Goal: Task Accomplishment & Management: Manage account settings

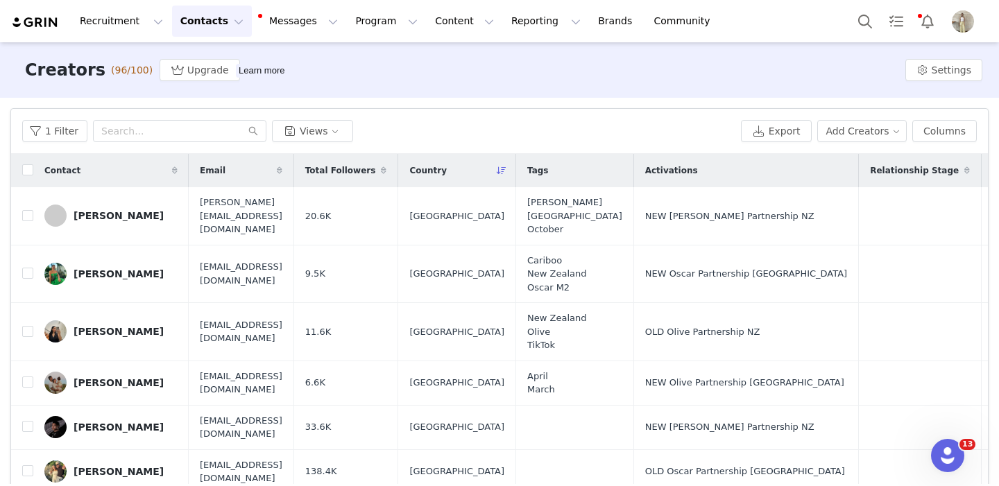
click at [422, 132] on div "1 Filter Views" at bounding box center [378, 131] width 713 height 22
click at [150, 130] on input "text" at bounding box center [179, 131] width 173 height 22
type input "molly"
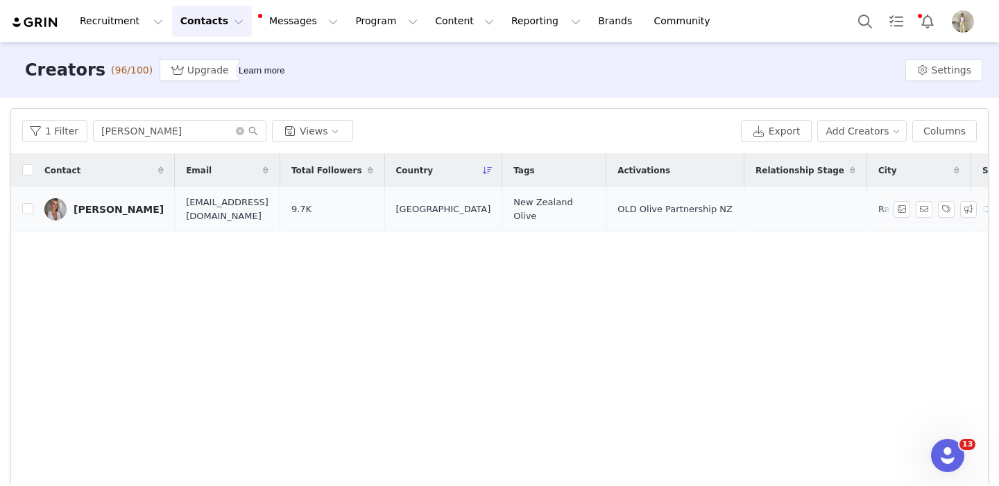
drag, startPoint x: 0, startPoint y: 181, endPoint x: 113, endPoint y: 207, distance: 115.9
click at [113, 207] on div "Molly Brownlee" at bounding box center [119, 209] width 90 height 11
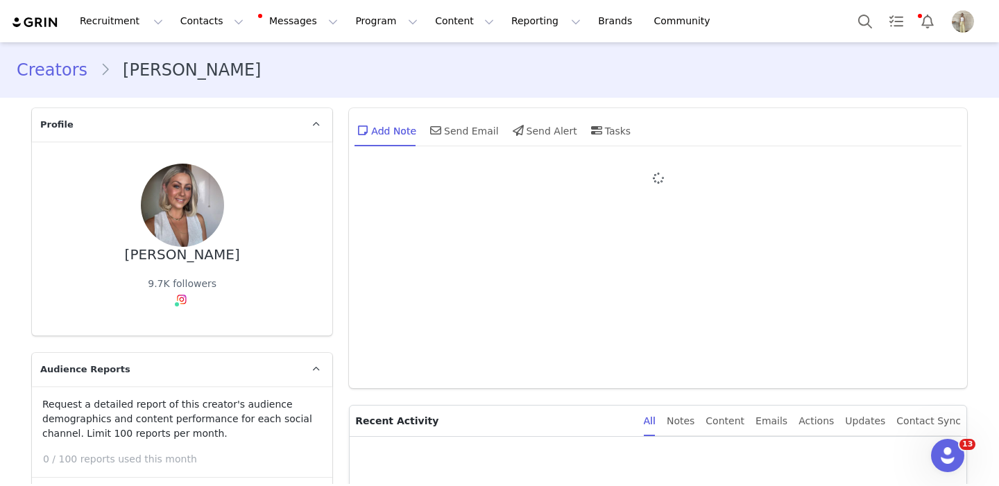
type input "+64 ([GEOGRAPHIC_DATA])"
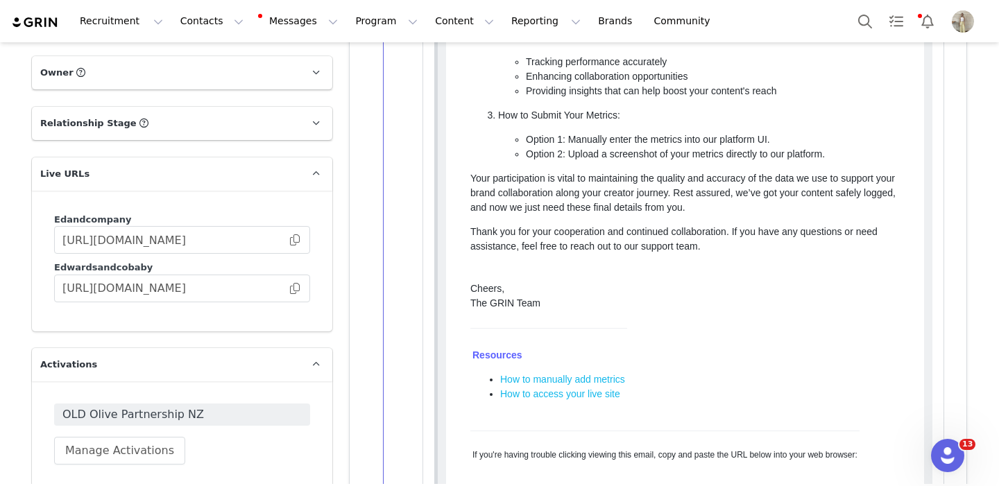
scroll to position [2044, 0]
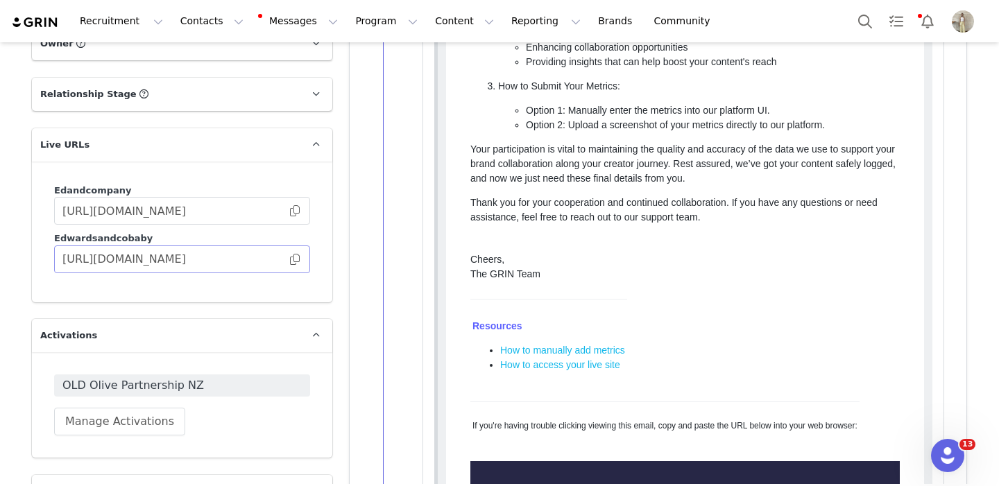
click at [295, 259] on span at bounding box center [295, 259] width 14 height 0
click at [200, 377] on span "OLD Olive Partnership NZ" at bounding box center [181, 385] width 239 height 17
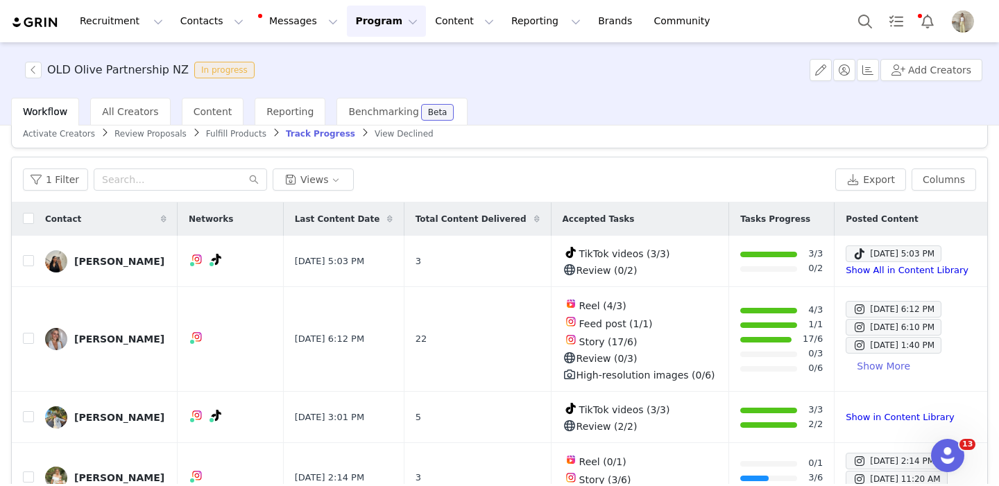
scroll to position [22, 0]
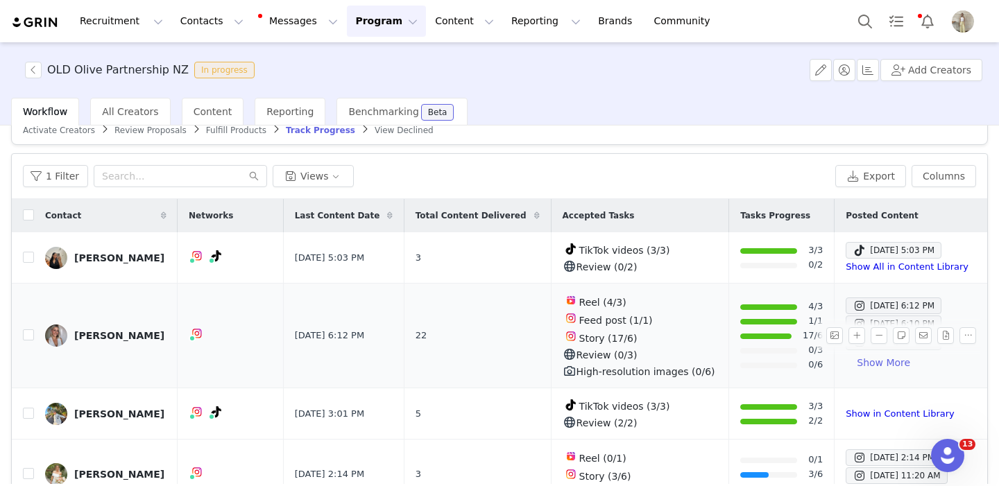
click at [87, 334] on div "Molly Brownlee" at bounding box center [119, 335] width 90 height 11
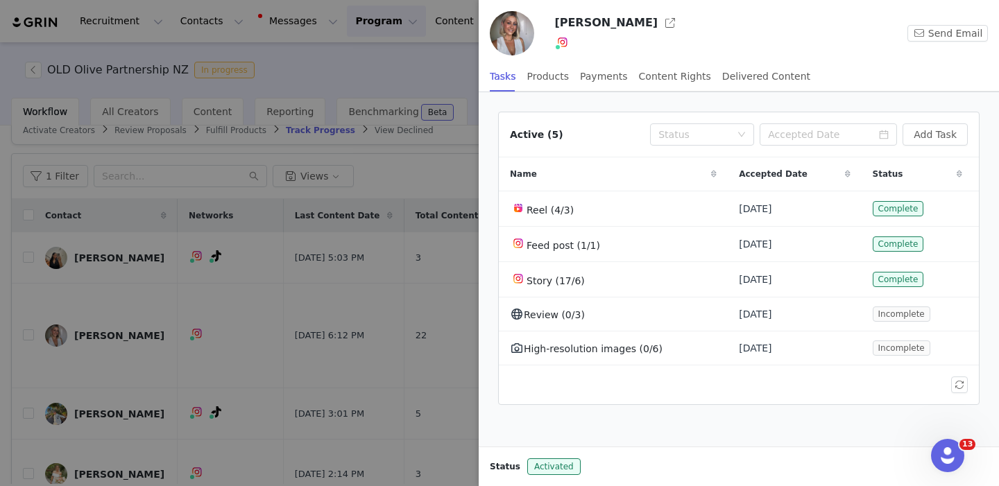
click at [403, 347] on div at bounding box center [499, 243] width 999 height 486
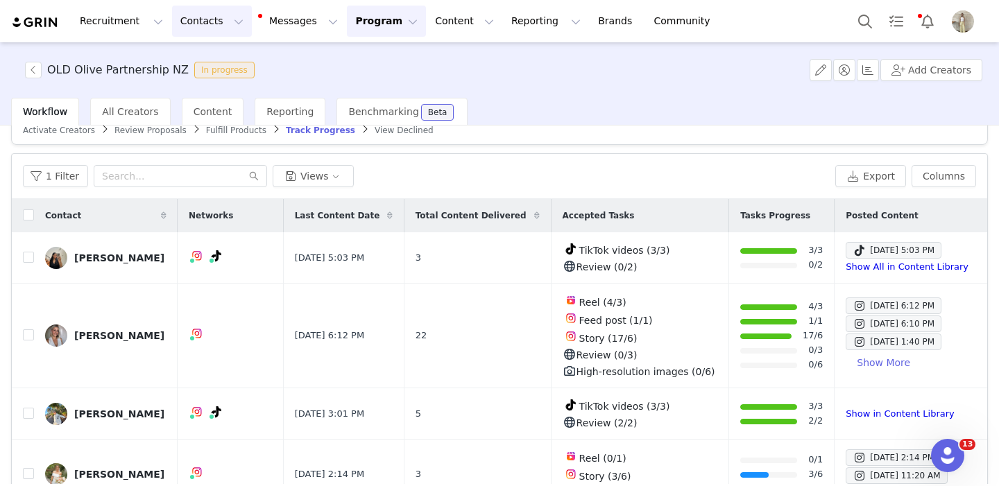
click at [208, 17] on button "Contacts Contacts" at bounding box center [212, 21] width 80 height 31
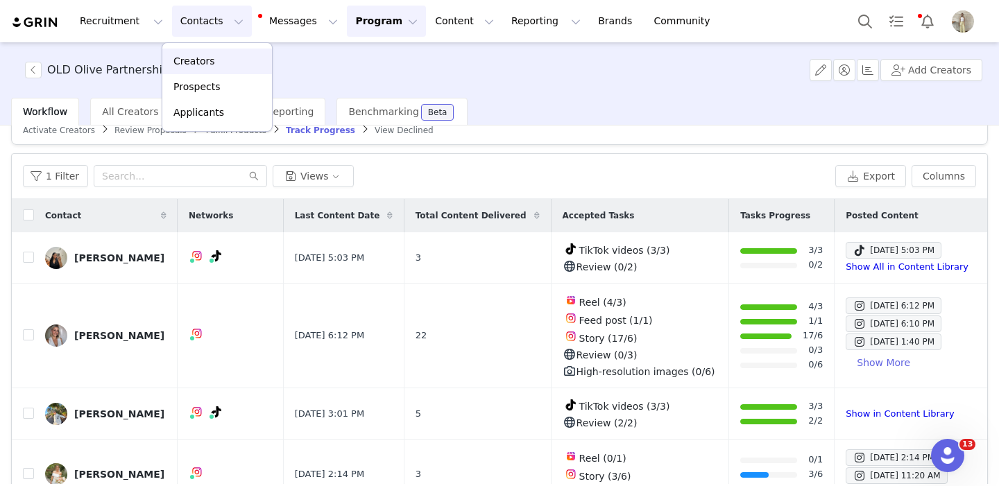
click at [215, 51] on link "Creators" at bounding box center [217, 62] width 110 height 26
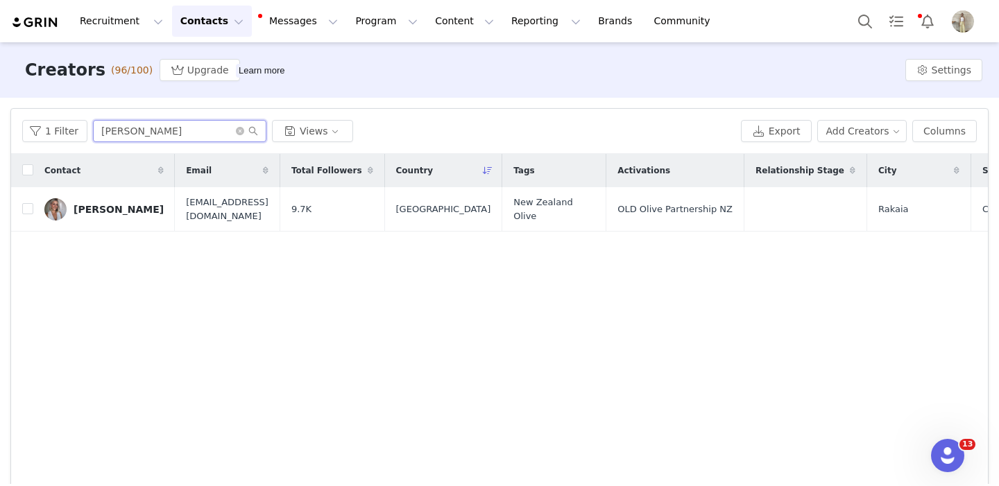
click at [112, 133] on input "molly" at bounding box center [179, 131] width 173 height 22
type input "alyssa"
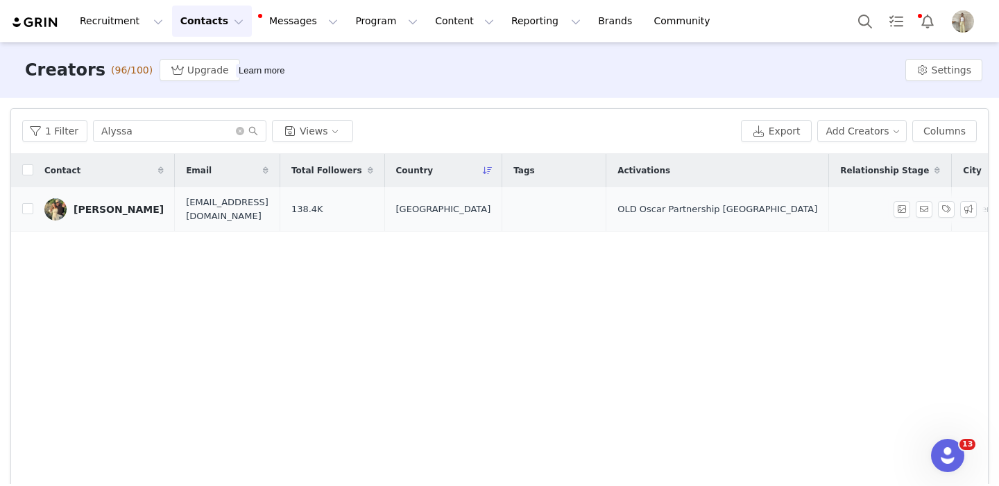
drag, startPoint x: 103, startPoint y: 151, endPoint x: 88, endPoint y: 206, distance: 56.9
click at [88, 206] on div "Lyssa Jarvis" at bounding box center [119, 209] width 90 height 11
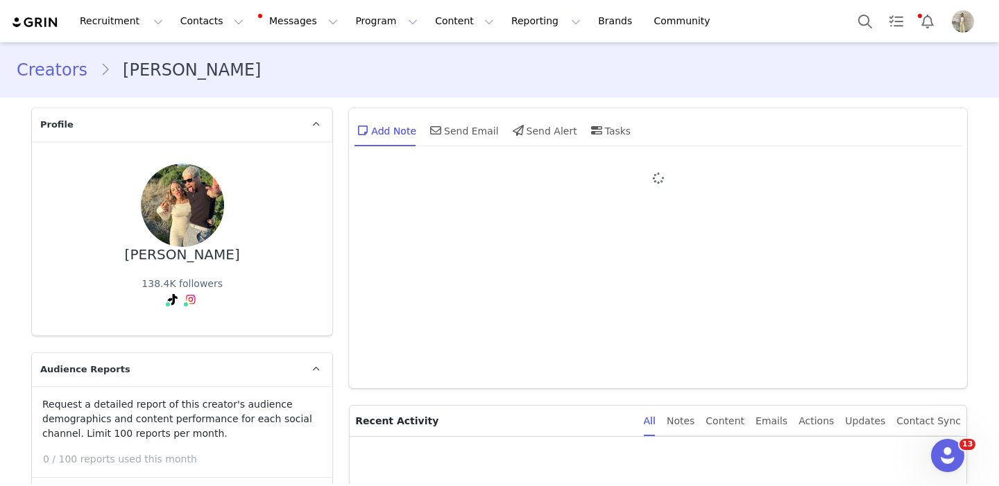
type input "+64 ([GEOGRAPHIC_DATA])"
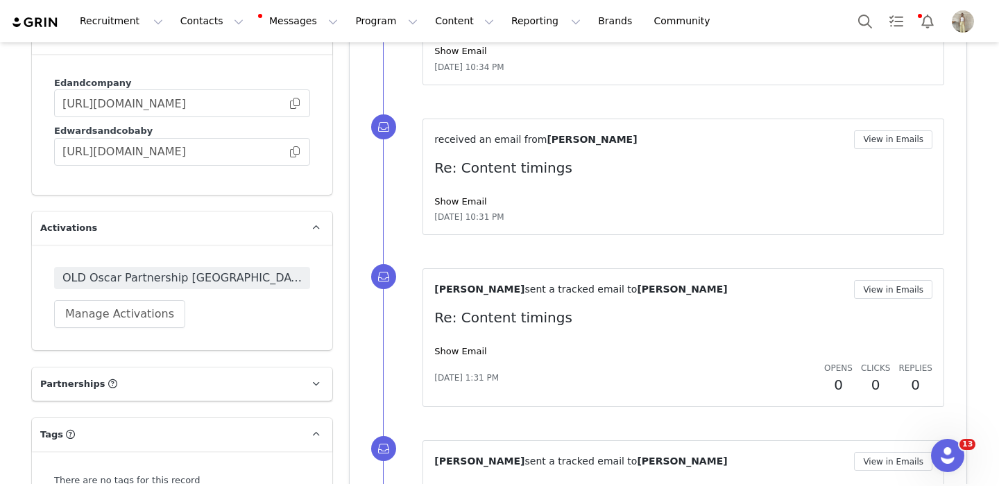
scroll to position [2236, 0]
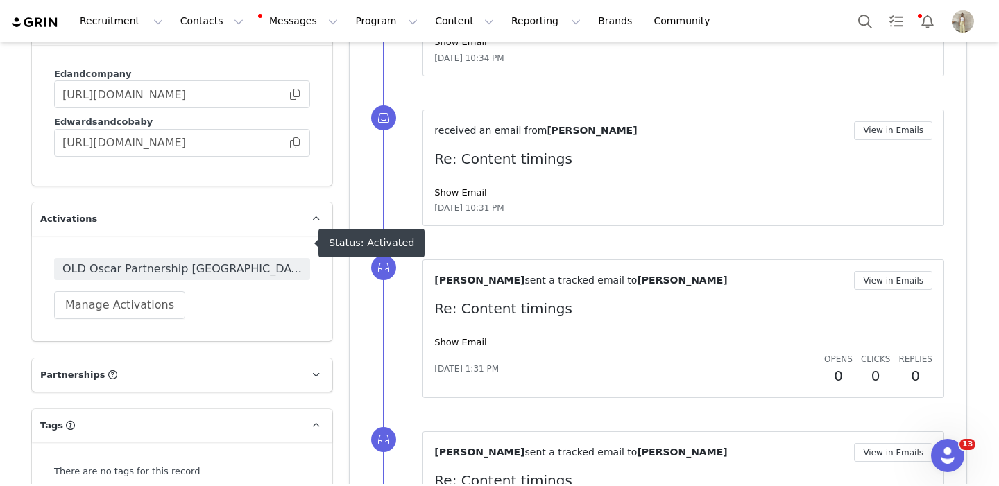
click at [207, 261] on span "OLD Oscar Partnership [GEOGRAPHIC_DATA]" at bounding box center [181, 269] width 239 height 17
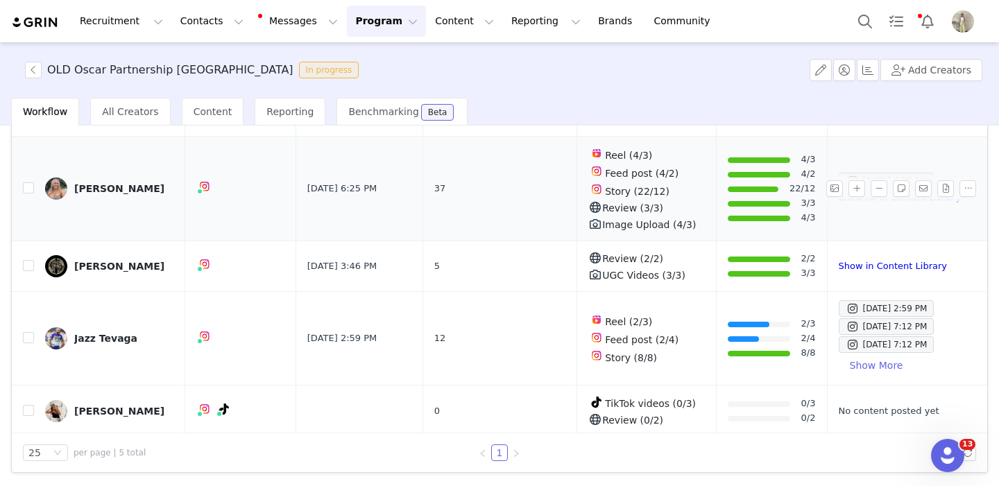
scroll to position [85, 0]
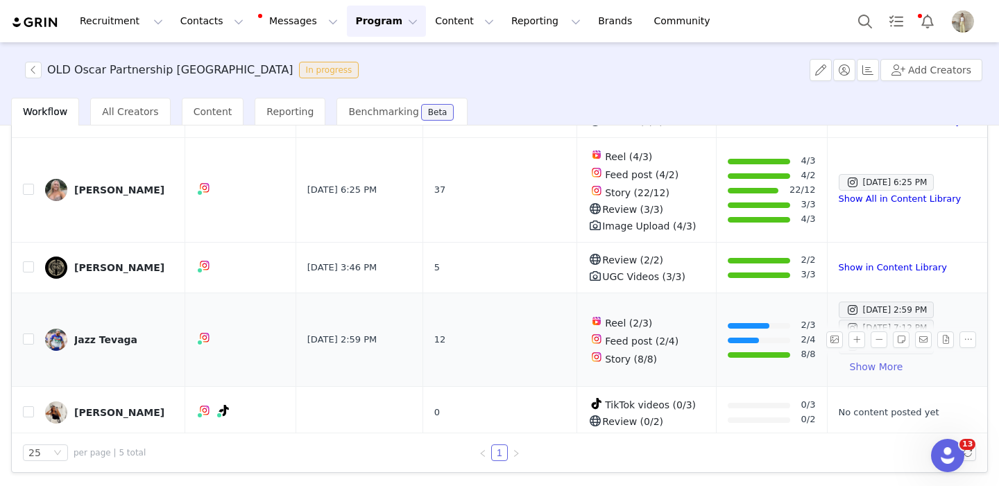
click at [89, 343] on link "Jazz Tevaga" at bounding box center [109, 340] width 129 height 22
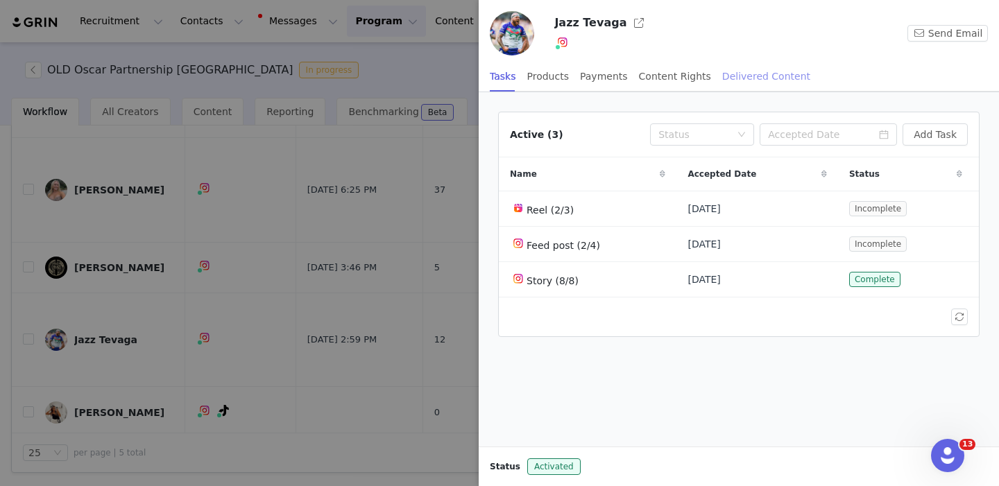
click at [746, 74] on div "Delivered Content" at bounding box center [766, 76] width 88 height 31
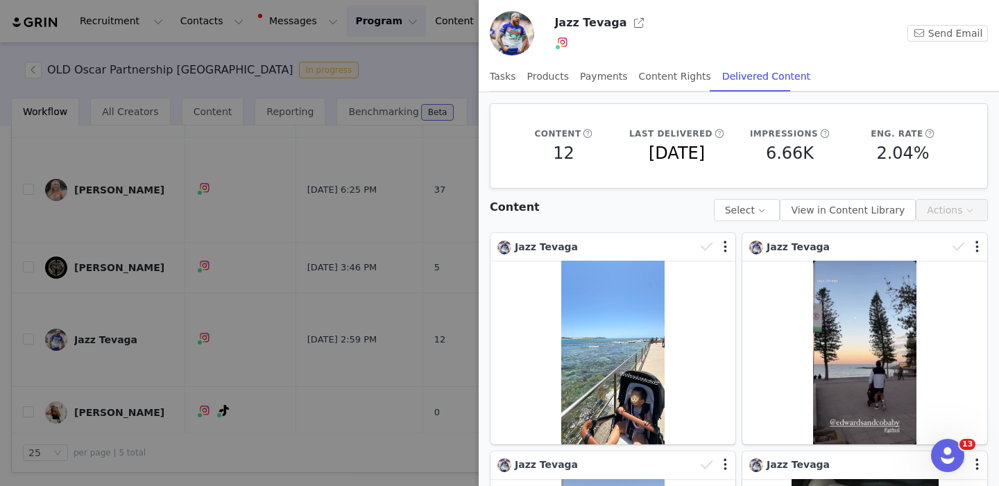
scroll to position [0, 0]
click at [765, 211] on button "Select" at bounding box center [747, 210] width 67 height 22
click at [687, 215] on div "Content Select View in Content Library Actions" at bounding box center [738, 205] width 509 height 44
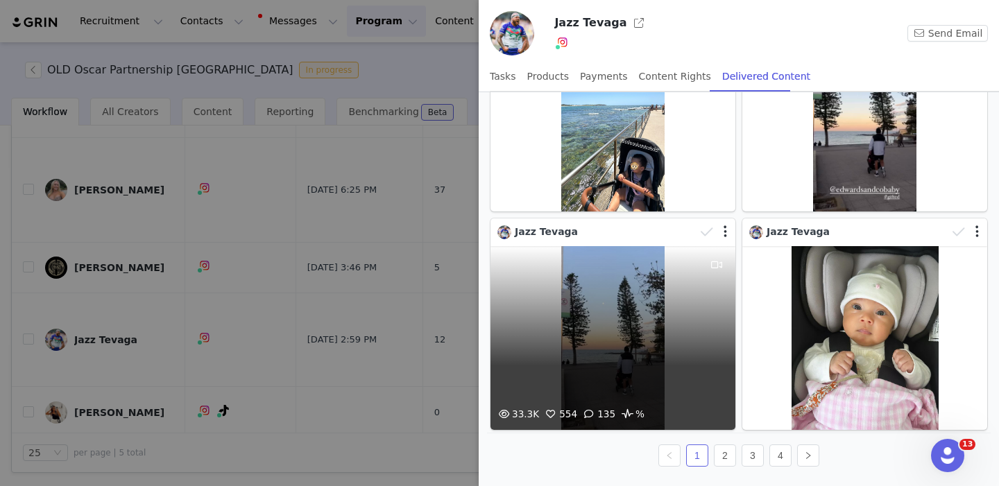
scroll to position [233, 0]
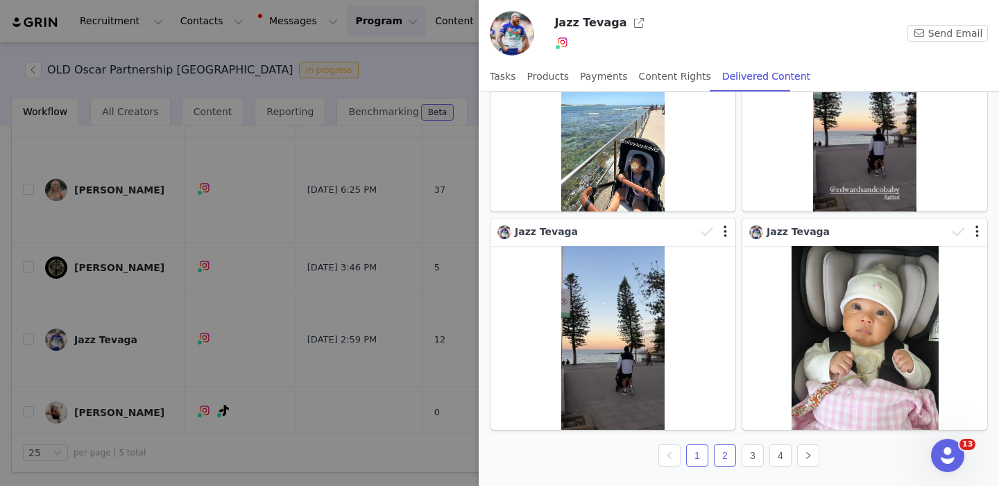
click at [727, 458] on link "2" at bounding box center [724, 455] width 21 height 21
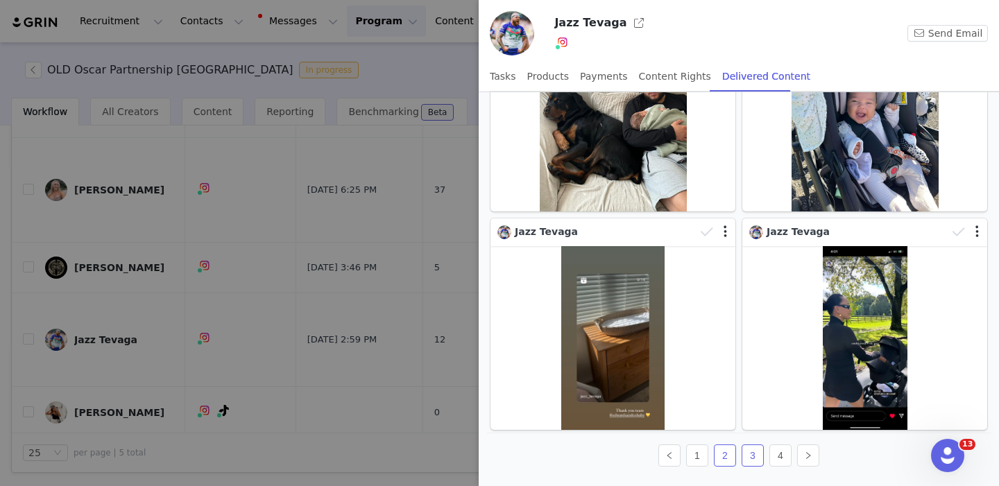
click at [751, 457] on link "3" at bounding box center [752, 455] width 21 height 21
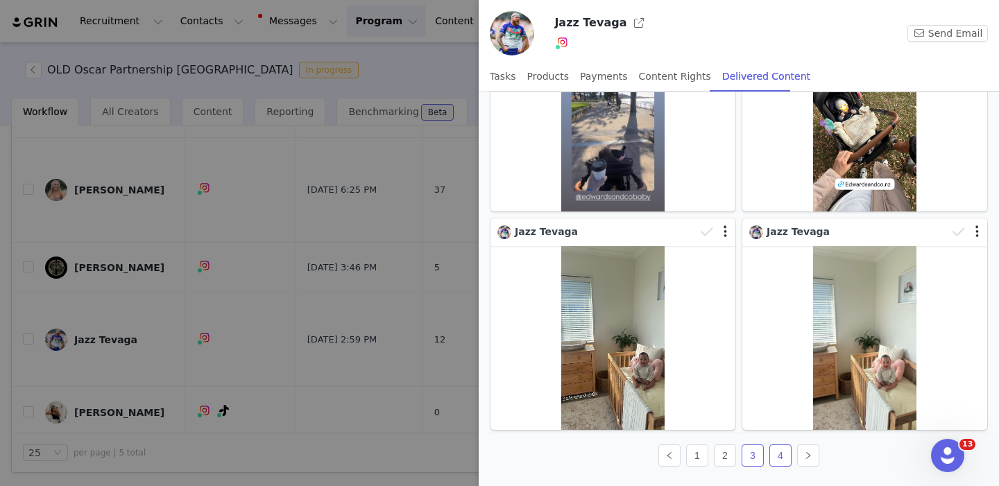
click at [784, 459] on link "4" at bounding box center [780, 455] width 21 height 21
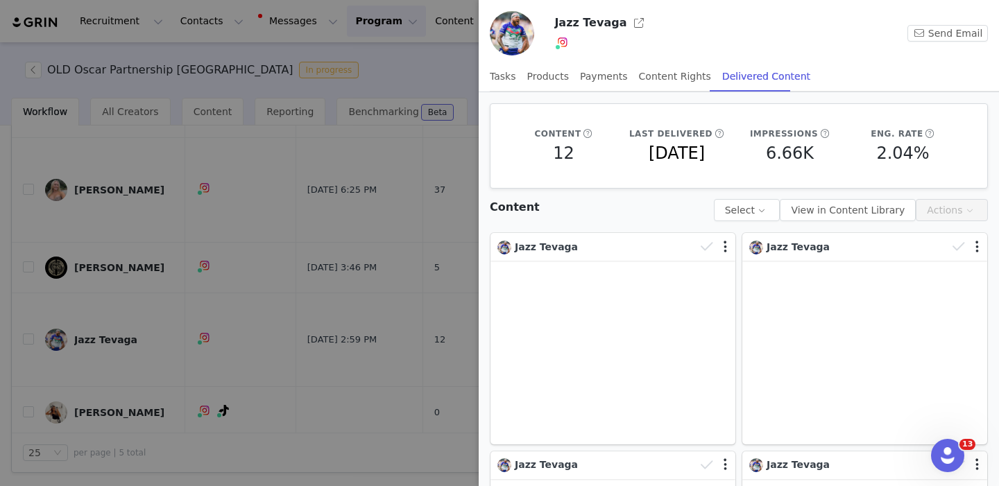
scroll to position [0, 0]
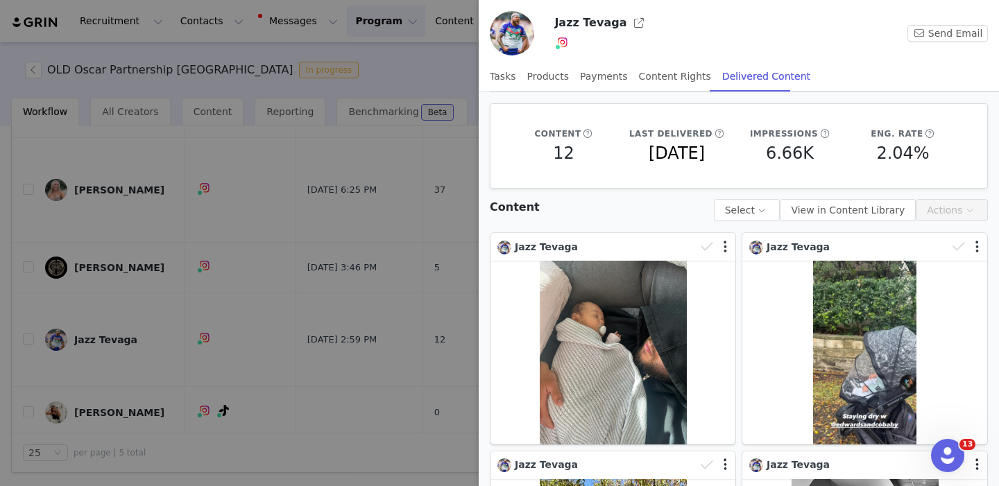
click at [438, 362] on div at bounding box center [499, 243] width 999 height 486
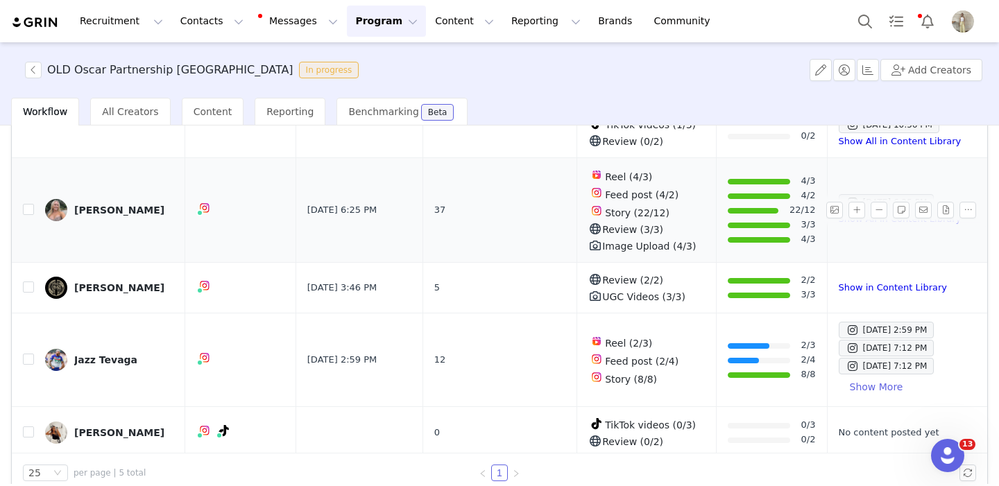
scroll to position [103, 0]
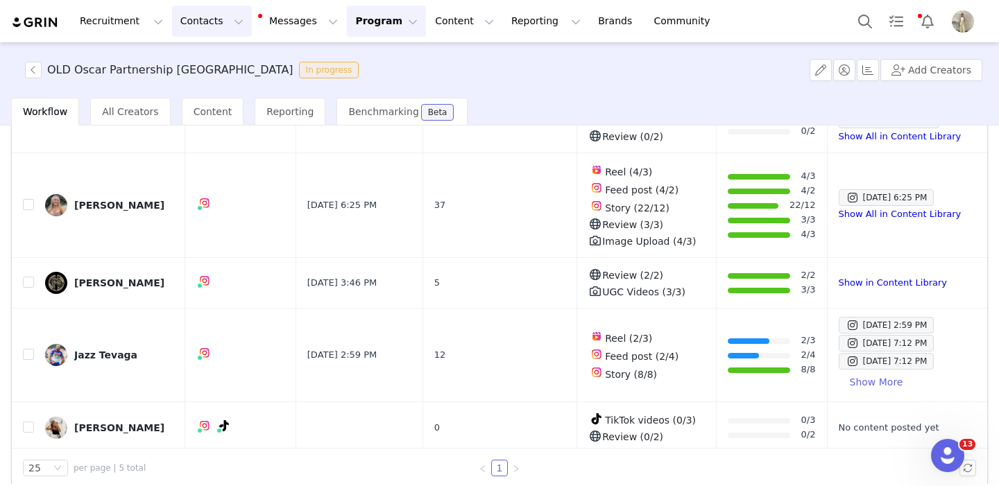
click at [209, 22] on button "Contacts Contacts" at bounding box center [212, 21] width 80 height 31
click at [209, 51] on link "Creators" at bounding box center [217, 62] width 110 height 26
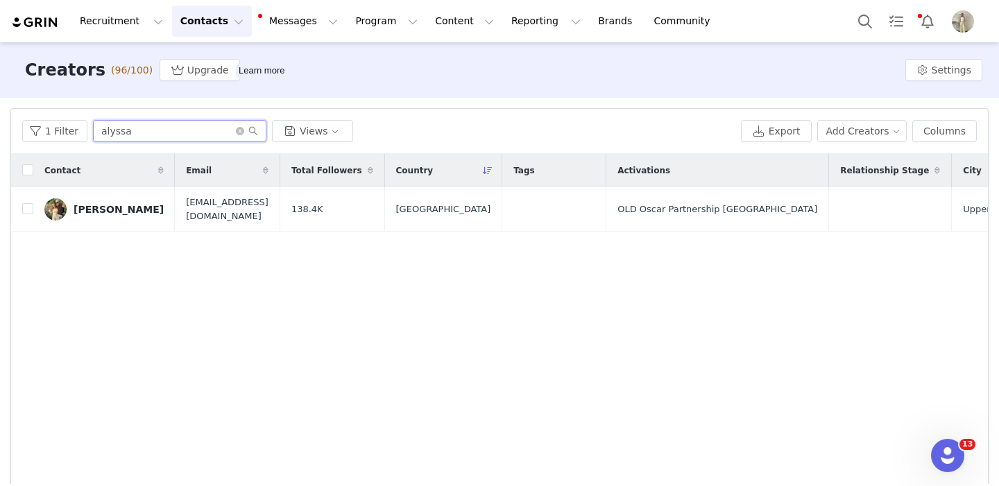
click at [142, 128] on input "alyssa" at bounding box center [179, 131] width 173 height 22
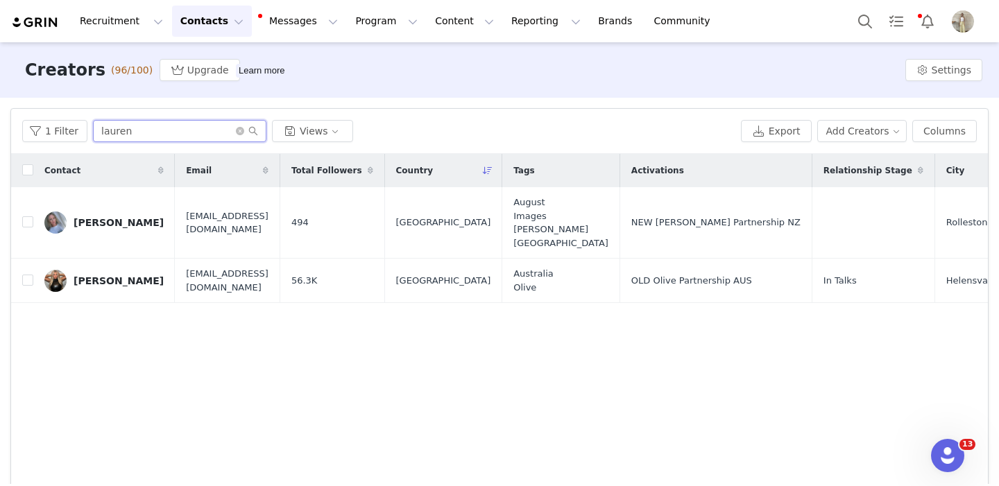
type input "Lauren"
drag, startPoint x: 127, startPoint y: 153, endPoint x: 109, endPoint y: 224, distance: 73.7
click at [109, 224] on div "[PERSON_NAME]" at bounding box center [119, 222] width 90 height 11
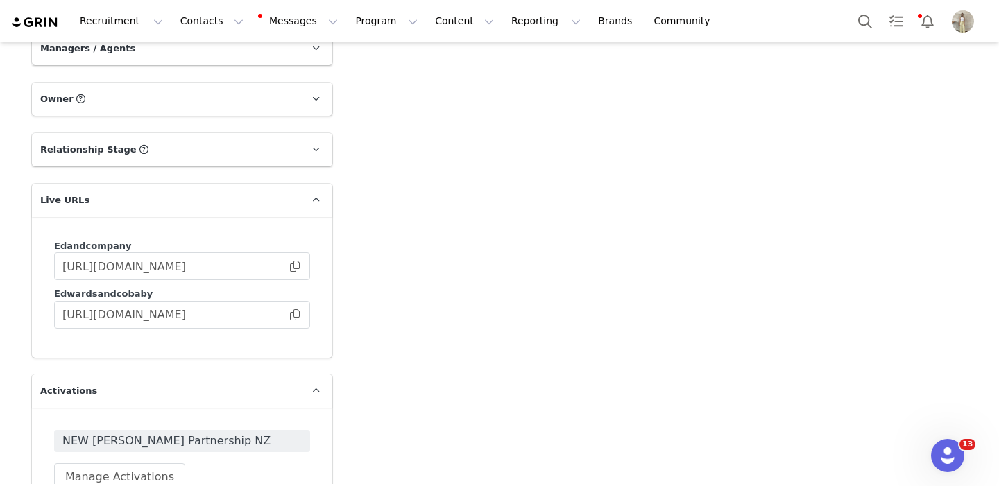
scroll to position [2093, 0]
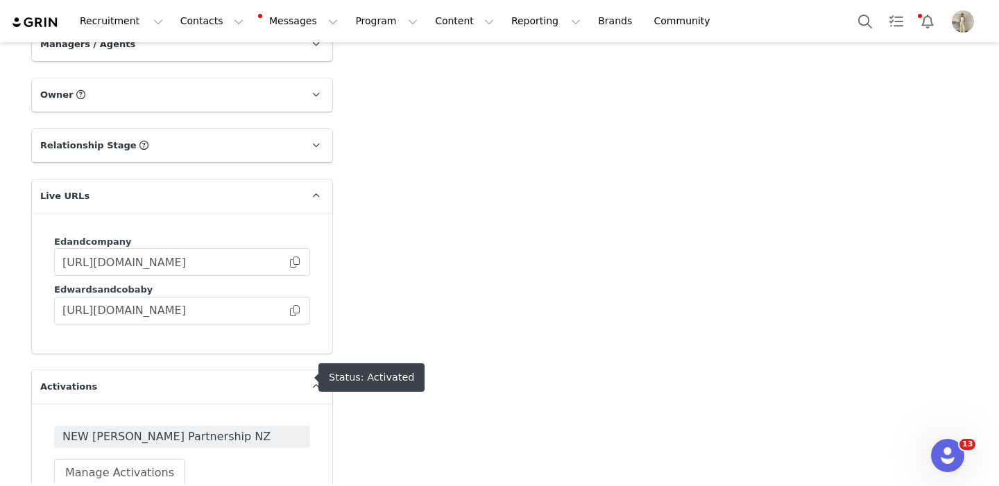
click at [271, 429] on span "NEW [PERSON_NAME] Partnership NZ" at bounding box center [181, 437] width 239 height 17
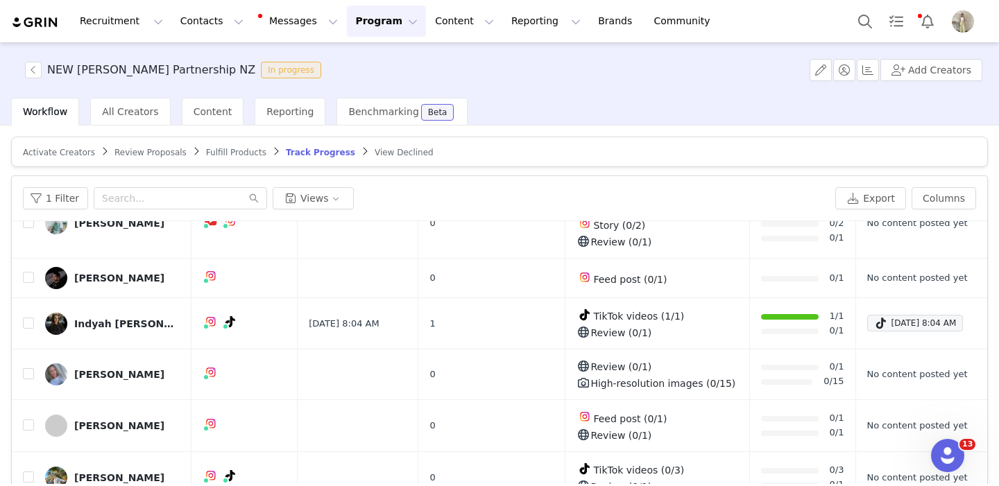
scroll to position [153, 0]
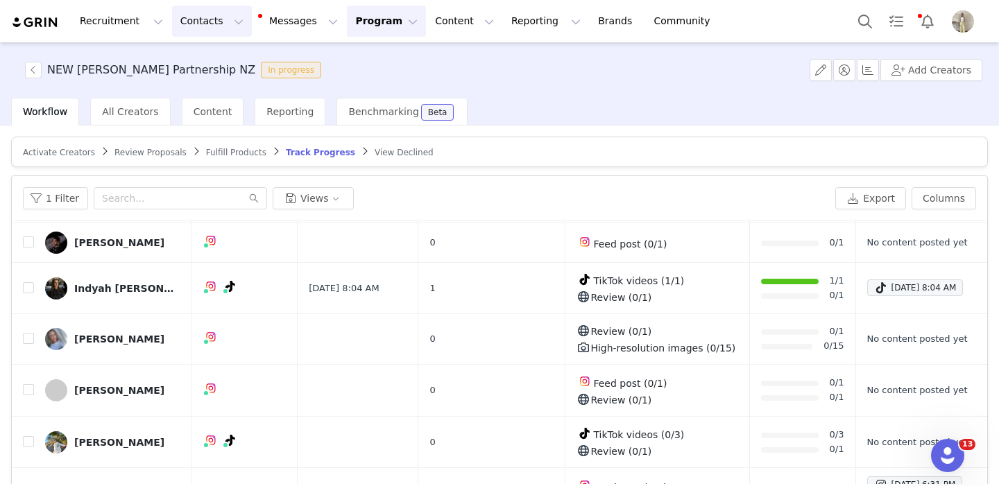
click at [208, 19] on button "Contacts Contacts" at bounding box center [212, 21] width 80 height 31
click at [218, 62] on div "Creators" at bounding box center [217, 61] width 93 height 15
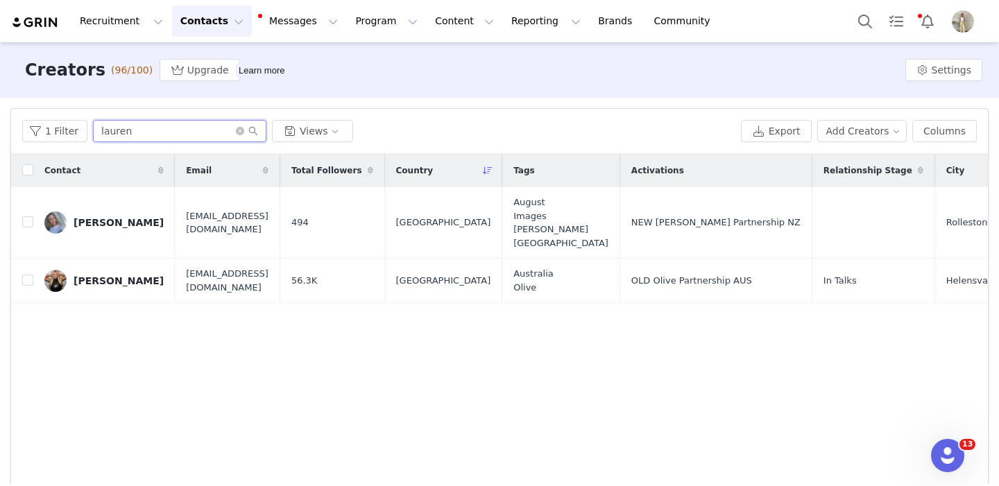
click at [143, 130] on input "lauren" at bounding box center [179, 131] width 173 height 22
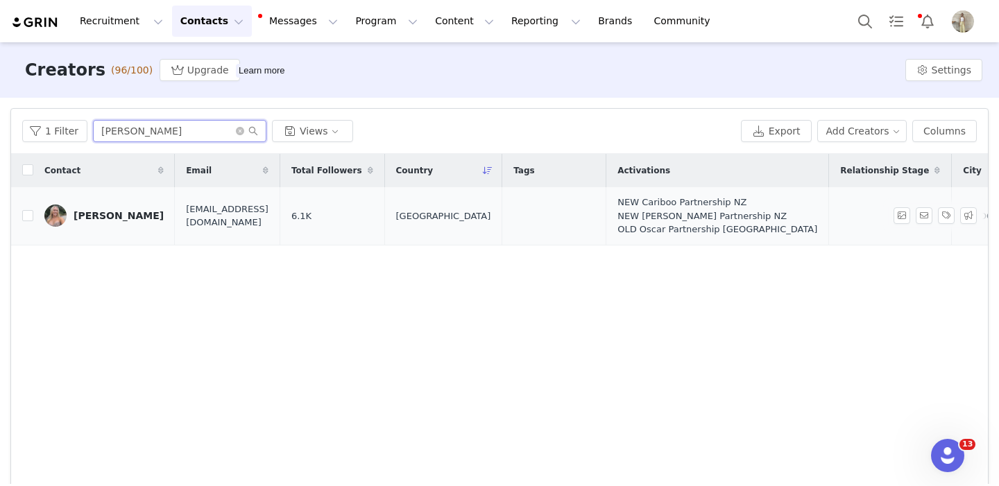
type input "tammi"
click at [101, 212] on div "[PERSON_NAME]" at bounding box center [119, 215] width 90 height 11
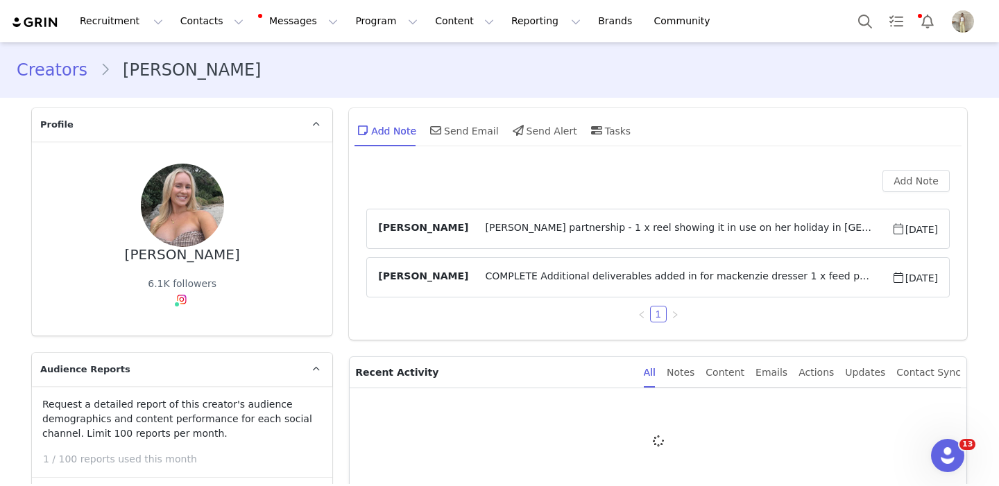
type input "+1 ([GEOGRAPHIC_DATA])"
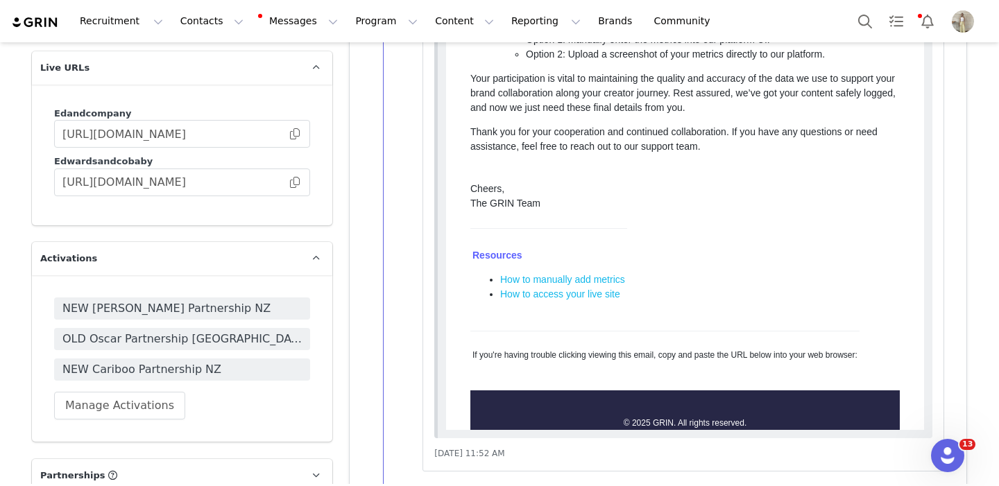
scroll to position [2094, 0]
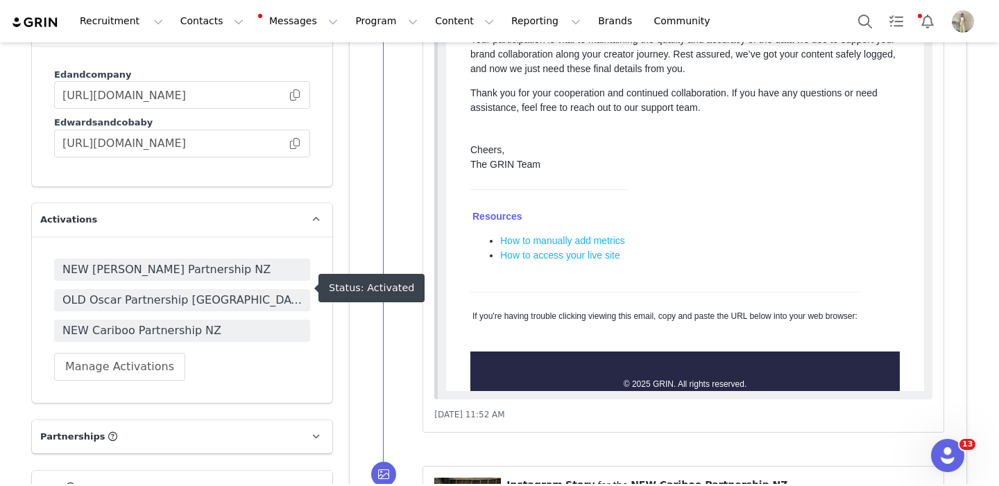
click at [248, 323] on span "NEW Cariboo Partnership NZ" at bounding box center [181, 331] width 239 height 17
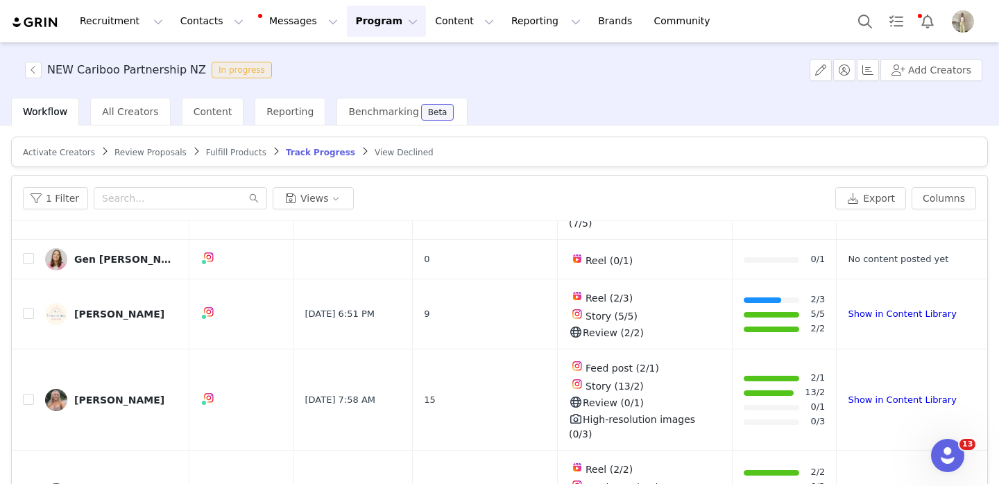
scroll to position [137, 0]
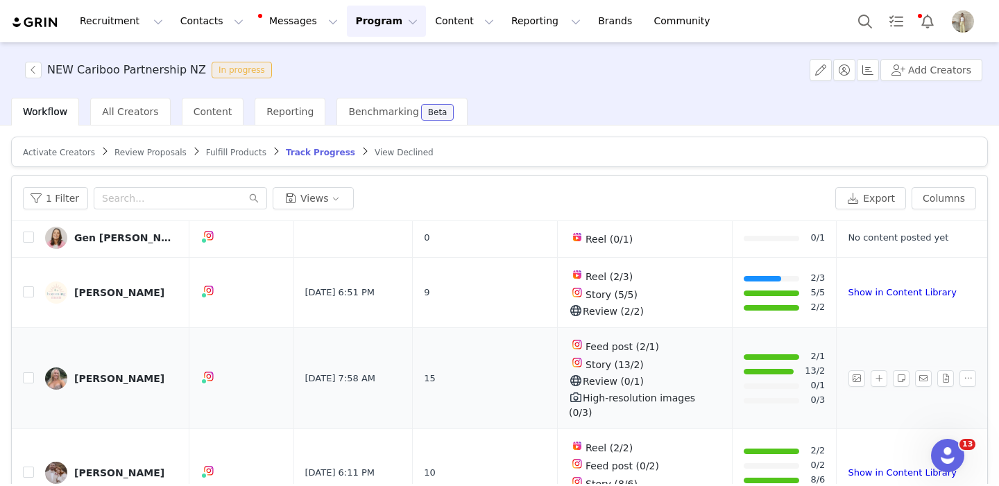
click at [119, 373] on div "Tammi Brown" at bounding box center [119, 378] width 90 height 11
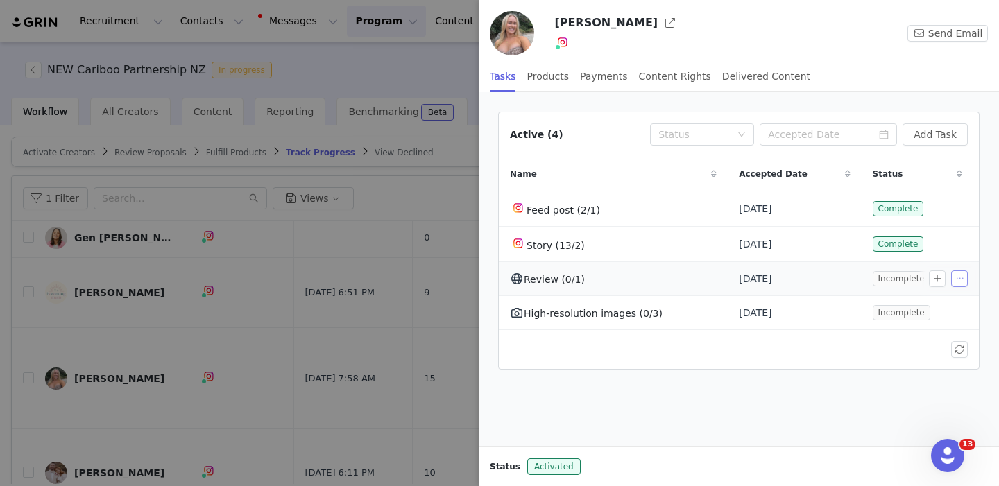
click at [958, 275] on button "button" at bounding box center [959, 279] width 17 height 17
click at [925, 300] on span "Edit Task" at bounding box center [928, 302] width 43 height 15
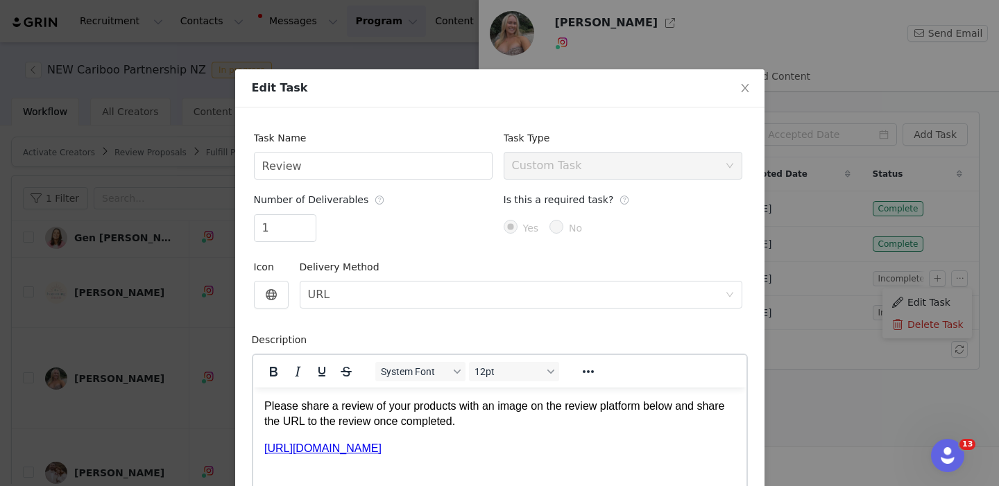
scroll to position [19, 0]
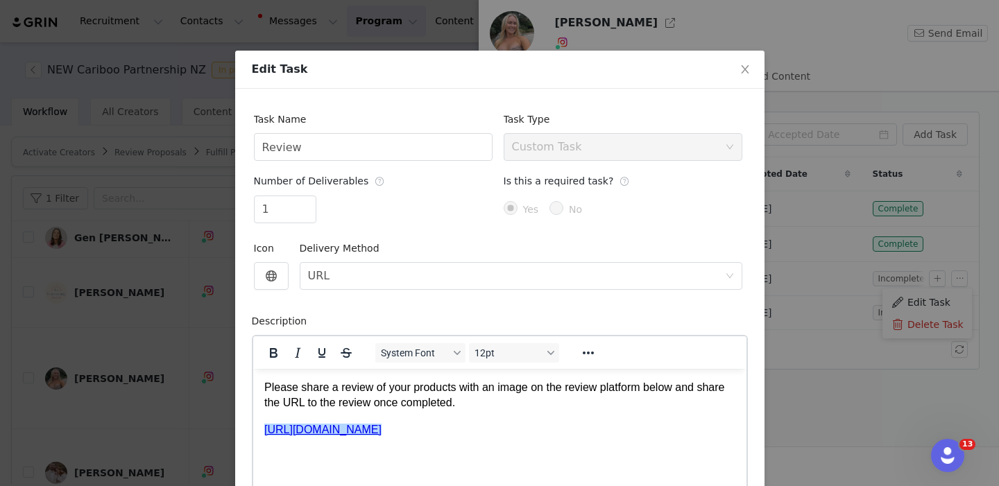
click at [381, 429] on link "https://edwardsandco.nz/collections/baby-cots" at bounding box center [322, 429] width 117 height 12
click at [742, 73] on icon "icon: close" at bounding box center [745, 69] width 8 height 8
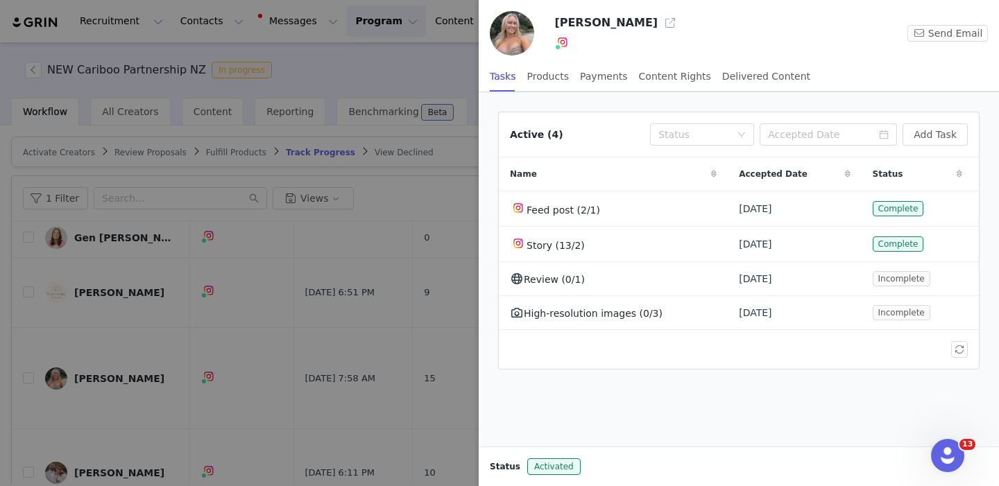
click at [659, 22] on button "button" at bounding box center [670, 23] width 22 height 22
click at [216, 114] on div at bounding box center [499, 243] width 999 height 486
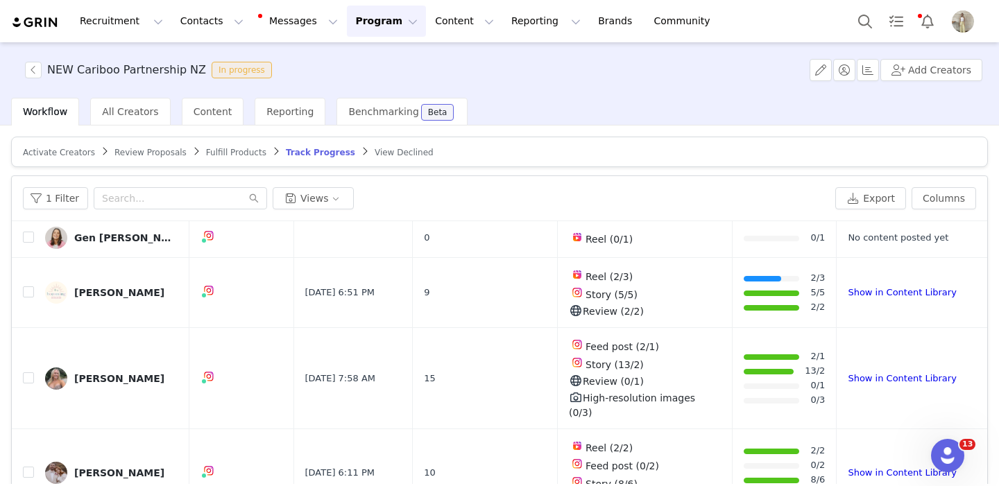
scroll to position [0, 0]
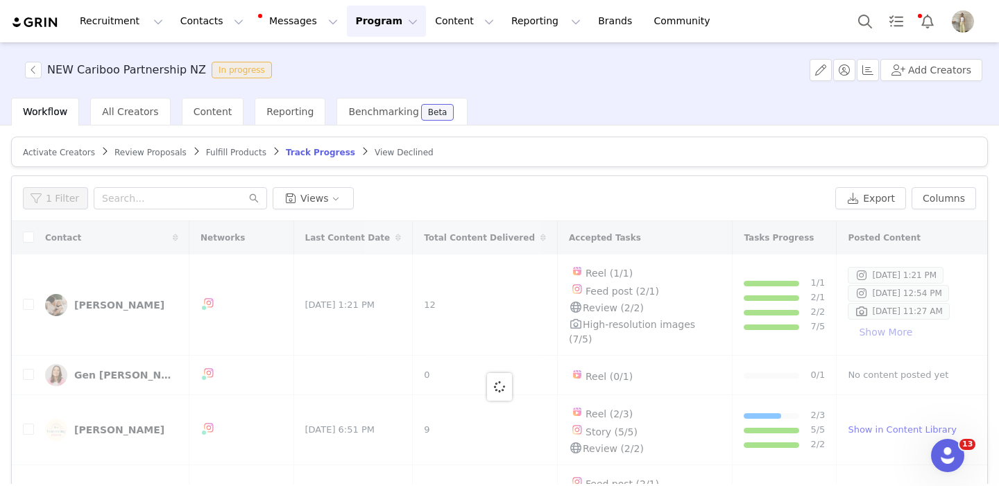
click at [184, 13] on div "Recruitment Recruitment Creator Search Curated Lists Landing Pages Web Extensio…" at bounding box center [499, 243] width 999 height 486
click at [198, 21] on button "Contacts Contacts" at bounding box center [212, 21] width 80 height 31
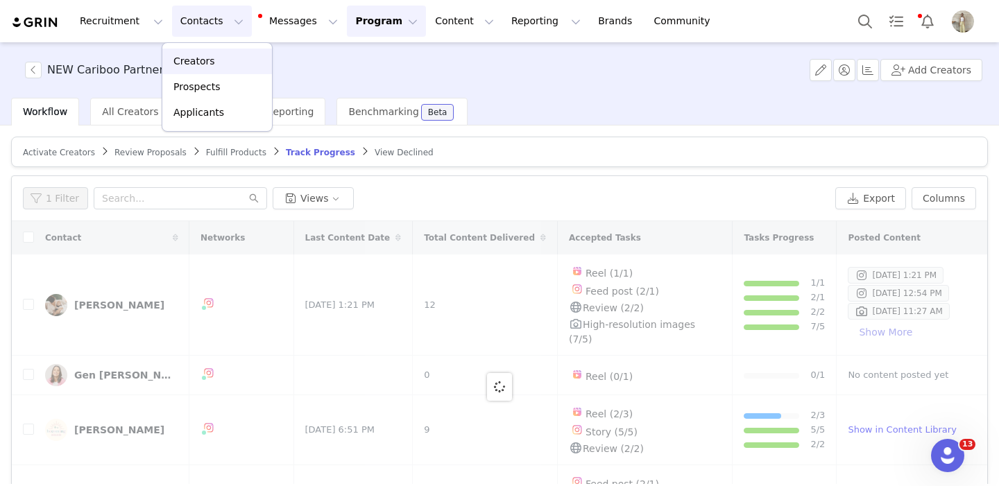
click at [206, 63] on p "Creators" at bounding box center [194, 61] width 42 height 15
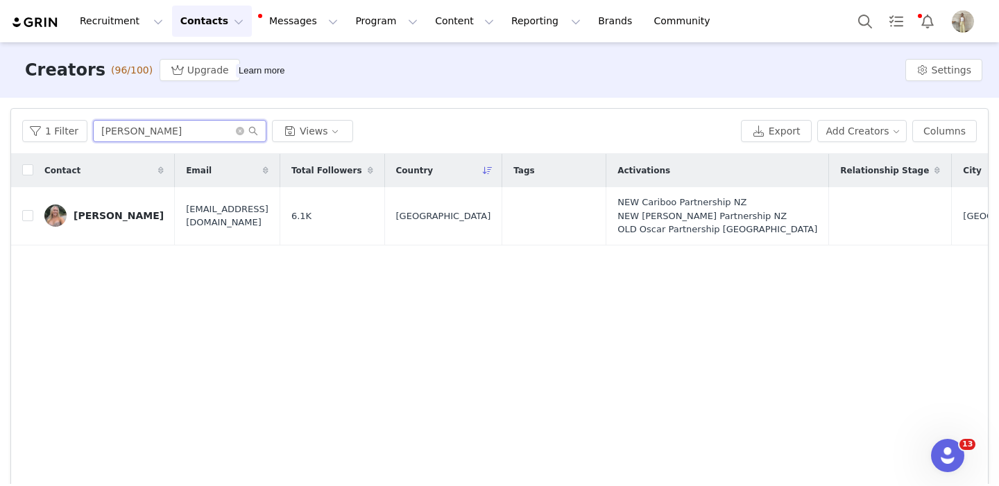
click at [153, 139] on input "tammi" at bounding box center [179, 131] width 173 height 22
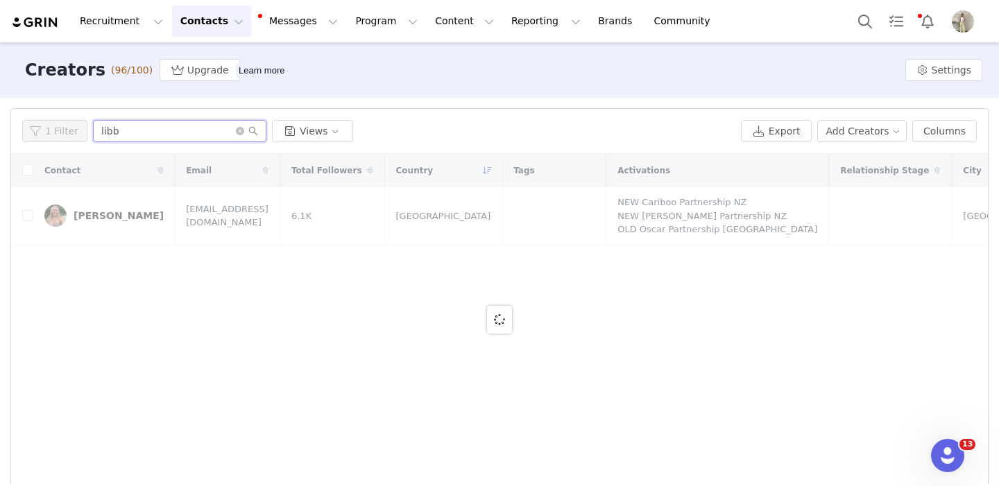
type input "libby"
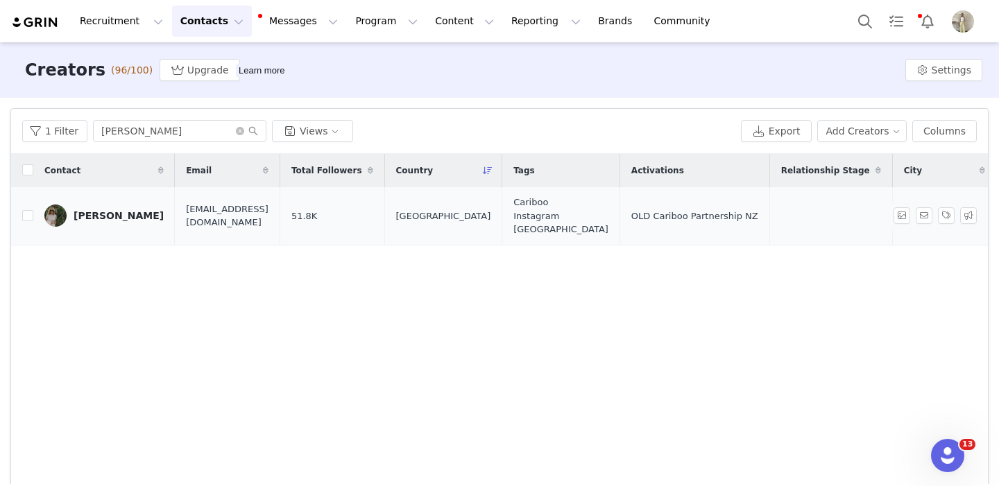
click at [96, 214] on div "Libby Kay" at bounding box center [119, 215] width 90 height 11
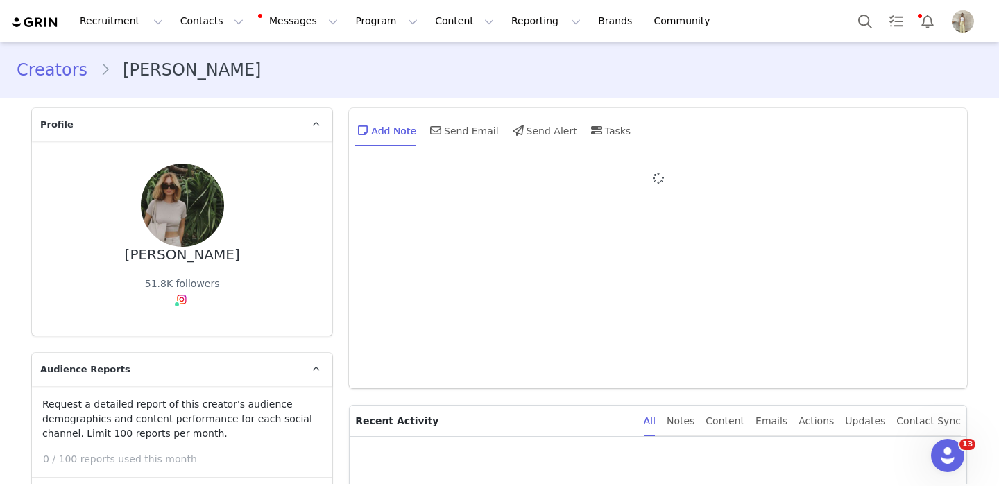
type input "+64 ([GEOGRAPHIC_DATA])"
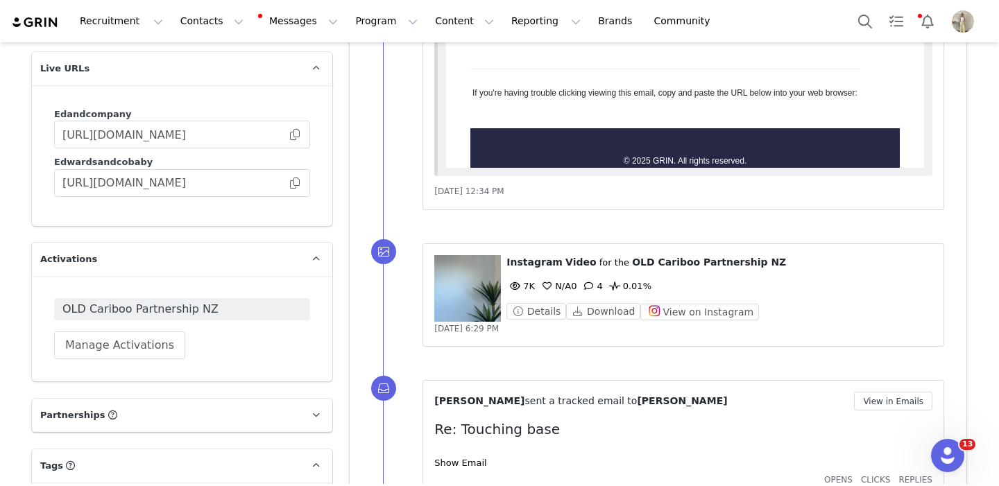
scroll to position [2109, 0]
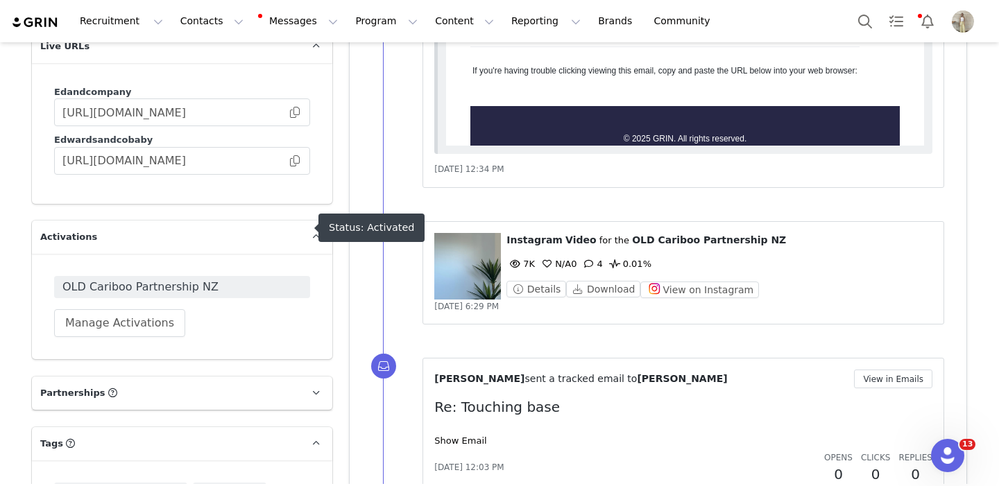
click at [228, 279] on span "OLD Cariboo Partnership NZ" at bounding box center [181, 287] width 239 height 17
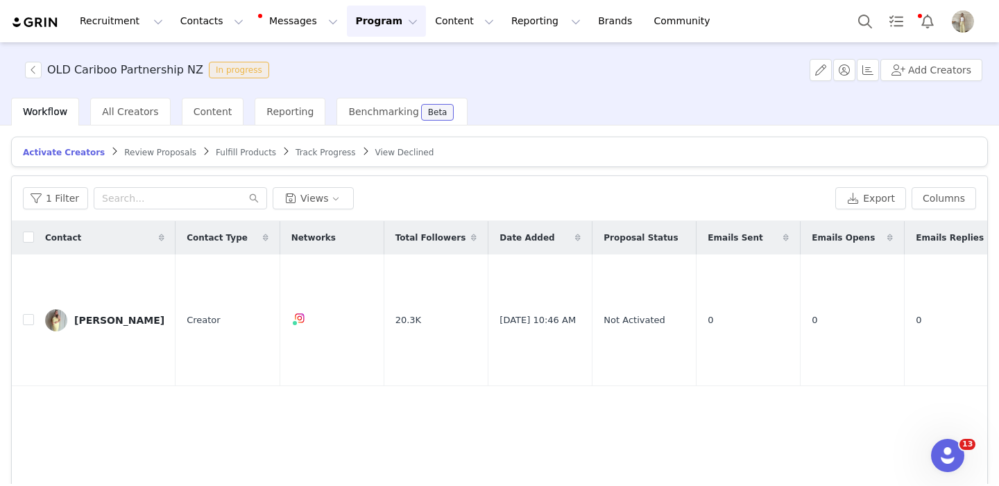
click at [313, 152] on span "Track Progress" at bounding box center [325, 153] width 60 height 10
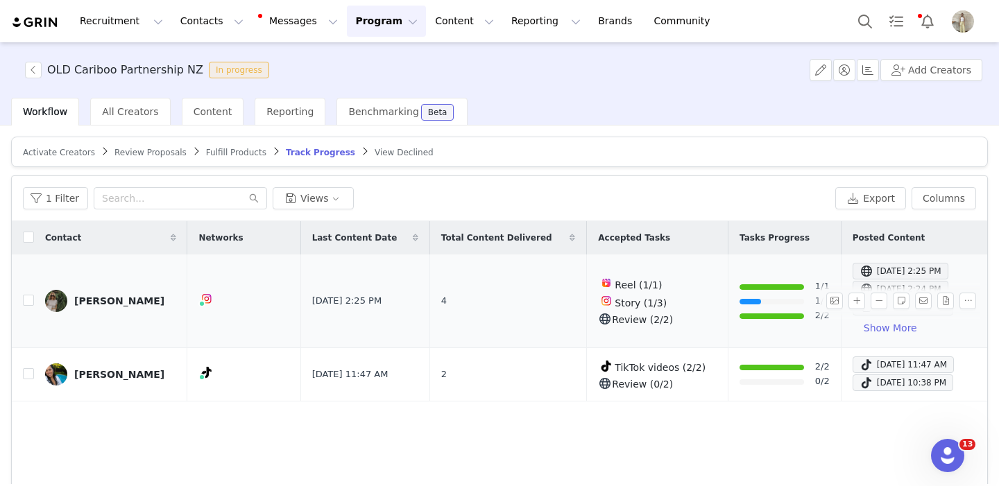
click at [101, 300] on div "Libby Kay" at bounding box center [119, 300] width 90 height 11
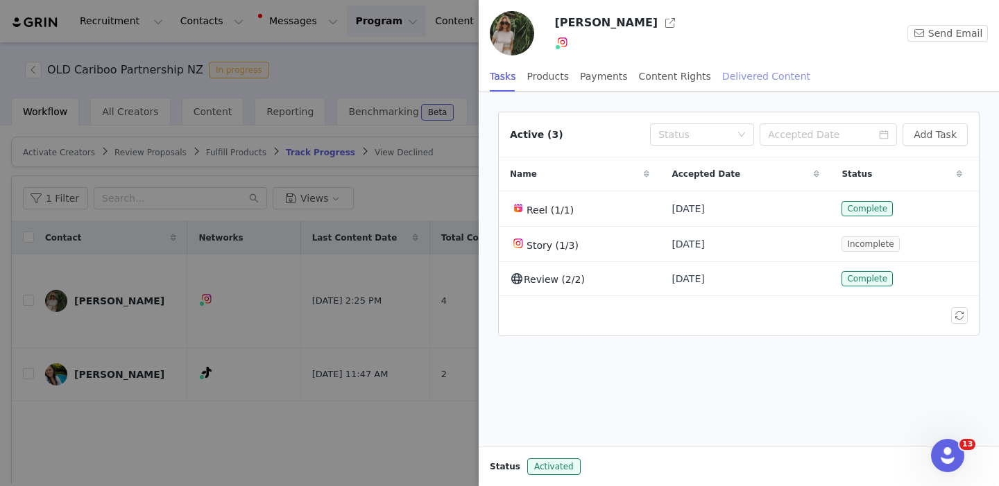
click at [742, 77] on div "Delivered Content" at bounding box center [766, 76] width 88 height 31
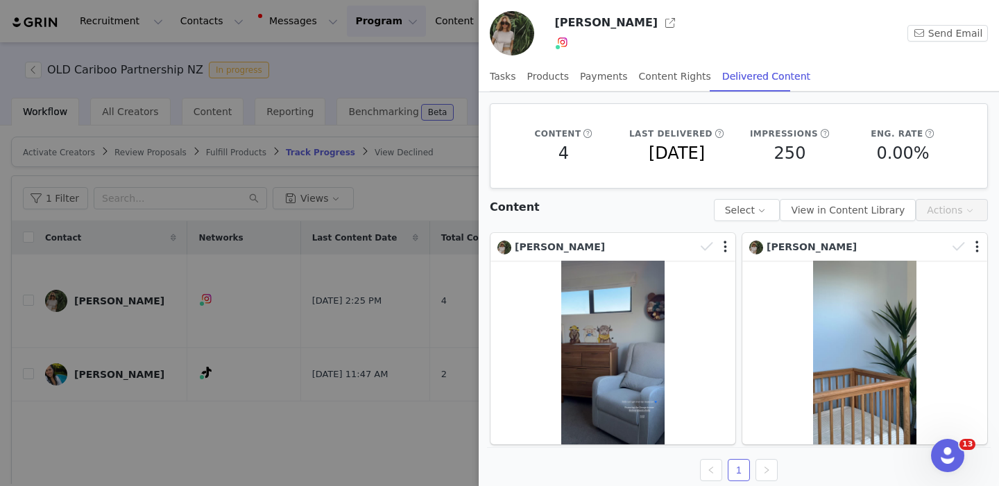
click at [343, 283] on div at bounding box center [499, 243] width 999 height 486
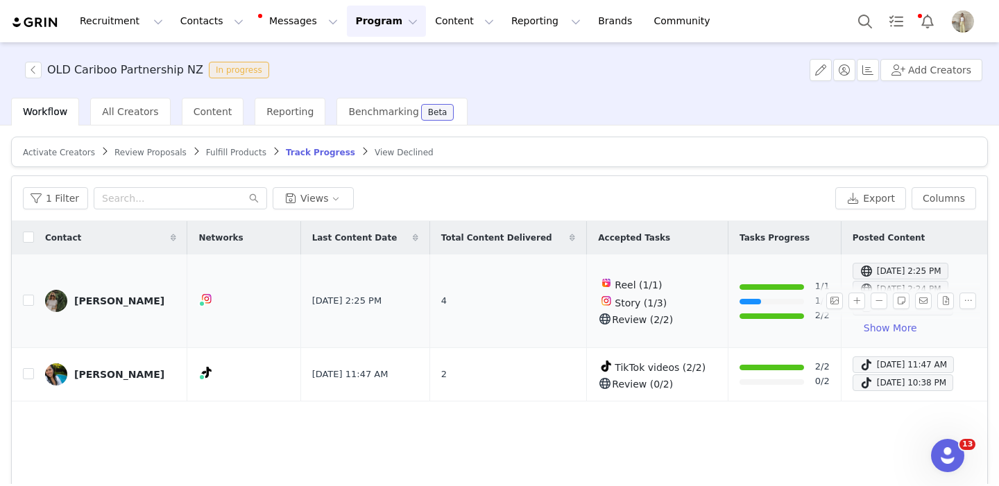
click at [103, 307] on link "Libby Kay" at bounding box center [110, 301] width 131 height 22
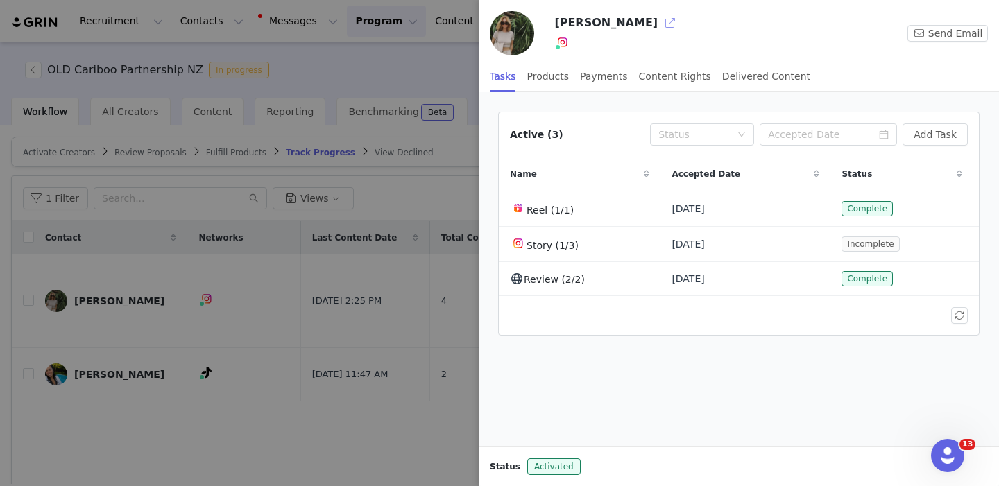
click at [659, 22] on button "button" at bounding box center [670, 23] width 22 height 22
click at [225, 166] on div at bounding box center [499, 243] width 999 height 486
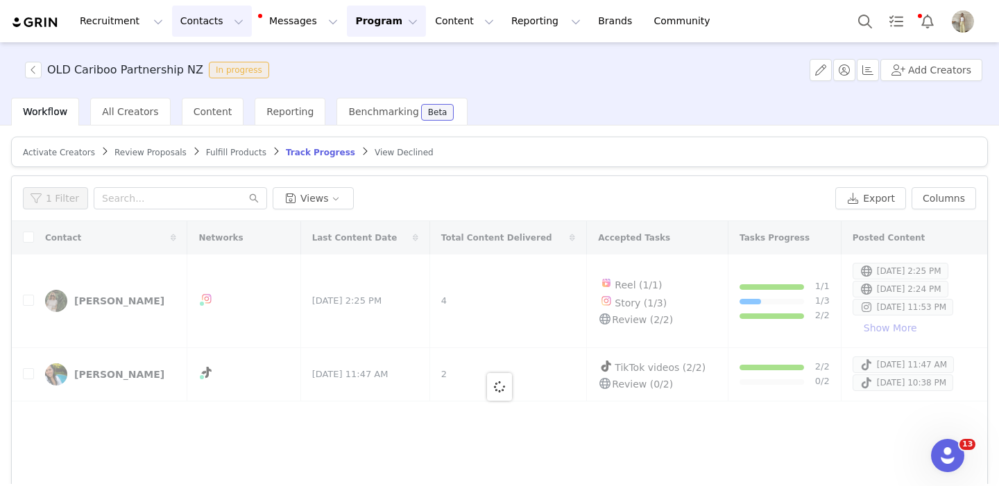
click at [197, 24] on button "Contacts Contacts" at bounding box center [212, 21] width 80 height 31
click at [198, 61] on p "Creators" at bounding box center [194, 61] width 42 height 15
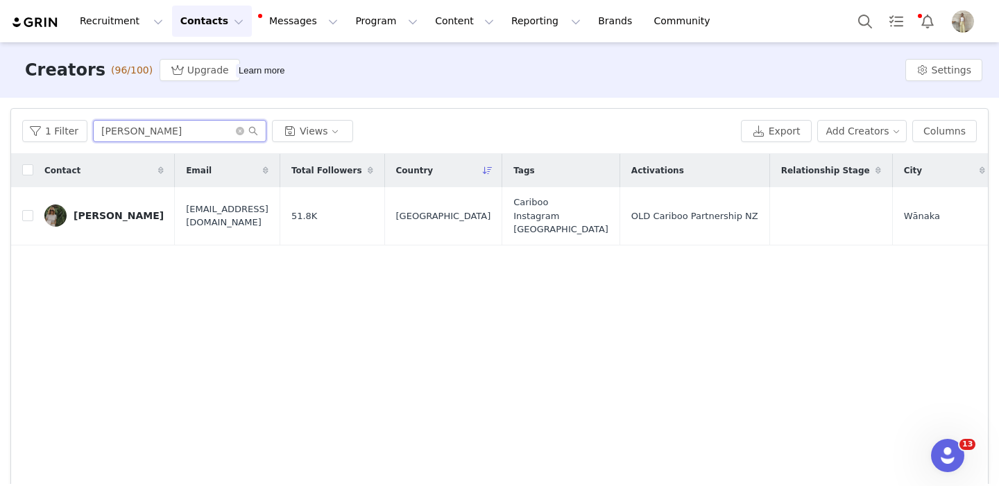
click at [117, 130] on input "libby" at bounding box center [179, 131] width 173 height 22
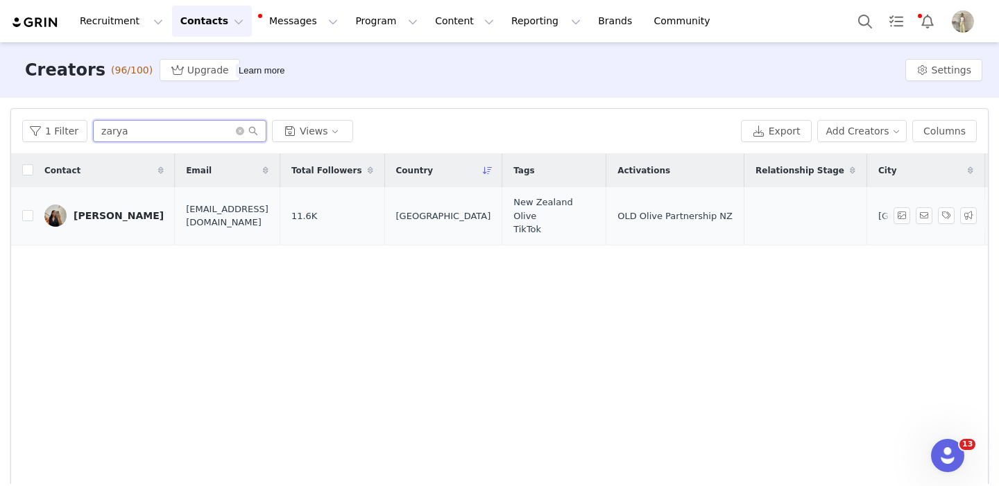
type input "zarya"
click at [97, 217] on div "Zarya Ioka" at bounding box center [119, 215] width 90 height 11
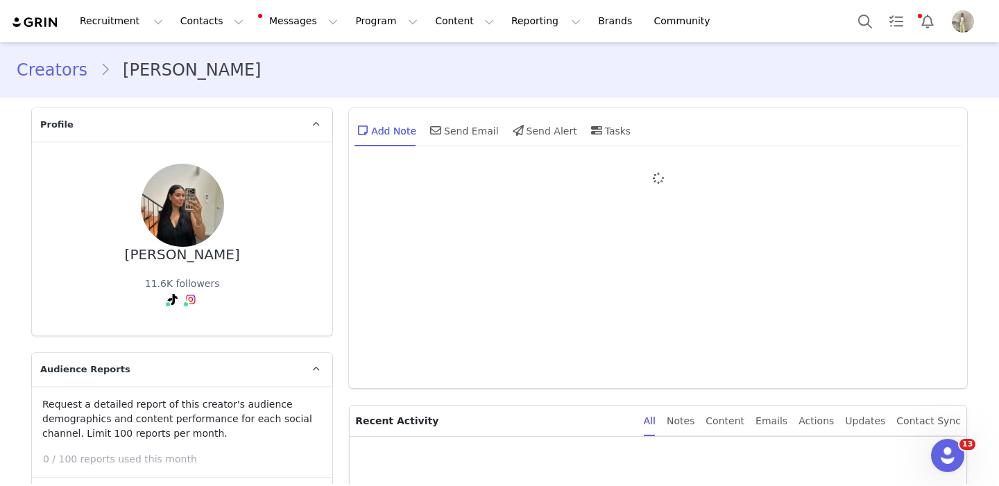
type input "+64 (New Zealand)"
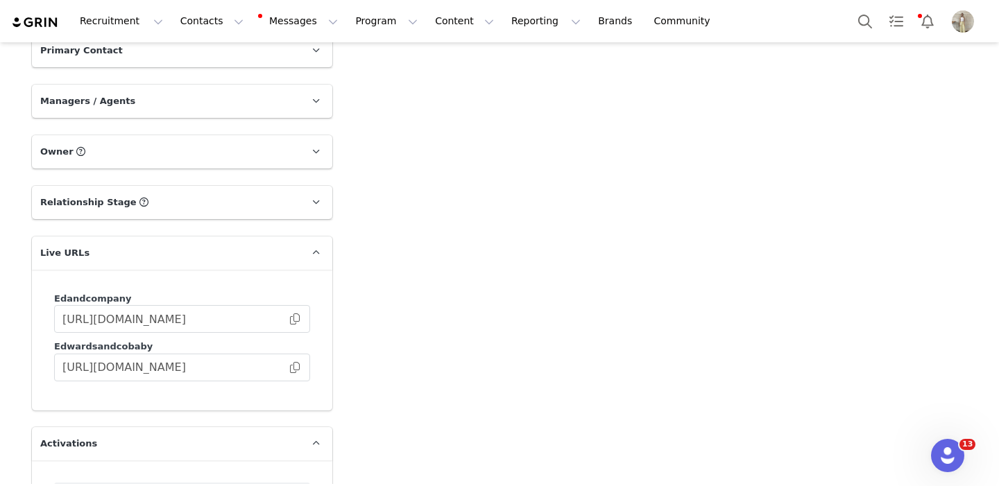
scroll to position [2188, 0]
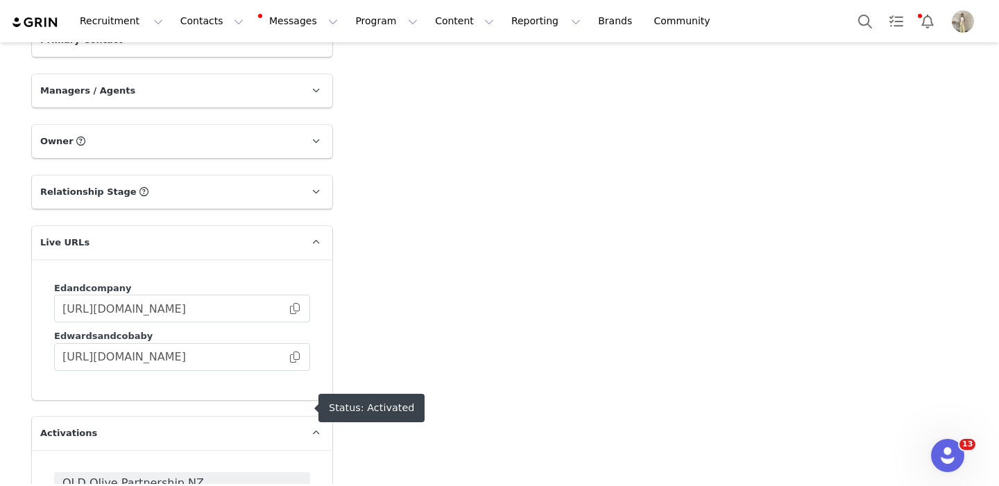
click at [241, 475] on span "OLD Olive Partnership NZ" at bounding box center [181, 483] width 239 height 17
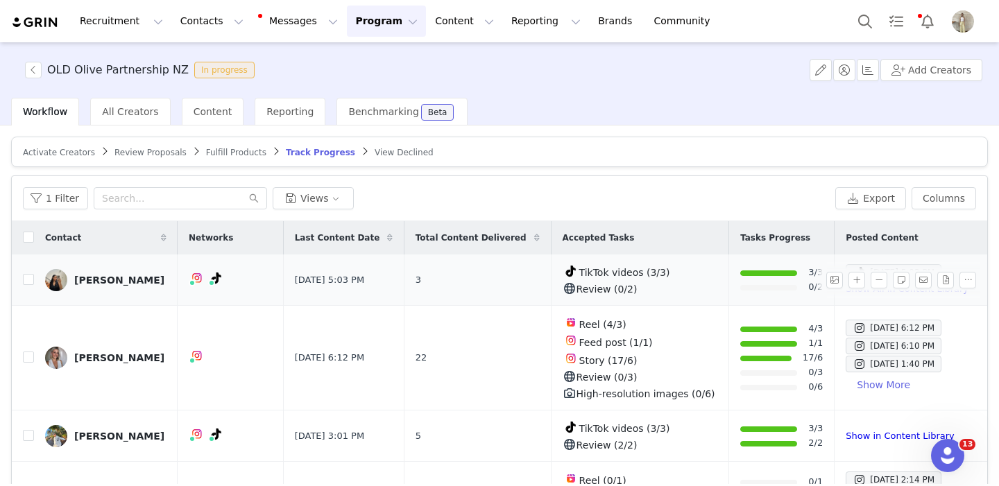
click at [114, 278] on div "Zarya Ioka" at bounding box center [119, 280] width 90 height 11
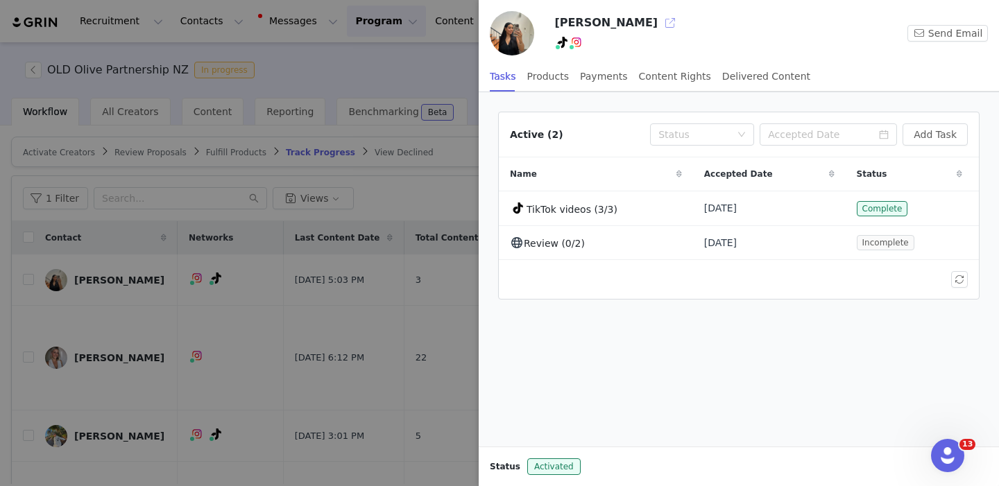
click at [659, 26] on button "button" at bounding box center [670, 23] width 22 height 22
click at [169, 103] on div at bounding box center [499, 243] width 999 height 486
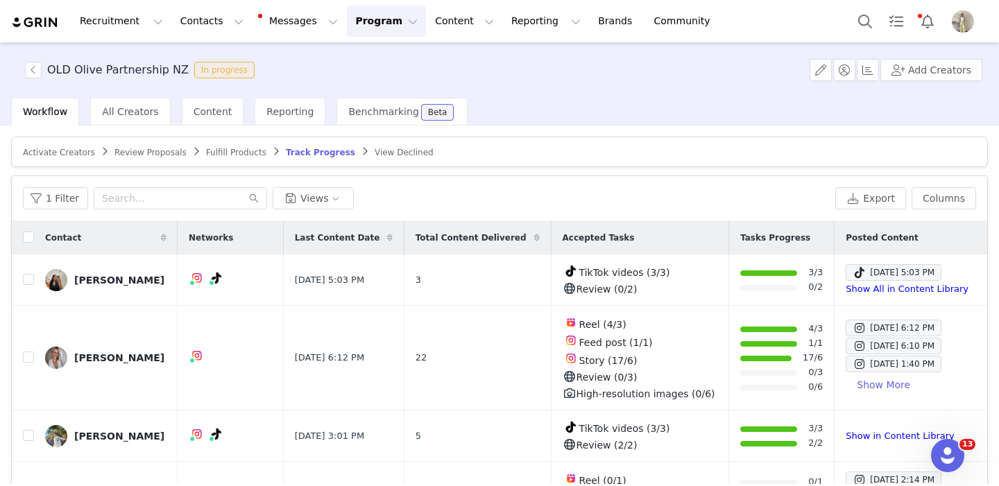
click at [998, 23] on div at bounding box center [999, 243] width 0 height 486
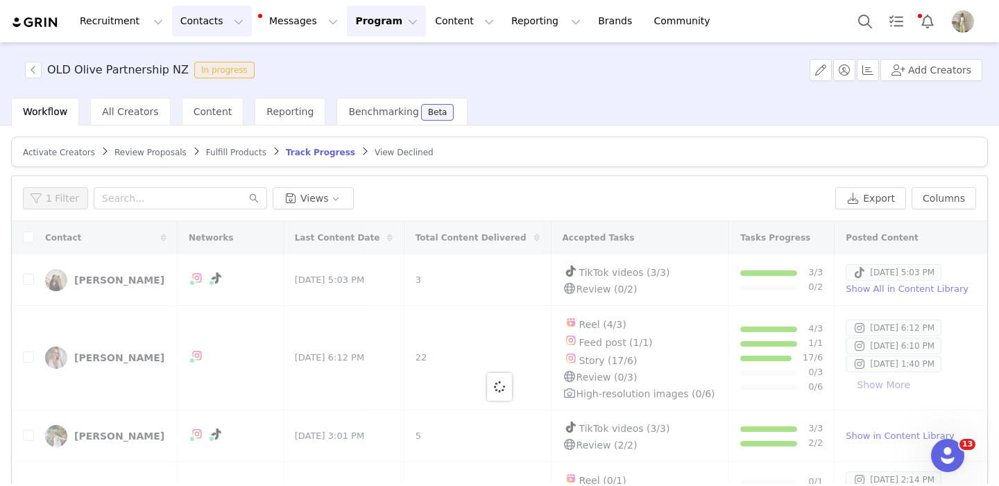
click at [198, 22] on button "Contacts Contacts" at bounding box center [212, 21] width 80 height 31
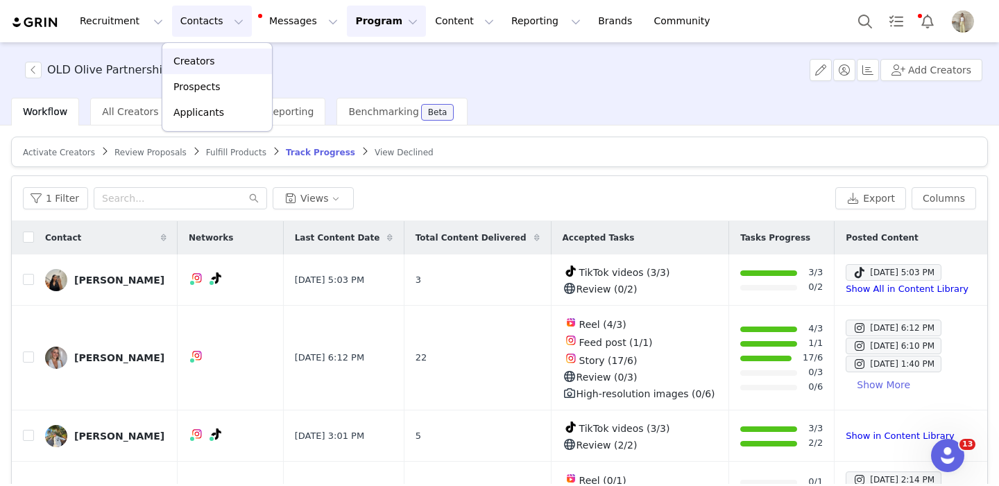
click at [204, 58] on p "Creators" at bounding box center [194, 61] width 42 height 15
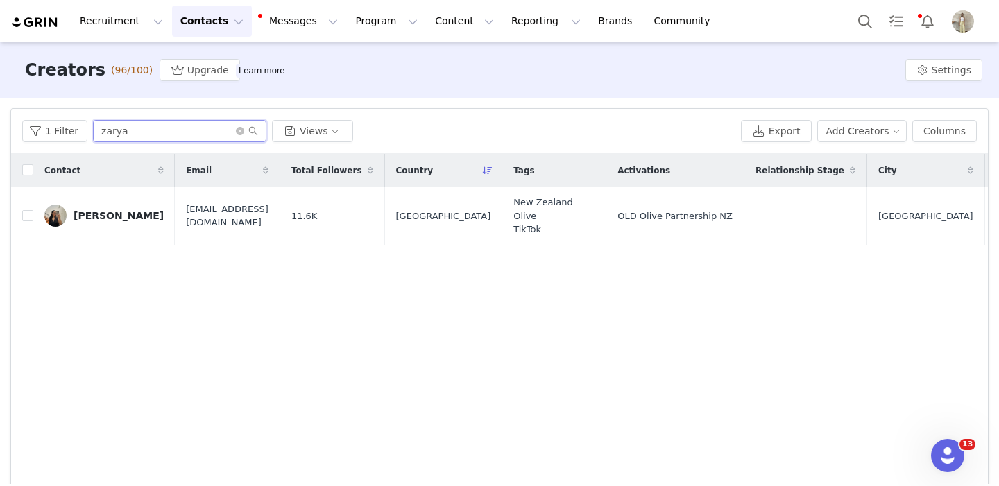
click at [124, 130] on input "zarya" at bounding box center [179, 131] width 173 height 22
type input "jackie"
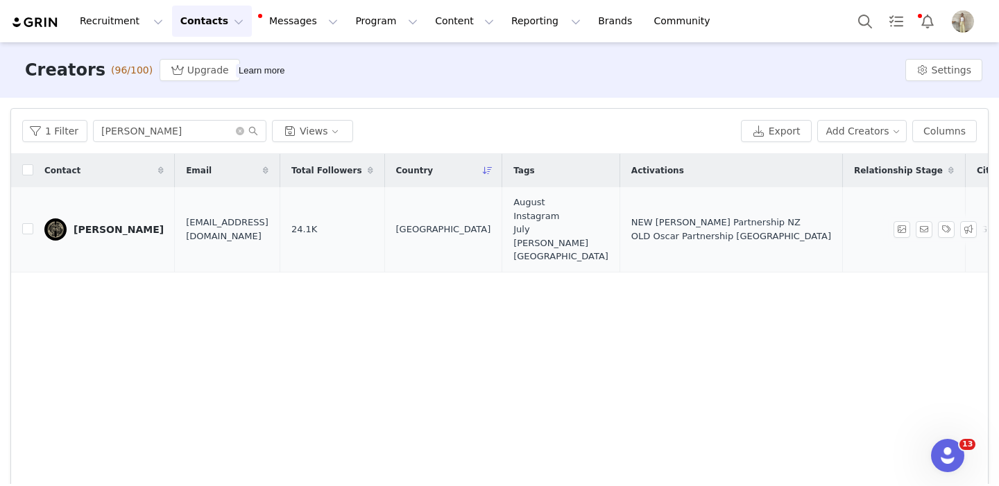
click at [105, 228] on div "Jackie Kutia" at bounding box center [119, 229] width 90 height 11
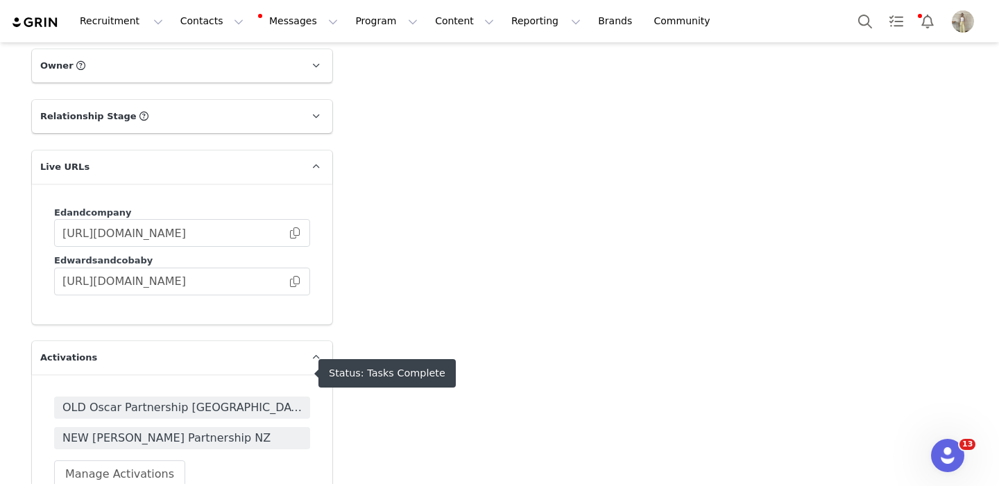
scroll to position [1961, 0]
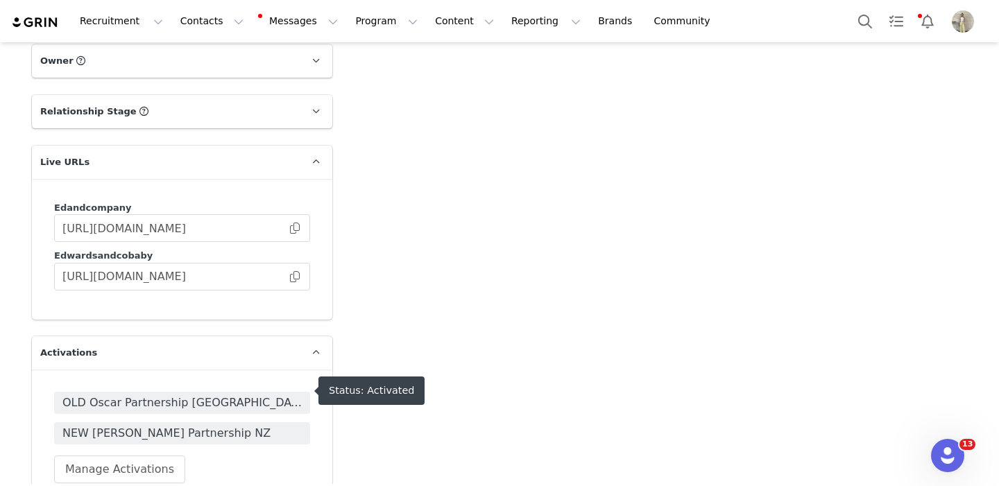
click at [232, 425] on span "NEW Lucci Partnership NZ" at bounding box center [181, 433] width 239 height 17
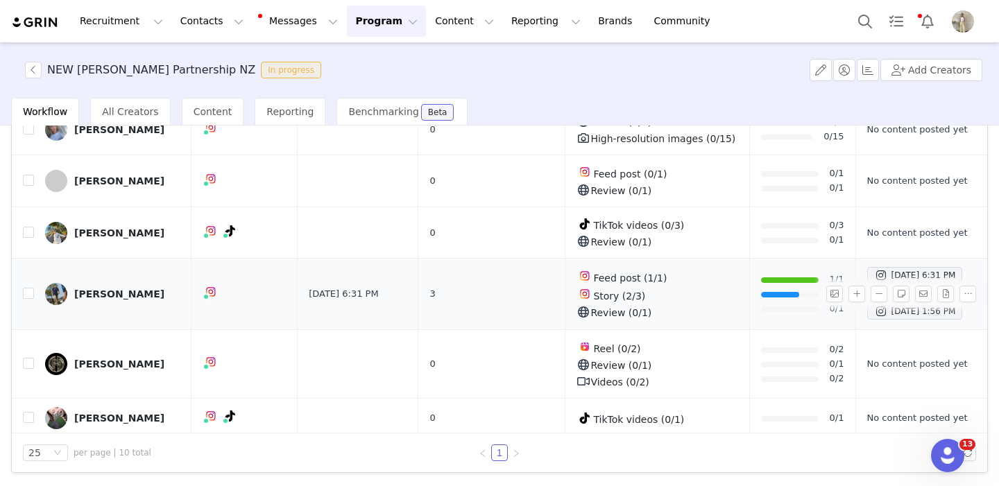
scroll to position [119, 0]
click at [189, 18] on button "Contacts Contacts" at bounding box center [212, 21] width 80 height 31
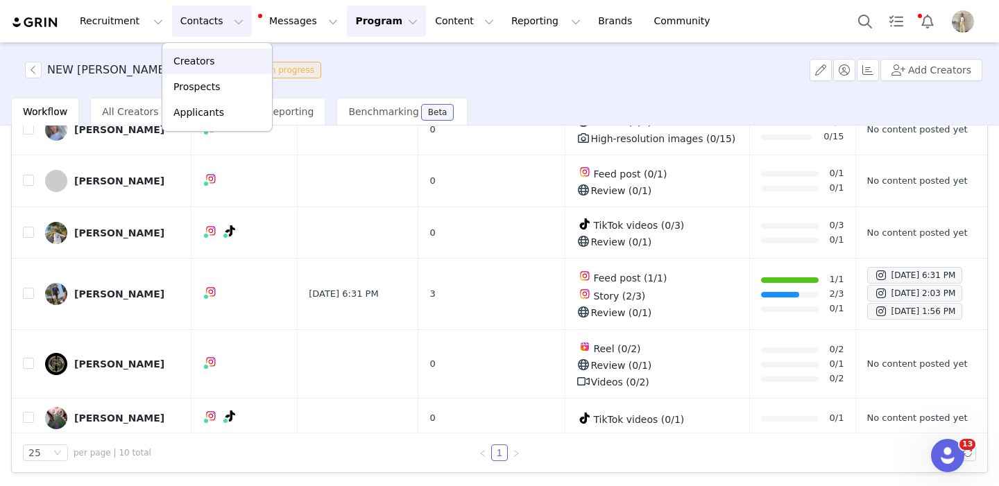
click at [216, 58] on div "Creators" at bounding box center [217, 61] width 93 height 15
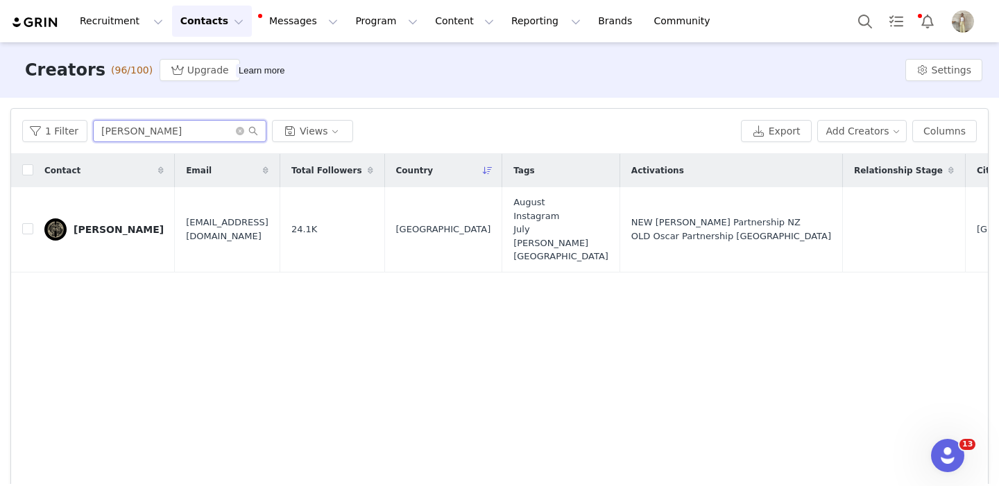
click at [151, 127] on input "jackie" at bounding box center [179, 131] width 173 height 22
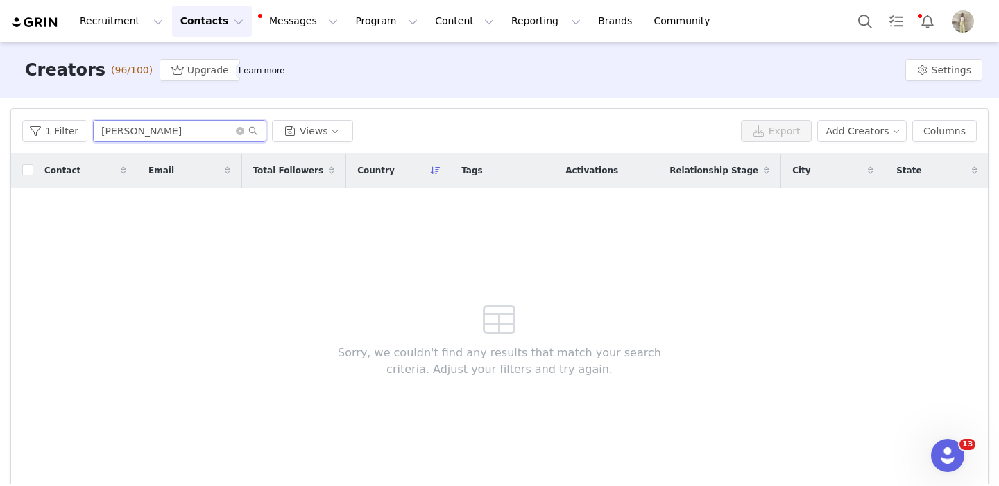
type input "Renee"
drag, startPoint x: 121, startPoint y: 150, endPoint x: 53, endPoint y: 134, distance: 69.8
click at [53, 134] on button "1 Filter" at bounding box center [54, 131] width 65 height 22
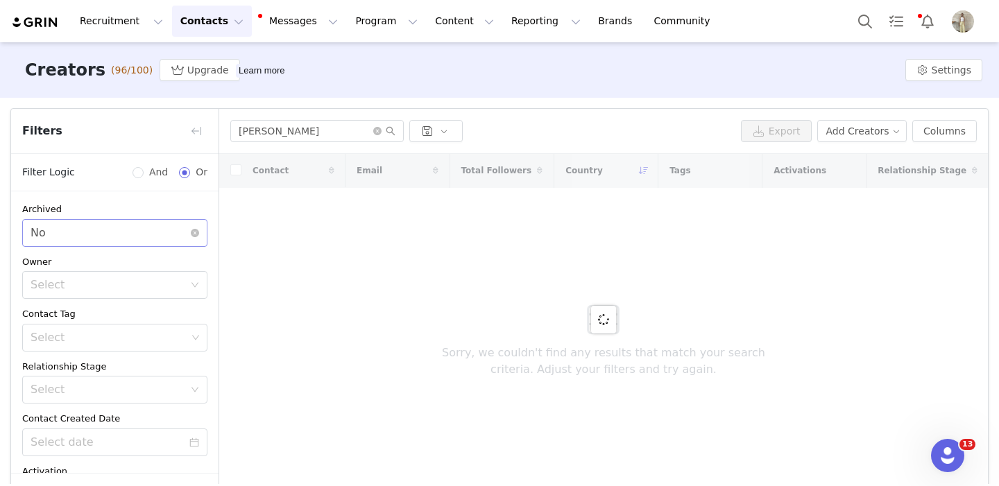
click at [151, 221] on div "Select No" at bounding box center [111, 233] width 160 height 26
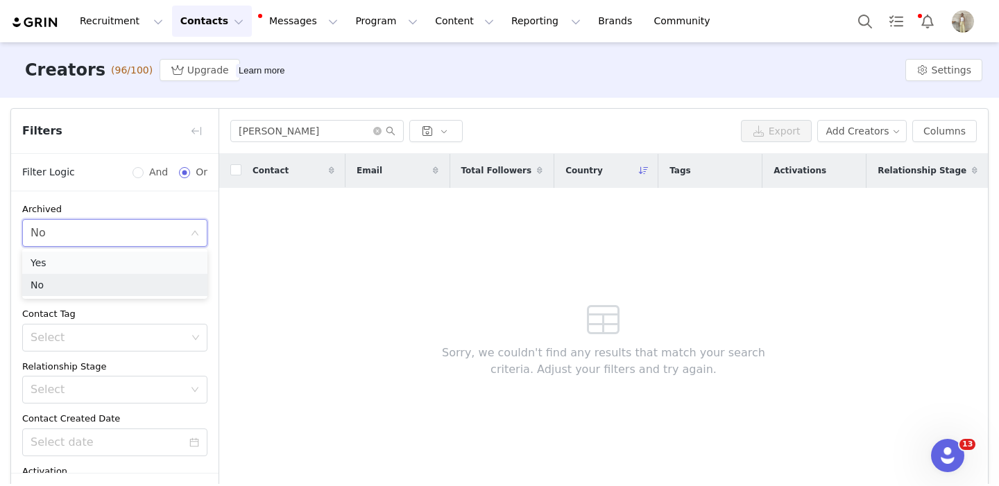
click at [101, 262] on li "Yes" at bounding box center [114, 263] width 185 height 22
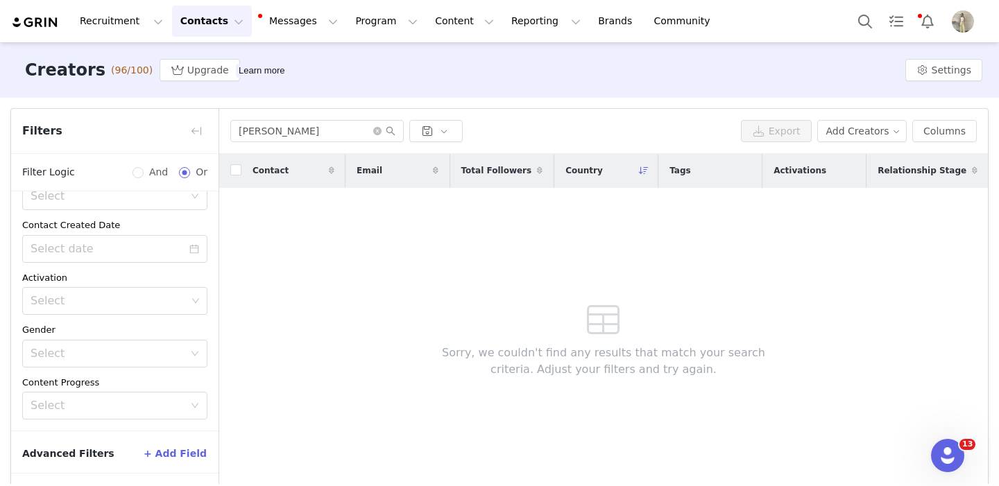
scroll to position [51, 0]
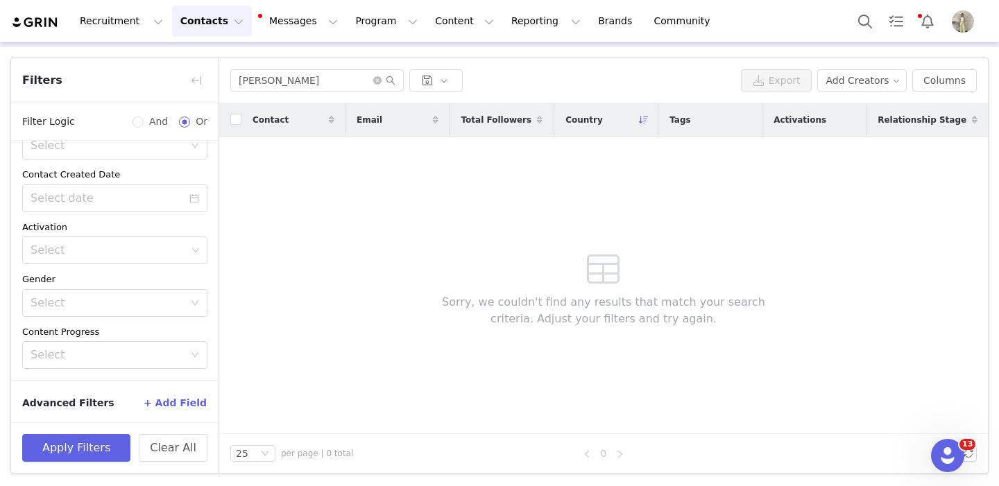
click at [64, 447] on button "Apply Filters" at bounding box center [76, 448] width 108 height 28
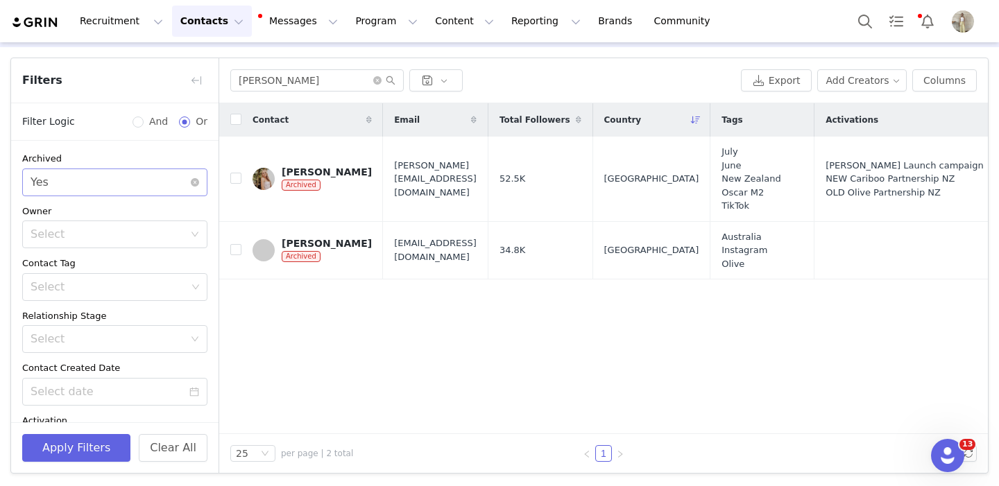
scroll to position [0, 0]
click at [132, 171] on div "Select Yes" at bounding box center [111, 182] width 160 height 26
click at [103, 235] on li "No" at bounding box center [114, 234] width 185 height 22
click at [66, 449] on button "Apply Filters" at bounding box center [76, 448] width 108 height 28
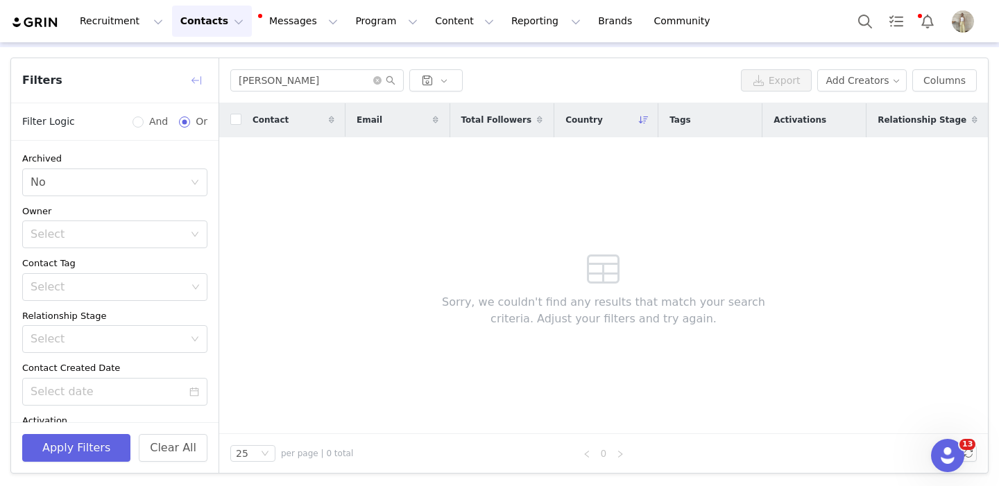
click at [198, 78] on button "button" at bounding box center [196, 80] width 22 height 22
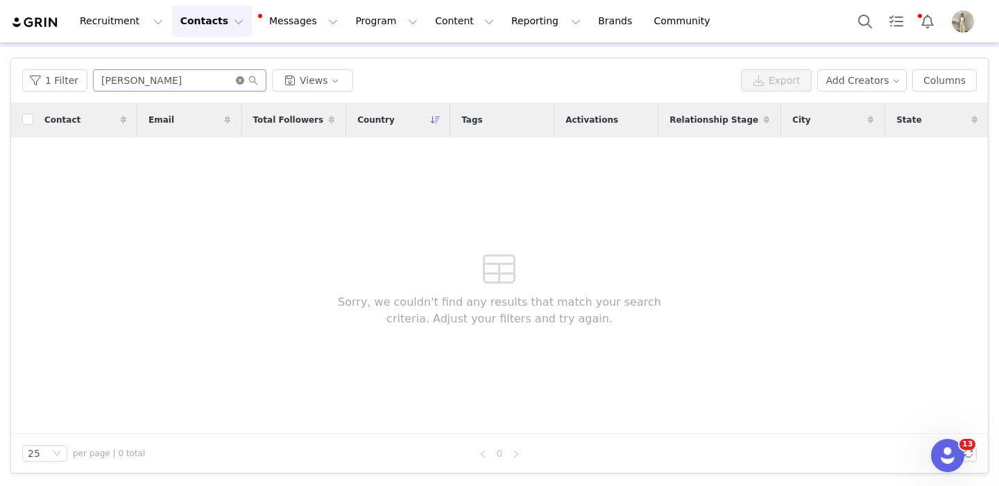
click at [236, 81] on icon "icon: close-circle" at bounding box center [240, 80] width 8 height 8
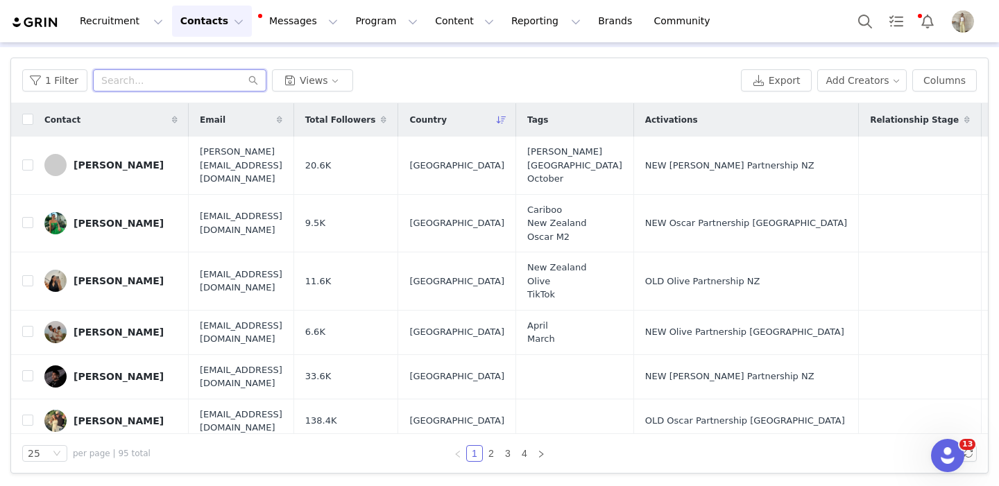
click at [155, 79] on input "text" at bounding box center [179, 80] width 173 height 22
type input "y"
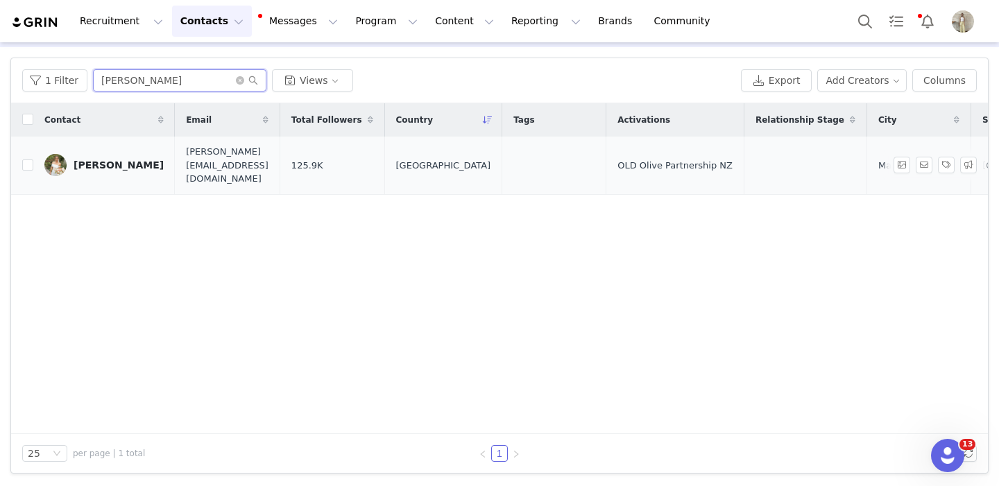
type input "polly"
click at [108, 168] on div "Polly Harding" at bounding box center [119, 165] width 90 height 11
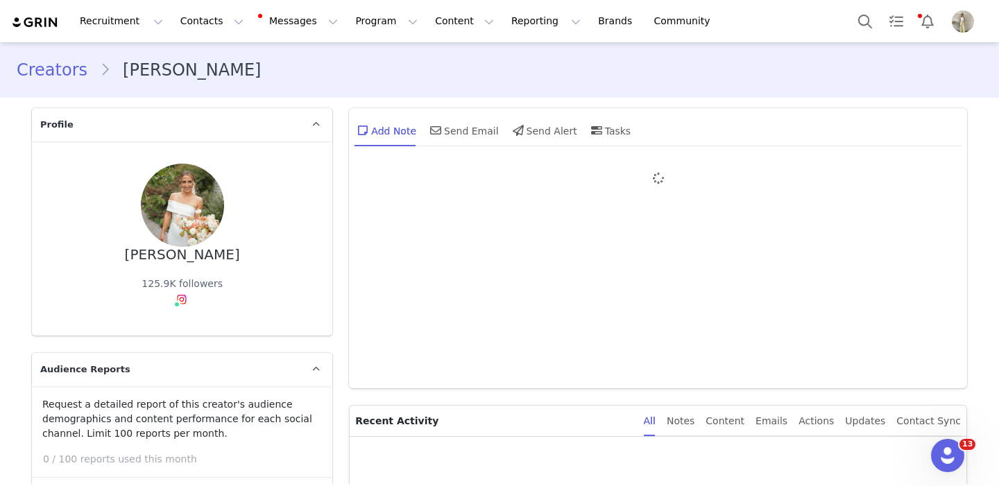
type input "+1 (United States)"
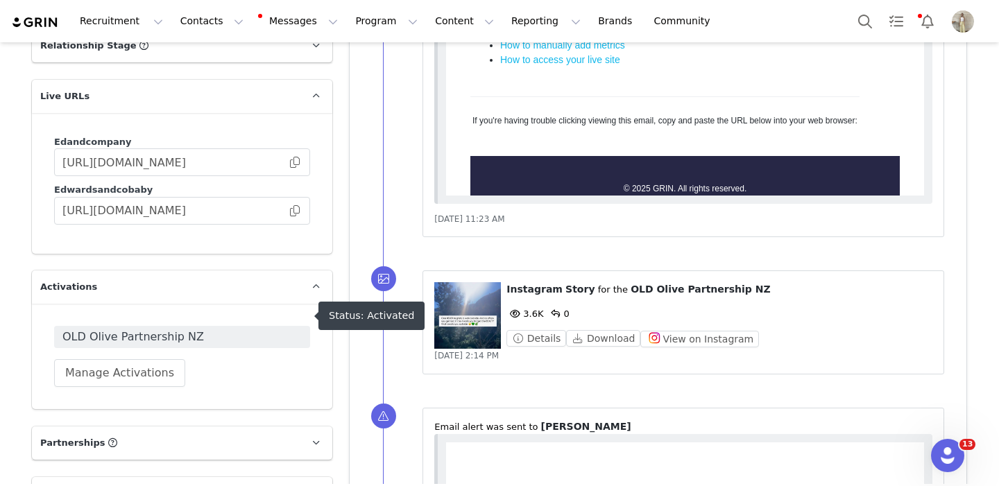
scroll to position [2012, 0]
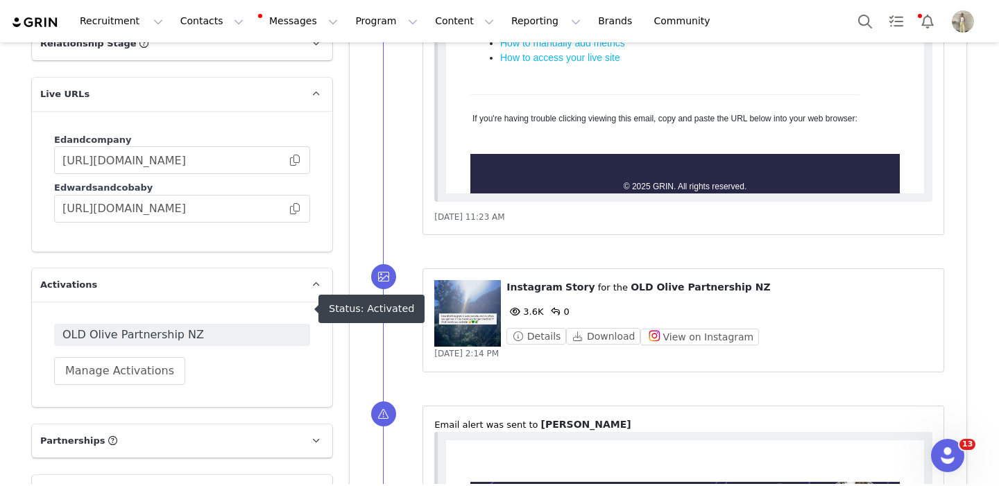
click at [211, 327] on span "OLD Olive Partnership NZ" at bounding box center [181, 335] width 239 height 17
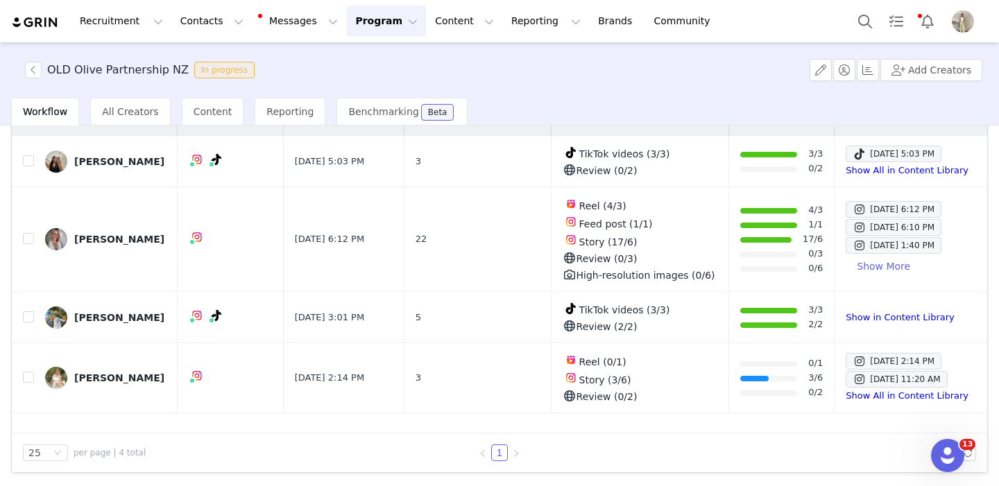
scroll to position [119, 0]
click at [196, 25] on button "Contacts Contacts" at bounding box center [212, 21] width 80 height 31
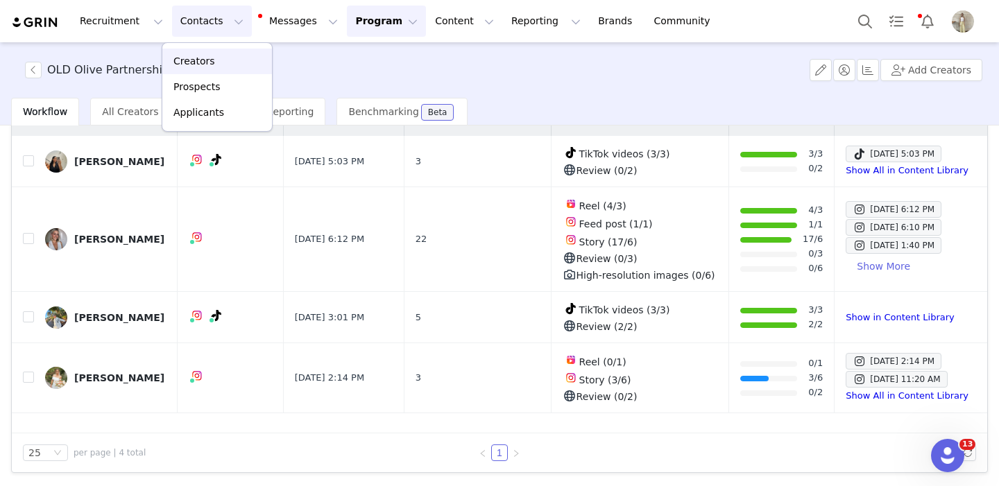
click at [206, 57] on p "Creators" at bounding box center [194, 61] width 42 height 15
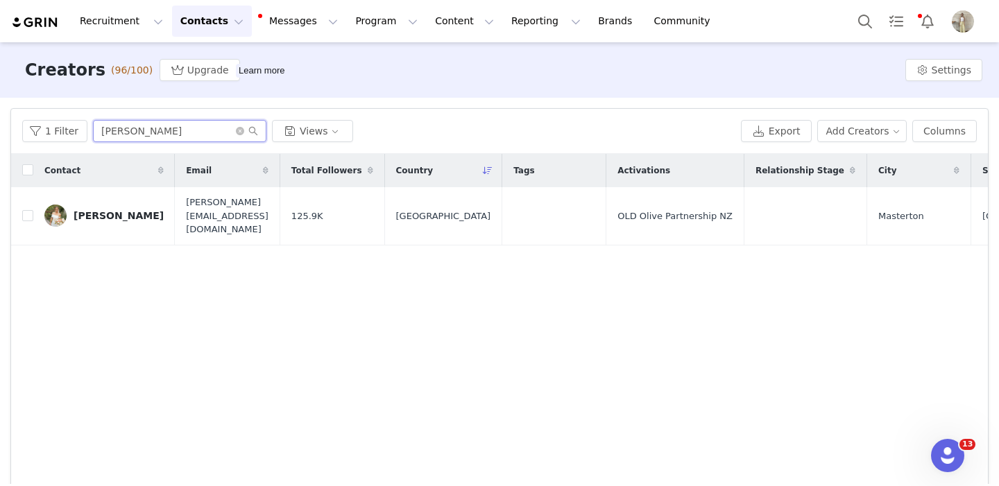
click at [119, 132] on input "polly" at bounding box center [179, 131] width 173 height 22
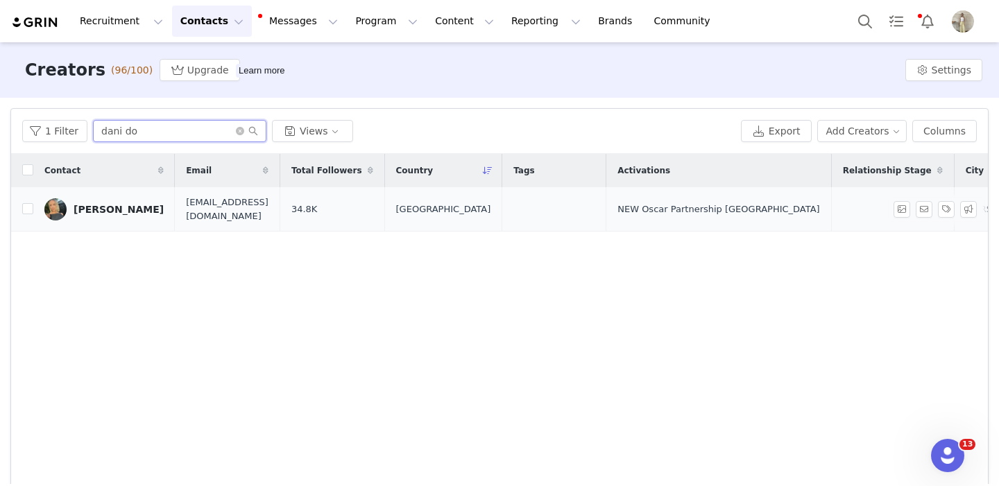
type input "dani do"
click at [105, 208] on div "[PERSON_NAME]" at bounding box center [119, 209] width 90 height 11
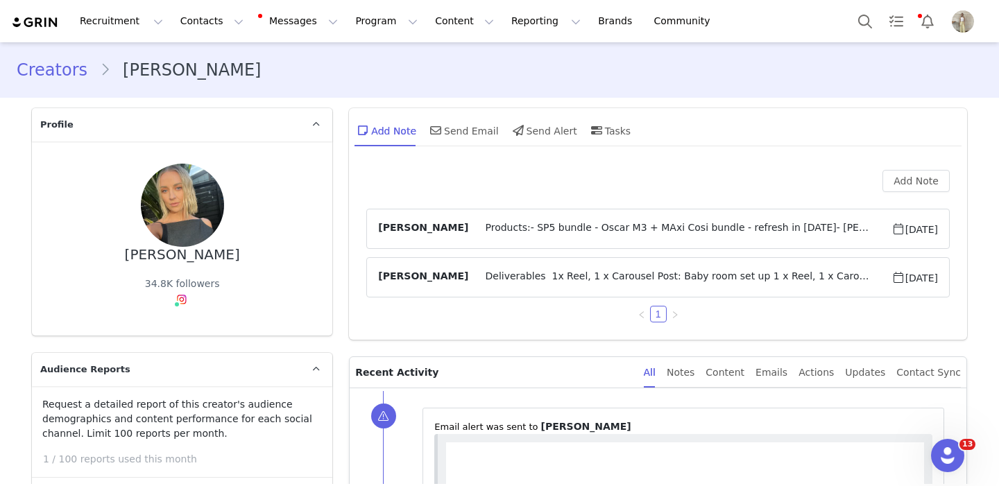
scroll to position [6, 0]
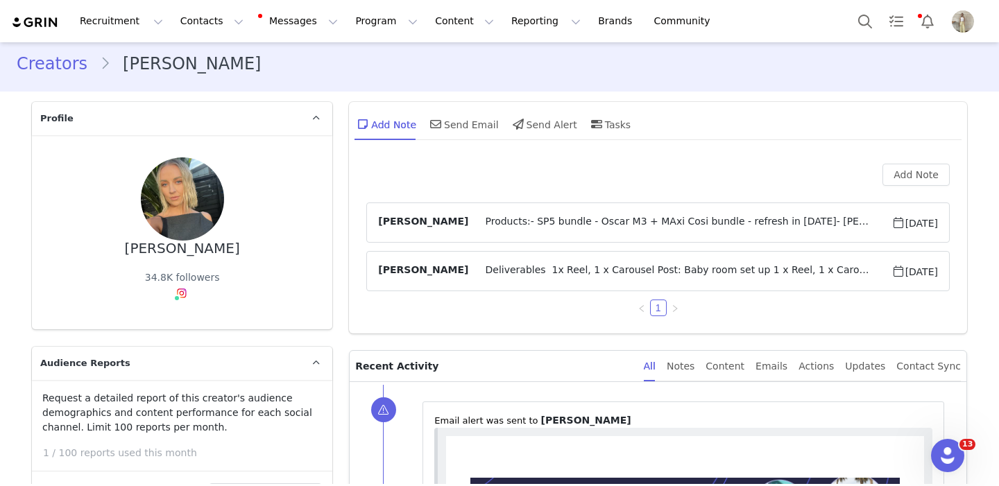
click at [506, 228] on span "Products:- SP5 bundle - Oscar M3 + MAxi Cosi bundle - refresh in 2025- George C…" at bounding box center [679, 222] width 422 height 17
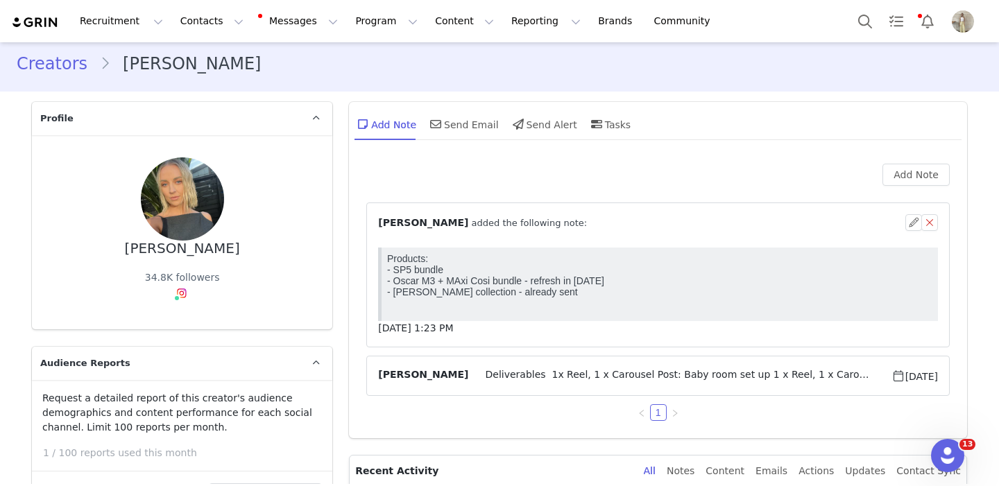
scroll to position [0, 0]
click at [572, 217] on div "⁨ Zoe Goodman ⁩ added the following note:" at bounding box center [641, 223] width 527 height 15
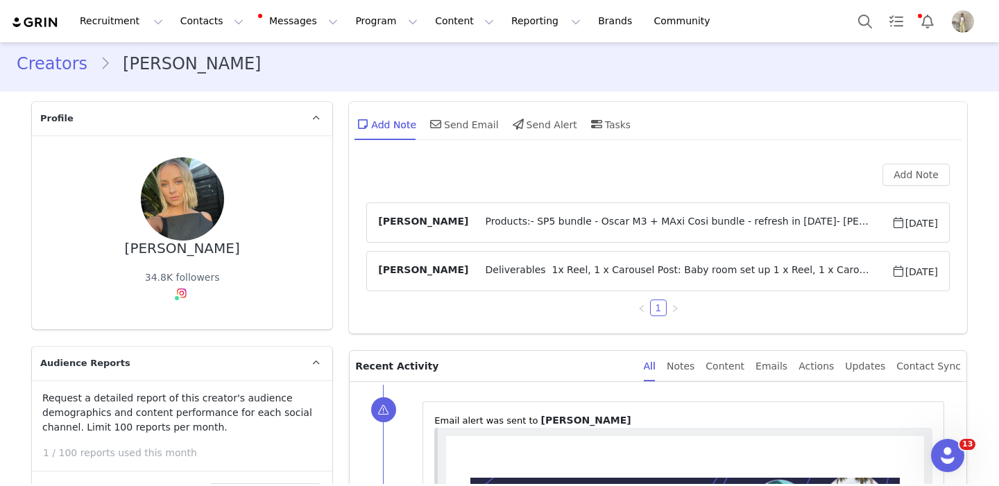
click at [566, 271] on span "Deliverables 1x Reel, 1 x Carousel Post: Baby room set up 1 x Reel, 1 x Carouse…" at bounding box center [679, 271] width 422 height 17
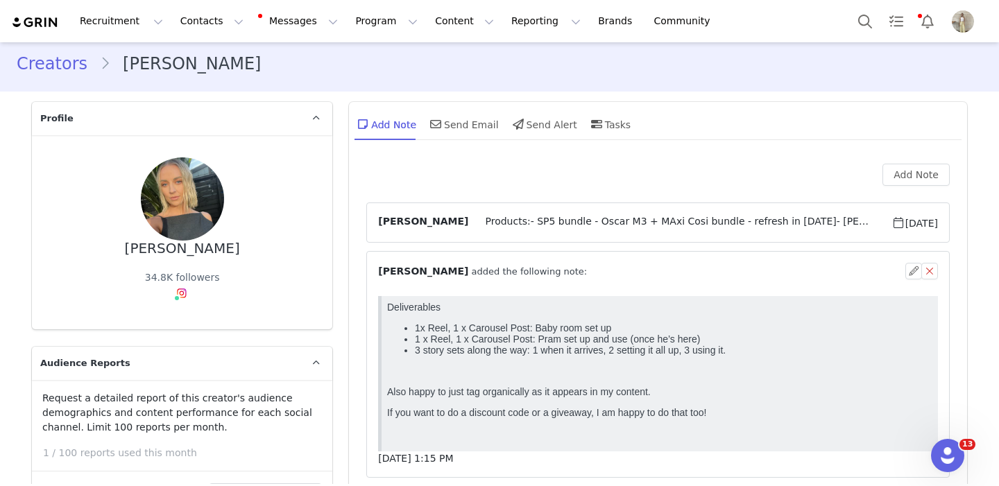
click at [566, 270] on div "⁨ Zoe Goodman ⁩ added the following note:" at bounding box center [641, 271] width 527 height 15
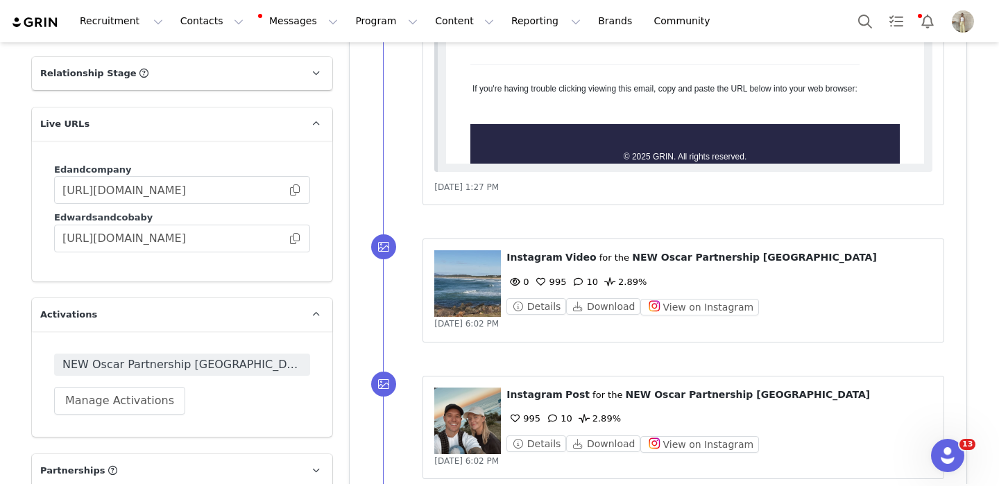
scroll to position [1984, 0]
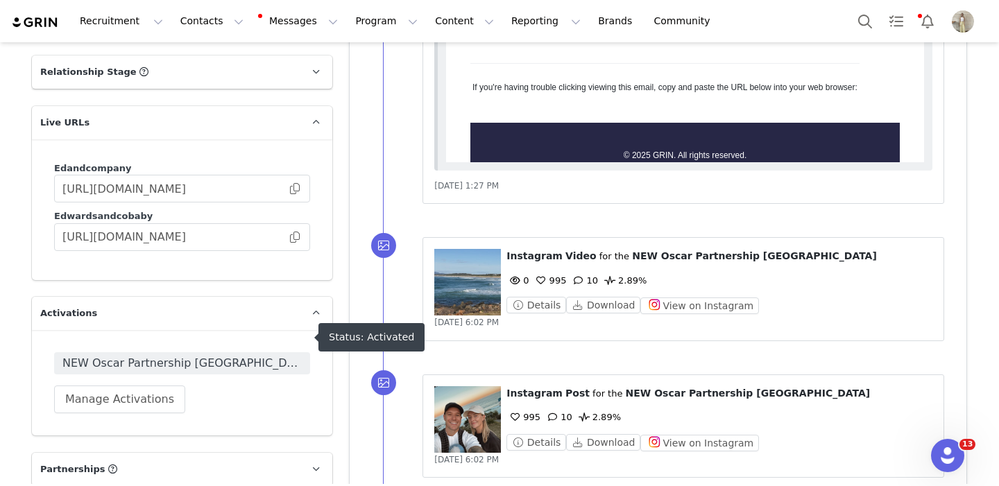
click at [262, 355] on span "NEW Oscar Partnership [GEOGRAPHIC_DATA]" at bounding box center [181, 363] width 239 height 17
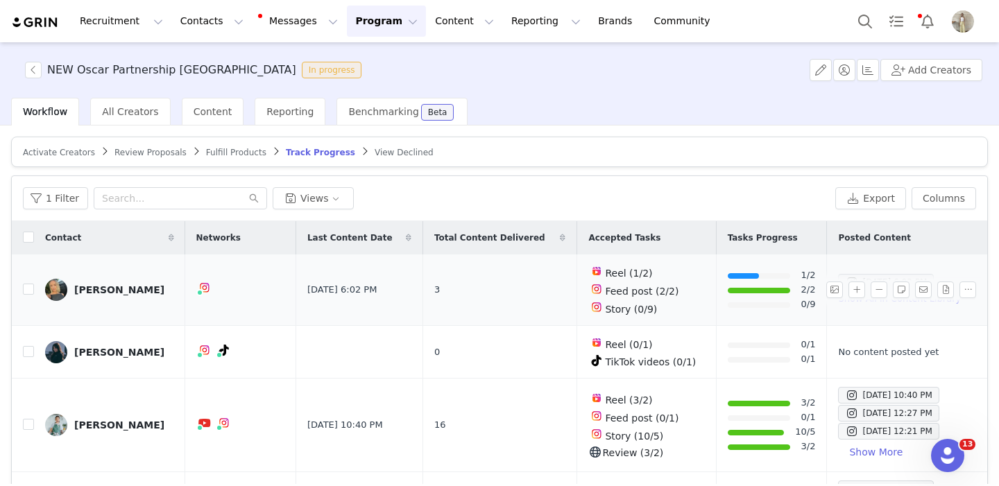
click at [110, 287] on div "[PERSON_NAME]" at bounding box center [119, 289] width 90 height 11
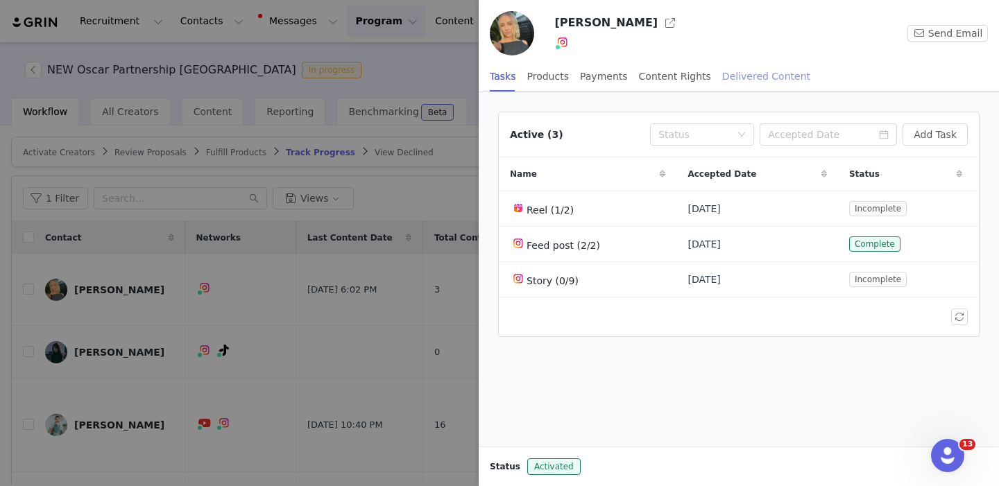
click at [737, 79] on div "Delivered Content" at bounding box center [766, 76] width 88 height 31
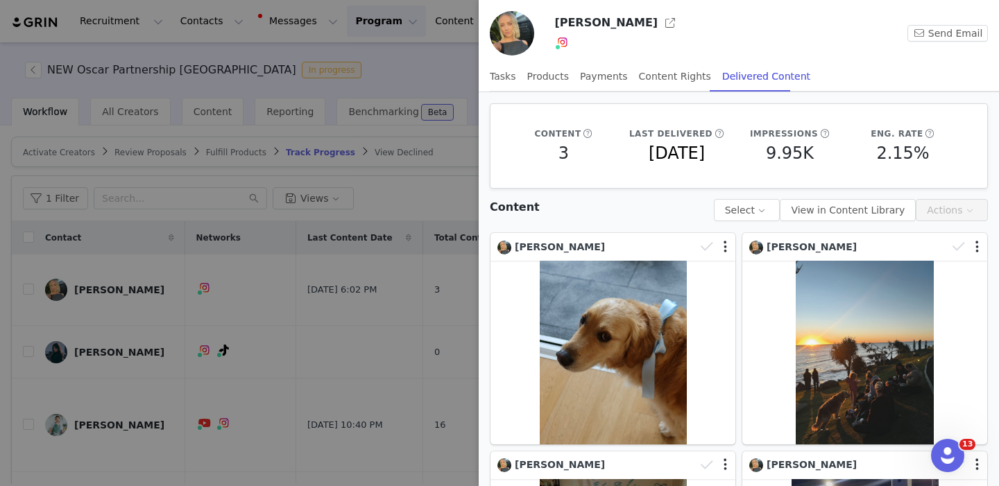
click at [461, 277] on div at bounding box center [499, 243] width 999 height 486
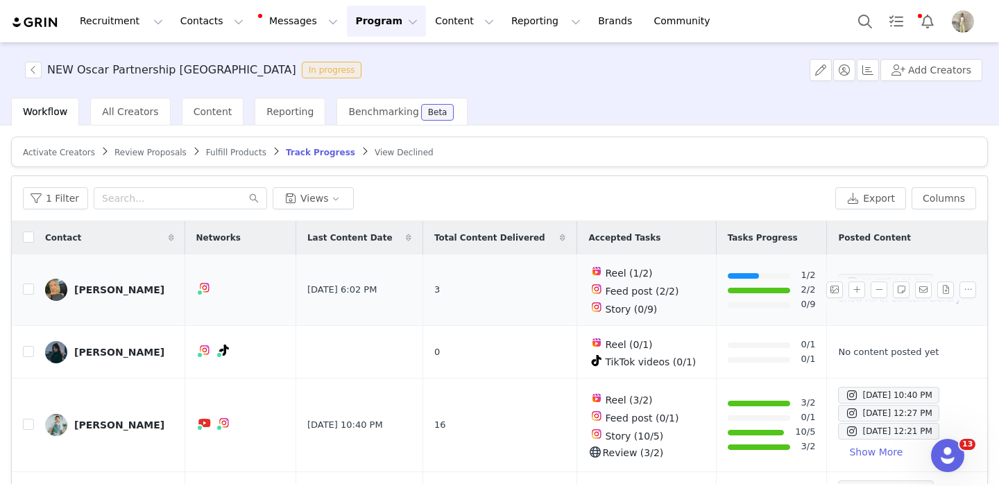
click at [110, 289] on div "[PERSON_NAME]" at bounding box center [119, 289] width 90 height 11
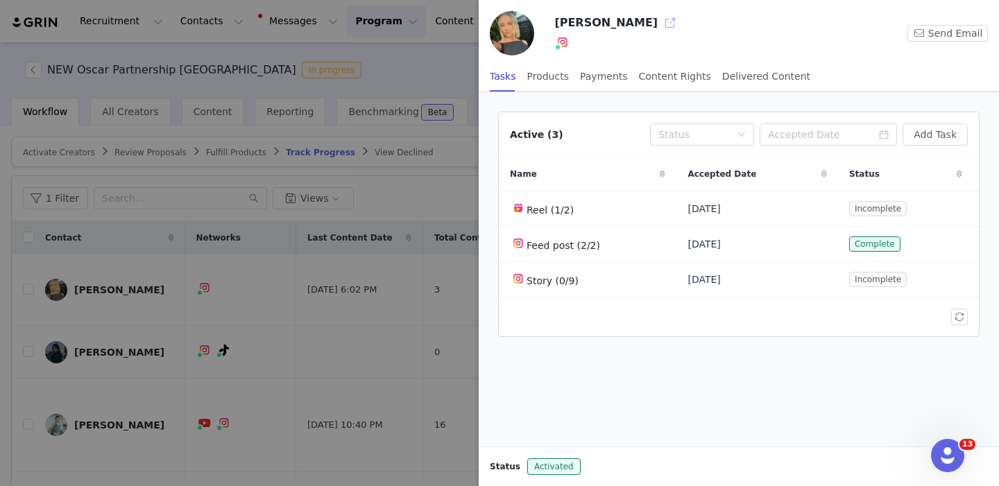
click at [659, 24] on button "button" at bounding box center [670, 23] width 22 height 22
click at [325, 239] on div at bounding box center [499, 243] width 999 height 486
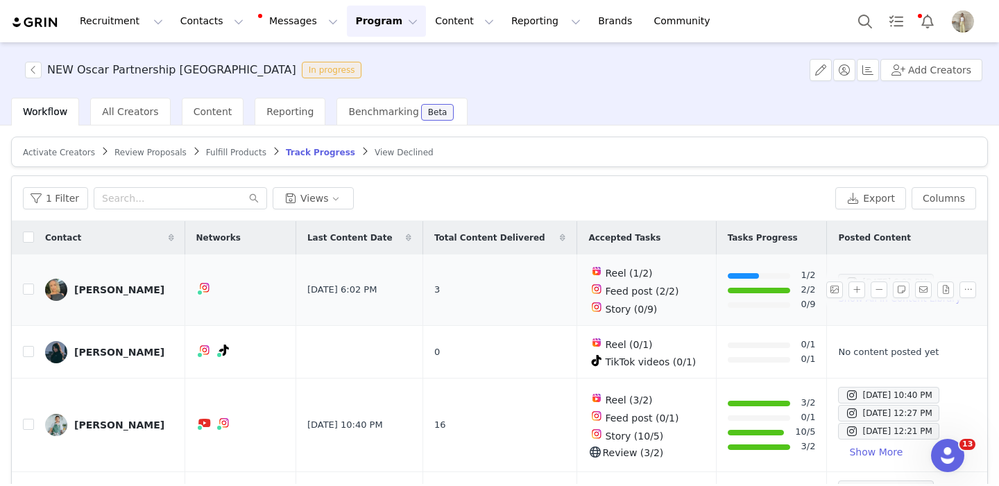
click at [93, 287] on div "[PERSON_NAME]" at bounding box center [119, 289] width 90 height 11
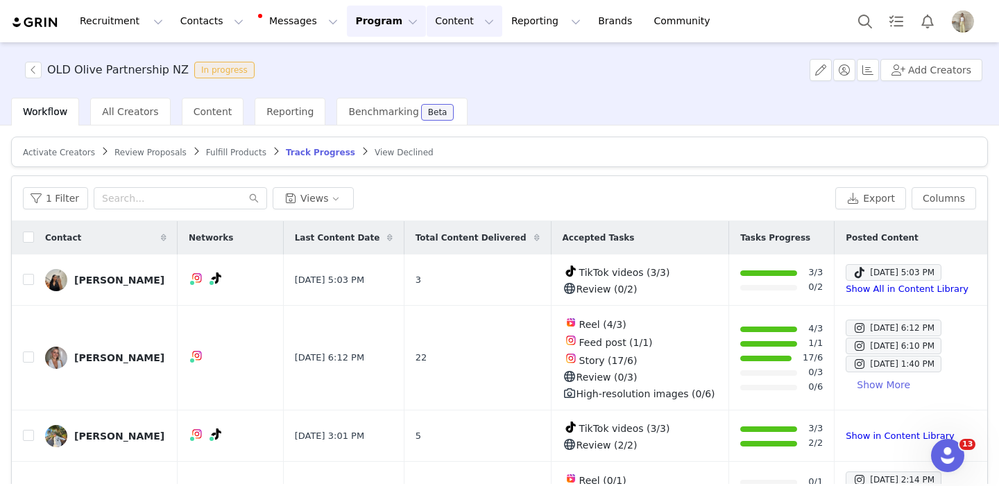
click at [435, 20] on button "Content Content" at bounding box center [465, 21] width 76 height 31
click at [440, 60] on p "Creator Content" at bounding box center [448, 61] width 78 height 15
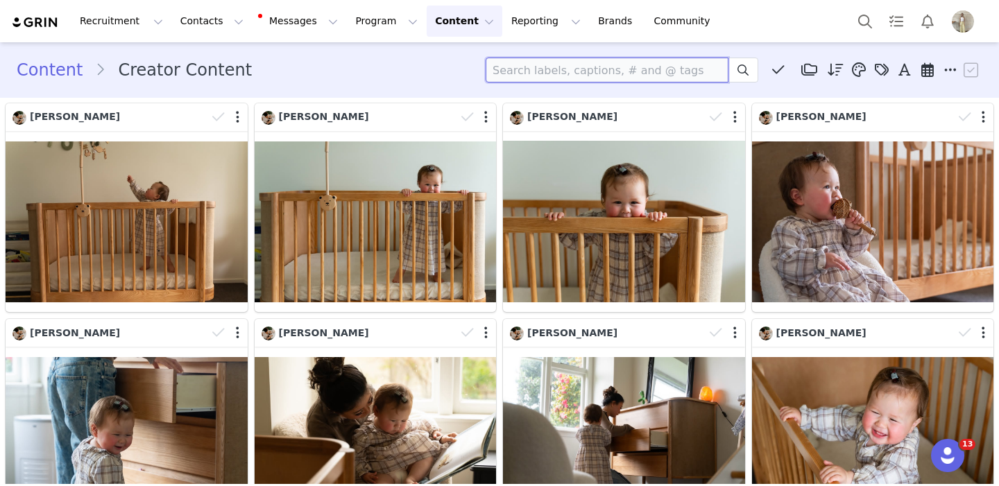
click at [586, 70] on input at bounding box center [607, 70] width 243 height 25
type input "dani dodds"
click at [744, 67] on icon at bounding box center [742, 70] width 11 height 11
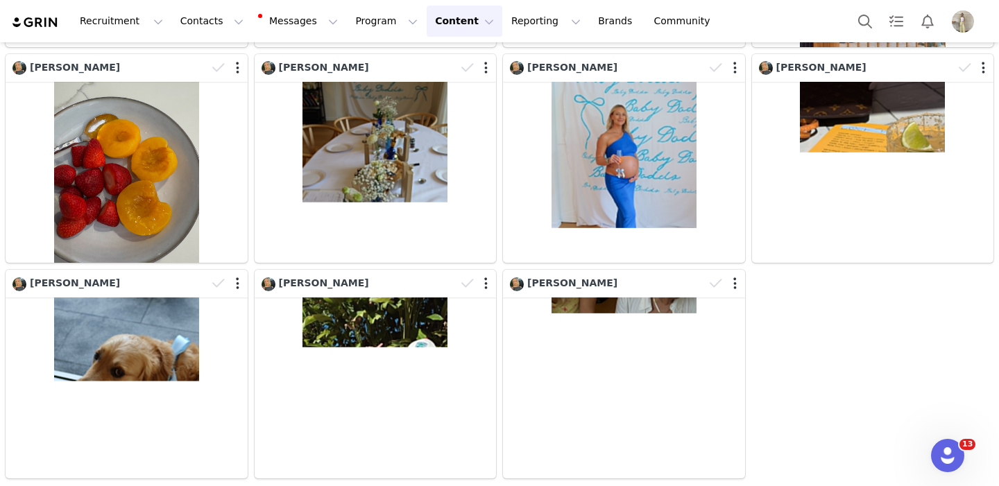
scroll to position [914, 0]
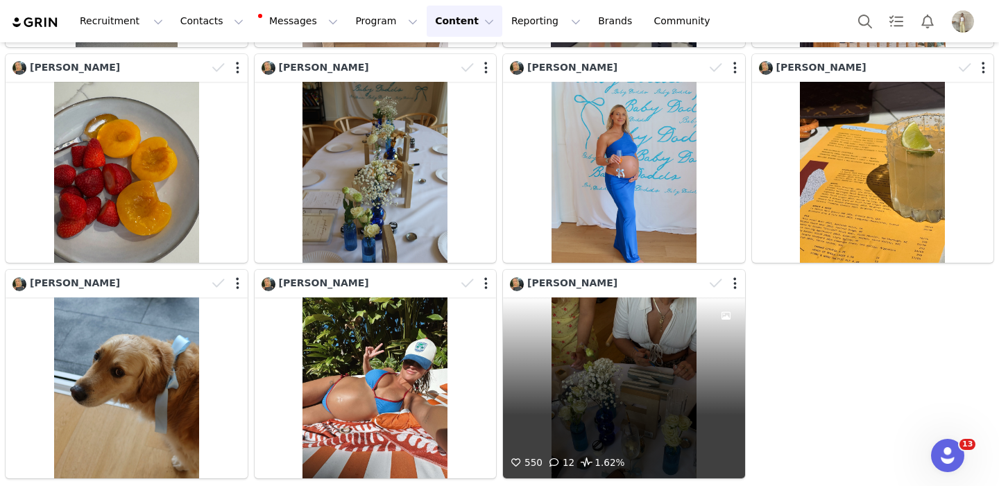
click at [569, 375] on div "550 12 1.62%" at bounding box center [624, 388] width 242 height 181
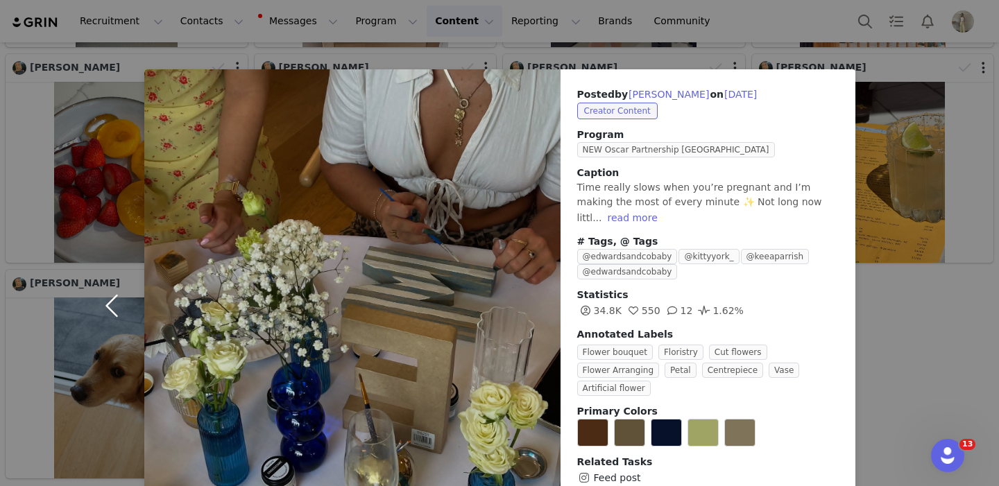
click at [110, 307] on button "button" at bounding box center [115, 305] width 58 height 473
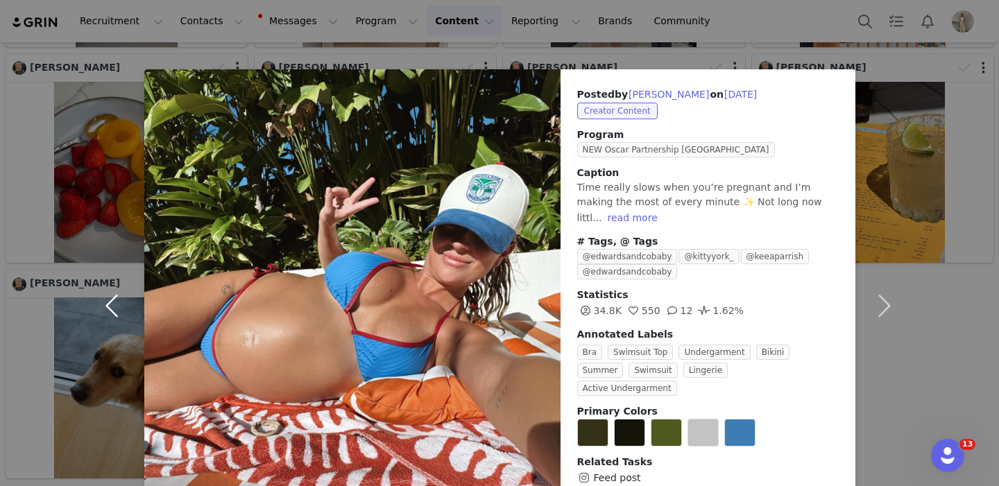
click at [110, 306] on button "button" at bounding box center [115, 305] width 58 height 473
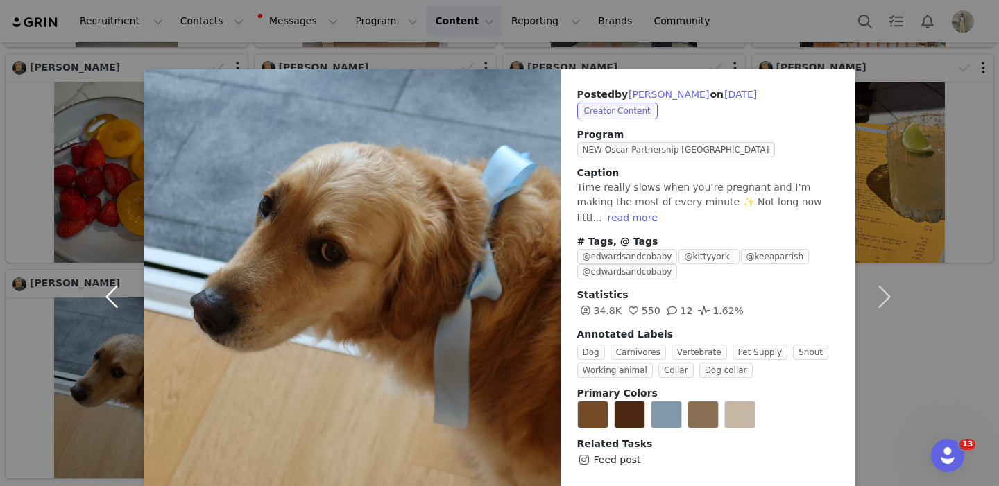
click at [110, 214] on button "button" at bounding box center [115, 296] width 58 height 455
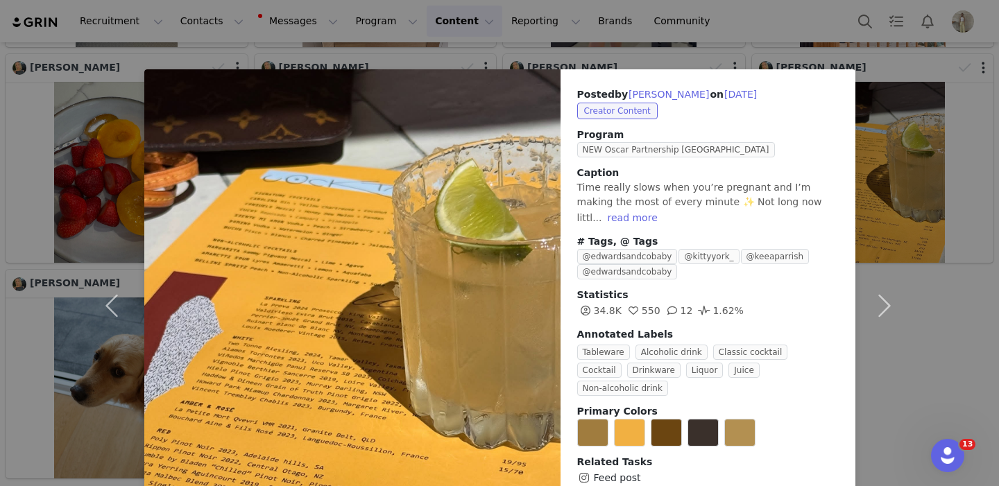
click at [408, 60] on div "Posted by Dani Dodds on Apr 3, 2025 Creator Content Program NEW Oscar Partnersh…" at bounding box center [499, 243] width 999 height 486
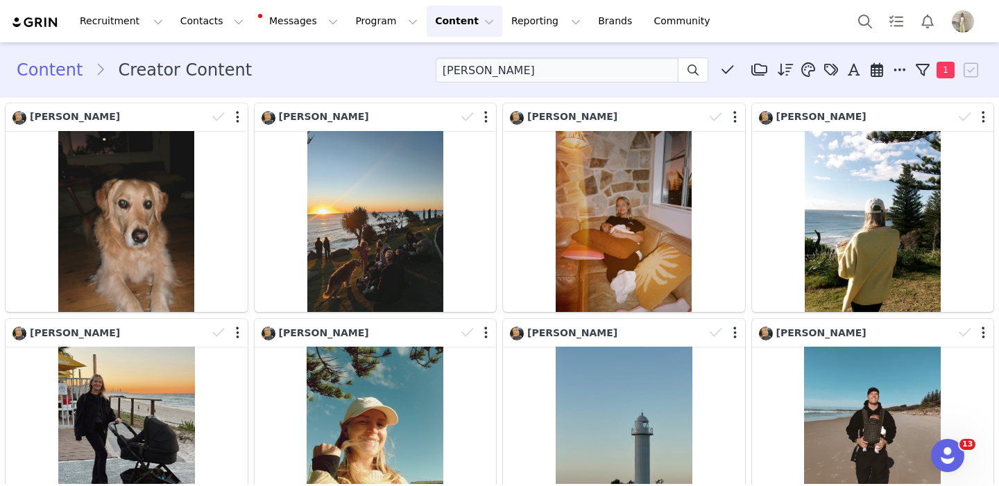
scroll to position [0, 0]
drag, startPoint x: 382, startPoint y: 58, endPoint x: 377, endPoint y: -11, distance: 69.6
click at [377, 0] on html "Recruitment Recruitment Creator Search Curated Lists Landing Pages Web Extensio…" at bounding box center [499, 243] width 999 height 486
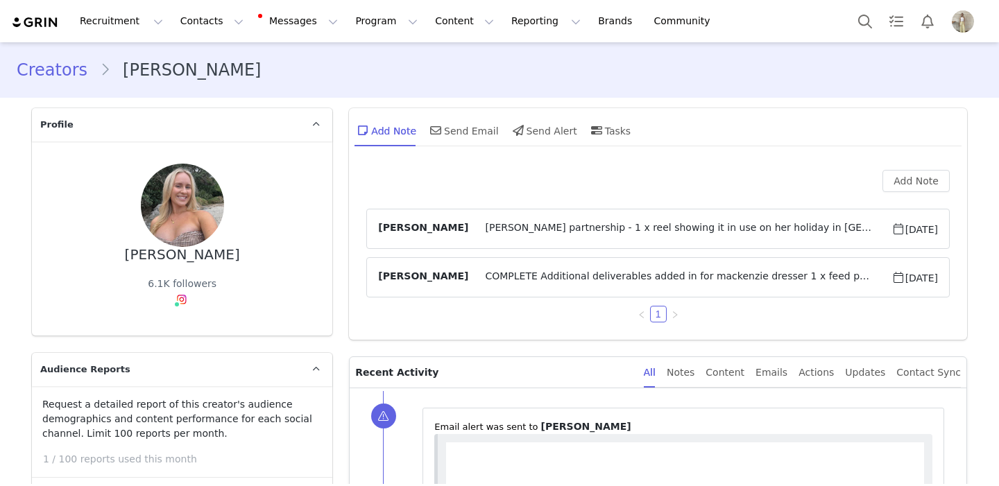
click at [555, 280] on span "COMPLETE Additional deliverables added in for mackenzie dresser 1 x feed post 1…" at bounding box center [679, 277] width 422 height 17
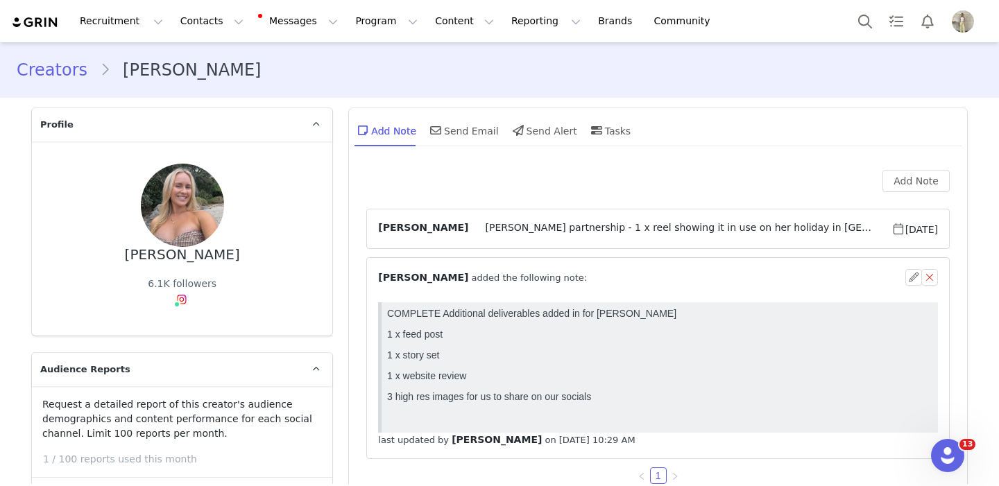
click at [568, 233] on span "[PERSON_NAME] partnership - 1 x reel showing it in use on her holiday in [GEOGR…" at bounding box center [679, 229] width 422 height 17
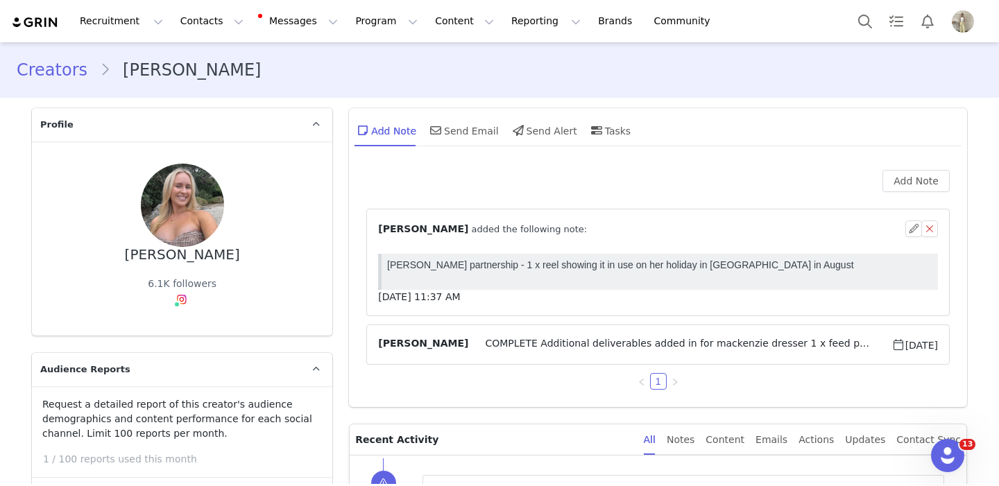
click at [568, 233] on div "⁨ [PERSON_NAME] ⁩ added the following note:" at bounding box center [641, 229] width 527 height 15
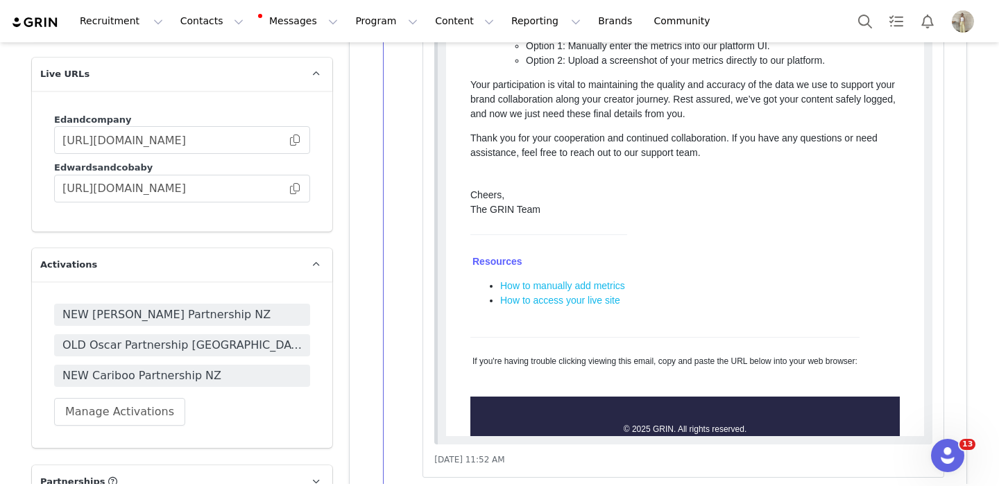
scroll to position [2053, 0]
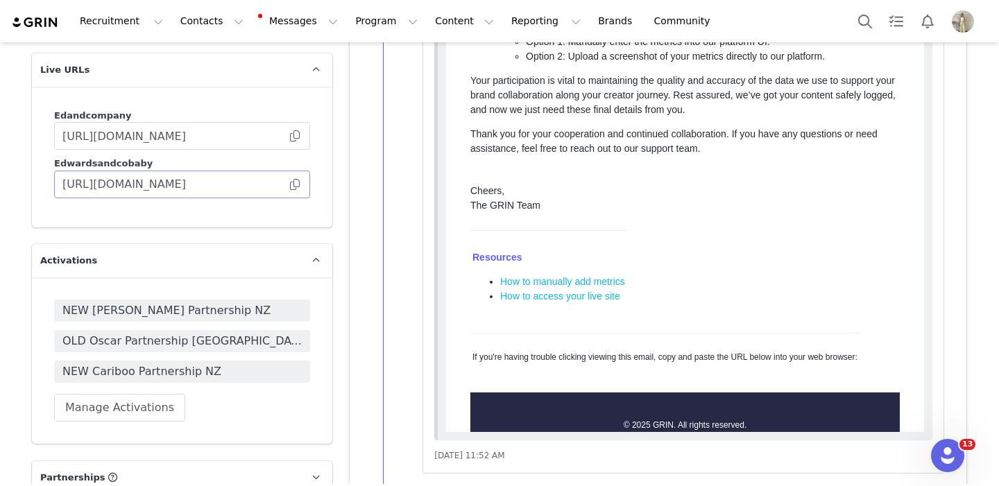
click at [295, 185] on span at bounding box center [295, 185] width 14 height 0
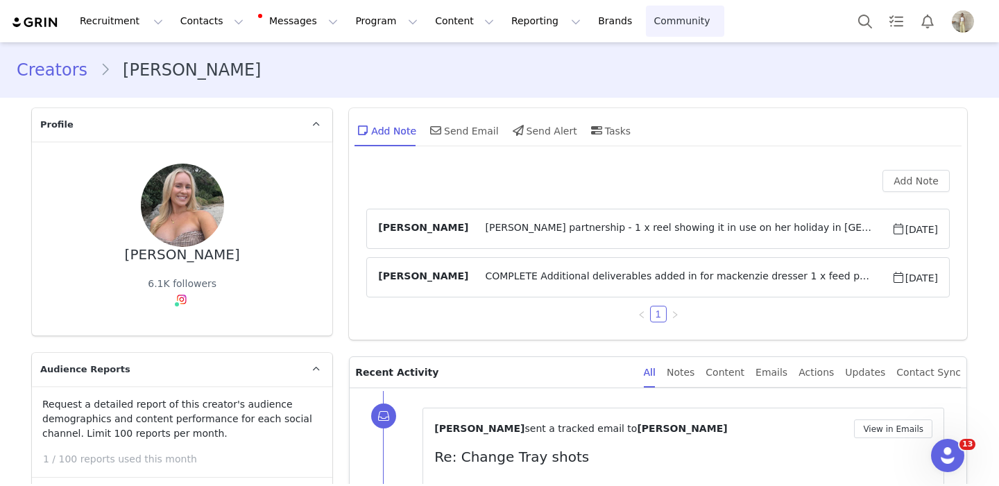
scroll to position [0, 0]
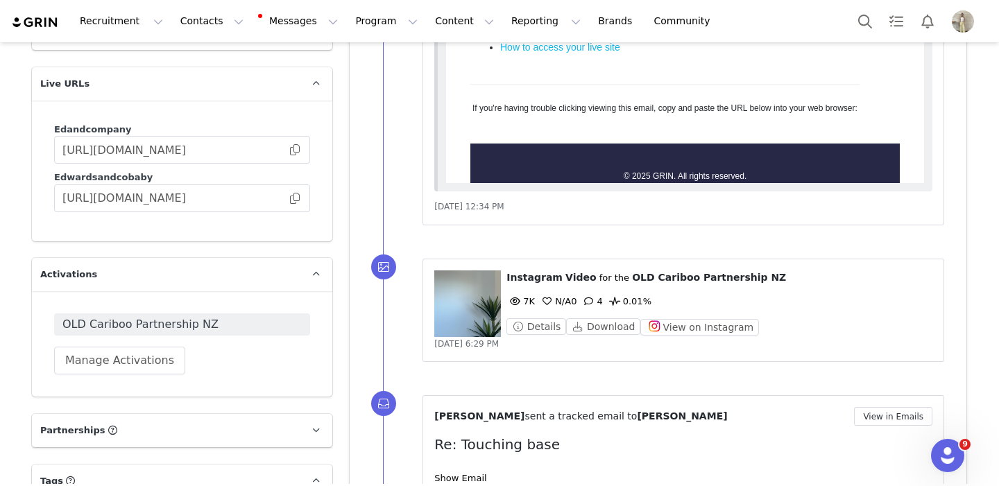
scroll to position [2086, 0]
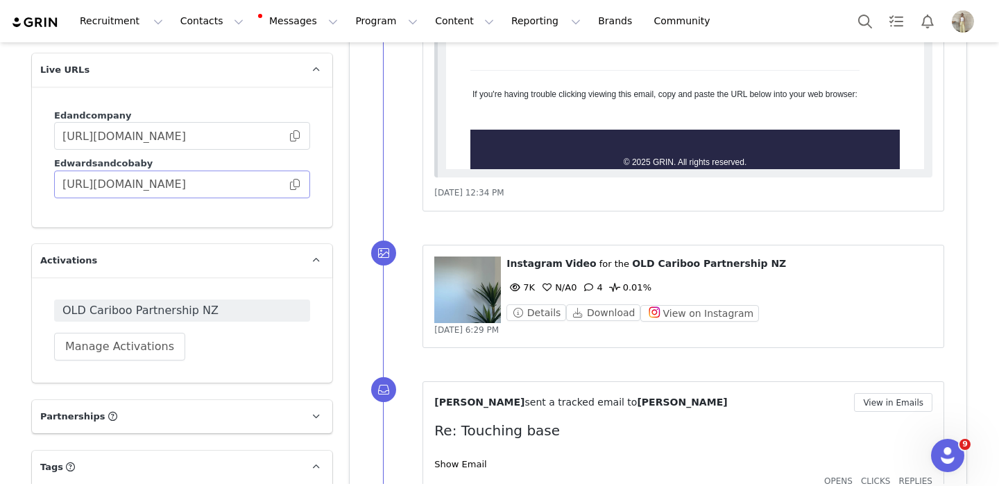
click at [295, 185] on span at bounding box center [295, 185] width 14 height 0
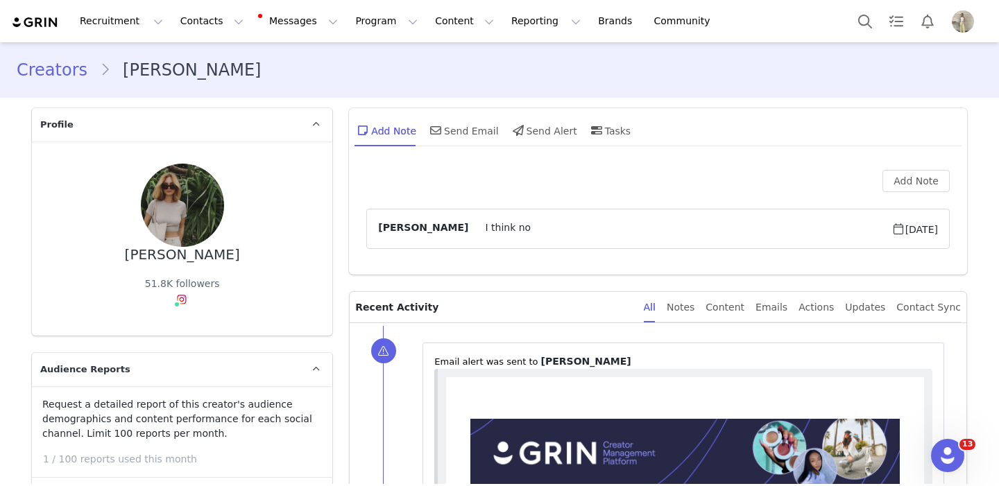
scroll to position [0, 0]
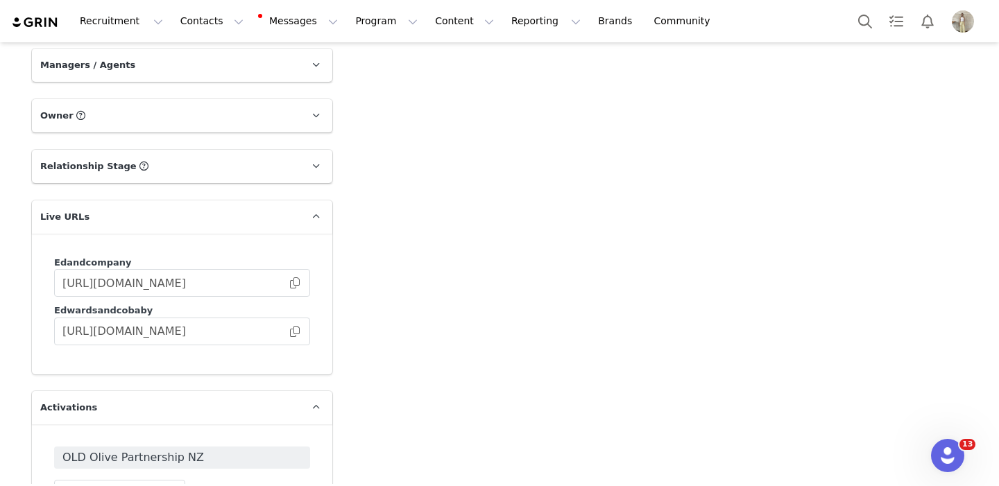
scroll to position [2237, 0]
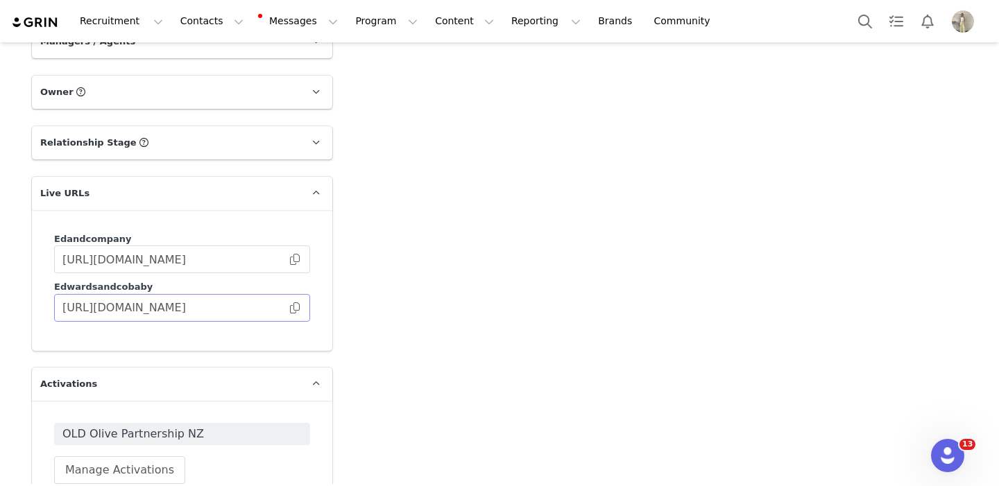
click at [295, 308] on span at bounding box center [295, 308] width 14 height 0
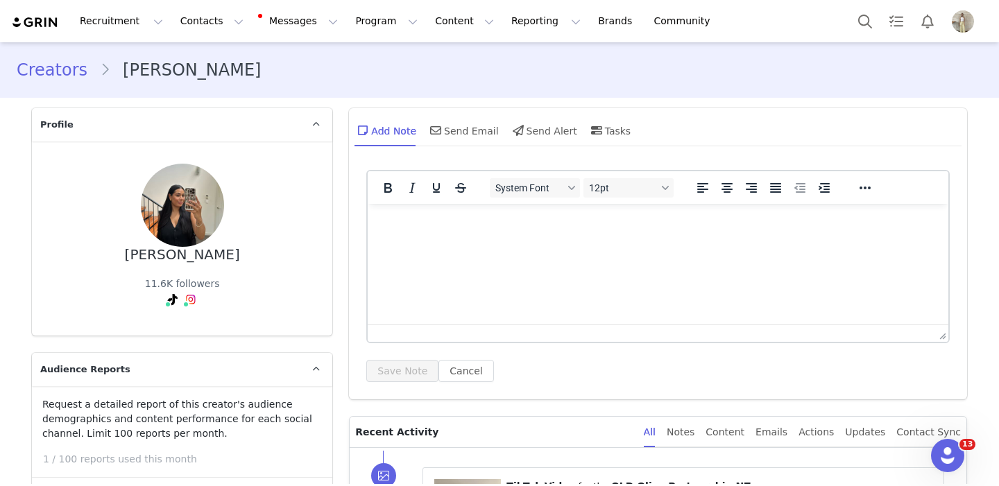
scroll to position [0, 0]
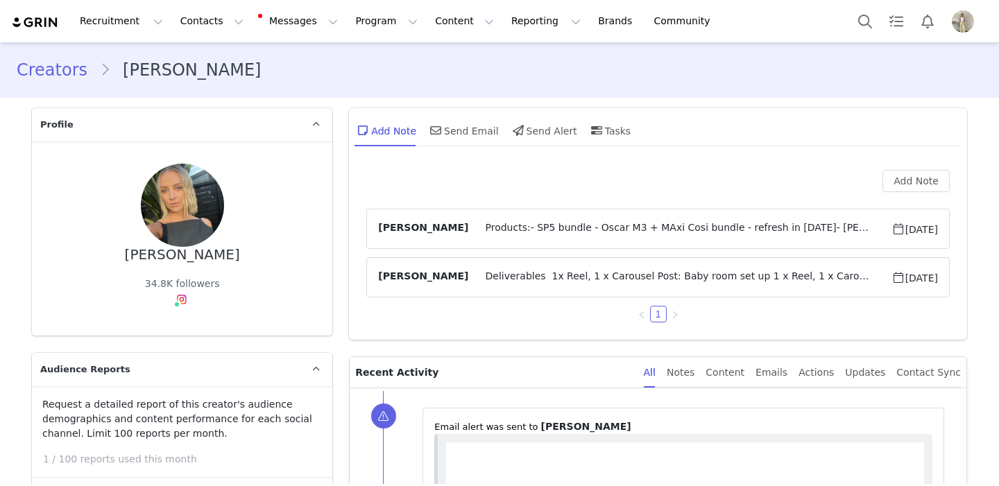
click at [592, 275] on span "Deliverables 1x Reel, 1 x Carousel Post: Baby room set up 1 x Reel, 1 x Carouse…" at bounding box center [679, 277] width 422 height 17
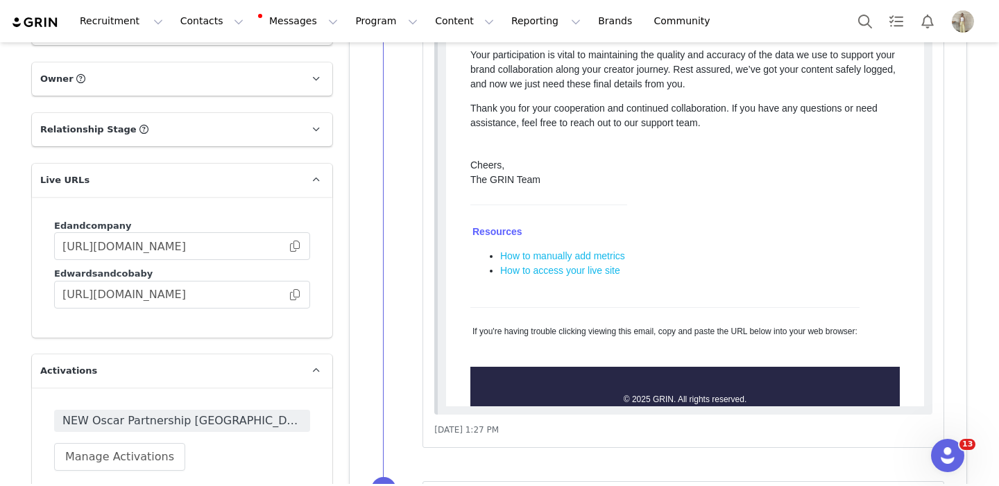
scroll to position [1928, 0]
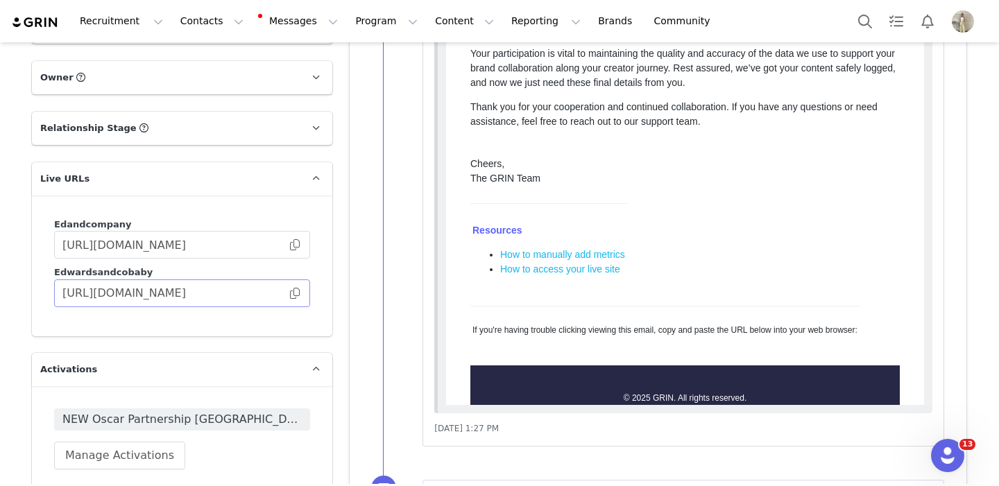
click at [295, 293] on span at bounding box center [295, 293] width 14 height 0
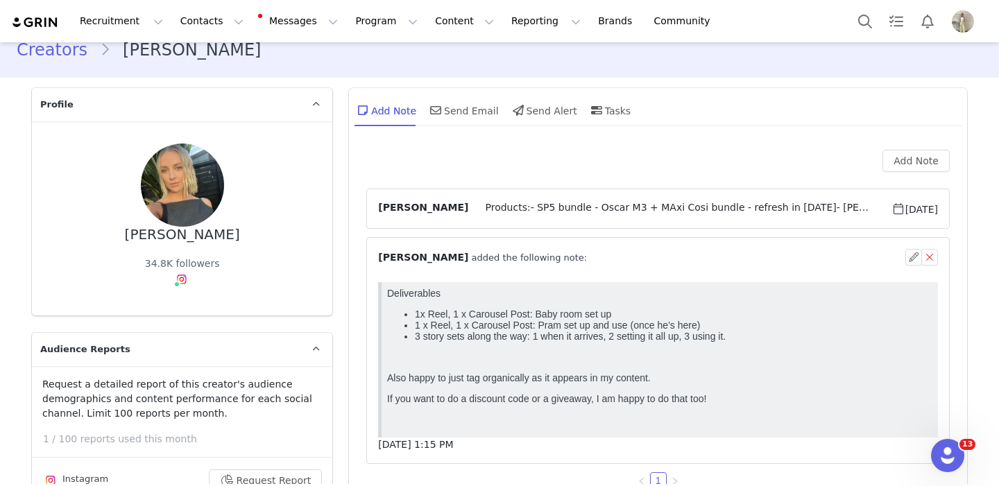
scroll to position [22, 0]
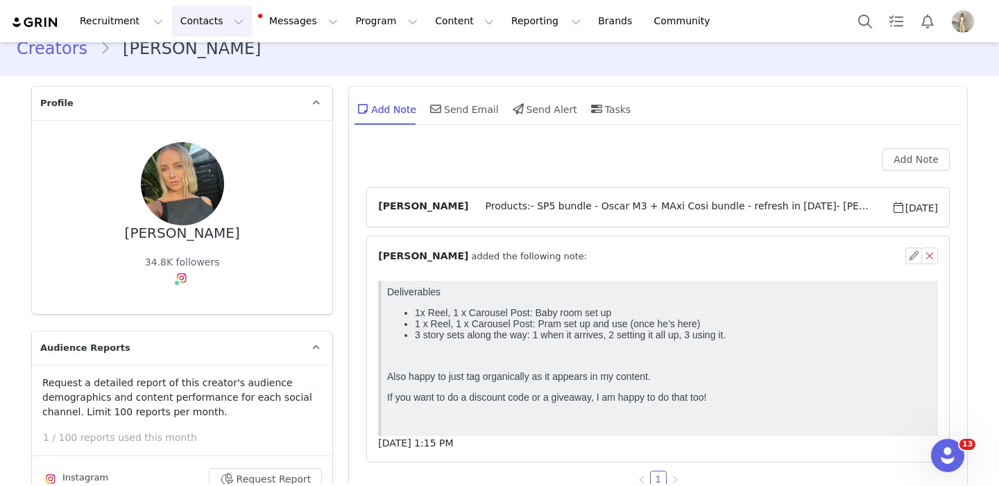
click at [203, 21] on button "Contacts Contacts" at bounding box center [212, 21] width 80 height 31
click at [205, 65] on p "Creators" at bounding box center [194, 61] width 42 height 15
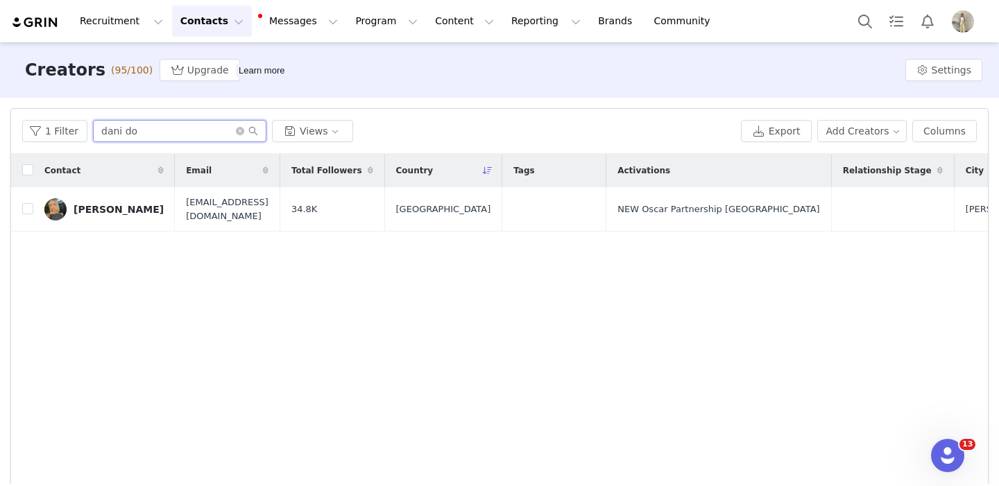
click at [128, 128] on input "dani do" at bounding box center [179, 131] width 173 height 22
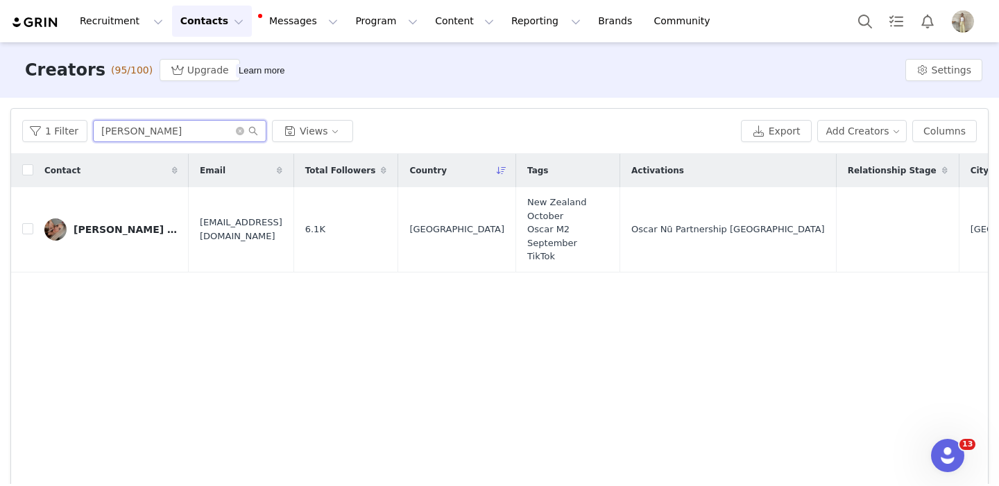
type input "Ellie"
drag, startPoint x: 128, startPoint y: 128, endPoint x: 99, endPoint y: 230, distance: 105.4
click at [99, 230] on div "Ellie Grace Tarrant" at bounding box center [126, 229] width 104 height 11
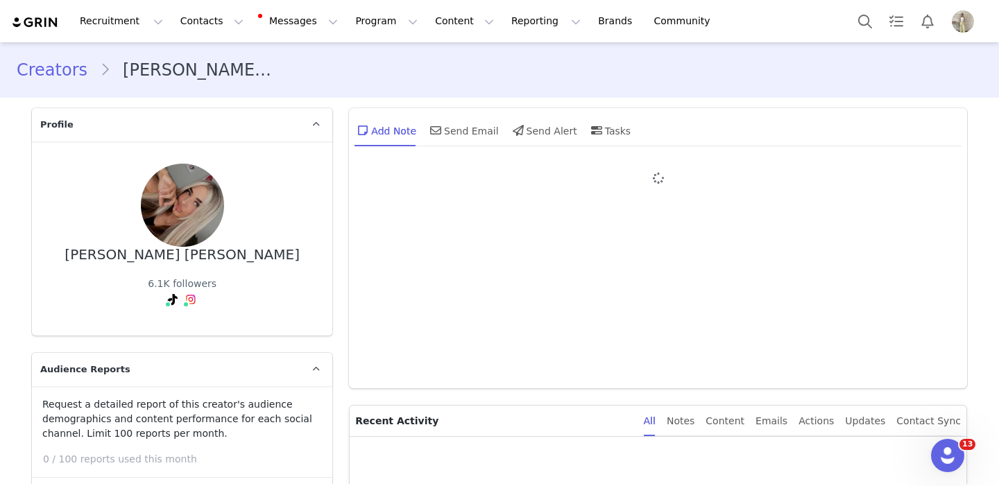
type input "+64 ([GEOGRAPHIC_DATA])"
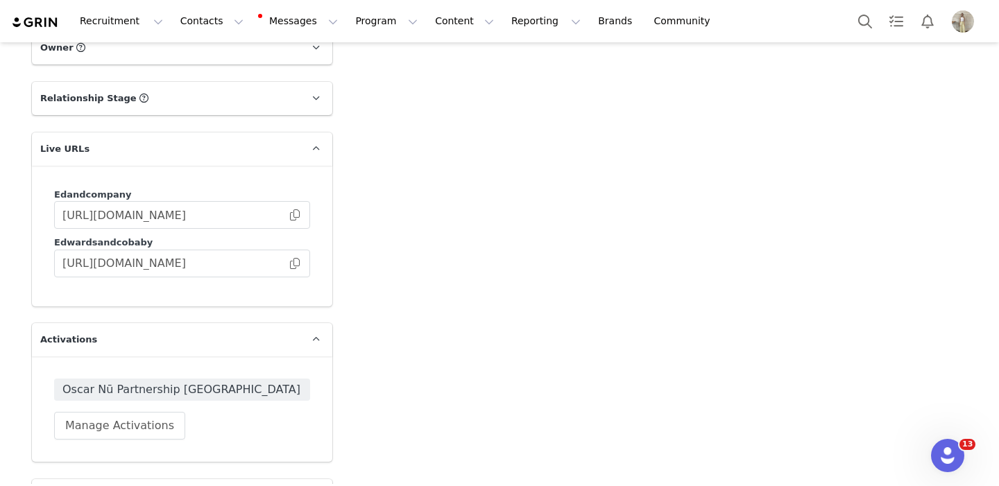
scroll to position [2201, 0]
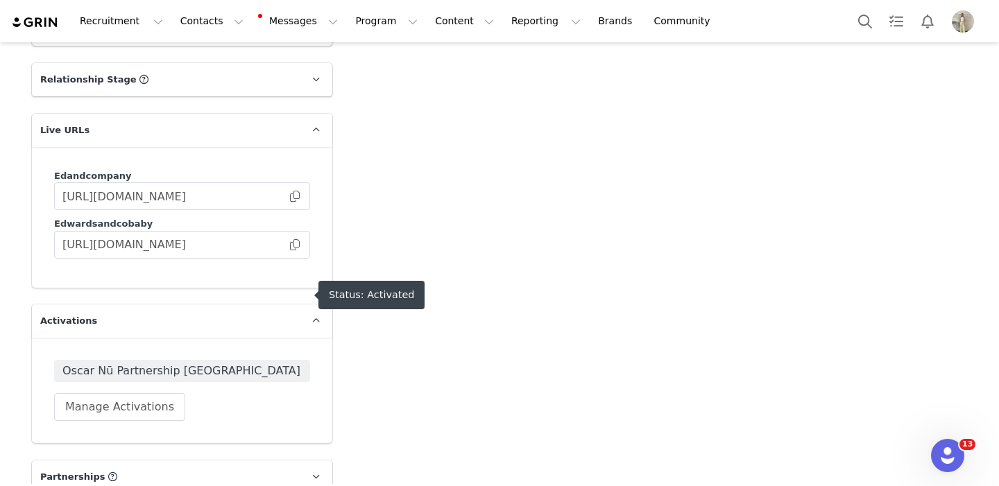
click at [210, 363] on span "Oscar Nū Partnership NZ" at bounding box center [181, 371] width 239 height 17
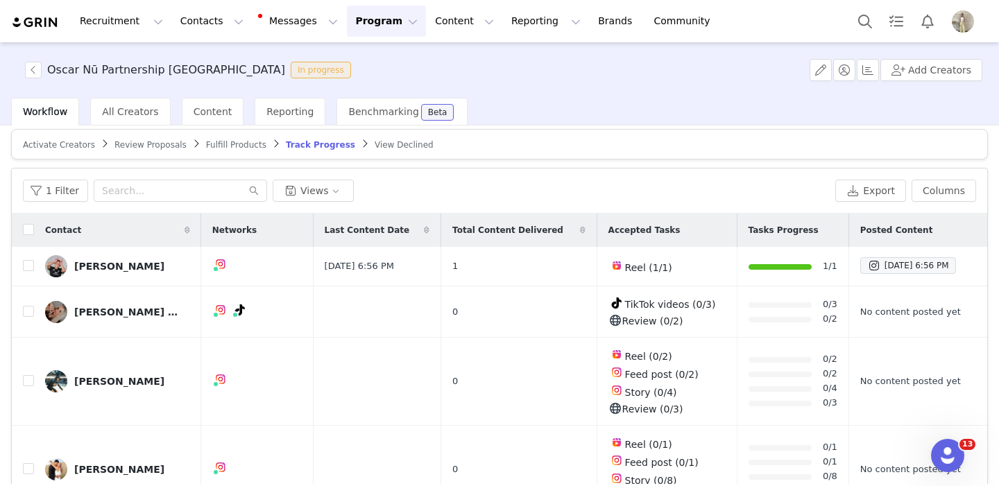
scroll to position [11, 0]
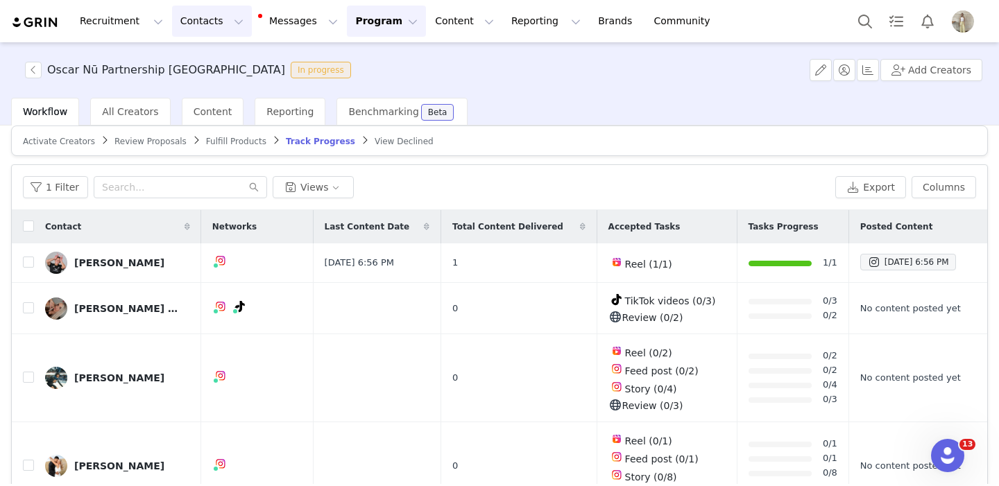
click at [212, 27] on button "Contacts Contacts" at bounding box center [212, 21] width 80 height 31
click at [212, 58] on p "Creators" at bounding box center [194, 61] width 42 height 15
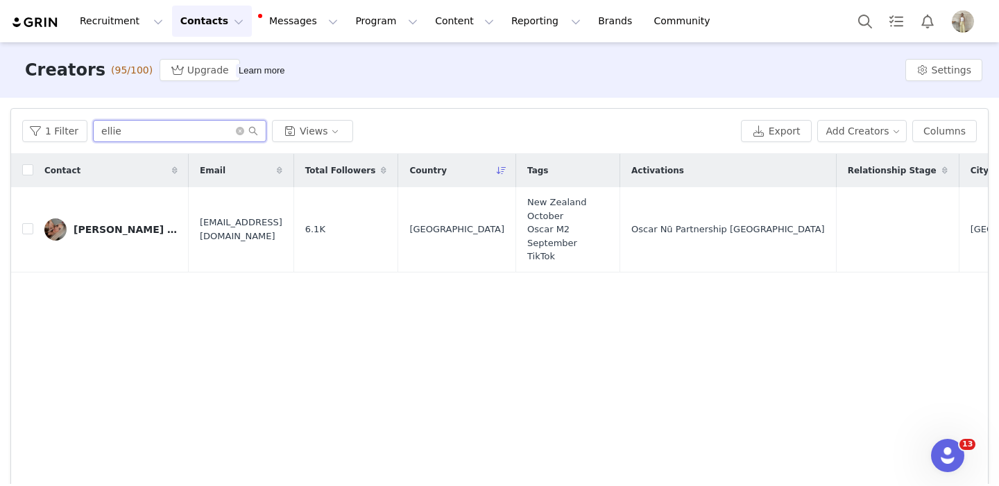
click at [151, 132] on input "ellie" at bounding box center [179, 131] width 173 height 22
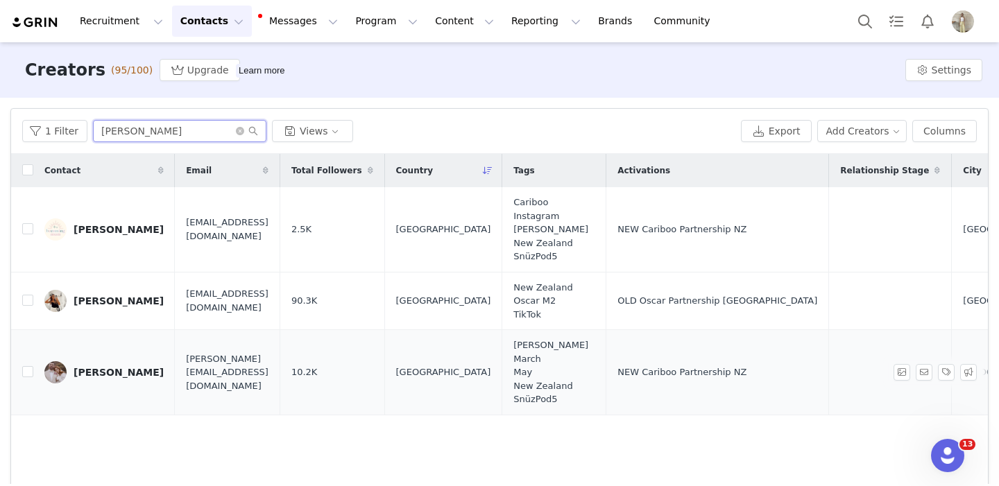
type input "[PERSON_NAME]"
click at [95, 376] on div "[PERSON_NAME]" at bounding box center [119, 372] width 90 height 11
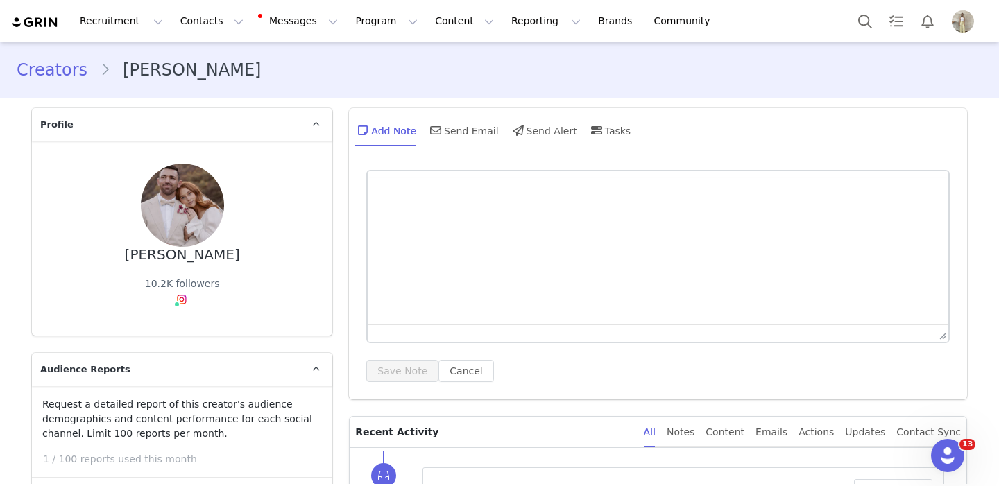
type input "+64 ([GEOGRAPHIC_DATA])"
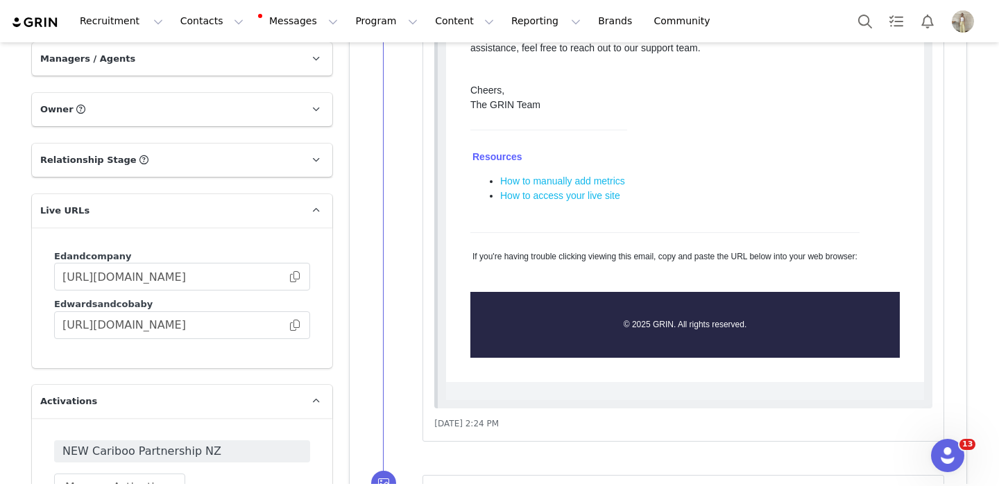
scroll to position [2195, 0]
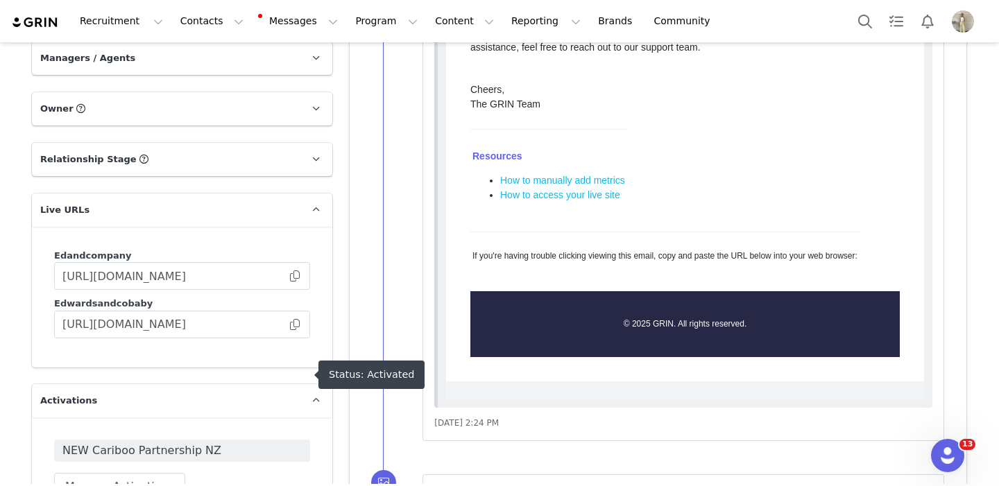
click at [270, 443] on span "NEW Cariboo Partnership NZ" at bounding box center [181, 451] width 239 height 17
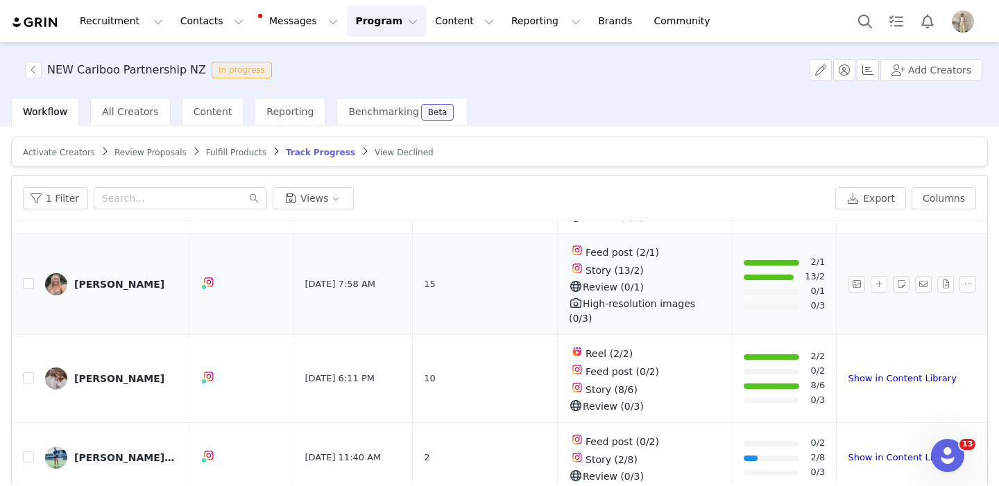
scroll to position [230, 0]
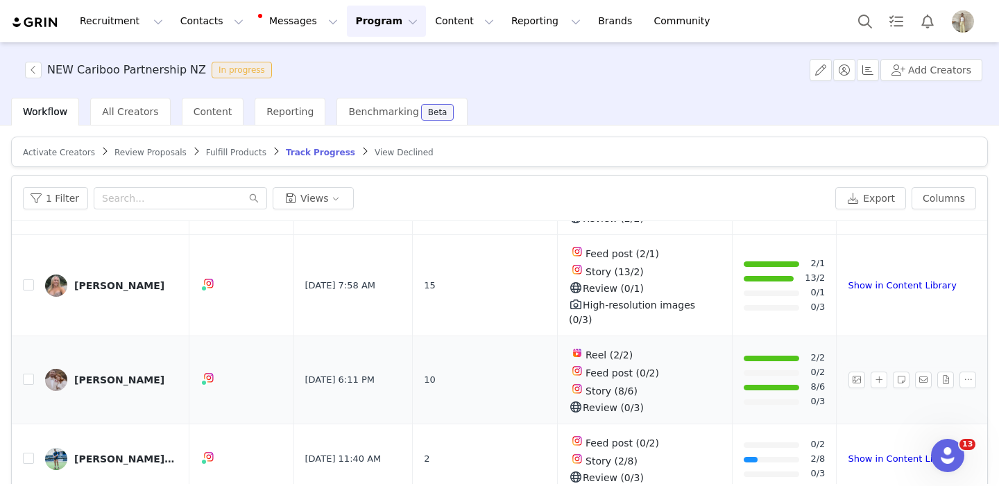
click at [98, 375] on div "[PERSON_NAME]" at bounding box center [119, 380] width 90 height 11
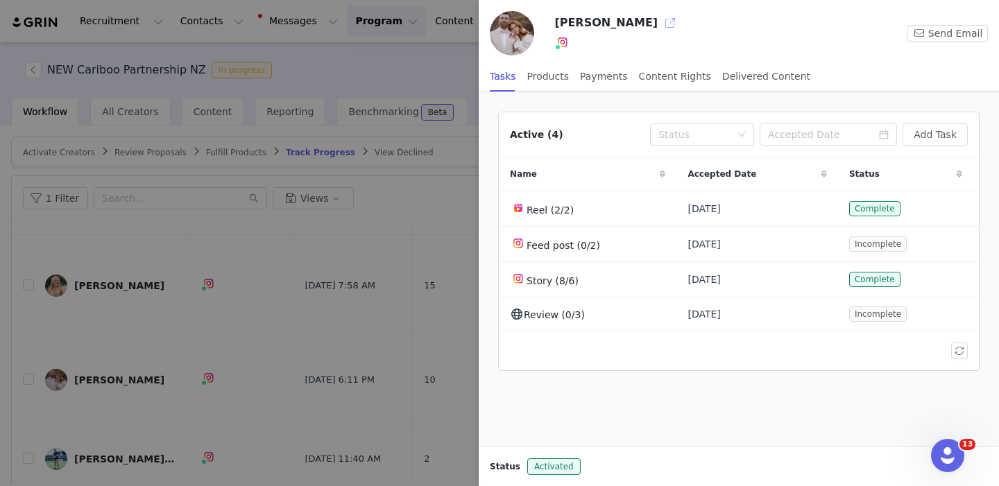
click at [659, 25] on button "button" at bounding box center [670, 23] width 22 height 22
click at [388, 103] on div at bounding box center [499, 243] width 999 height 486
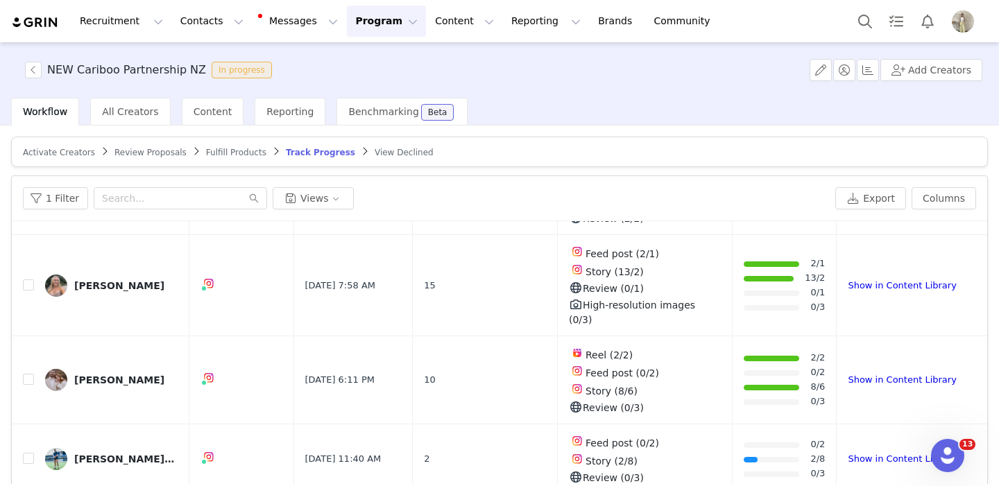
scroll to position [0, 0]
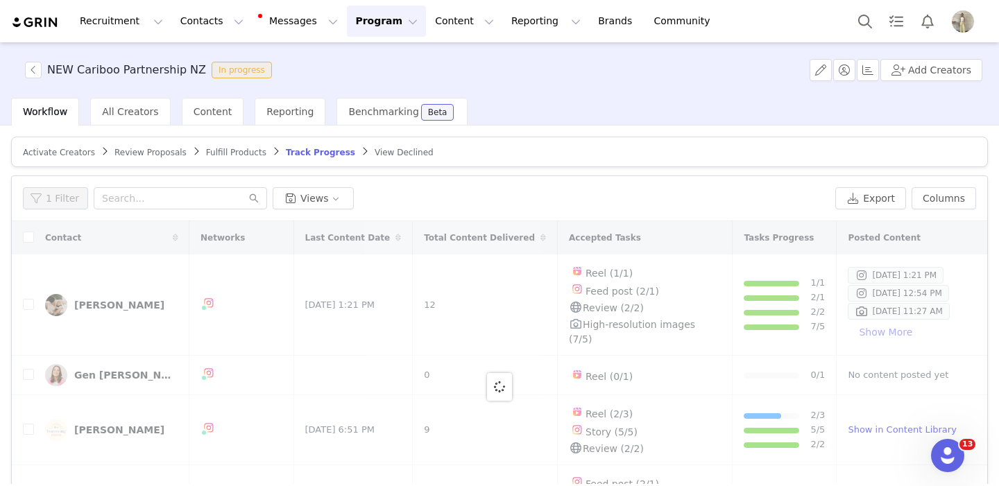
click at [434, 15] on div "Recruitment Recruitment Creator Search Curated Lists Landing Pages Web Extensio…" at bounding box center [499, 243] width 999 height 486
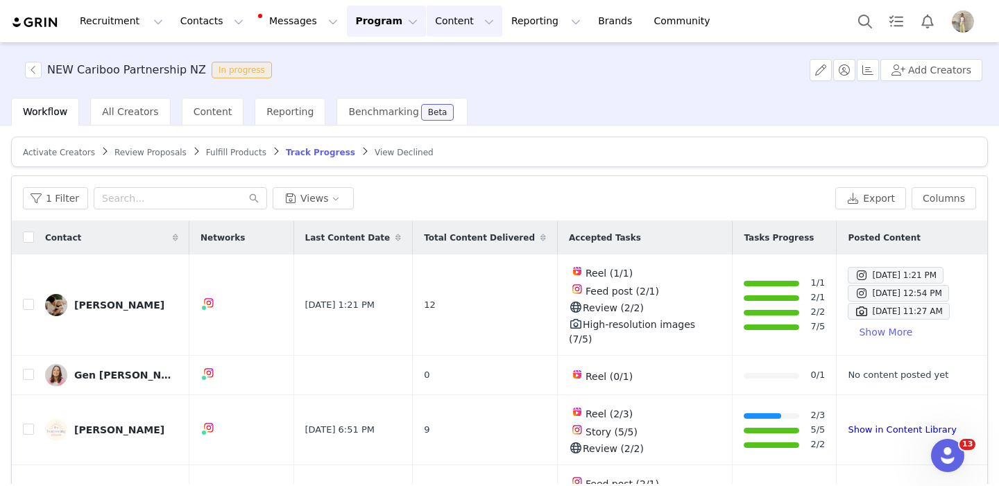
click at [427, 20] on button "Content Content" at bounding box center [465, 21] width 76 height 31
click at [433, 62] on p "Creator Content" at bounding box center [448, 61] width 78 height 15
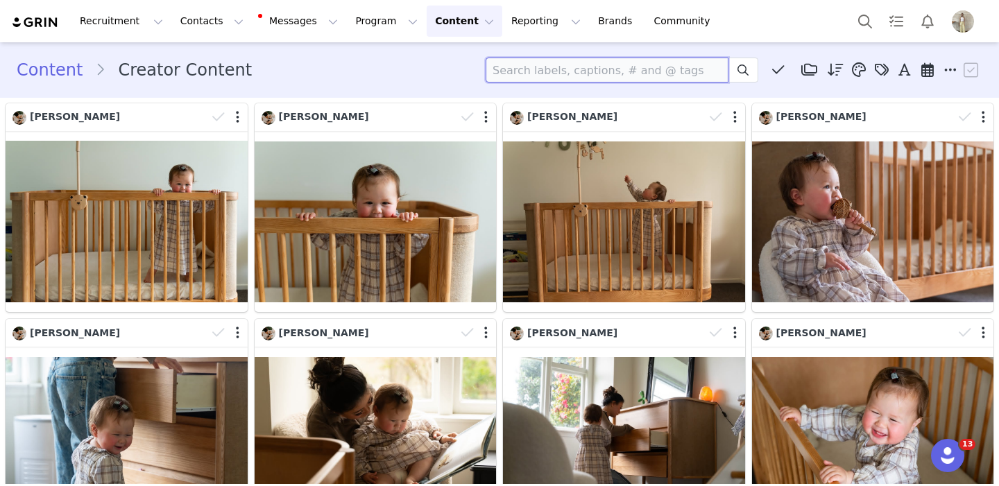
click at [545, 65] on input at bounding box center [607, 70] width 243 height 25
click at [737, 78] on span at bounding box center [743, 70] width 17 height 17
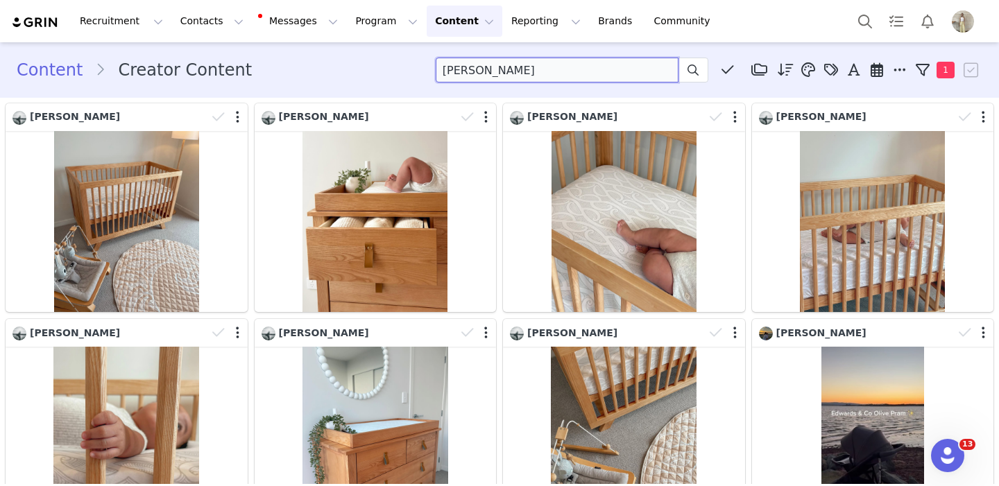
click at [507, 75] on input "anna w" at bounding box center [557, 70] width 243 height 25
type input "anna wainwright"
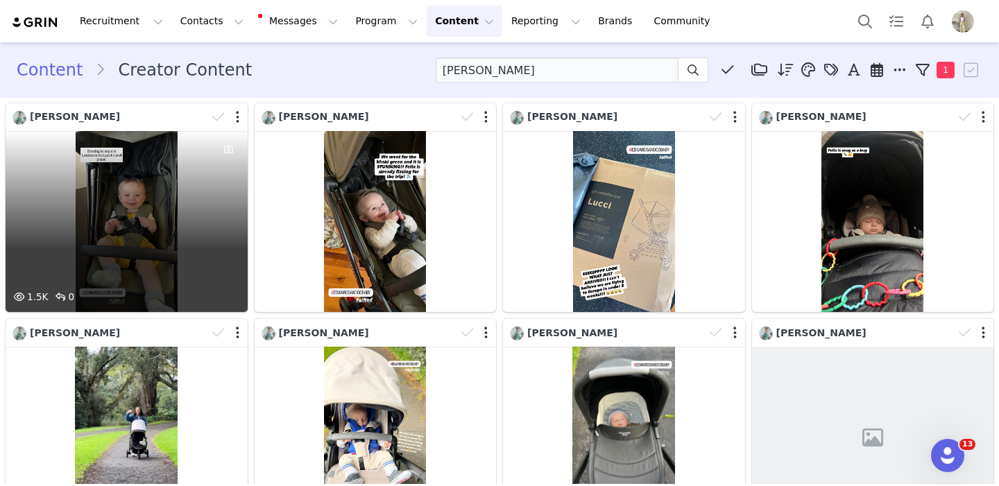
click at [170, 229] on div "1.5K 0" at bounding box center [127, 221] width 242 height 181
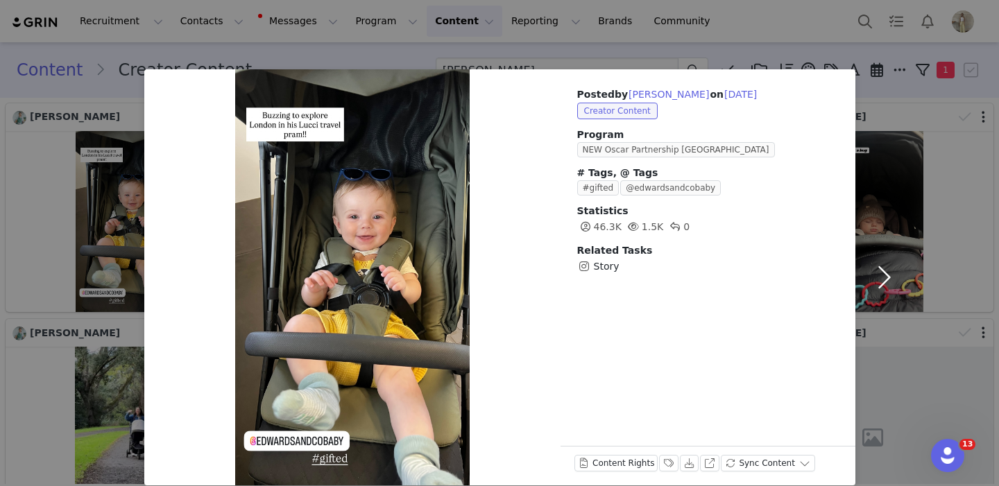
click at [882, 275] on button "button" at bounding box center [884, 277] width 58 height 416
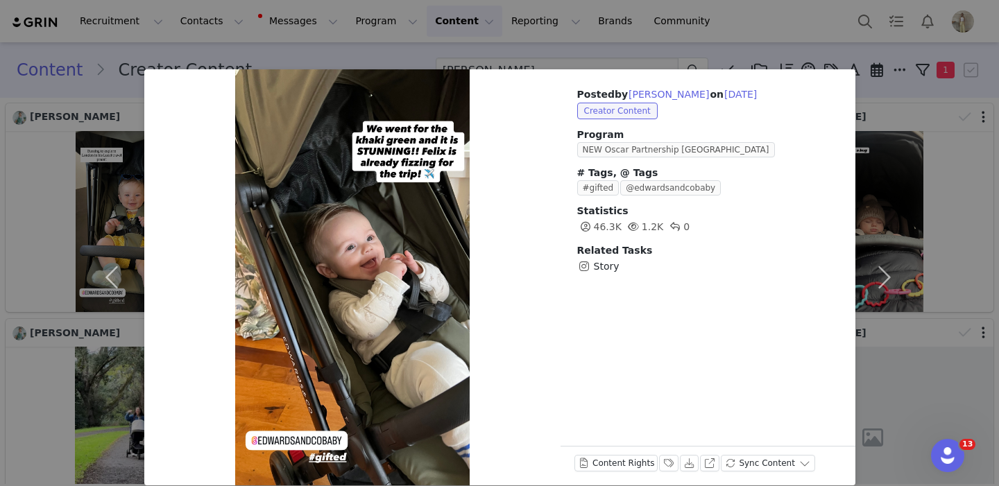
click at [882, 275] on button "button" at bounding box center [884, 277] width 58 height 416
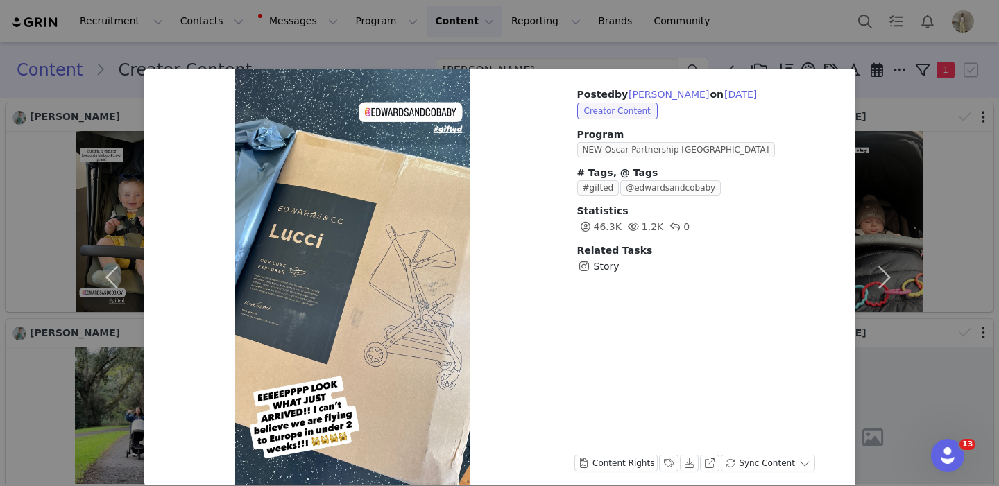
click at [882, 275] on button "button" at bounding box center [884, 277] width 58 height 416
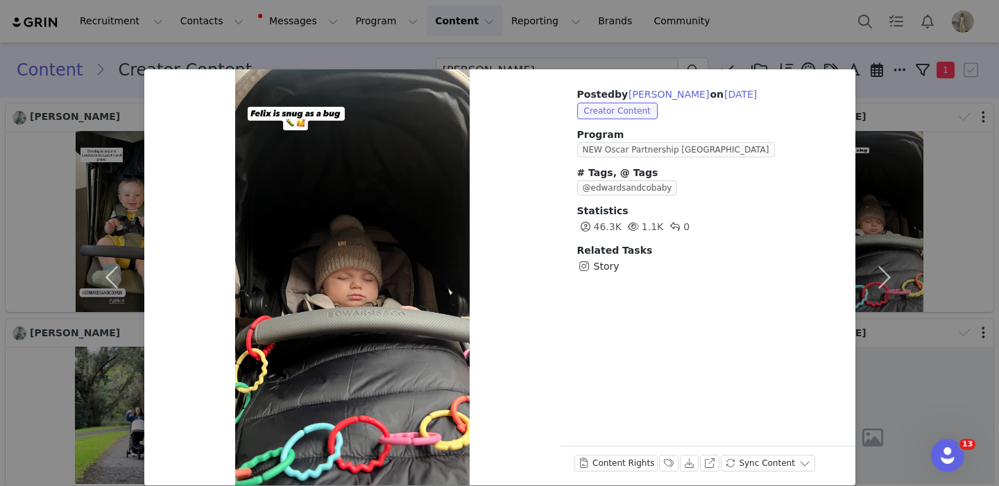
click at [564, 55] on div "Posted by Anna Wainwright on Jul 13, 2025 Creator Content Program NEW Oscar Par…" at bounding box center [499, 243] width 999 height 486
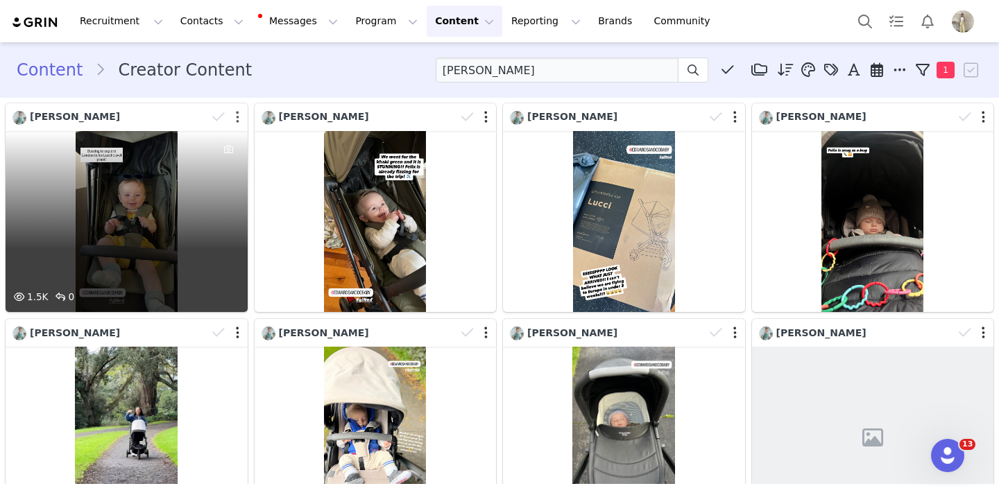
click at [238, 114] on button "button" at bounding box center [237, 117] width 3 height 14
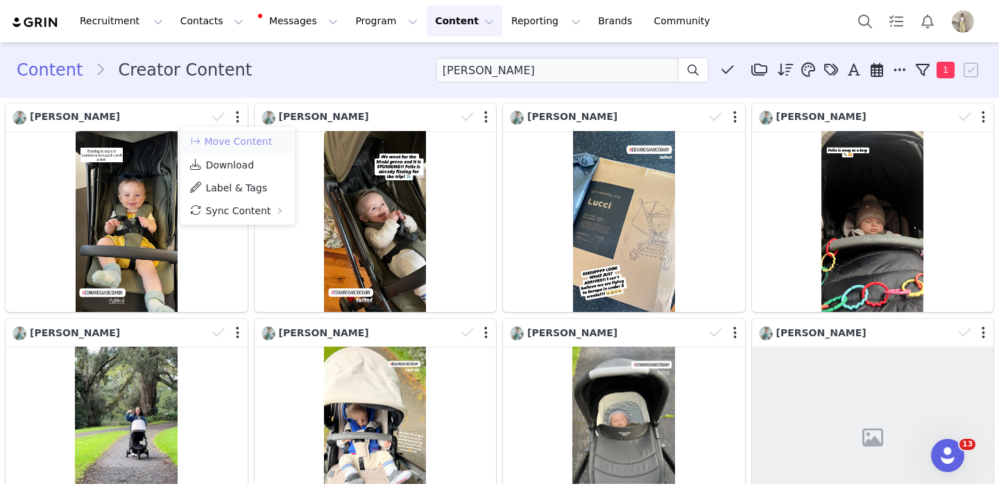
click at [239, 146] on button "Move Content" at bounding box center [231, 141] width 84 height 17
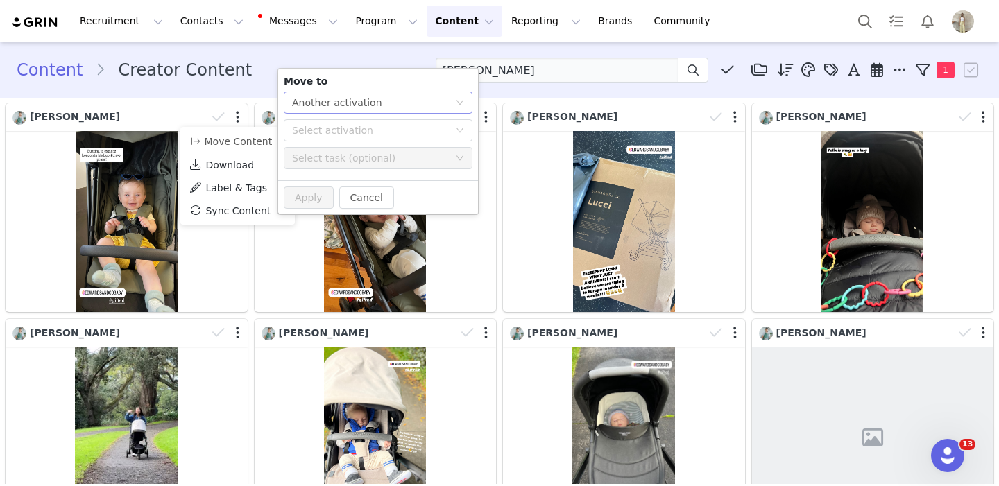
click at [364, 110] on div "Another activation" at bounding box center [337, 102] width 90 height 21
click at [357, 130] on li "Another activation" at bounding box center [378, 130] width 189 height 22
click at [341, 131] on div "Select activation" at bounding box center [370, 130] width 157 height 14
click at [347, 157] on li "NEW Lucci Partnership NZ Activated" at bounding box center [378, 159] width 189 height 24
click at [359, 157] on div "Select task (optional)" at bounding box center [370, 158] width 157 height 14
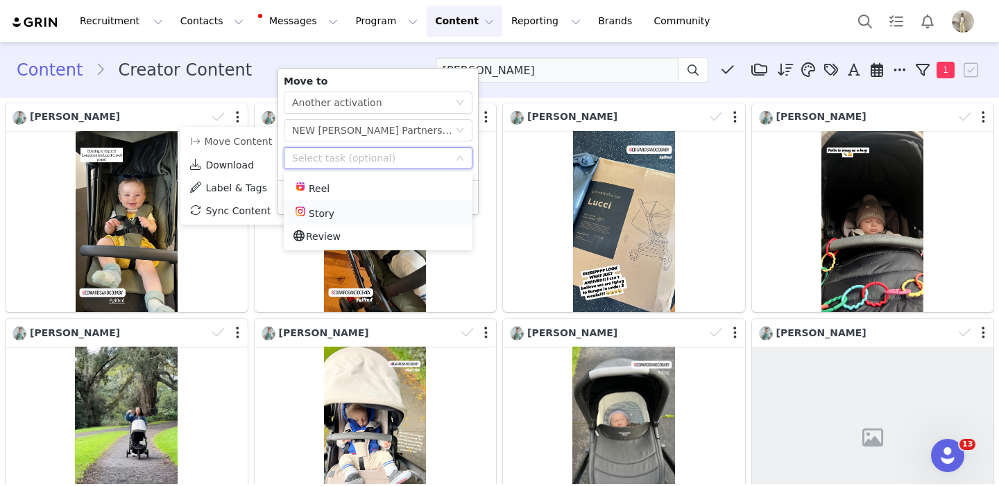
click at [334, 210] on li "Story" at bounding box center [378, 212] width 189 height 25
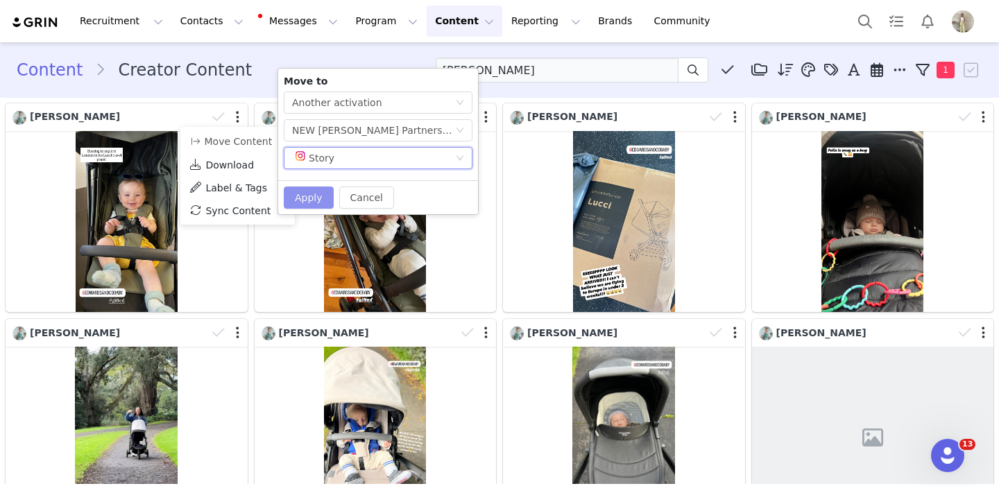
click at [306, 196] on button "Apply" at bounding box center [309, 198] width 50 height 22
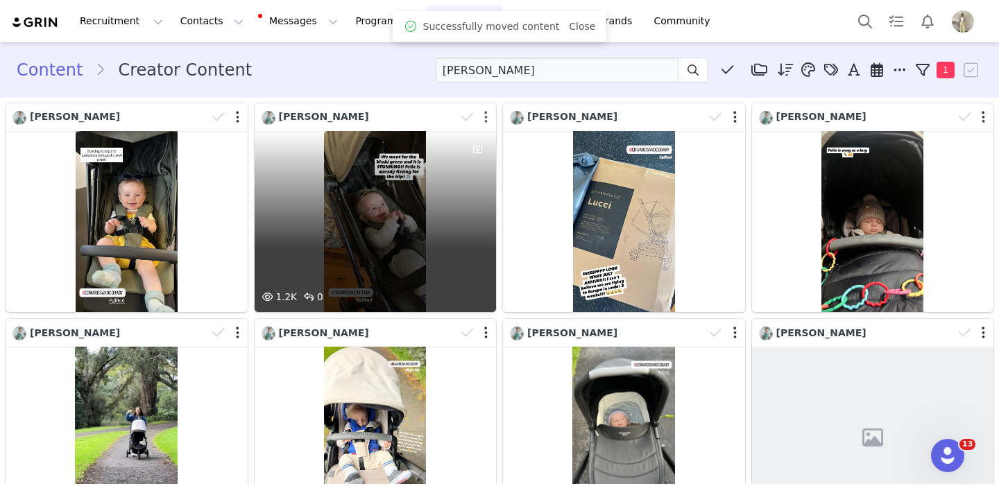
click at [485, 114] on button "button" at bounding box center [485, 117] width 3 height 14
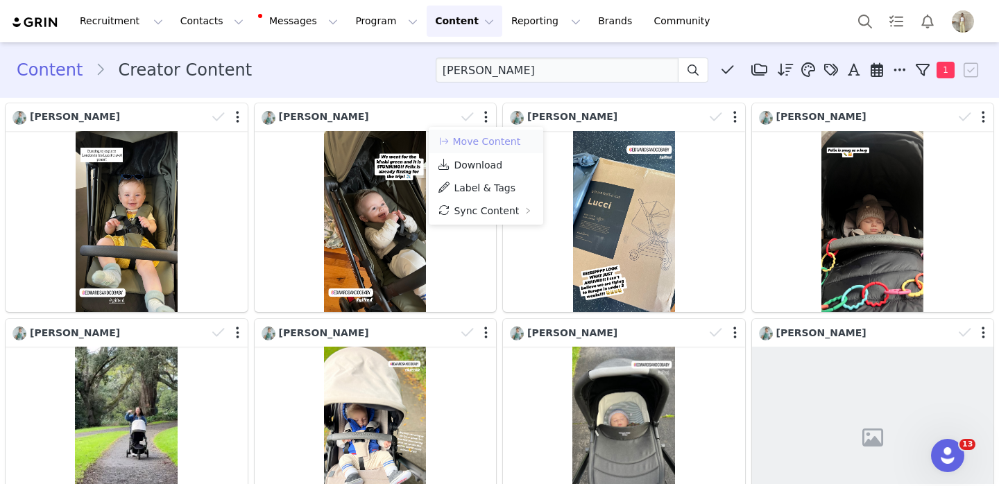
click at [470, 145] on button "Move Content" at bounding box center [479, 141] width 84 height 17
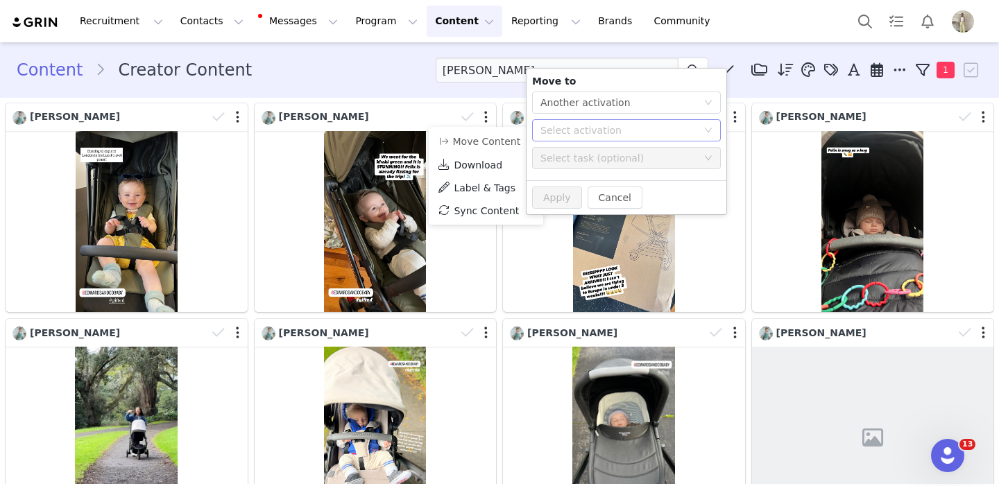
click at [590, 129] on div "Select activation" at bounding box center [618, 130] width 157 height 14
click at [576, 159] on li "NEW Lucci Partnership NZ Activated" at bounding box center [626, 159] width 189 height 24
click at [596, 152] on div "Select task (optional)" at bounding box center [618, 158] width 157 height 14
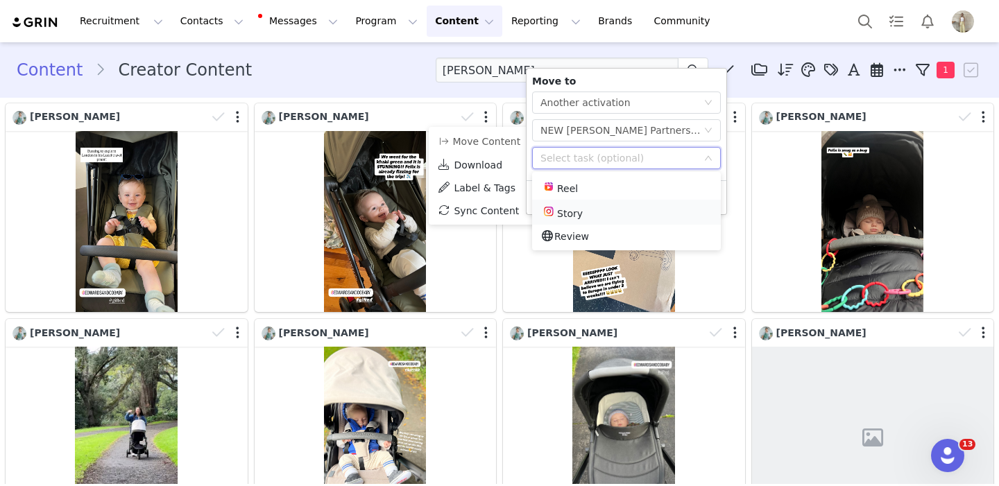
click at [583, 208] on li "Story" at bounding box center [626, 212] width 189 height 25
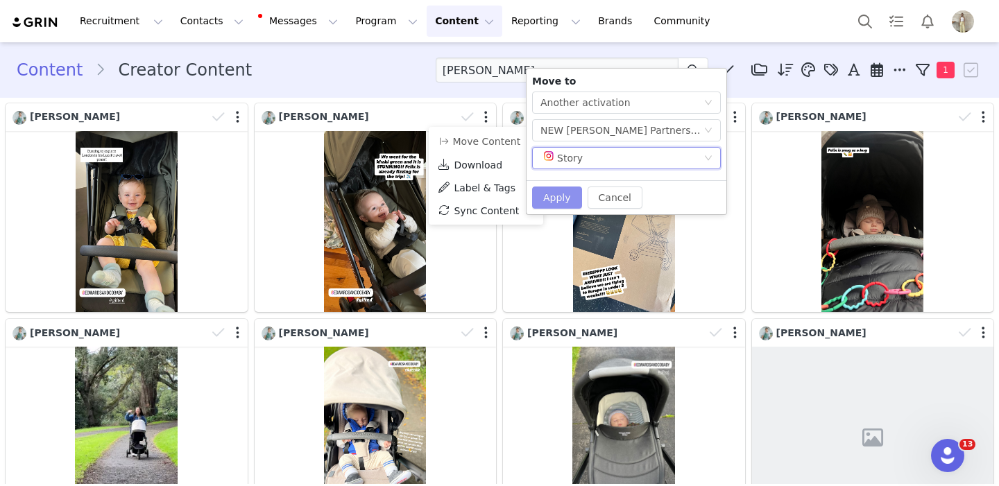
click at [556, 198] on button "Apply" at bounding box center [557, 198] width 50 height 22
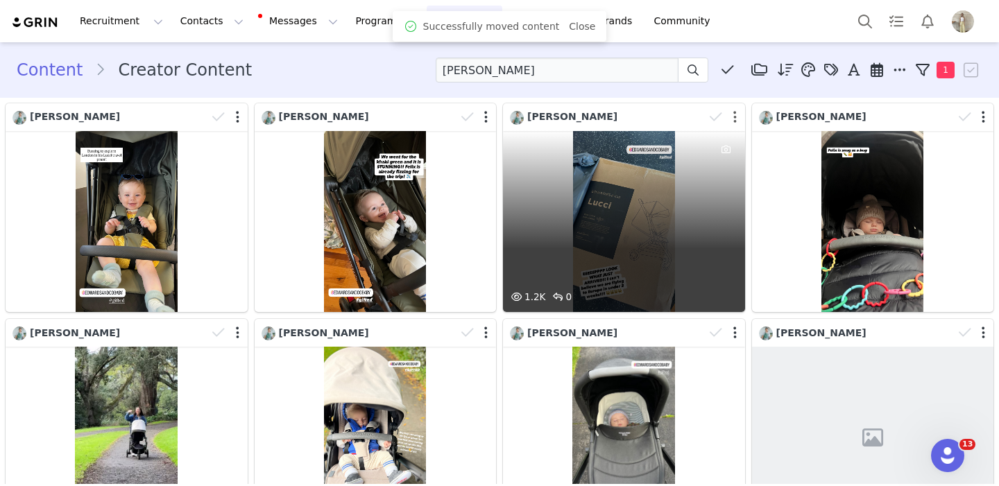
click at [733, 114] on button "button" at bounding box center [734, 117] width 3 height 14
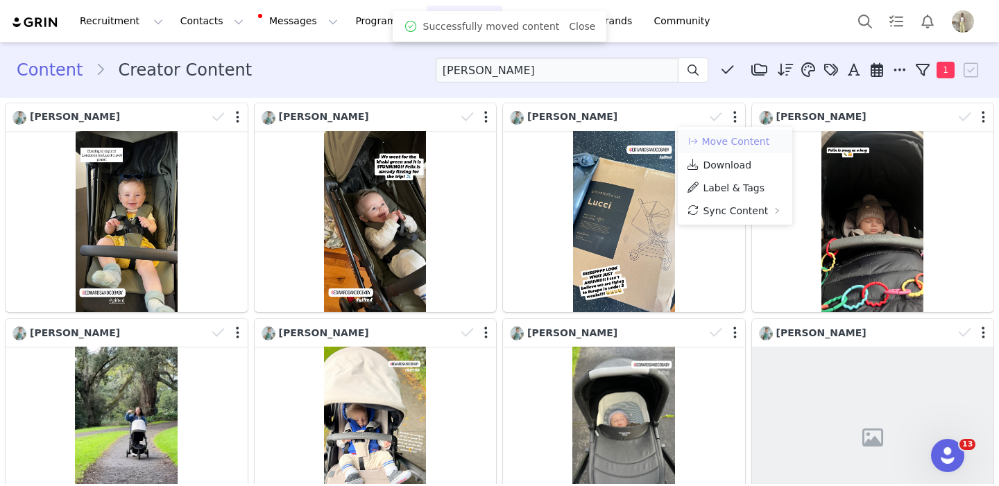
click at [712, 141] on button "Move Content" at bounding box center [728, 141] width 84 height 17
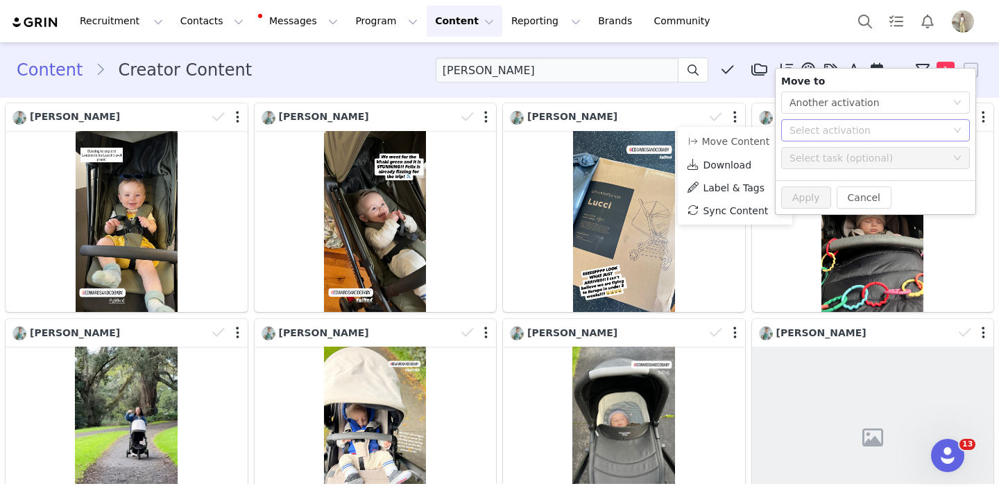
click at [821, 126] on div "Select activation" at bounding box center [867, 130] width 157 height 14
click at [810, 154] on li "NEW Lucci Partnership NZ Activated" at bounding box center [875, 159] width 189 height 24
click at [803, 158] on div "Select task (optional)" at bounding box center [867, 158] width 157 height 14
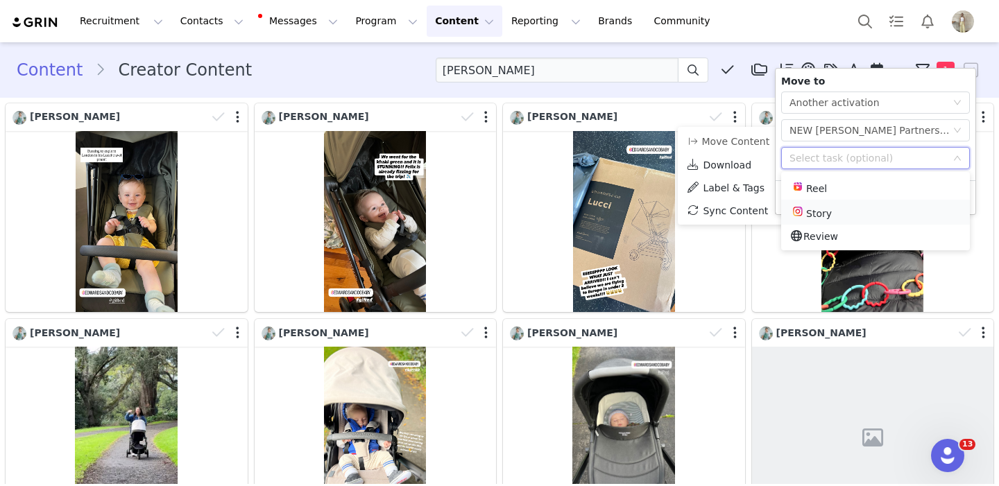
click at [821, 209] on li "Story" at bounding box center [875, 212] width 189 height 25
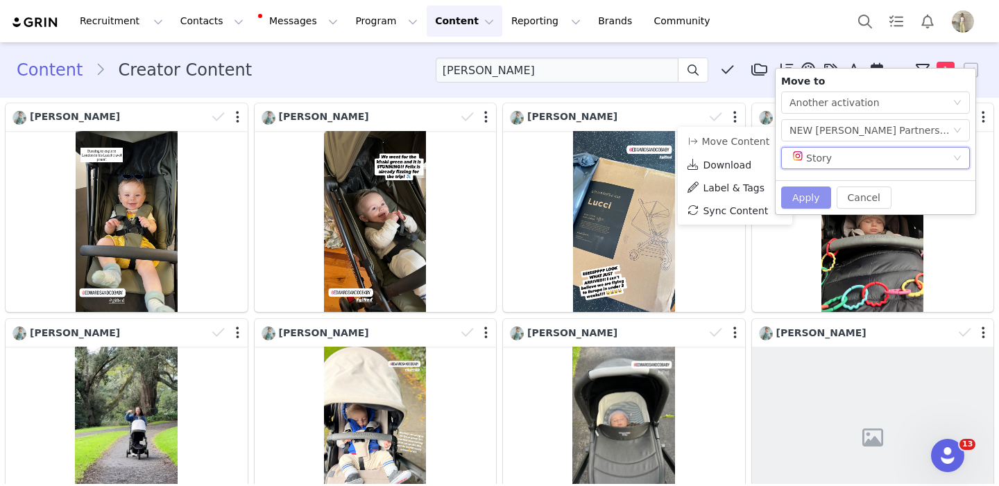
click at [809, 194] on button "Apply" at bounding box center [806, 198] width 50 height 22
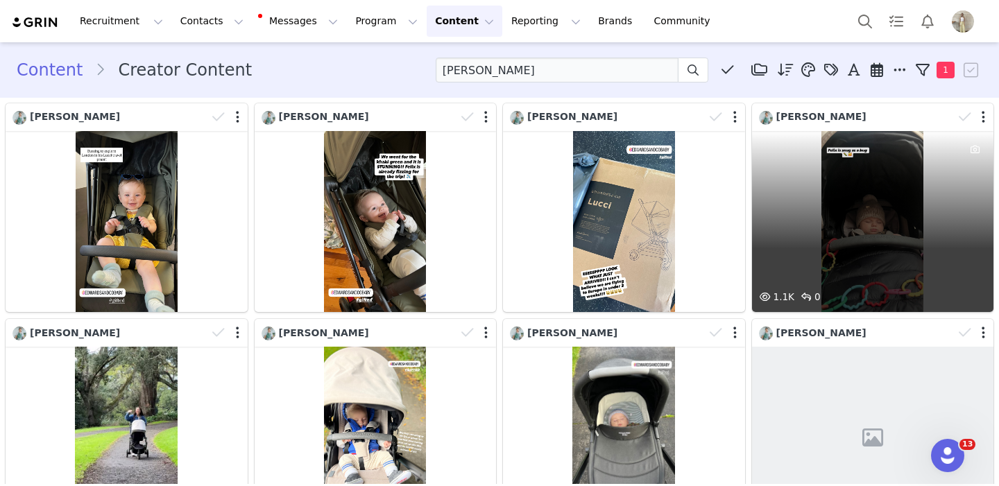
click at [842, 204] on div "1.1K 0" at bounding box center [873, 221] width 242 height 181
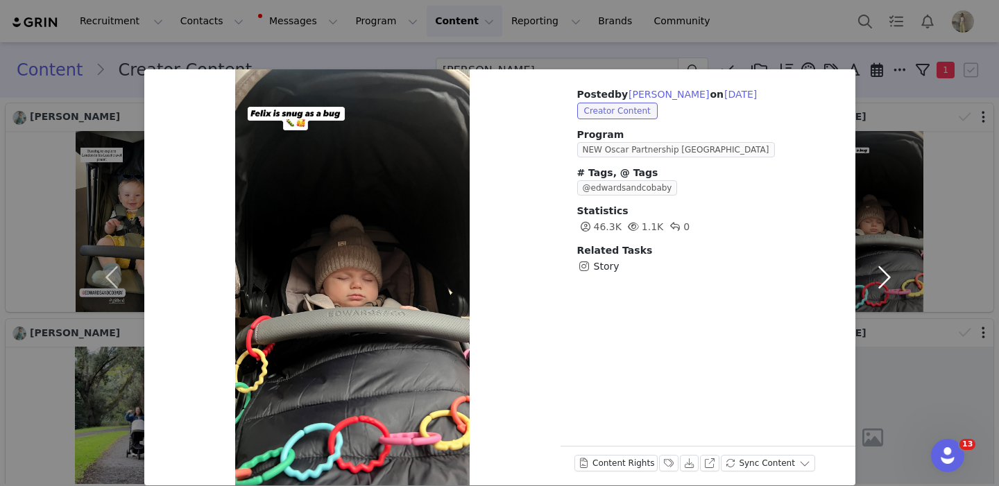
click at [883, 275] on button "button" at bounding box center [884, 277] width 58 height 416
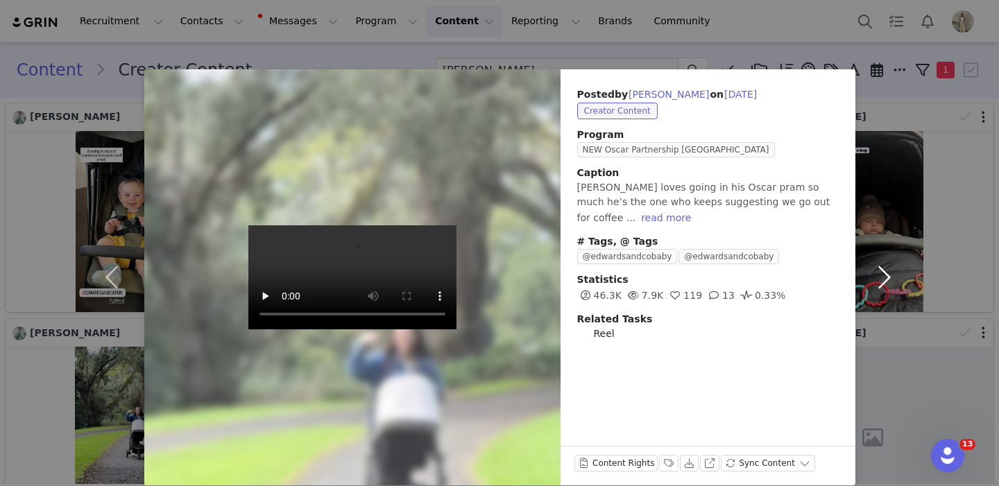
click at [883, 275] on button "button" at bounding box center [884, 277] width 58 height 416
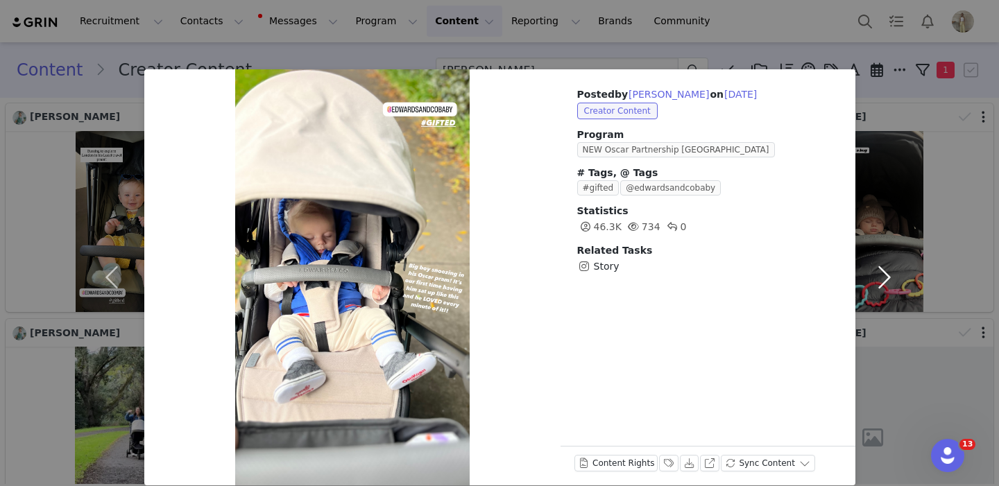
click at [883, 275] on button "button" at bounding box center [884, 277] width 58 height 416
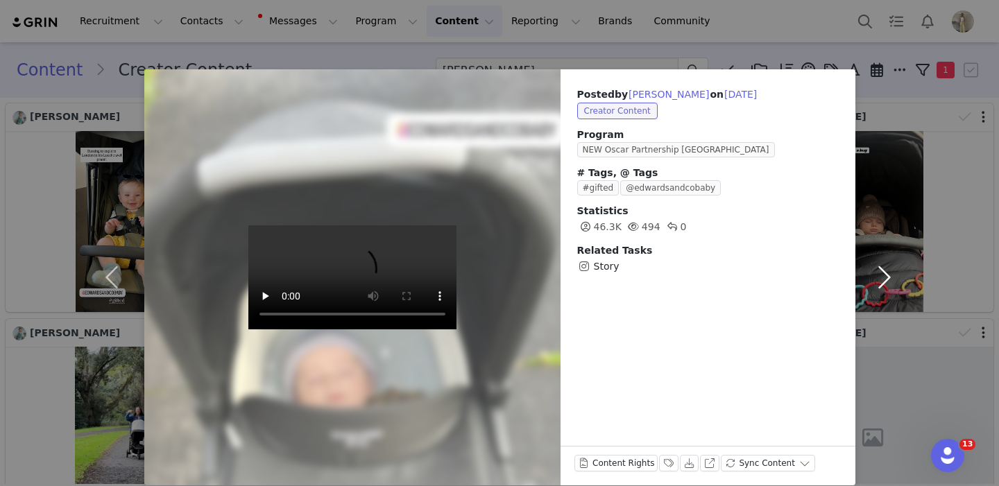
click at [883, 275] on button "button" at bounding box center [884, 277] width 58 height 416
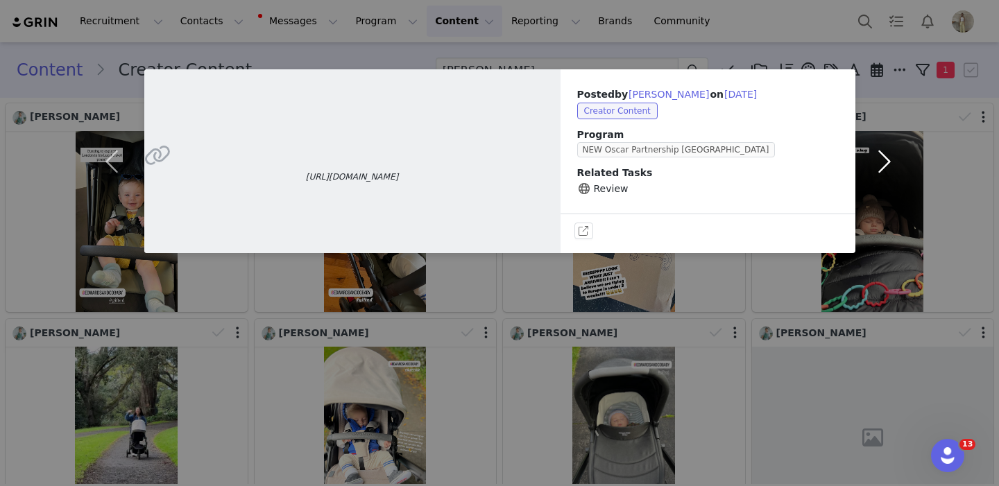
click at [875, 164] on button "button" at bounding box center [884, 161] width 58 height 184
click at [876, 164] on button "button" at bounding box center [884, 161] width 58 height 184
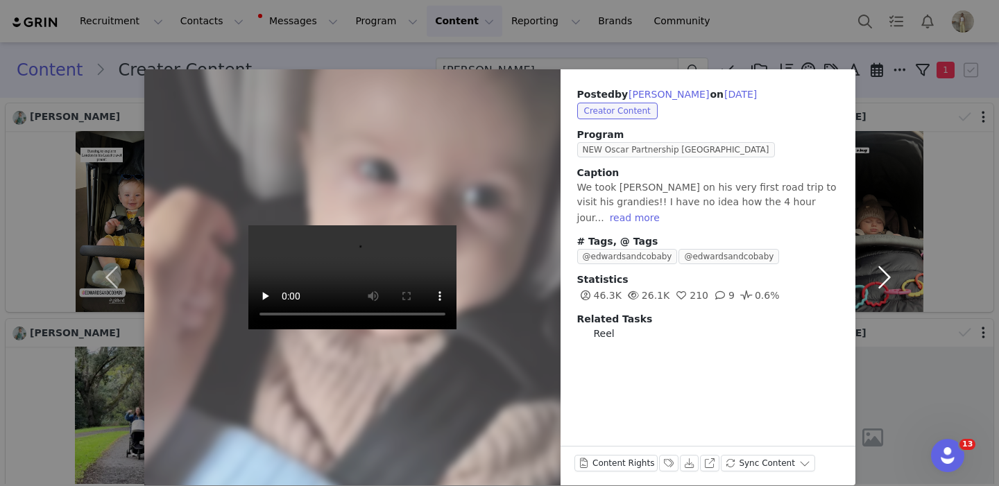
click at [884, 271] on button "button" at bounding box center [884, 277] width 58 height 416
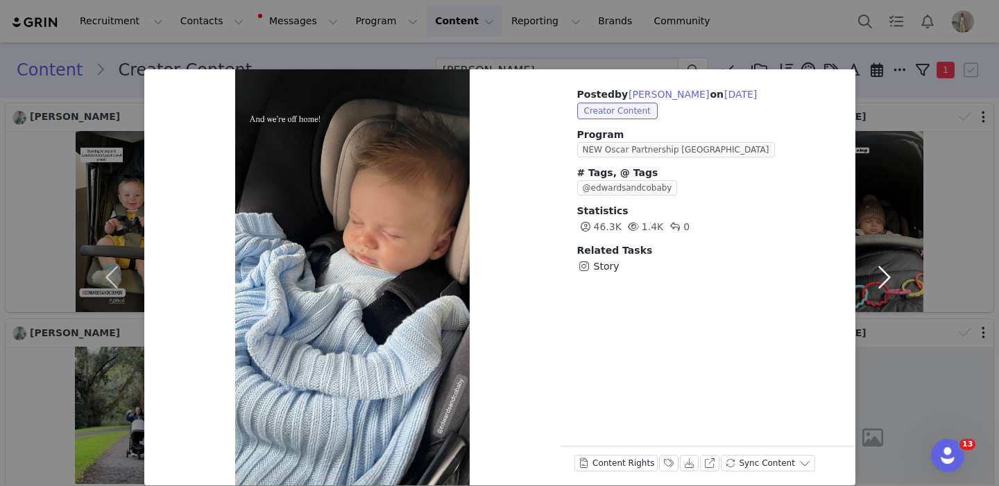
click at [884, 271] on button "button" at bounding box center [884, 277] width 58 height 416
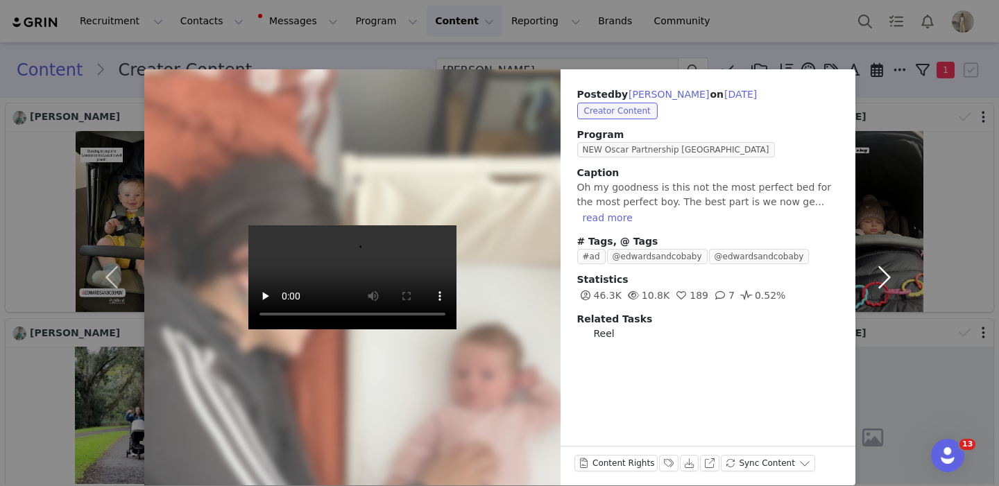
click at [884, 272] on button "button" at bounding box center [884, 277] width 58 height 416
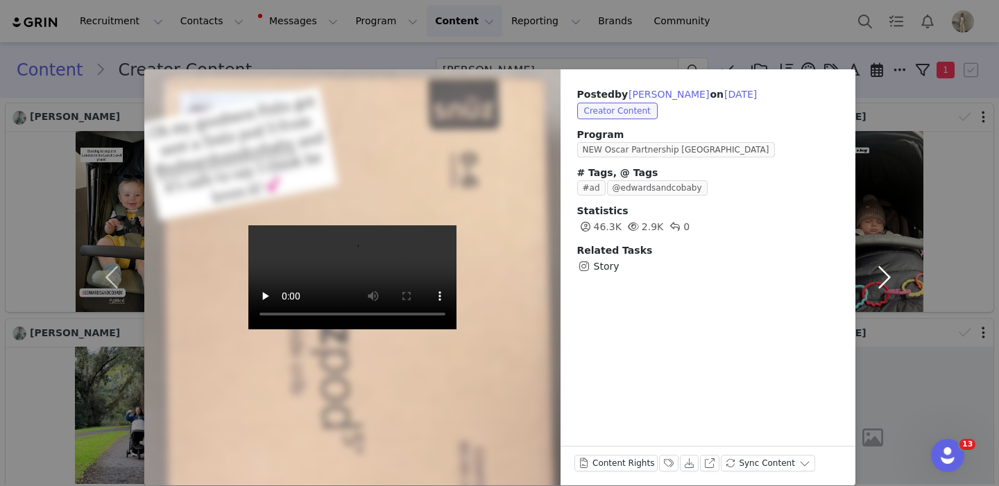
click at [884, 272] on button "button" at bounding box center [884, 277] width 58 height 416
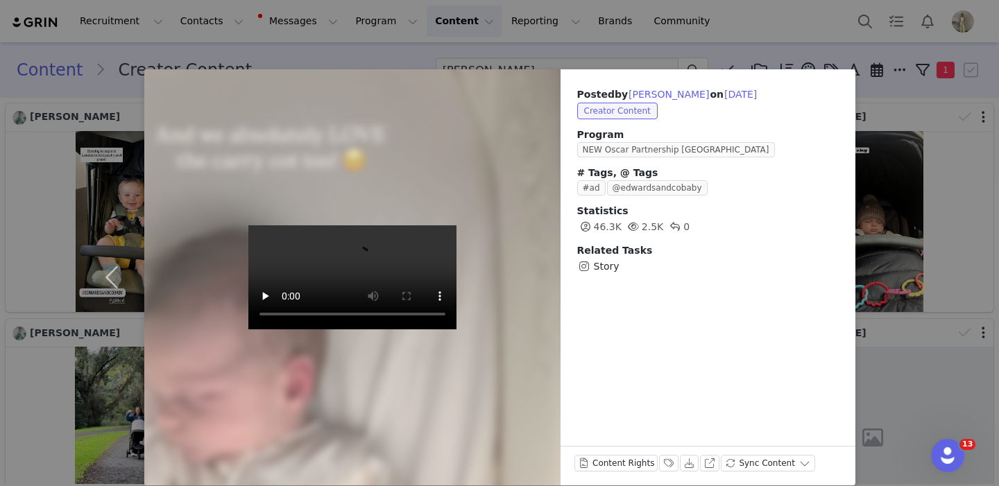
click at [896, 196] on div "Posted by Anna Wainwright on Mar 31, 2025 Creator Content Program NEW Oscar Par…" at bounding box center [499, 243] width 999 height 486
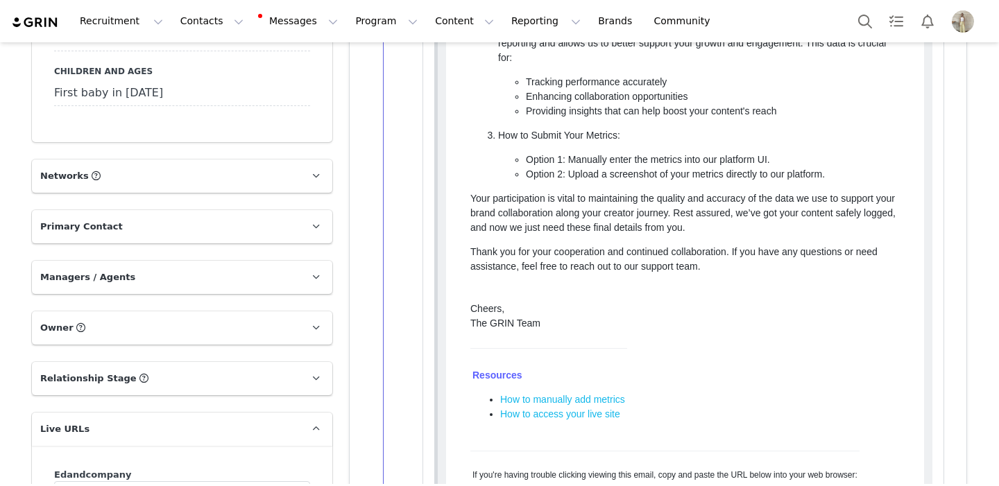
scroll to position [2192, 0]
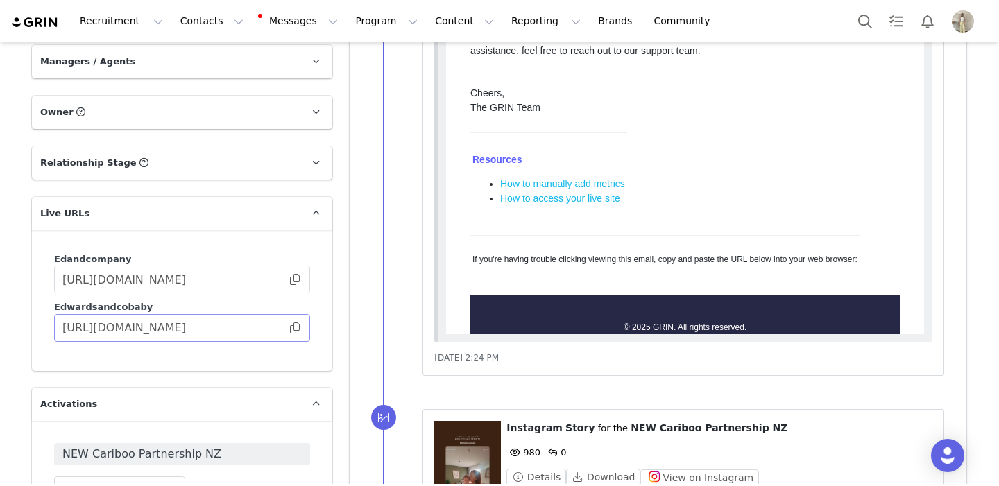
click at [295, 328] on span at bounding box center [295, 328] width 14 height 0
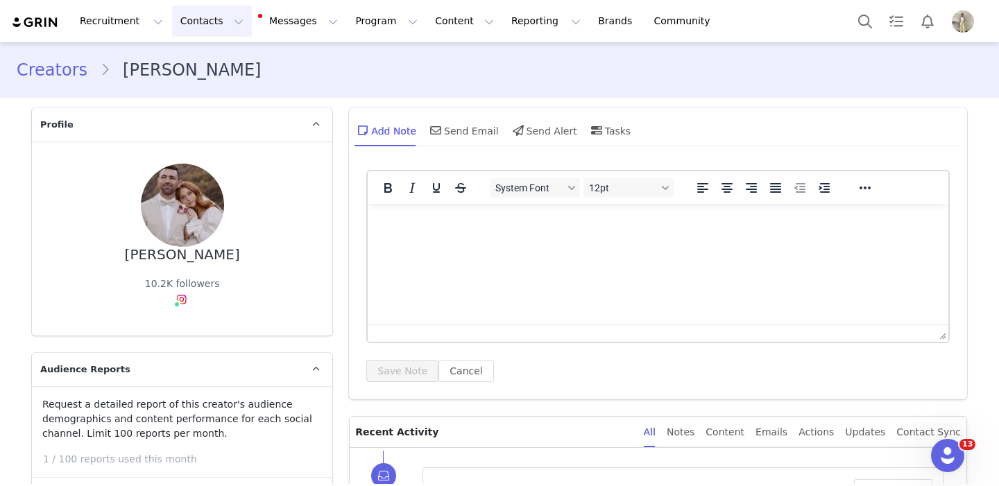
scroll to position [0, 0]
click at [195, 13] on button "Contacts Contacts" at bounding box center [212, 21] width 80 height 31
click at [195, 64] on p "Creators" at bounding box center [194, 61] width 42 height 15
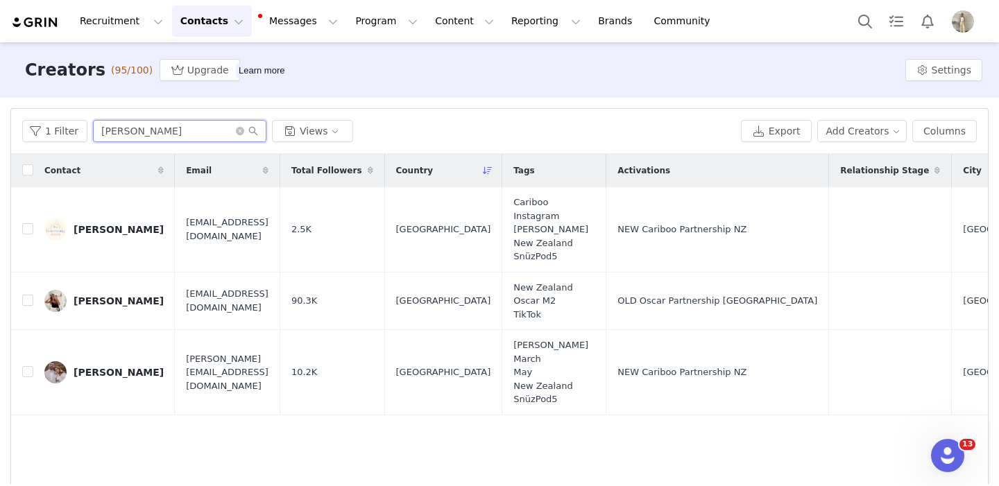
click at [131, 135] on input "[PERSON_NAME]" at bounding box center [179, 131] width 173 height 22
type input "[PERSON_NAME]"
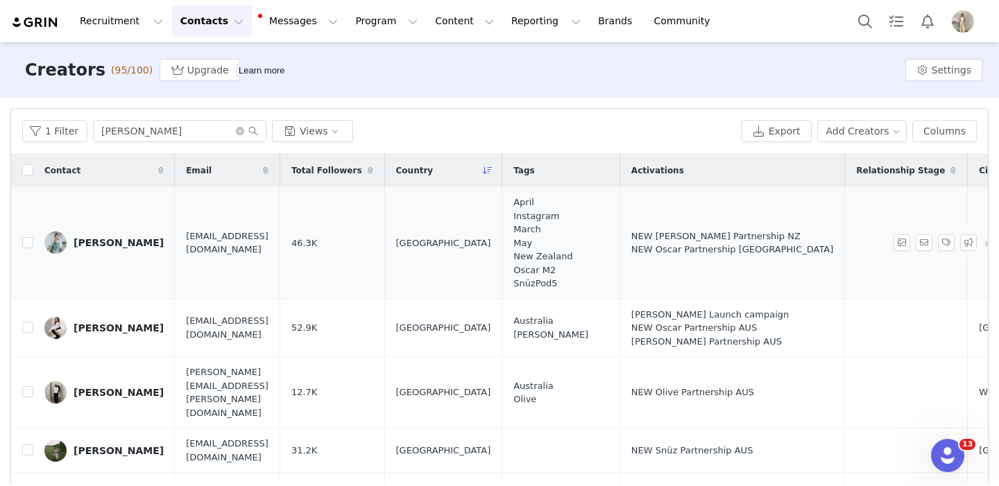
drag, startPoint x: 132, startPoint y: 154, endPoint x: 121, endPoint y: 241, distance: 87.5
click at [121, 241] on div "[PERSON_NAME]" at bounding box center [119, 242] width 90 height 11
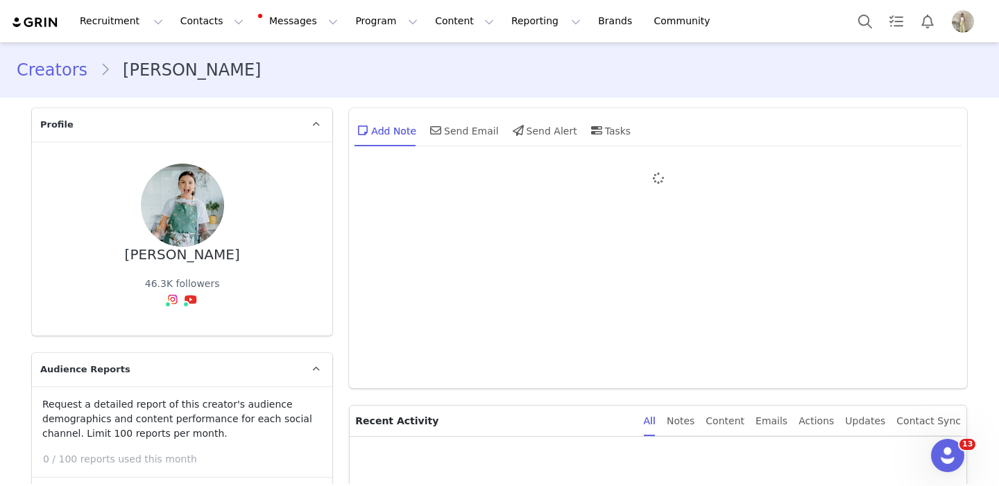
type input "+64 ([GEOGRAPHIC_DATA])"
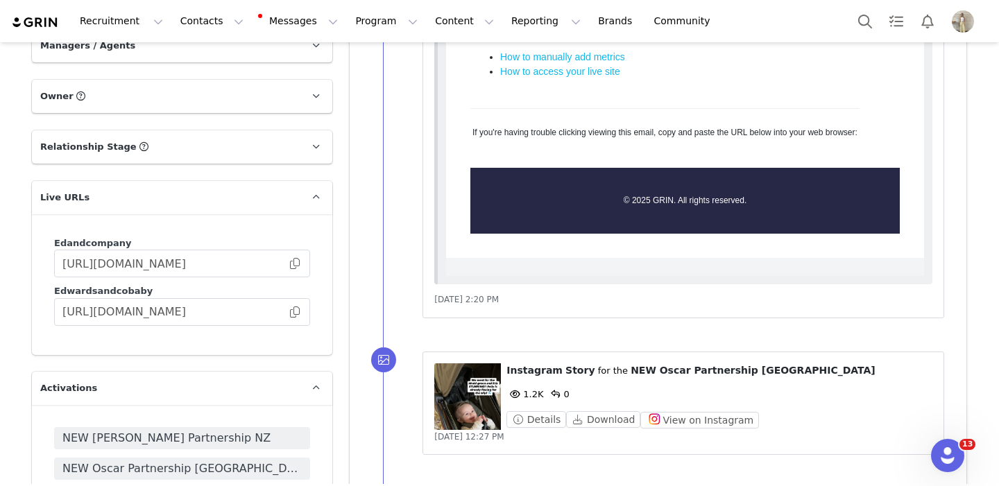
scroll to position [2244, 0]
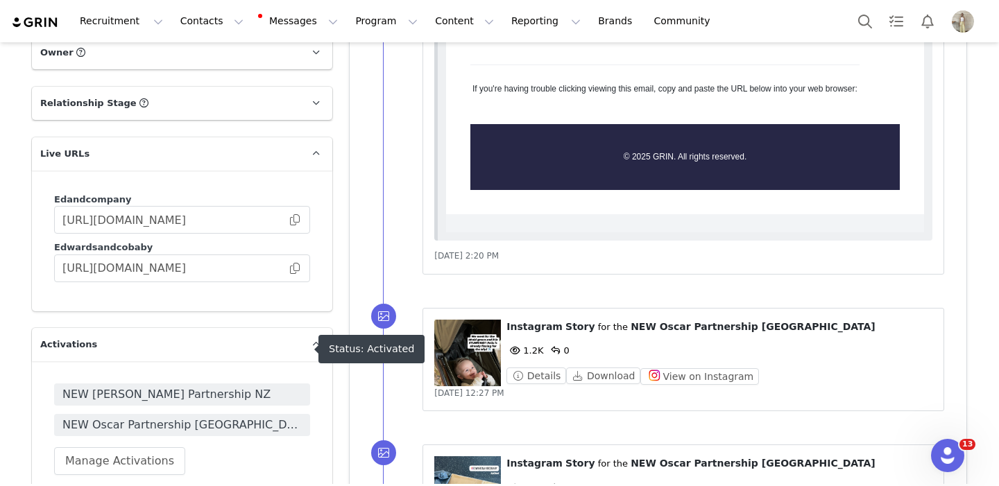
click at [269, 417] on span "NEW Oscar Partnership [GEOGRAPHIC_DATA]" at bounding box center [181, 425] width 239 height 17
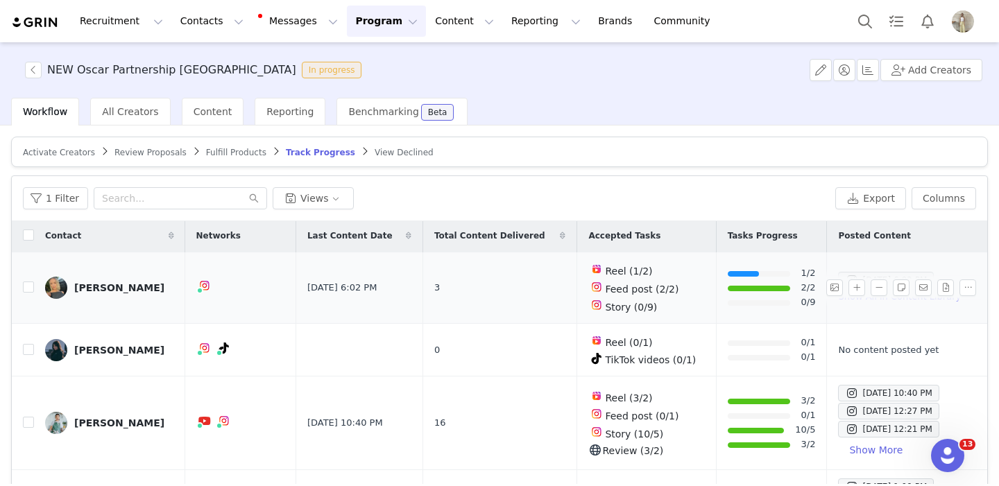
scroll to position [1, 0]
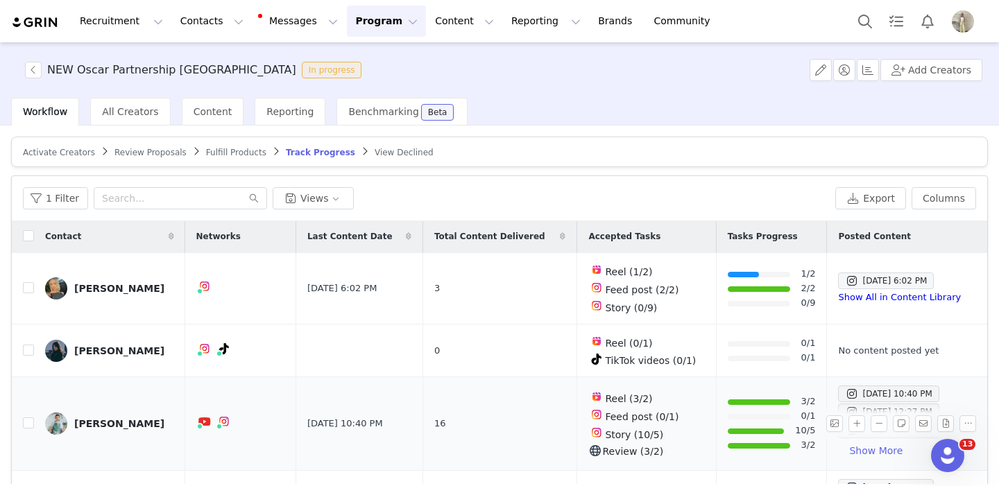
click at [108, 418] on div "[PERSON_NAME]" at bounding box center [119, 423] width 90 height 11
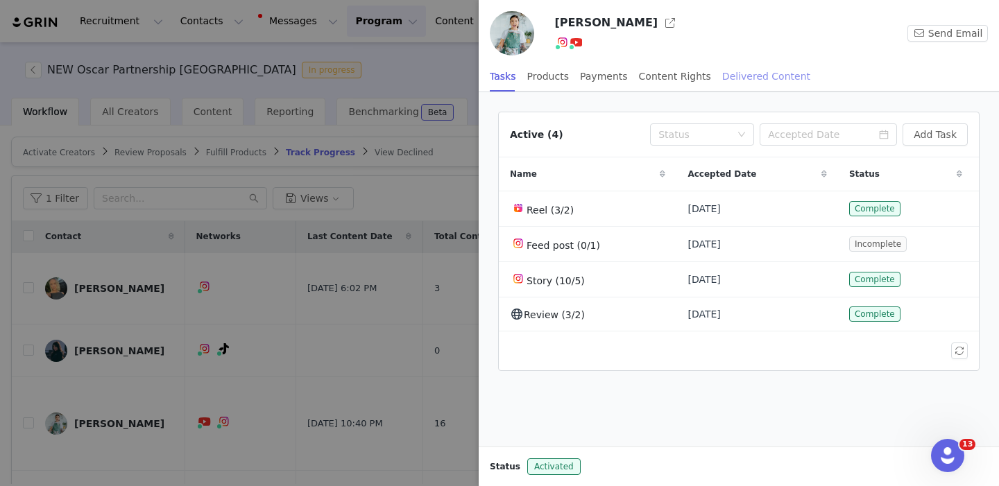
click at [764, 76] on div "Delivered Content" at bounding box center [766, 76] width 88 height 31
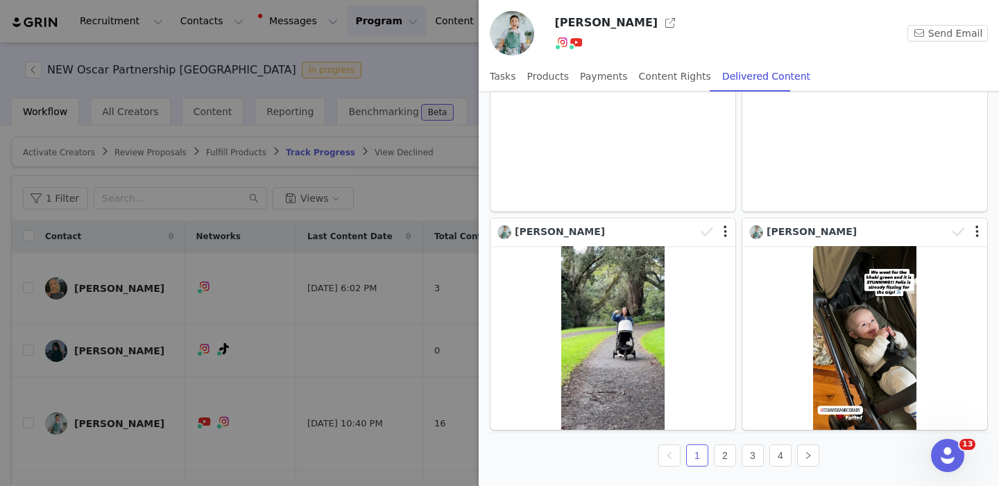
scroll to position [233, 0]
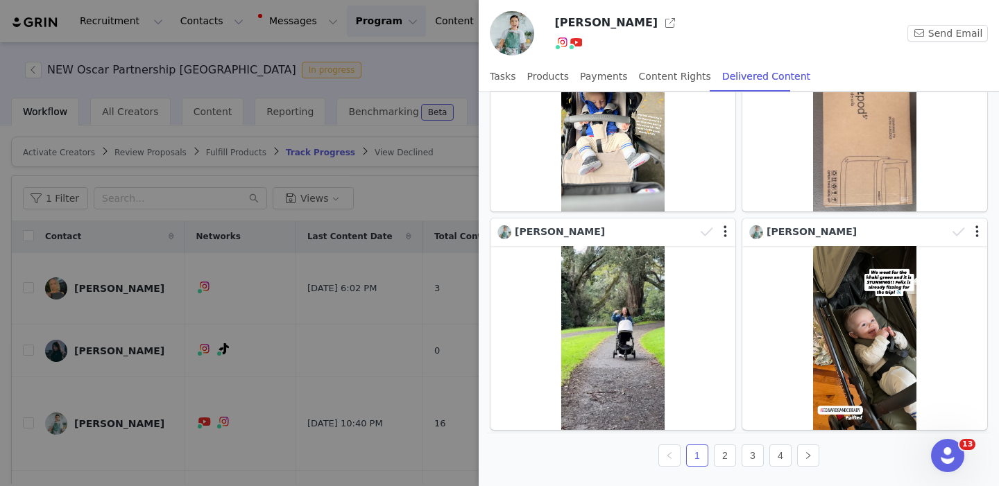
click at [436, 338] on div at bounding box center [499, 243] width 999 height 486
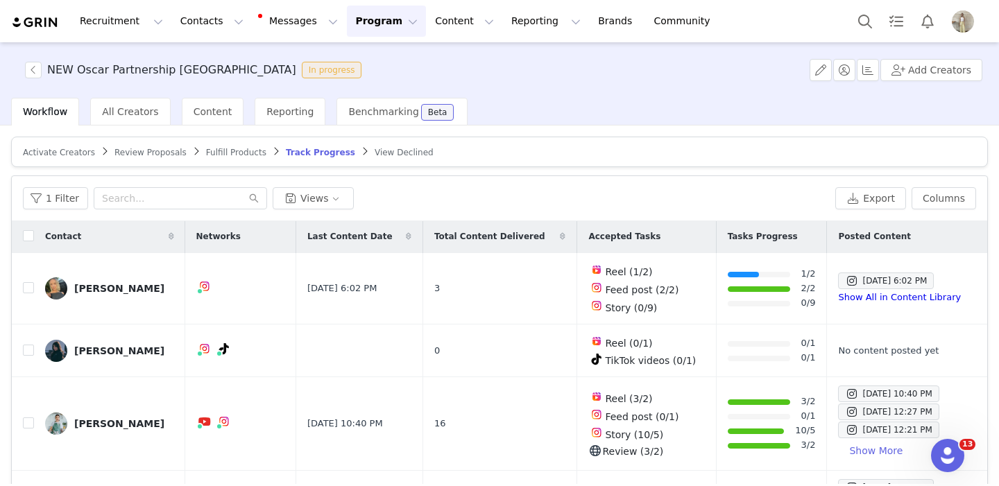
scroll to position [0, 0]
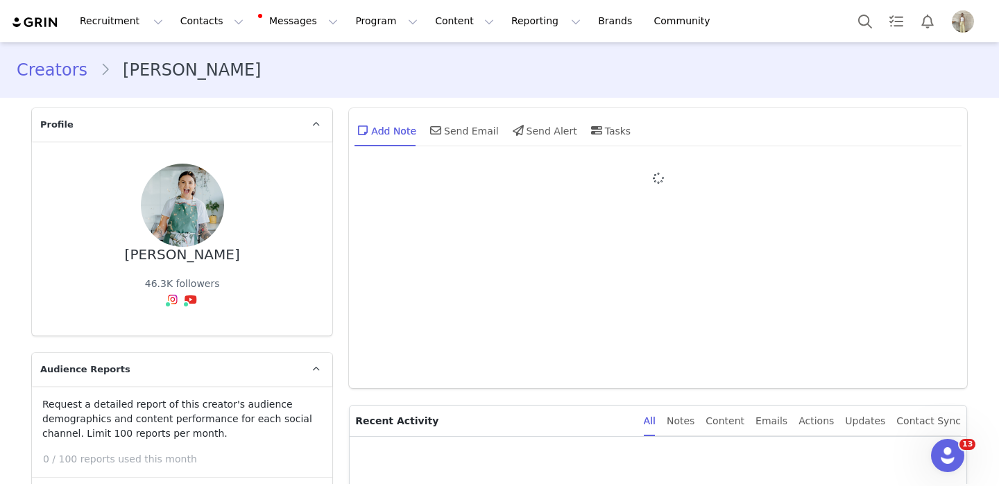
type input "+64 ([GEOGRAPHIC_DATA])"
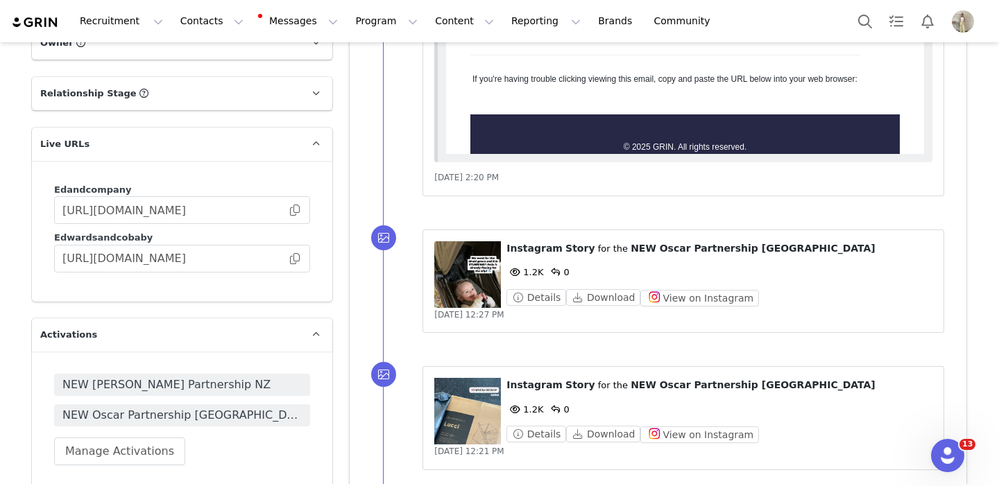
scroll to position [2257, 0]
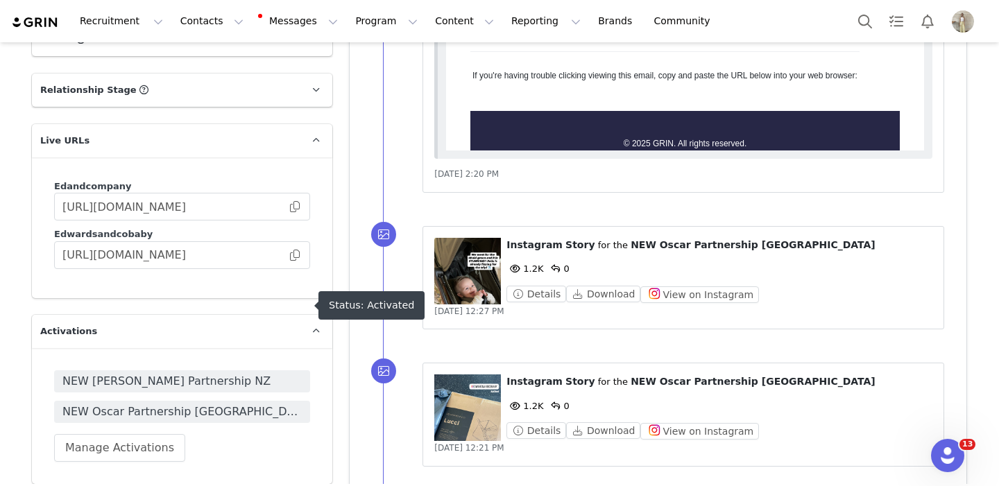
click at [226, 373] on span "NEW [PERSON_NAME] Partnership NZ" at bounding box center [181, 381] width 239 height 17
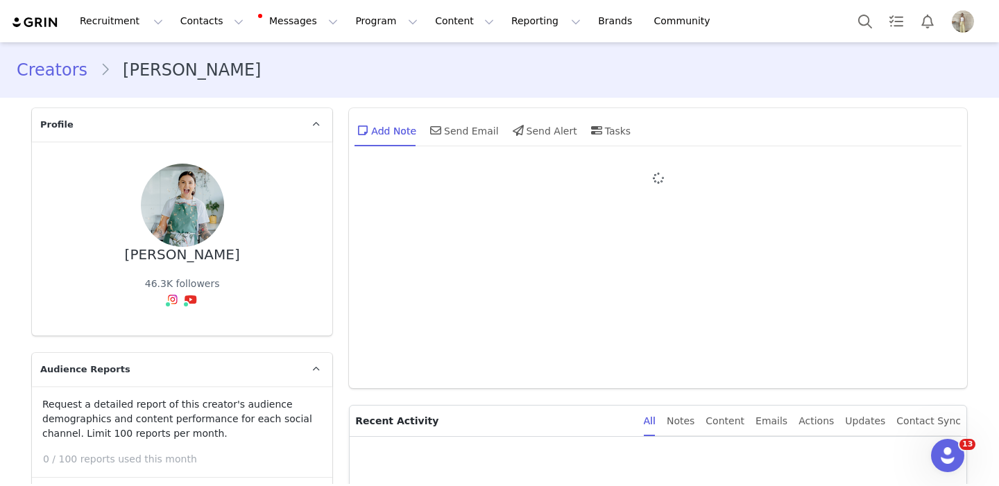
type input "+64 ([GEOGRAPHIC_DATA])"
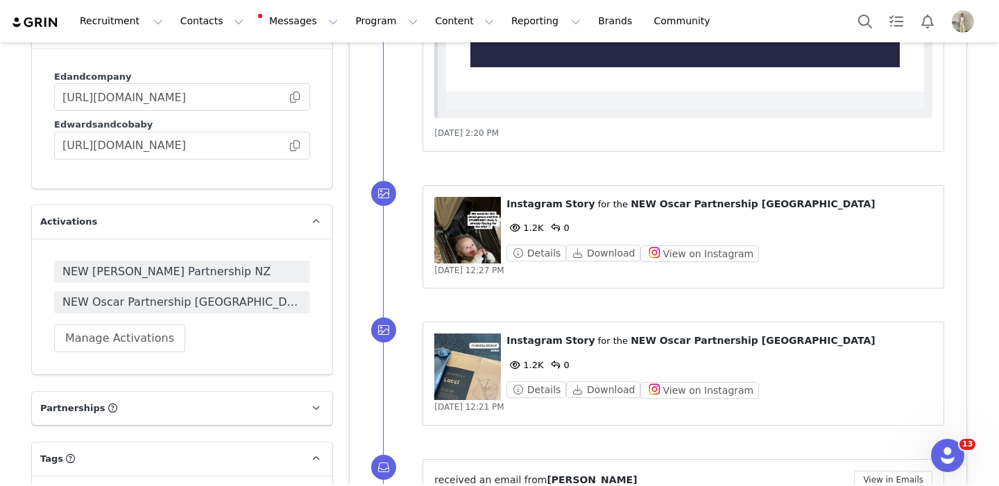
scroll to position [2368, 0]
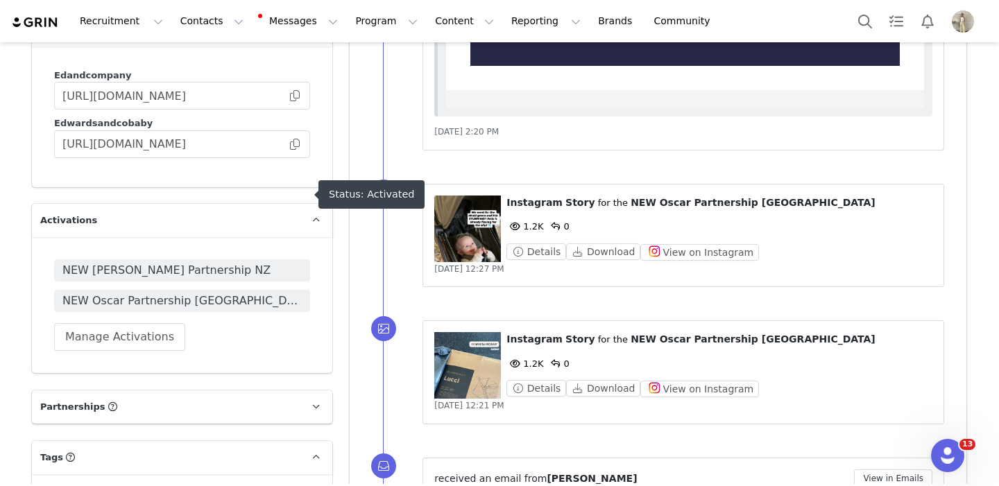
click at [175, 262] on span "NEW [PERSON_NAME] Partnership NZ" at bounding box center [181, 270] width 239 height 17
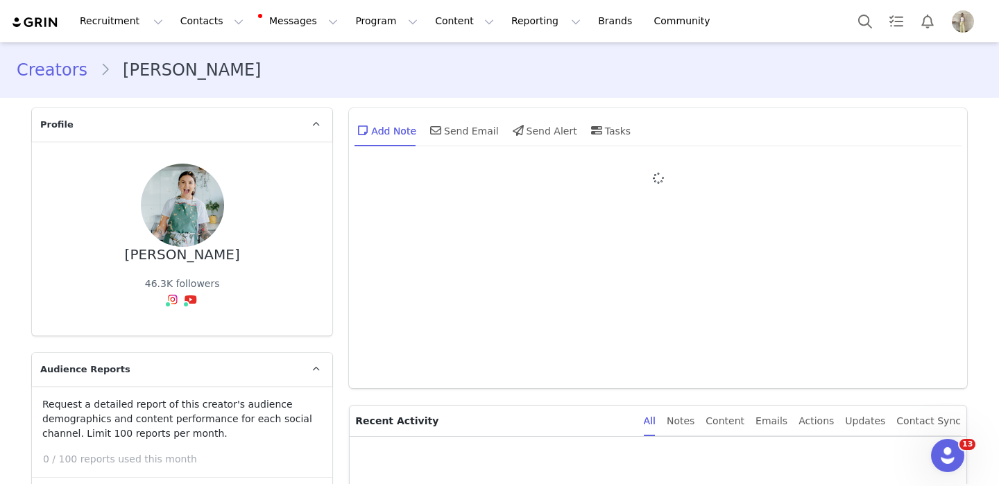
type input "+64 ([GEOGRAPHIC_DATA])"
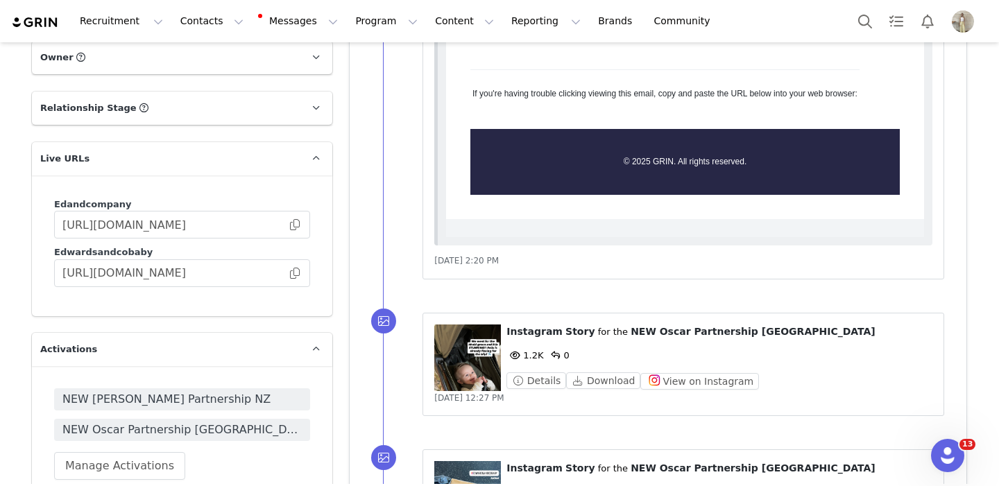
scroll to position [2241, 0]
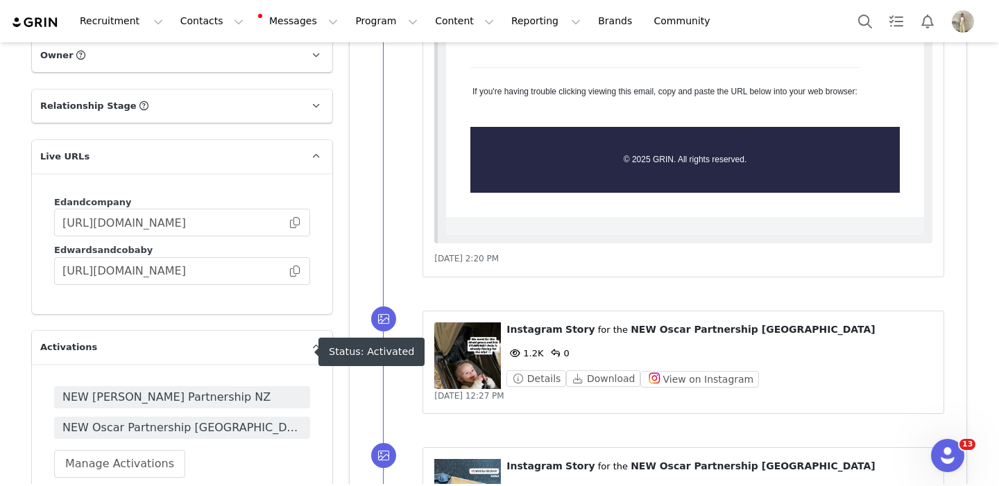
click at [229, 420] on span "NEW Oscar Partnership [GEOGRAPHIC_DATA]" at bounding box center [181, 428] width 239 height 17
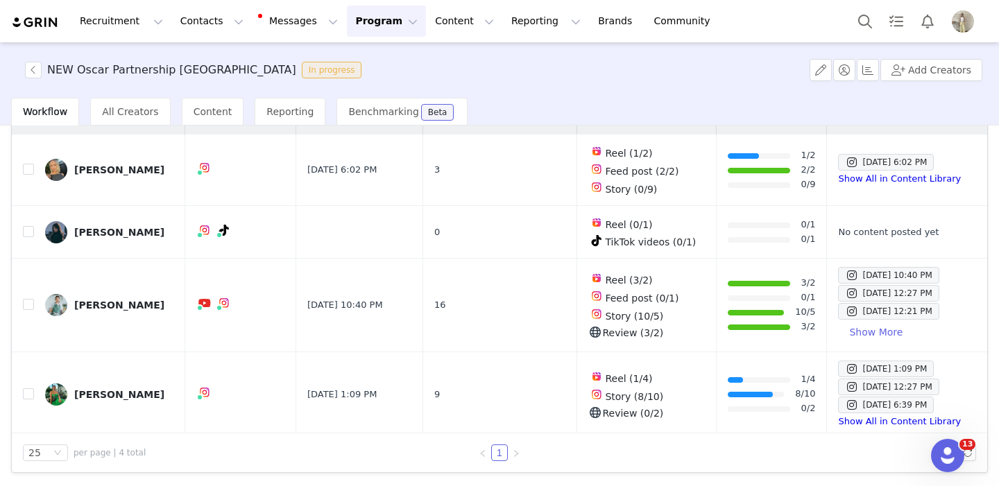
scroll to position [119, 0]
click at [968, 306] on button "button" at bounding box center [967, 305] width 17 height 17
click at [130, 291] on td "[PERSON_NAME]" at bounding box center [109, 306] width 151 height 94
click at [119, 300] on div "[PERSON_NAME]" at bounding box center [119, 305] width 90 height 11
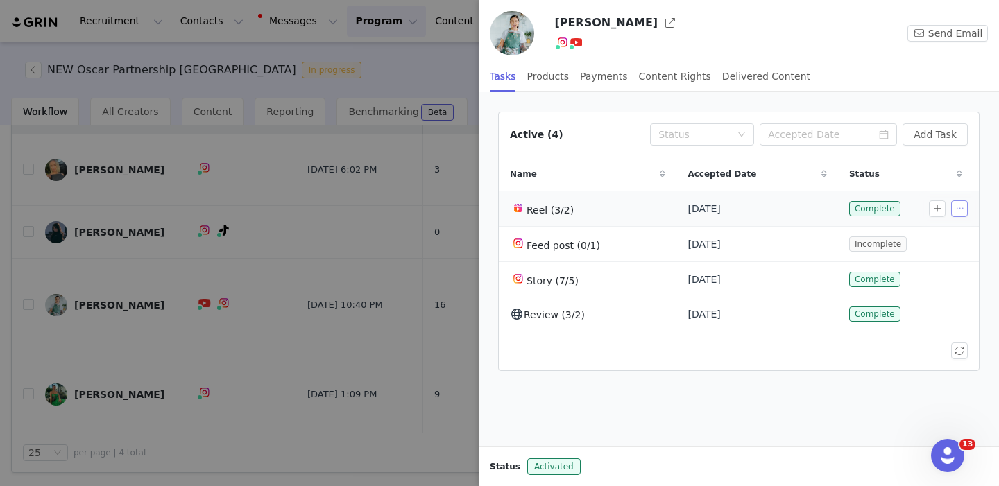
click at [958, 208] on button "button" at bounding box center [959, 208] width 17 height 17
click at [932, 232] on span "Edit Task" at bounding box center [928, 233] width 43 height 15
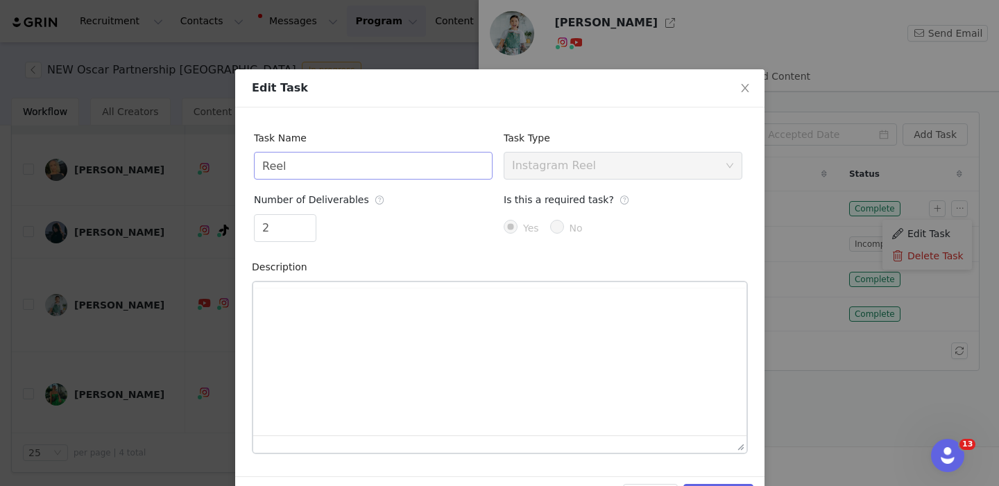
scroll to position [0, 0]
type input "3"
click at [314, 218] on span "Increase Value" at bounding box center [308, 223] width 15 height 16
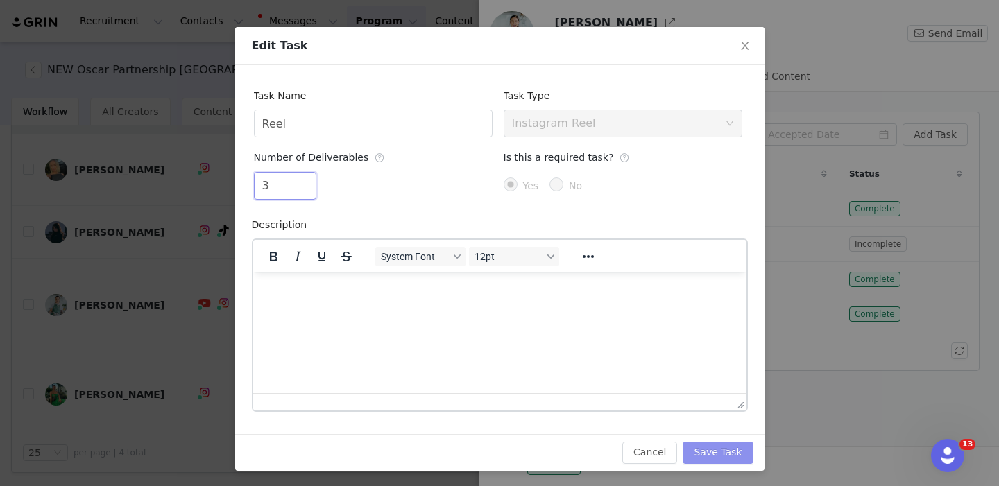
scroll to position [42, 0]
click at [711, 453] on button "Save Task" at bounding box center [718, 454] width 70 height 22
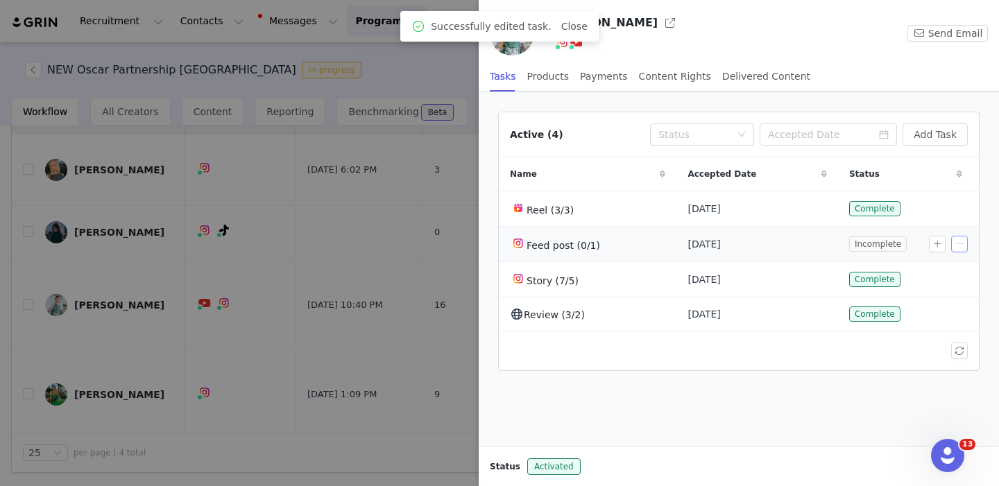
click at [959, 243] on button "button" at bounding box center [959, 244] width 17 height 17
click at [925, 289] on span "Delete Task" at bounding box center [935, 290] width 56 height 15
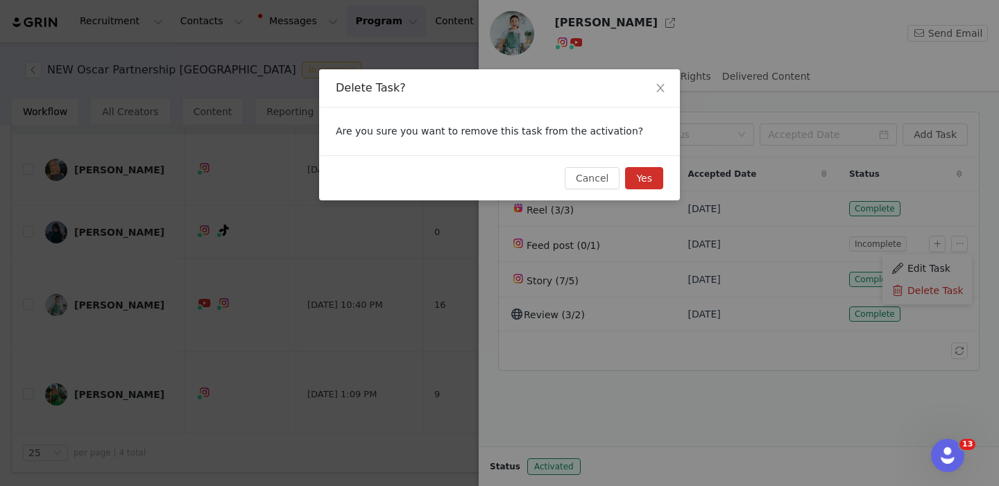
click at [654, 175] on button "Yes" at bounding box center [644, 178] width 38 height 22
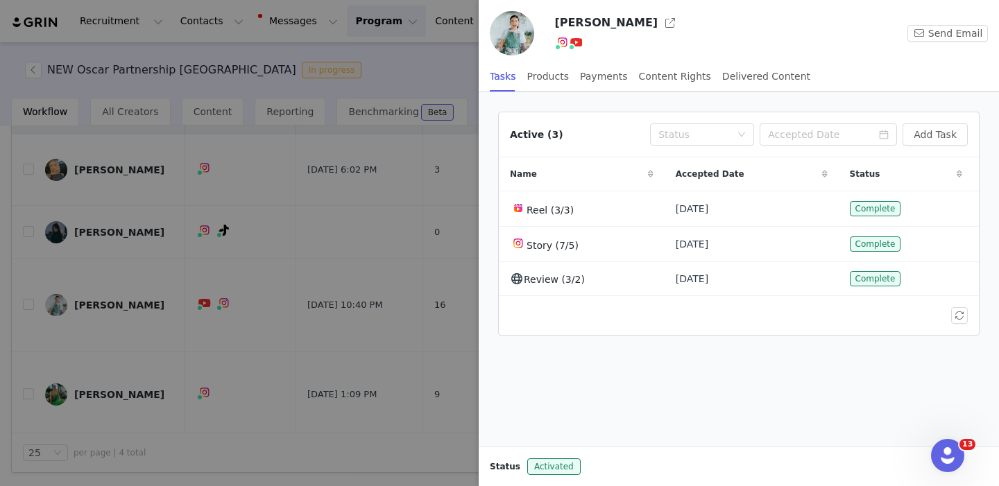
click at [338, 194] on div at bounding box center [499, 243] width 999 height 486
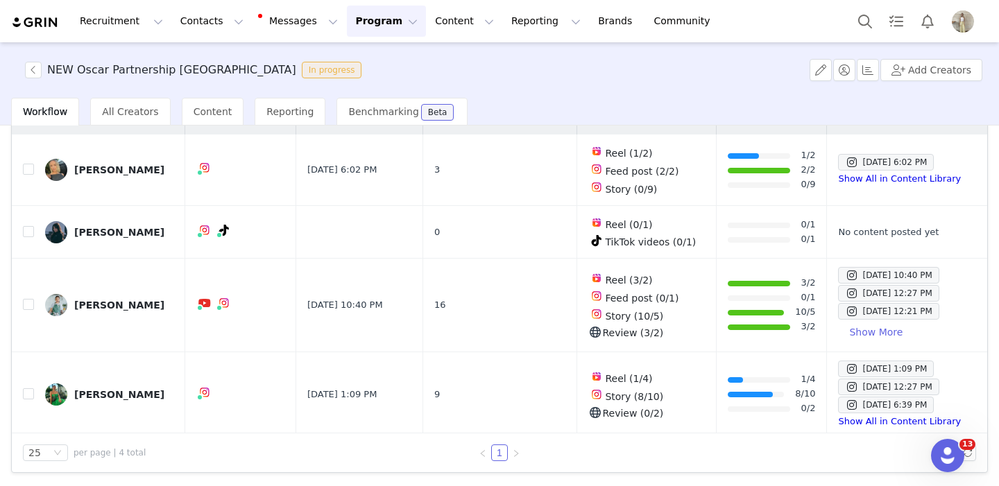
scroll to position [0, 0]
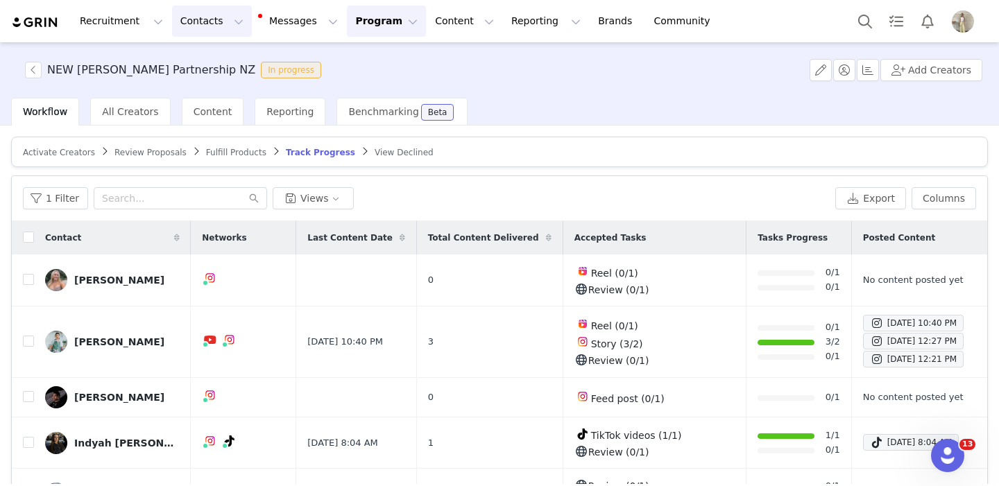
click at [196, 18] on button "Contacts Contacts" at bounding box center [212, 21] width 80 height 31
click at [211, 55] on p "Creators" at bounding box center [194, 61] width 42 height 15
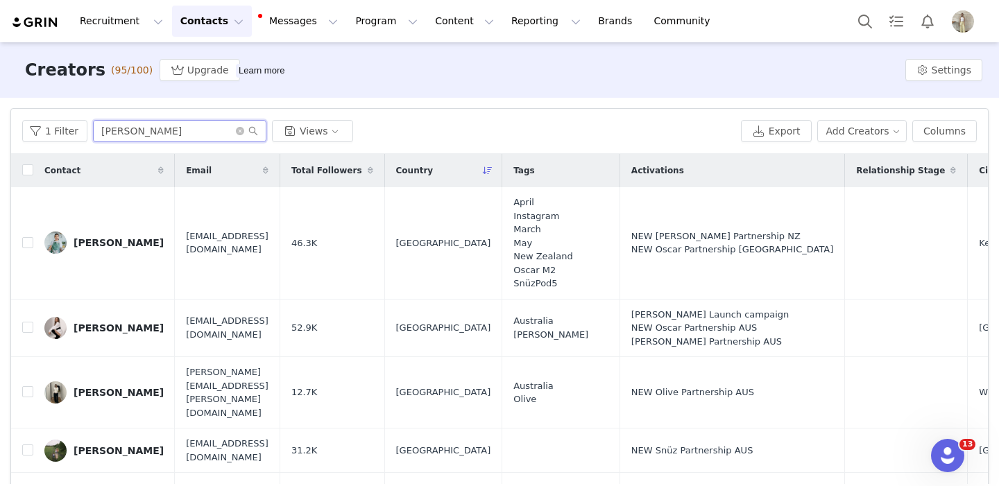
click at [135, 128] on input "anna" at bounding box center [179, 131] width 173 height 22
type input "sophie"
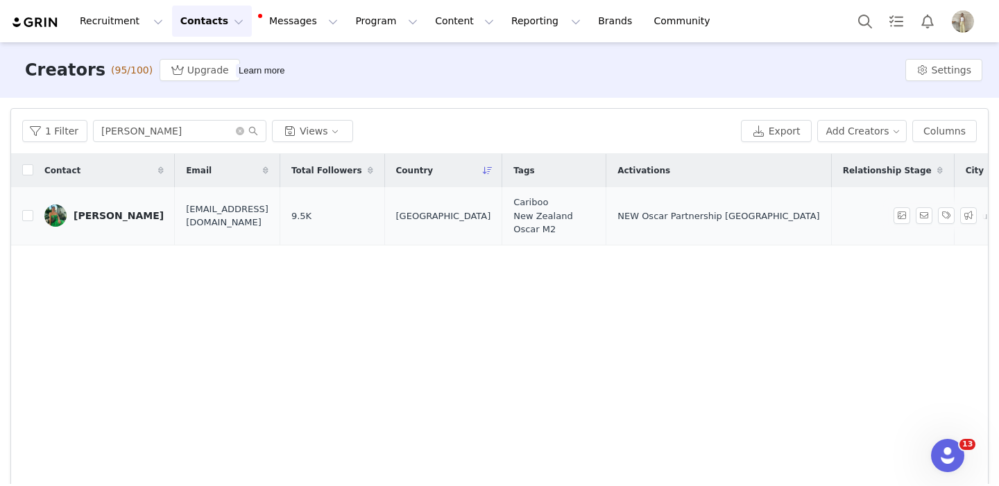
drag, startPoint x: 141, startPoint y: 142, endPoint x: 118, endPoint y: 216, distance: 77.7
click at [118, 216] on div "Sophie Bekhor" at bounding box center [119, 215] width 90 height 11
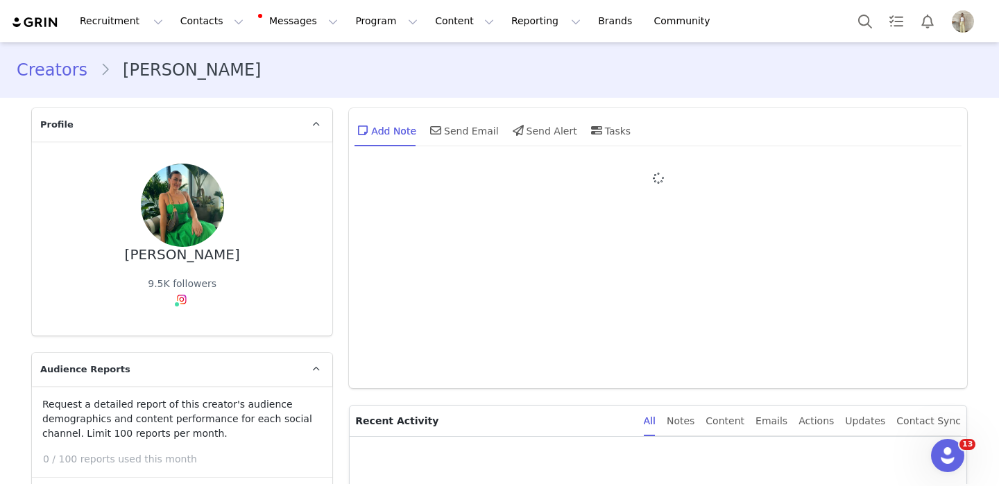
type input "+64 ([GEOGRAPHIC_DATA])"
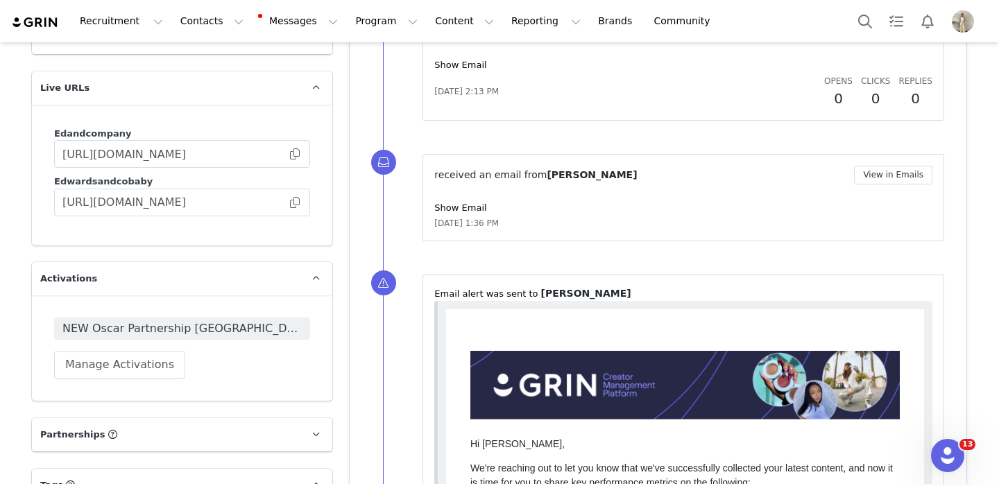
scroll to position [2097, 0]
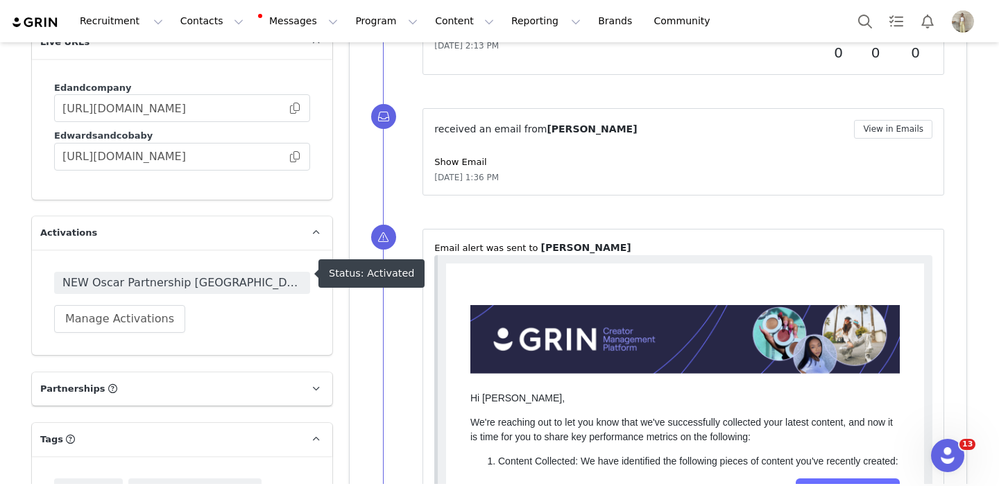
click at [234, 275] on span "NEW Oscar Partnership [GEOGRAPHIC_DATA]" at bounding box center [181, 283] width 239 height 17
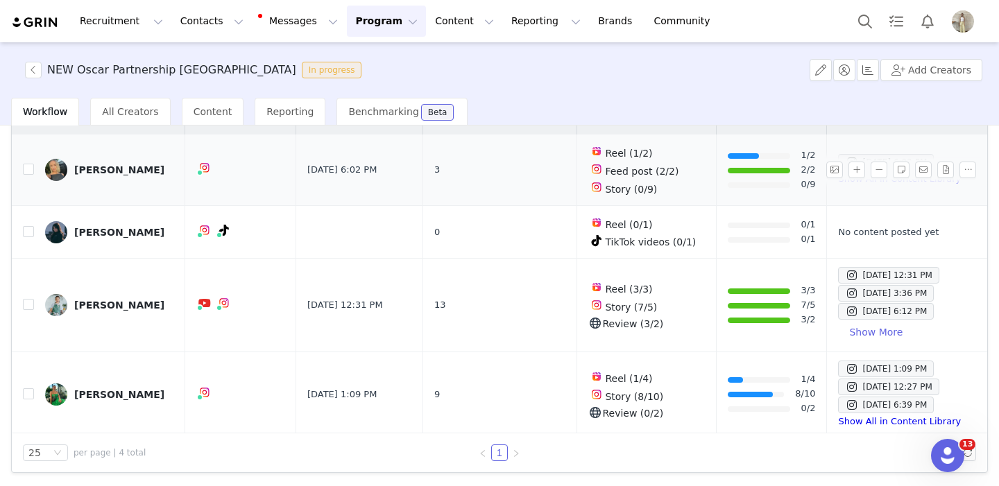
scroll to position [119, 0]
click at [194, 17] on button "Contacts Contacts" at bounding box center [212, 21] width 80 height 31
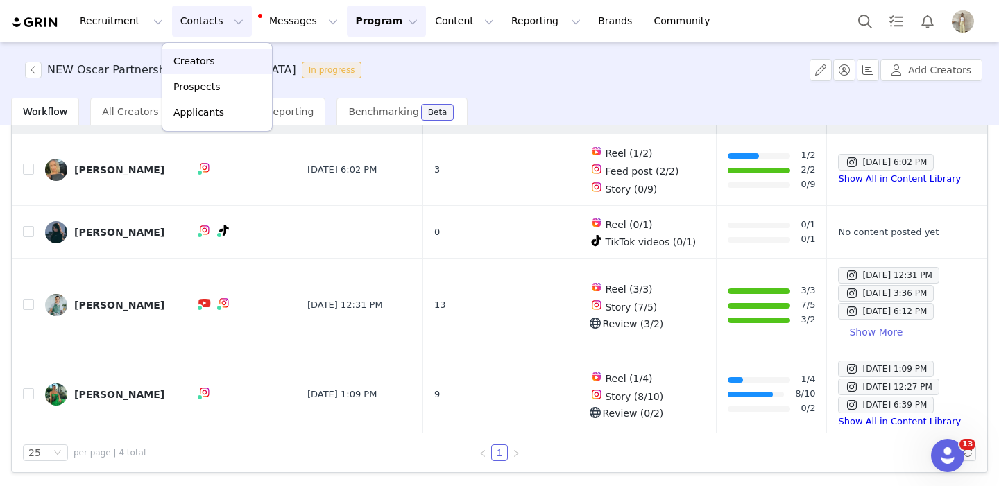
click at [212, 62] on div "Creators" at bounding box center [217, 61] width 93 height 15
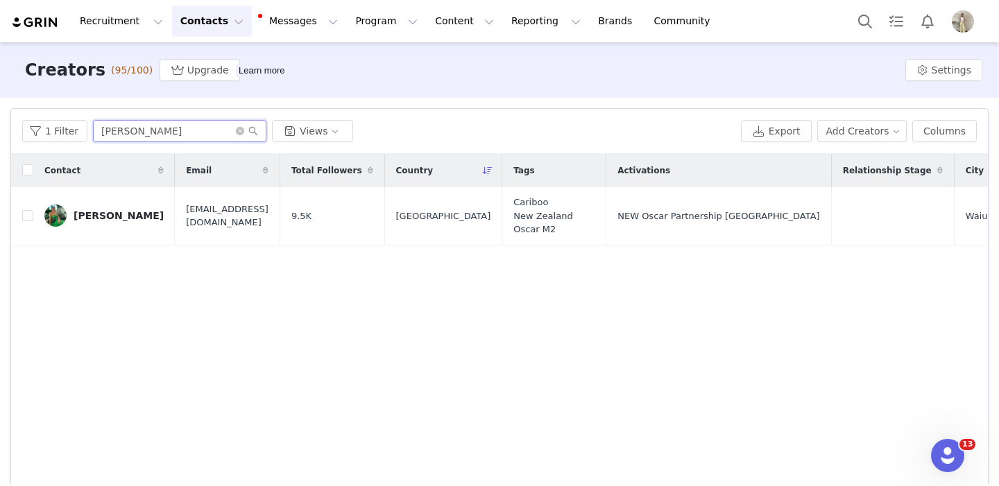
click at [186, 125] on input "sophie" at bounding box center [179, 131] width 173 height 22
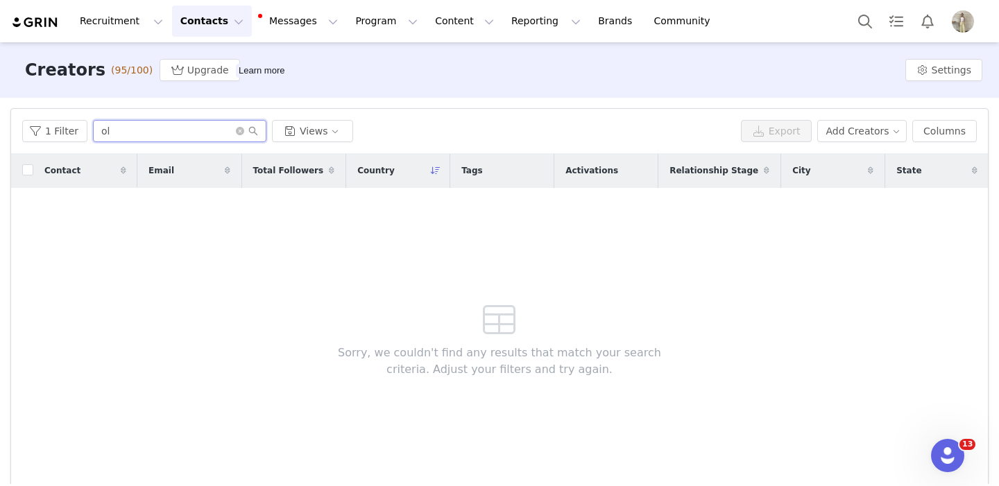
type input "o"
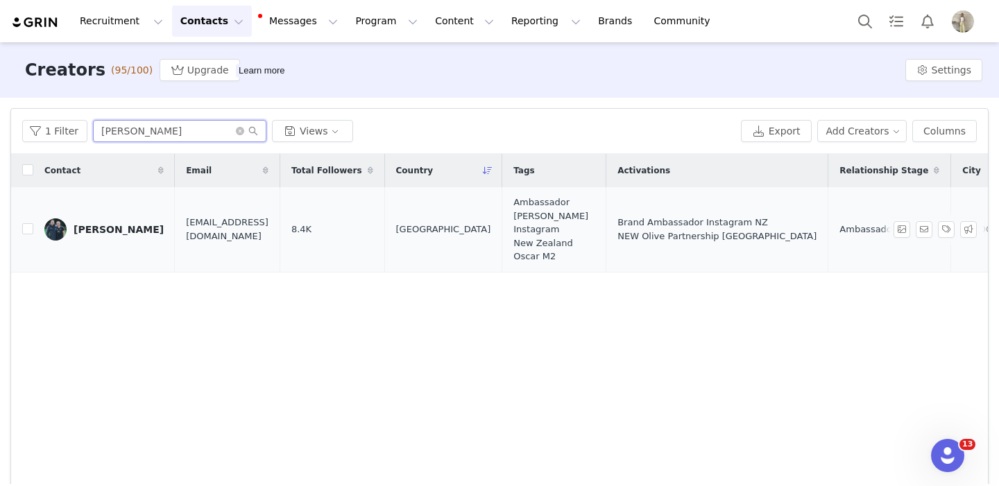
type input "chelsea"
click at [128, 228] on div "Chelsea Semple" at bounding box center [119, 229] width 90 height 11
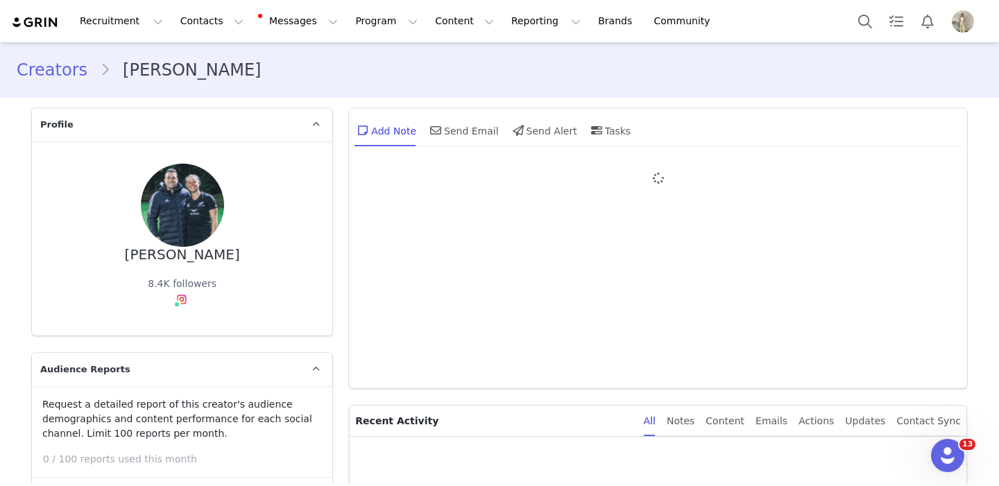
type input "+64 ([GEOGRAPHIC_DATA])"
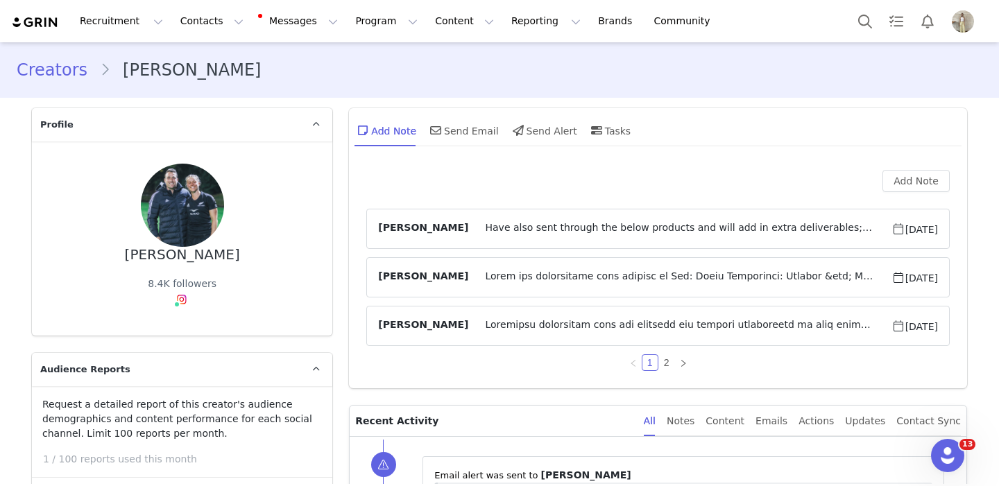
click at [619, 230] on span "Have also sent through the below products and will add in extra deliverables; a…" at bounding box center [679, 229] width 422 height 17
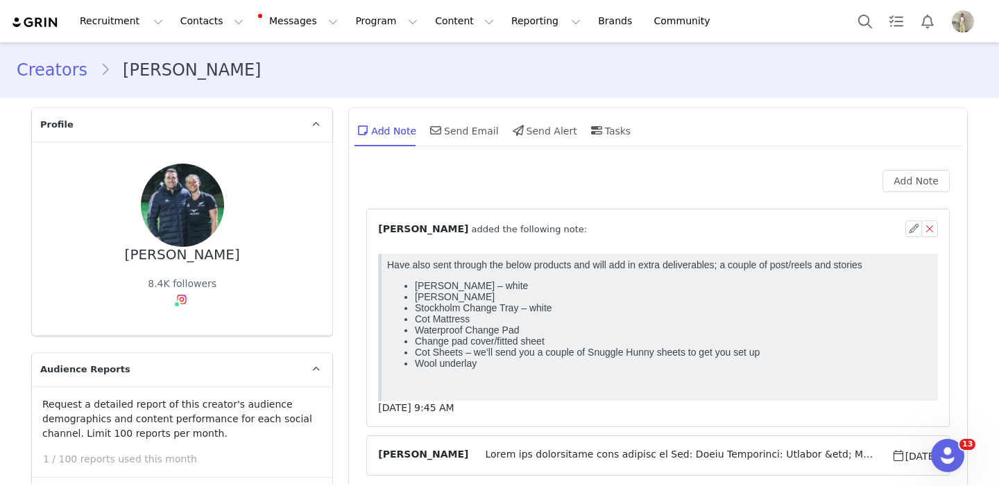
click at [639, 232] on div "⁨ Zoe Goodman ⁩ added the following note:" at bounding box center [641, 229] width 527 height 15
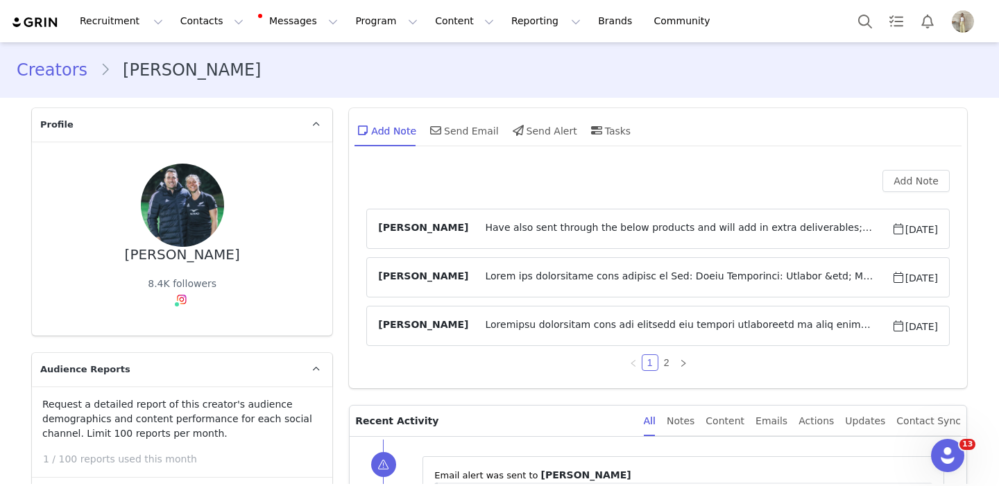
click at [585, 282] on span at bounding box center [679, 277] width 422 height 17
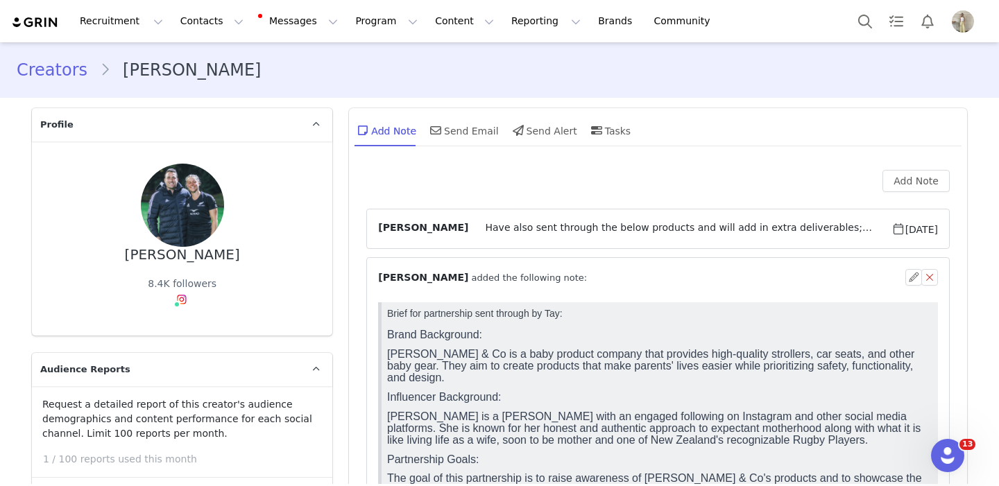
click at [585, 281] on div "⁨ Zoe Goodman ⁩ added the following note:" at bounding box center [641, 278] width 527 height 15
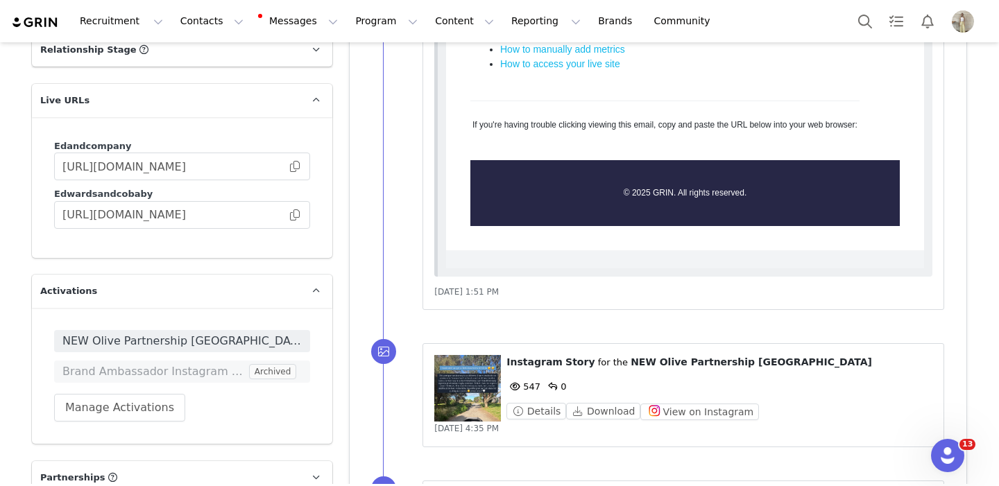
scroll to position [2120, 0]
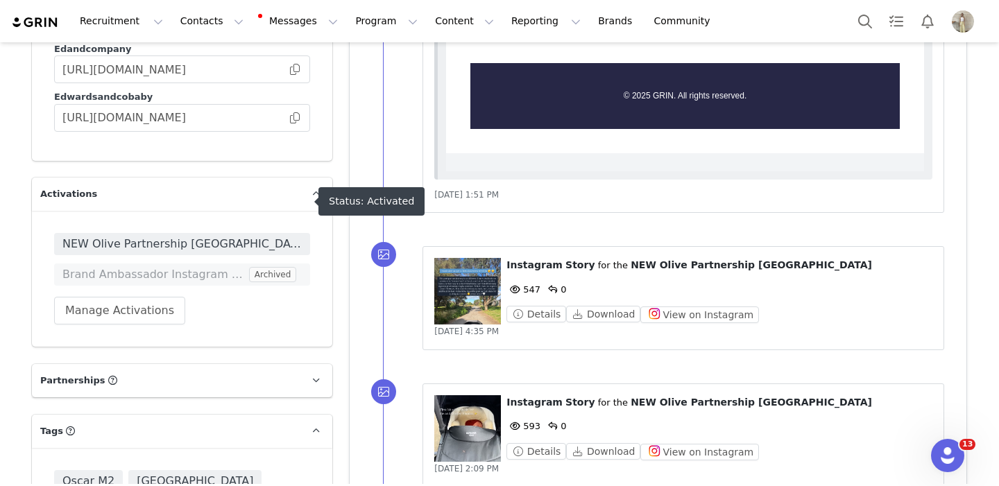
click at [227, 236] on span "NEW Olive Partnership [GEOGRAPHIC_DATA]" at bounding box center [181, 244] width 239 height 17
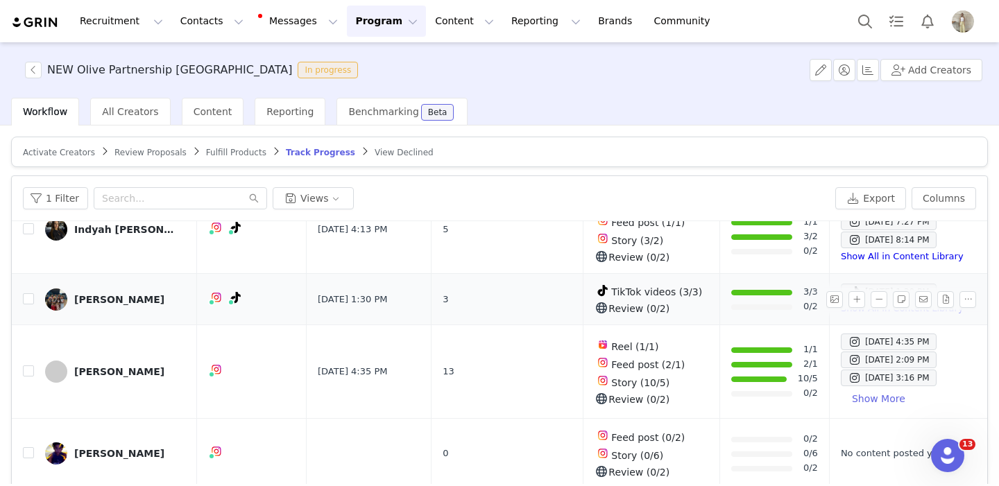
scroll to position [208, 0]
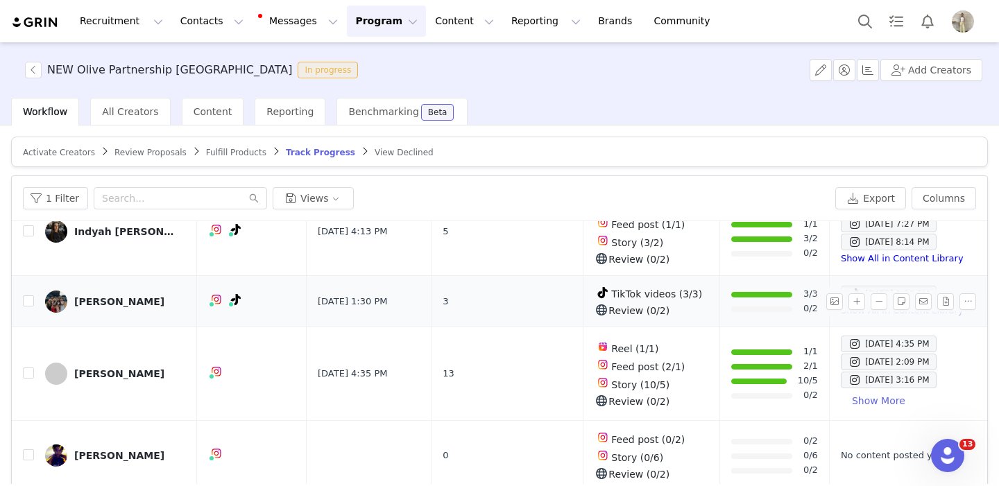
click at [109, 296] on div "Otto Filipo" at bounding box center [119, 301] width 90 height 11
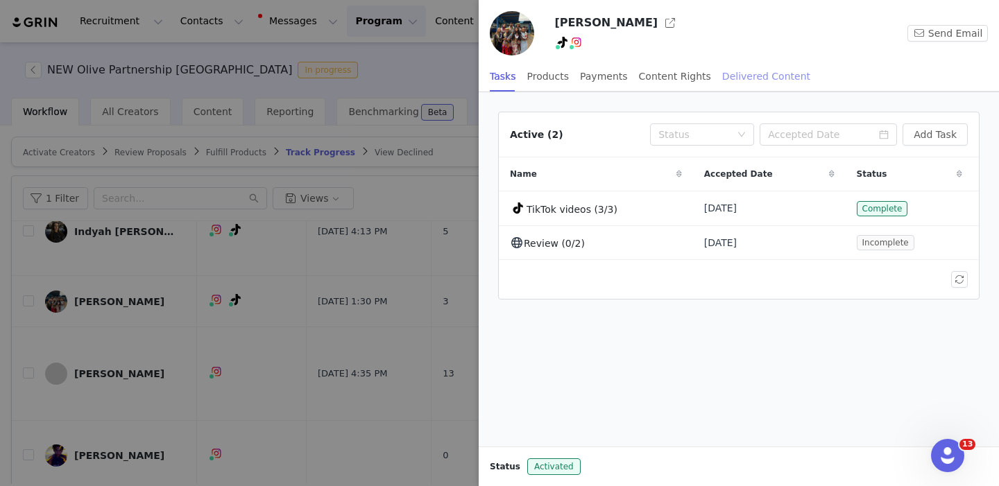
click at [752, 75] on div "Delivered Content" at bounding box center [766, 76] width 88 height 31
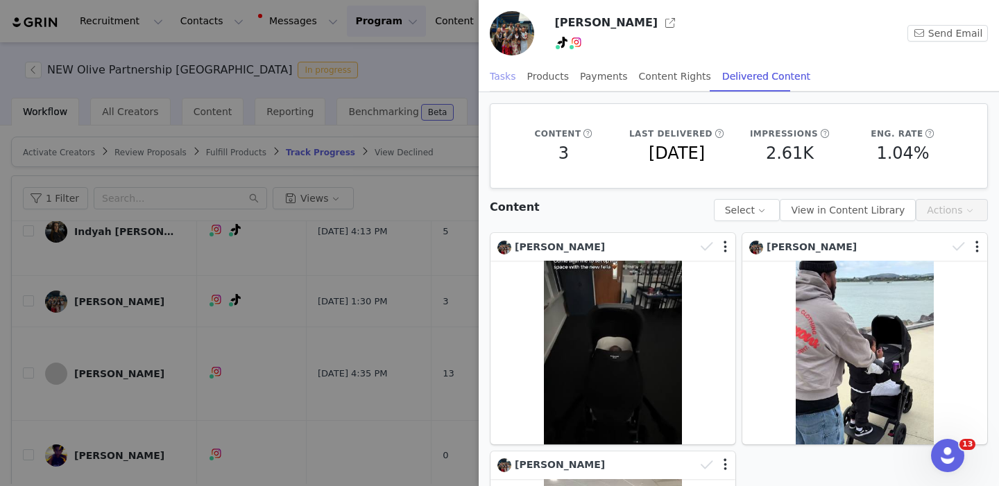
click at [506, 79] on div "Tasks" at bounding box center [503, 76] width 26 height 31
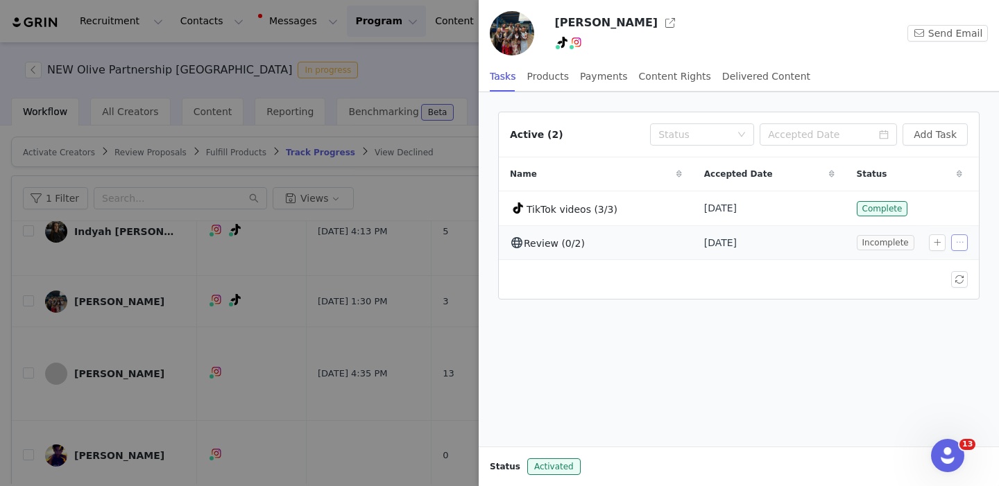
click at [953, 243] on button "button" at bounding box center [959, 242] width 17 height 17
click at [908, 264] on span "Edit Task" at bounding box center [928, 266] width 43 height 15
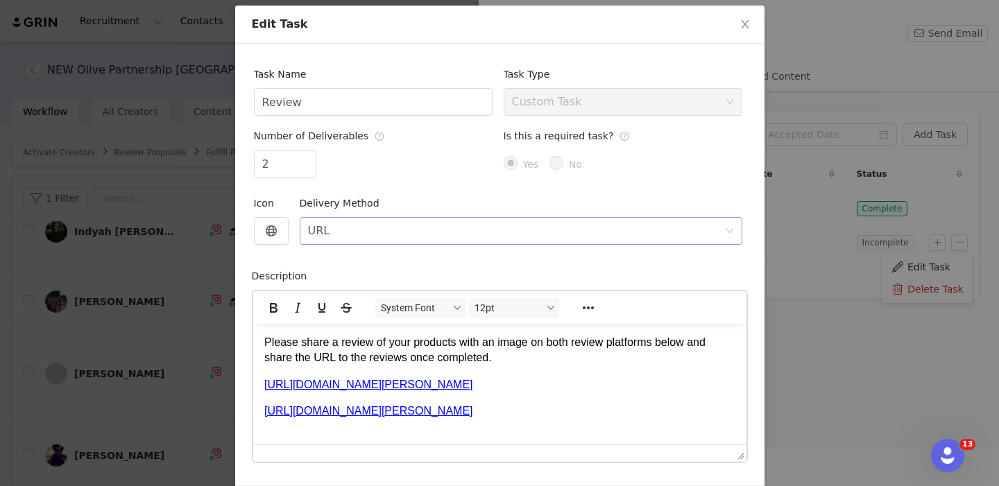
scroll to position [67, 0]
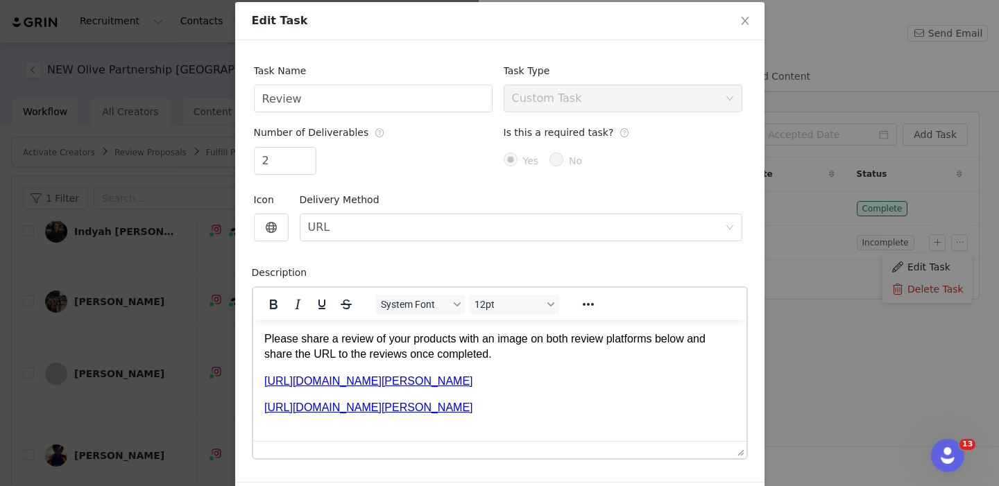
click at [434, 407] on link "https://www.productreview.com.au/listings/edwards-co-olive" at bounding box center [368, 407] width 209 height 12
click at [439, 379] on link "https://tellmebaby.com.au/product/edwards-co-olive-stroller/" at bounding box center [368, 381] width 209 height 12
click at [441, 414] on html "Please share a review of your products with an image on both review platforms b…" at bounding box center [498, 373] width 493 height 107
click at [440, 408] on link "https://www.productreview.com.au/listings/edwards-co-olive﻿" at bounding box center [368, 407] width 209 height 12
click at [683, 171] on div "Yes No" at bounding box center [623, 161] width 239 height 28
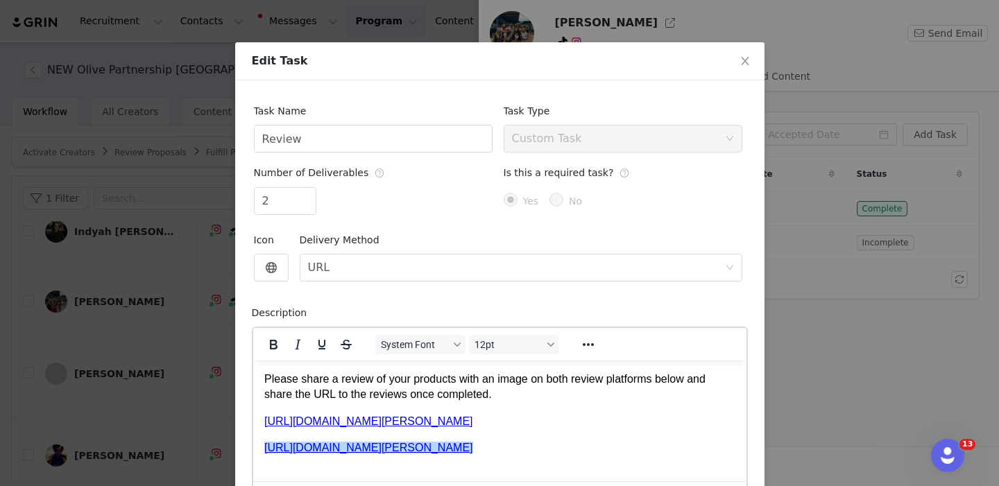
scroll to position [25, 0]
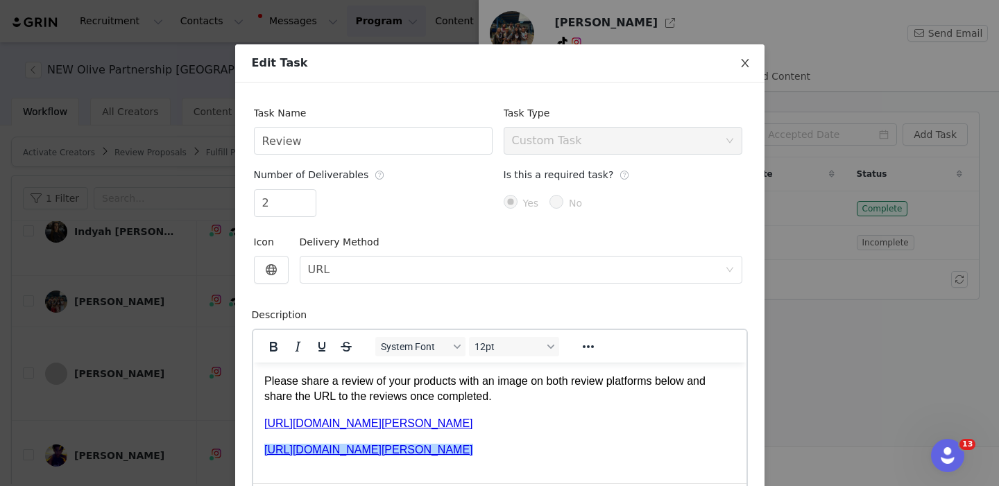
click at [744, 63] on icon "icon: close" at bounding box center [745, 63] width 8 height 8
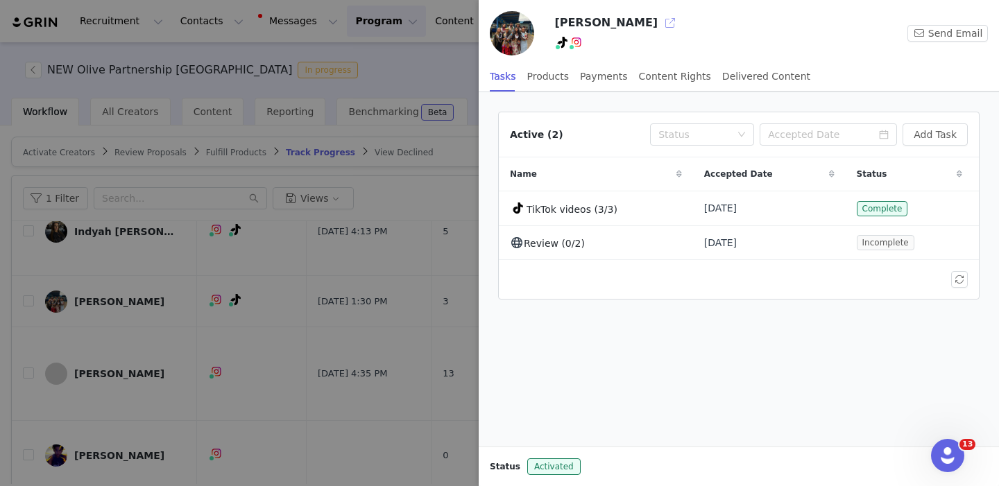
click at [659, 24] on button "button" at bounding box center [670, 23] width 22 height 22
click at [395, 264] on div at bounding box center [499, 243] width 999 height 486
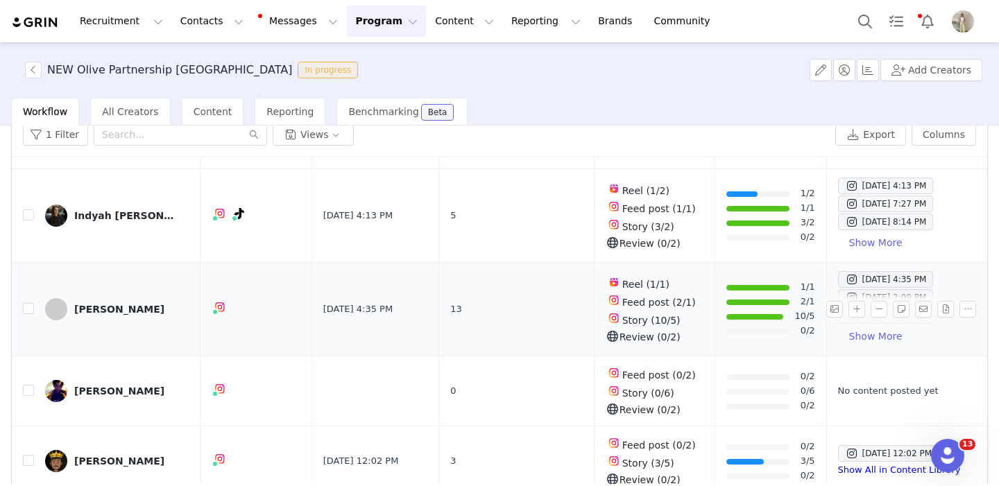
scroll to position [162, 0]
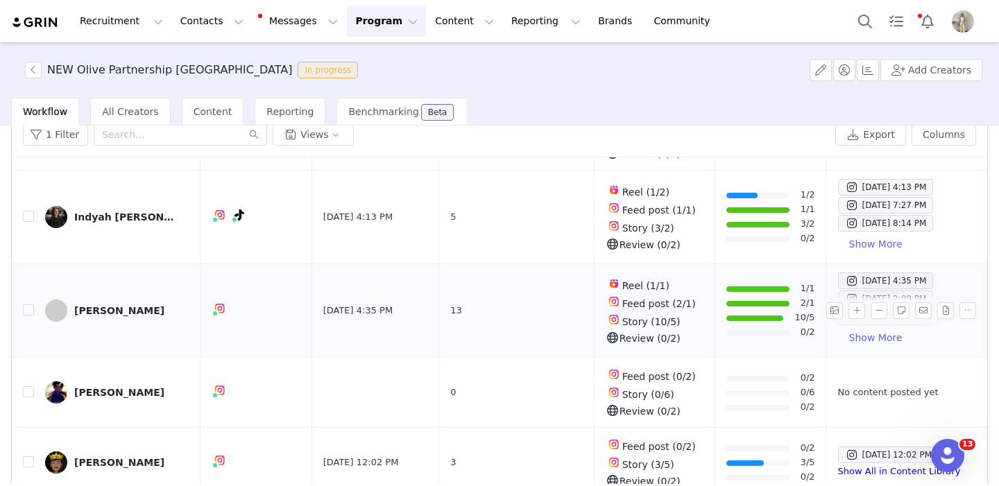
click at [108, 306] on div "Chelsea Semple" at bounding box center [119, 310] width 90 height 11
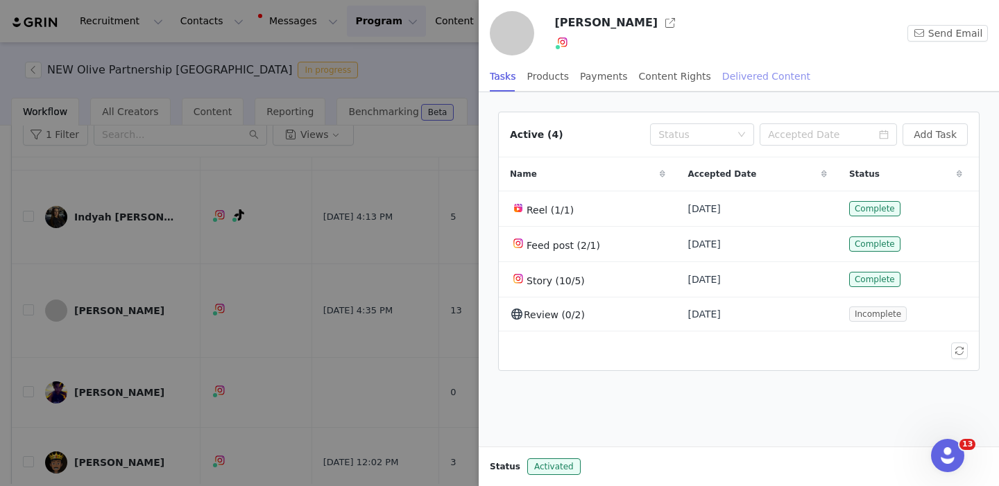
click at [748, 80] on div "Delivered Content" at bounding box center [766, 76] width 88 height 31
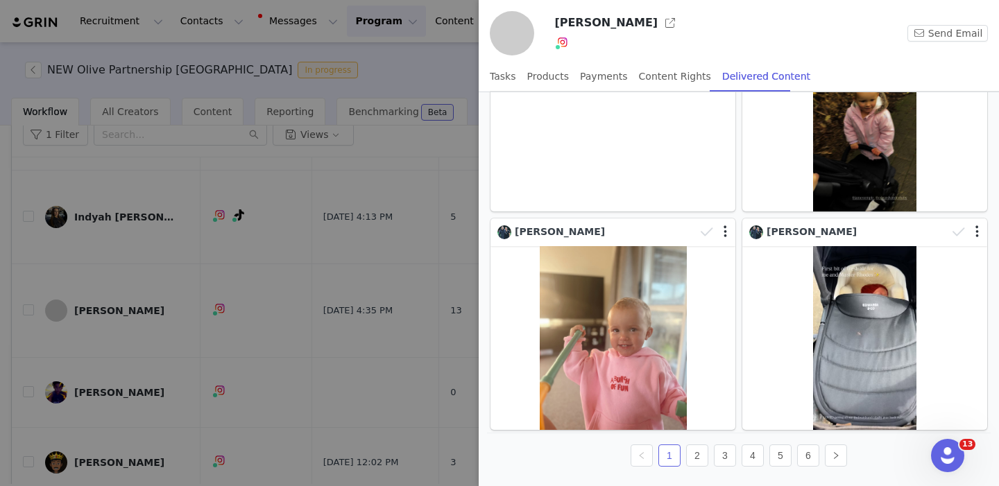
scroll to position [233, 0]
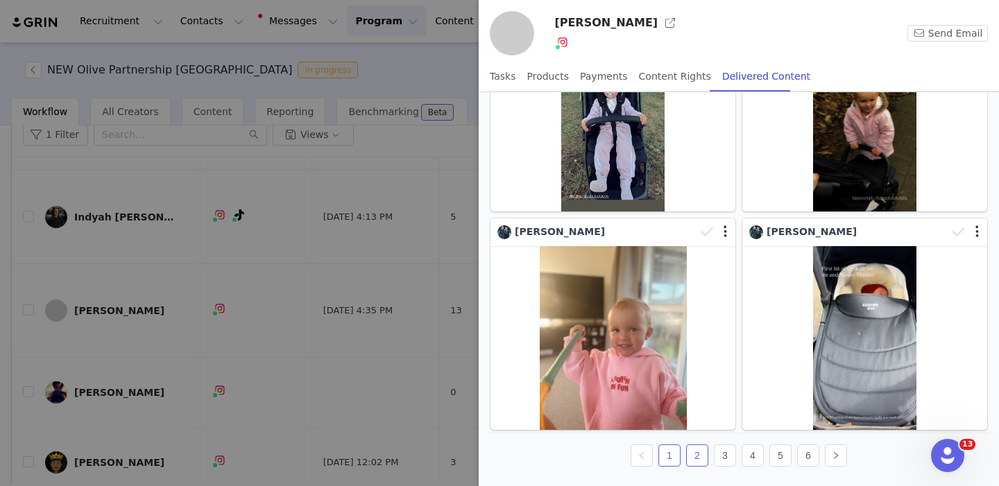
click at [697, 456] on link "2" at bounding box center [697, 455] width 21 height 21
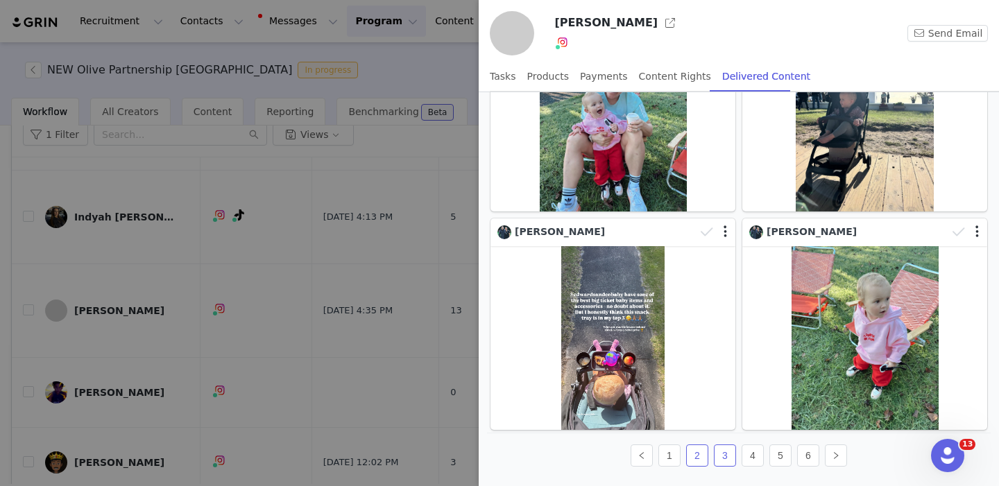
click at [723, 452] on link "3" at bounding box center [724, 455] width 21 height 21
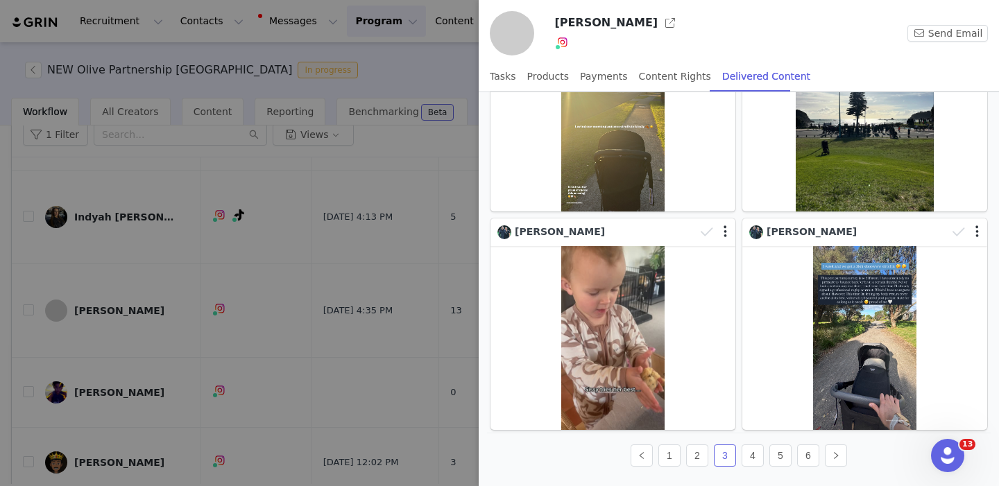
click at [410, 308] on div at bounding box center [499, 243] width 999 height 486
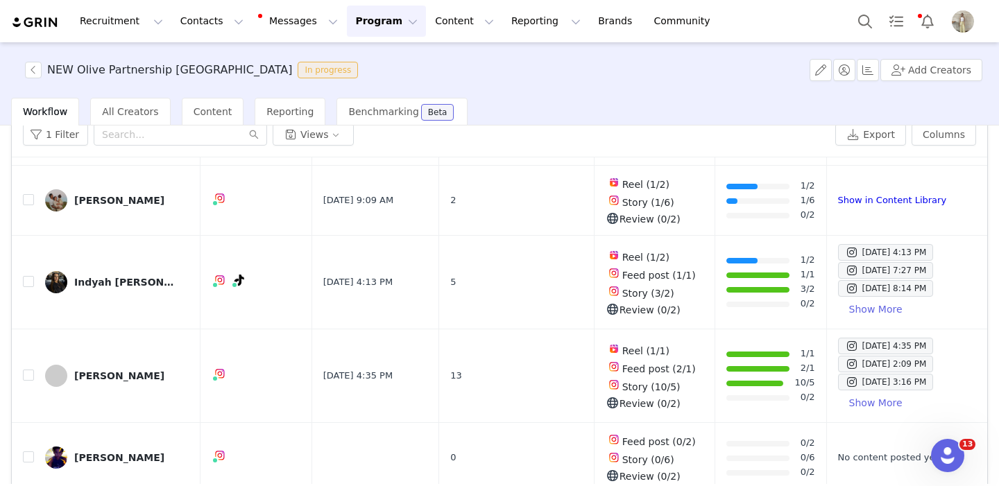
scroll to position [105, 0]
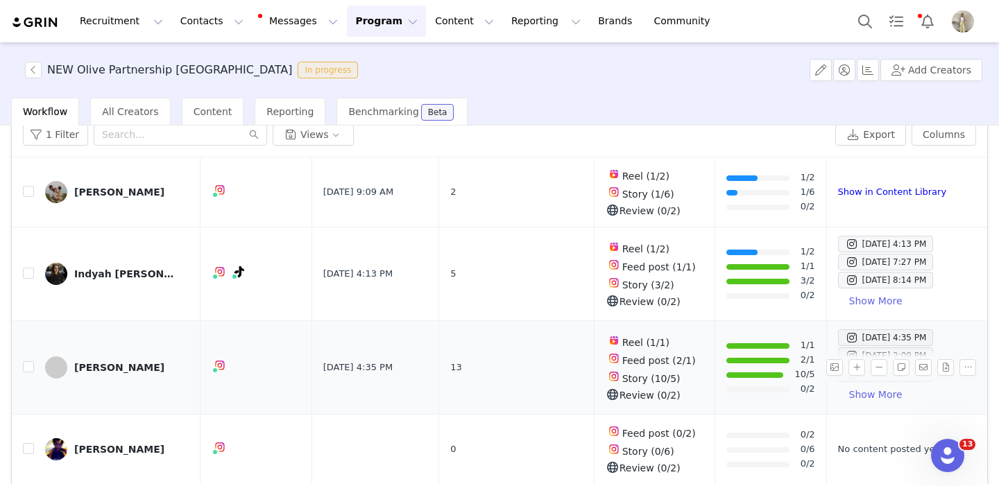
click at [125, 366] on div "Chelsea Semple" at bounding box center [119, 367] width 90 height 11
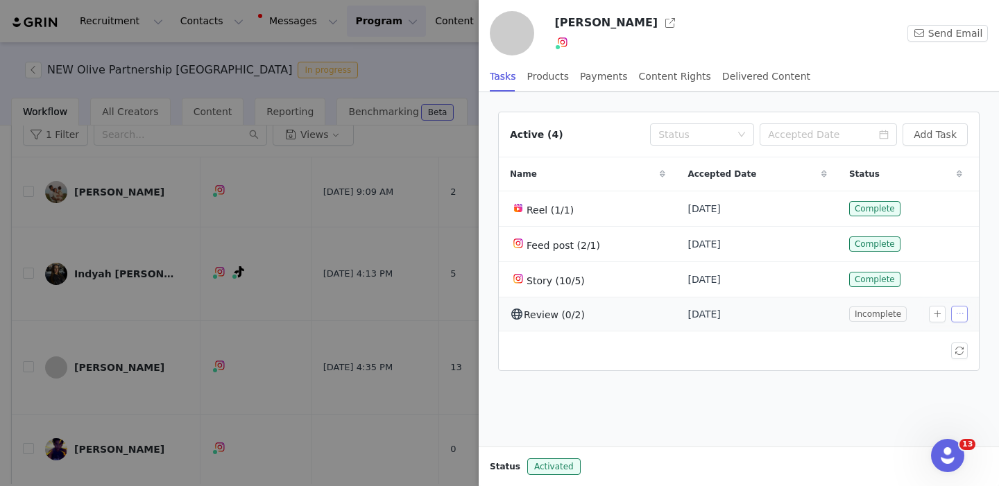
click at [959, 316] on button "button" at bounding box center [959, 314] width 17 height 17
click at [912, 340] on span "Edit Task" at bounding box center [928, 336] width 43 height 15
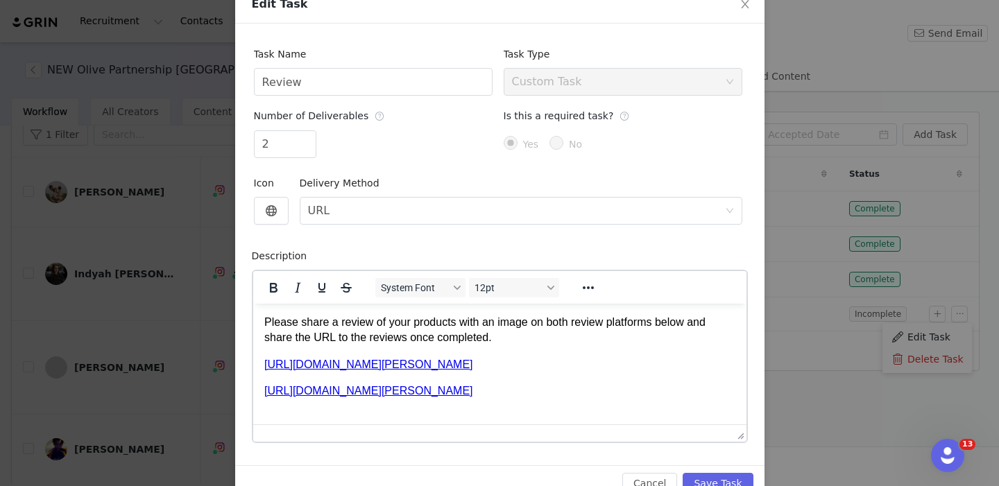
scroll to position [87, 0]
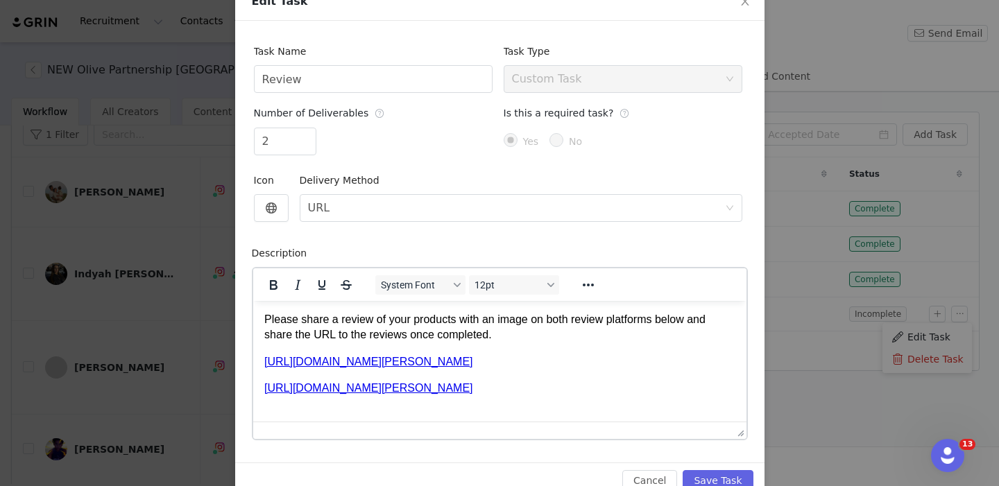
click at [580, 386] on p "https://www.productreview.com.au/listings/edwards-co-olive" at bounding box center [499, 387] width 471 height 15
drag, startPoint x: 580, startPoint y: 386, endPoint x: 269, endPoint y: 354, distance: 312.5
click at [269, 354] on body "Please share a review of your products with an image on both review platforms b…" at bounding box center [499, 353] width 471 height 85
copy body "ps://tellmebaby.com.au/product/edwards-co-olive-stroller/ https://www.productre…"
drag, startPoint x: 261, startPoint y: 583, endPoint x: 540, endPoint y: 342, distance: 368.9
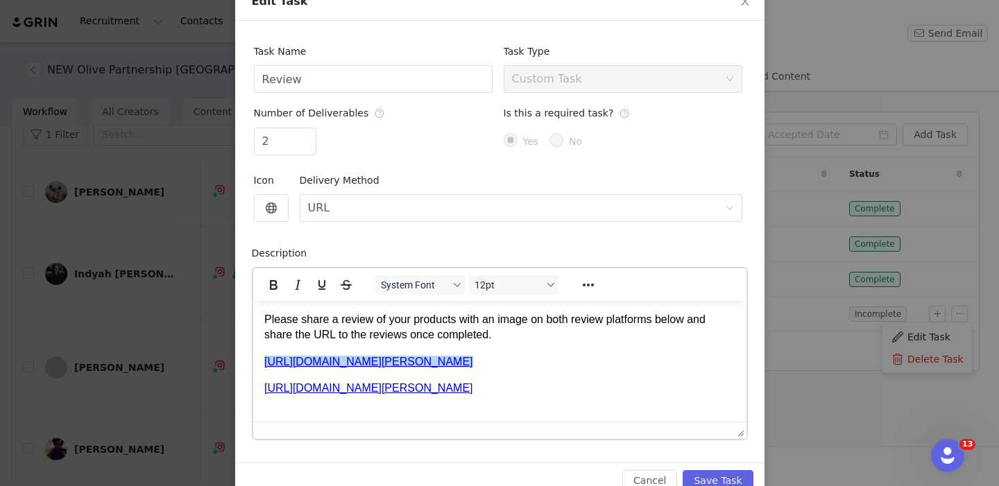
click at [540, 342] on body "Please share a review of your products with an image on both review platforms b…" at bounding box center [499, 353] width 471 height 85
click at [527, 338] on p "Please share a review of your products with an image on both review platforms b…" at bounding box center [499, 326] width 471 height 31
click at [651, 477] on button "Cancel" at bounding box center [649, 481] width 55 height 22
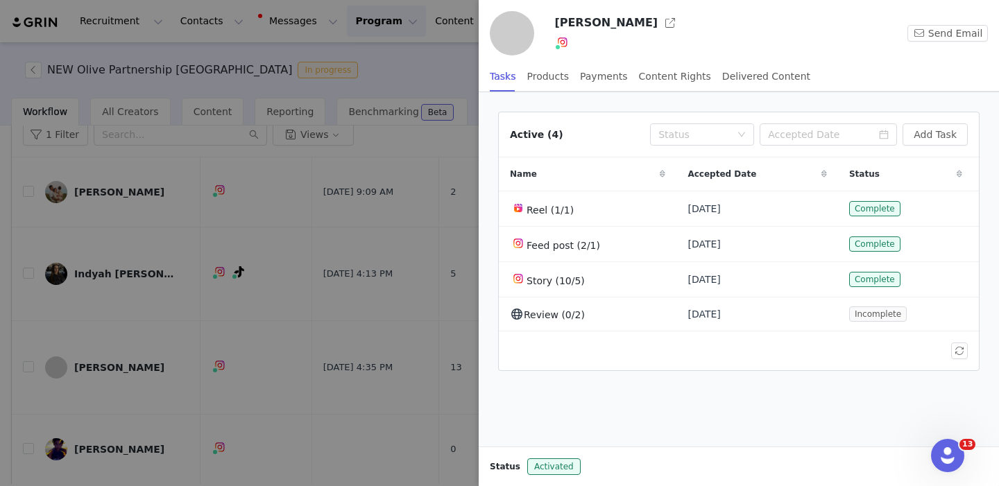
click at [384, 336] on div at bounding box center [499, 243] width 999 height 486
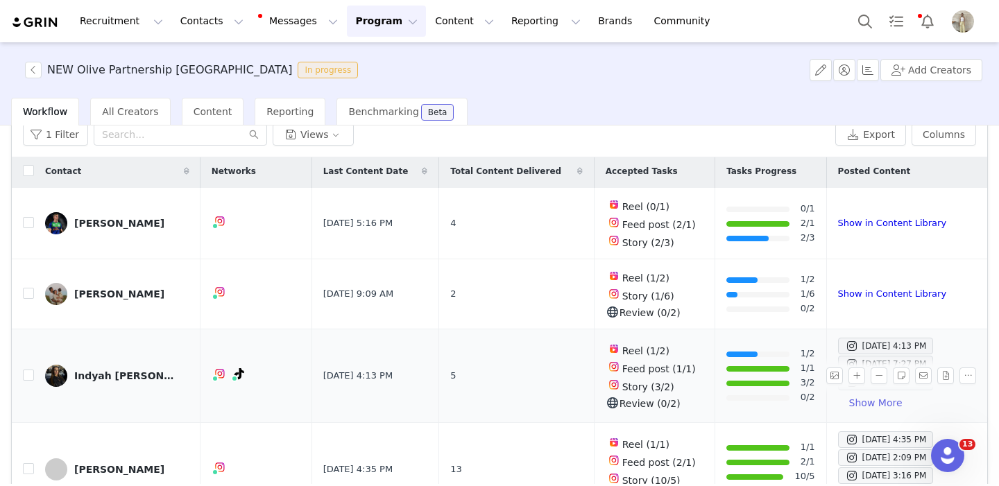
scroll to position [0, 0]
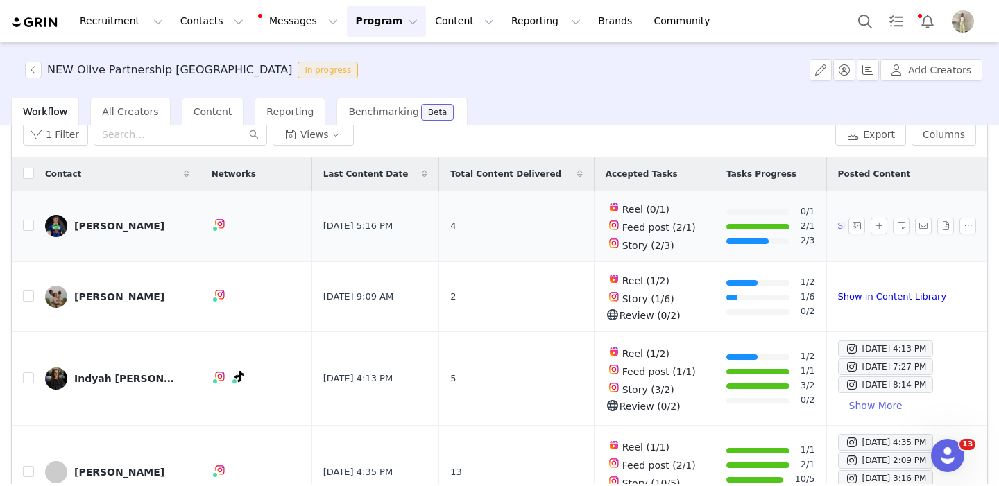
click at [123, 223] on div "Freddy Lussick" at bounding box center [119, 226] width 90 height 11
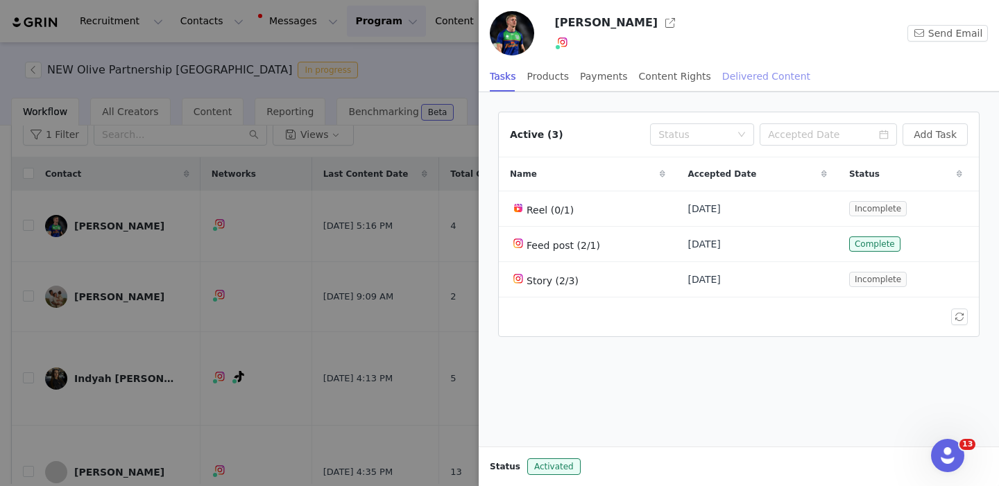
click at [762, 78] on div "Delivered Content" at bounding box center [766, 76] width 88 height 31
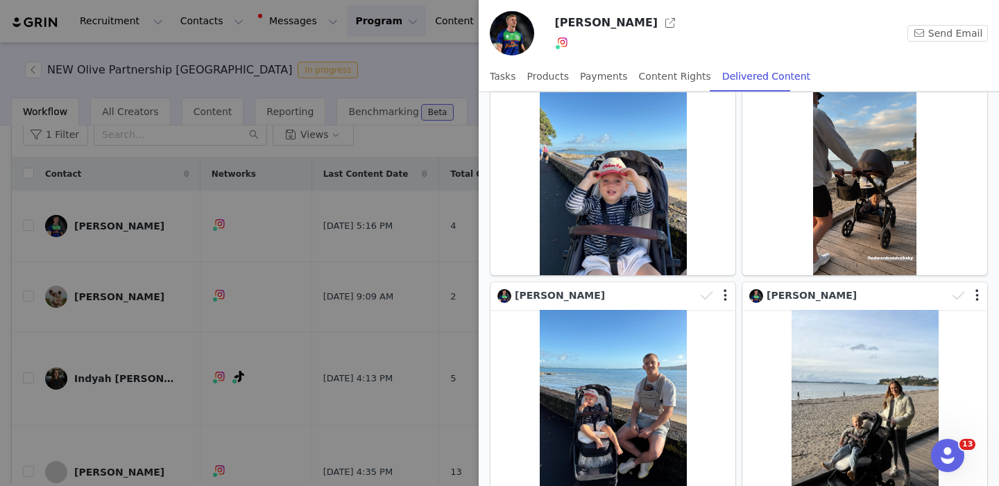
scroll to position [171, 0]
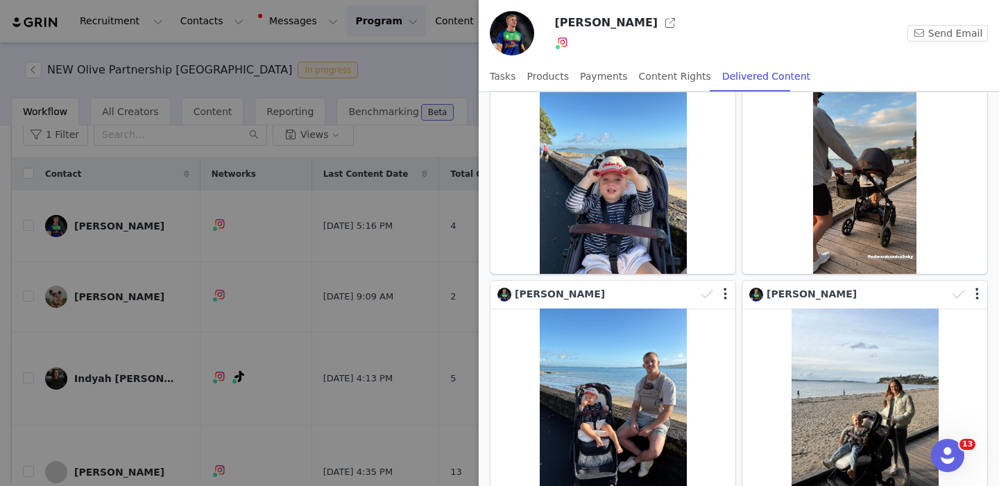
click at [376, 250] on div at bounding box center [499, 243] width 999 height 486
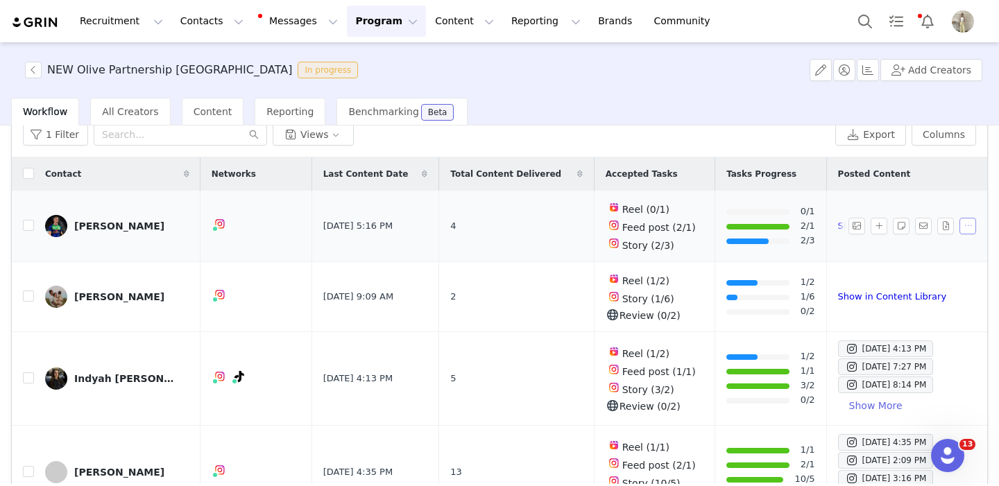
click at [968, 226] on button "button" at bounding box center [967, 226] width 17 height 17
click at [98, 230] on div "Freddy Lussick" at bounding box center [119, 226] width 90 height 11
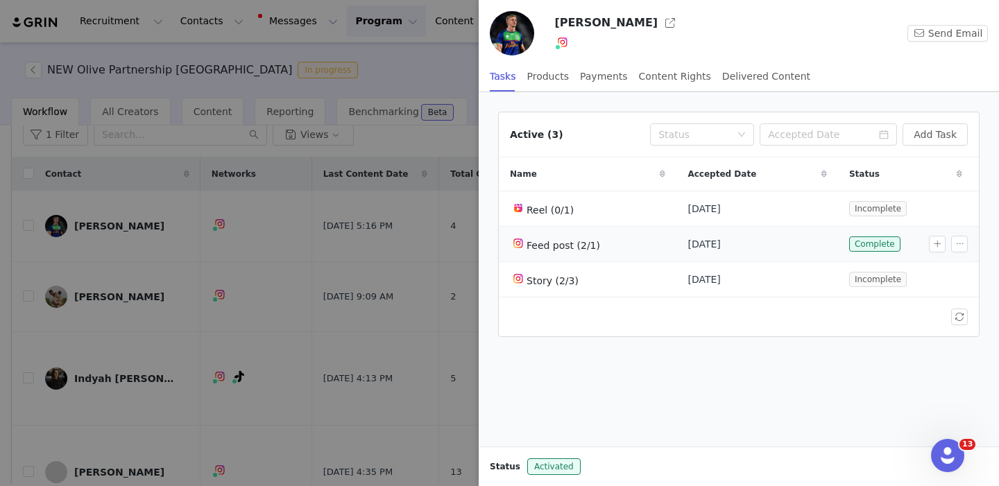
click at [970, 241] on div at bounding box center [951, 244] width 44 height 17
click at [963, 241] on button "button" at bounding box center [959, 244] width 17 height 17
click at [923, 265] on span "Edit Task" at bounding box center [928, 268] width 43 height 15
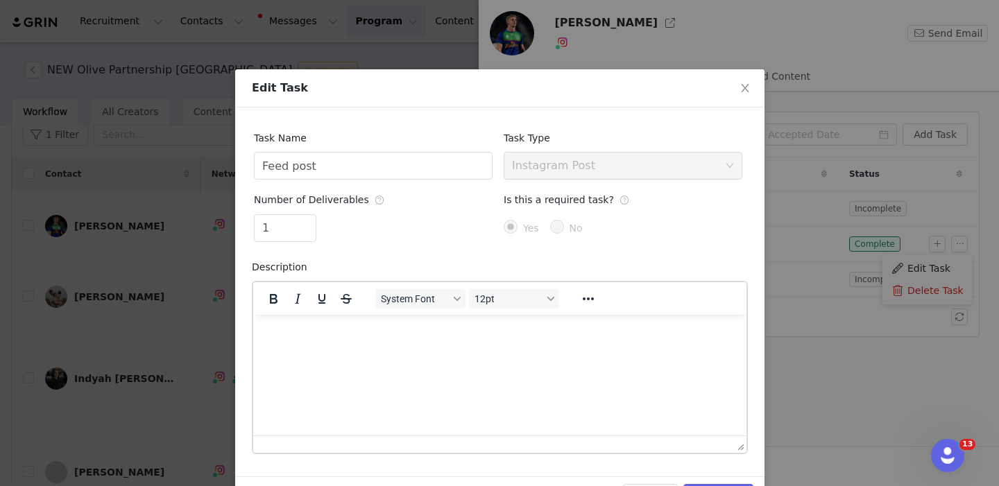
scroll to position [0, 0]
type input "2"
drag, startPoint x: 305, startPoint y: 221, endPoint x: 313, endPoint y: 225, distance: 9.0
click at [305, 221] on span "Increase Value" at bounding box center [308, 223] width 15 height 16
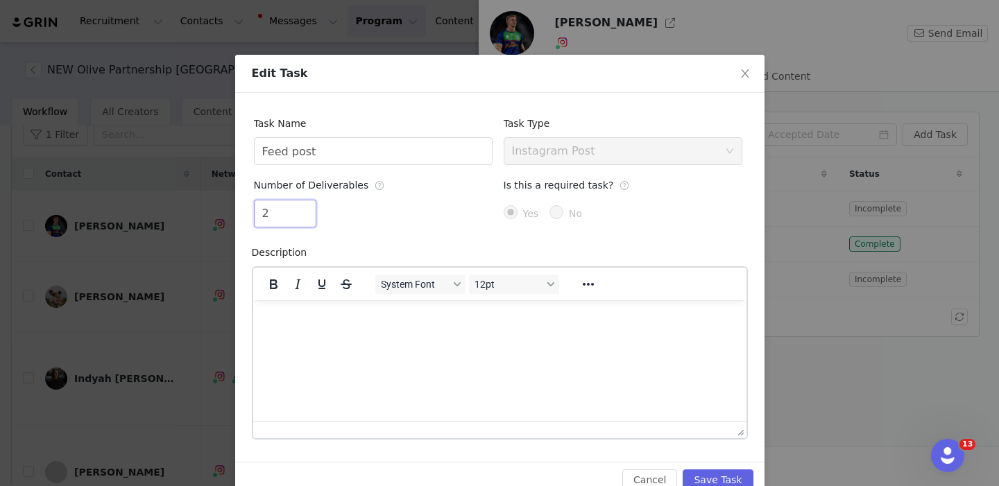
scroll to position [20, 0]
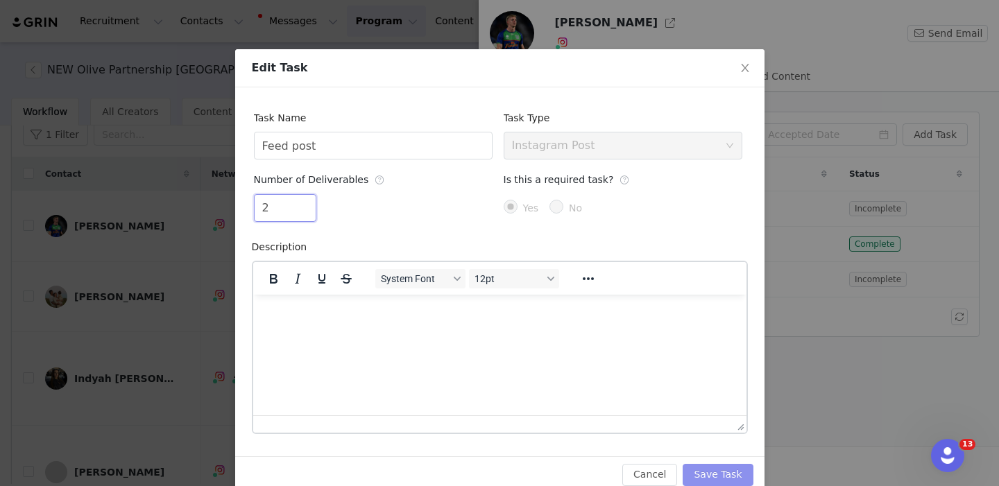
click at [722, 472] on button "Save Task" at bounding box center [718, 475] width 70 height 22
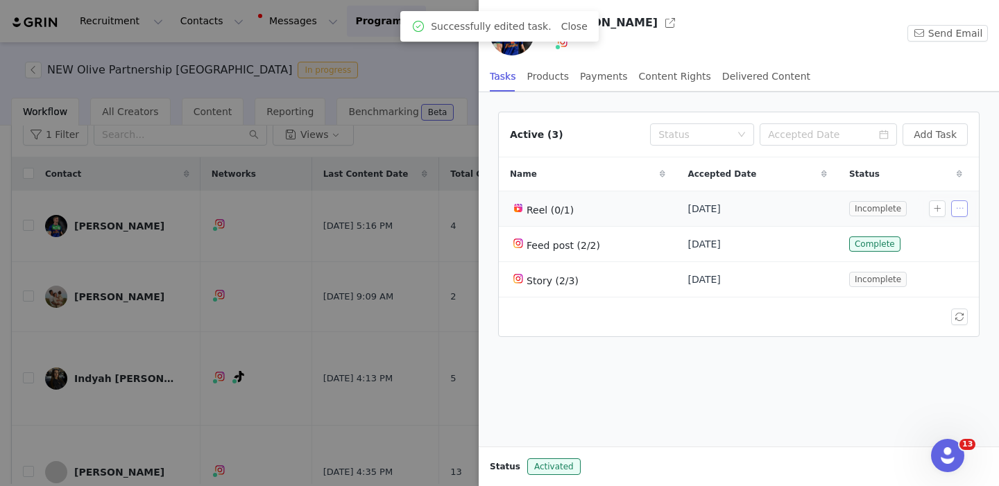
click at [960, 209] on button "button" at bounding box center [959, 208] width 17 height 17
click at [953, 257] on span "Delete Task" at bounding box center [935, 255] width 56 height 15
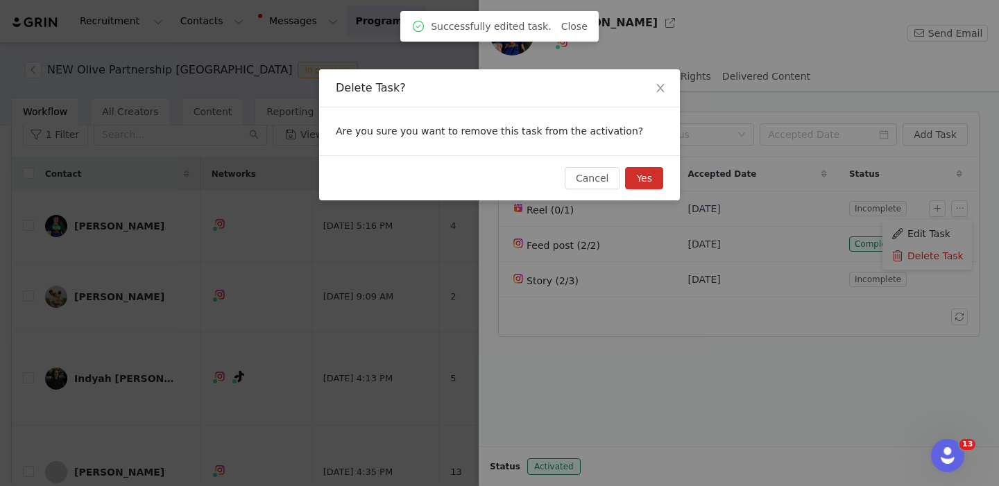
click at [640, 171] on button "Yes" at bounding box center [644, 178] width 38 height 22
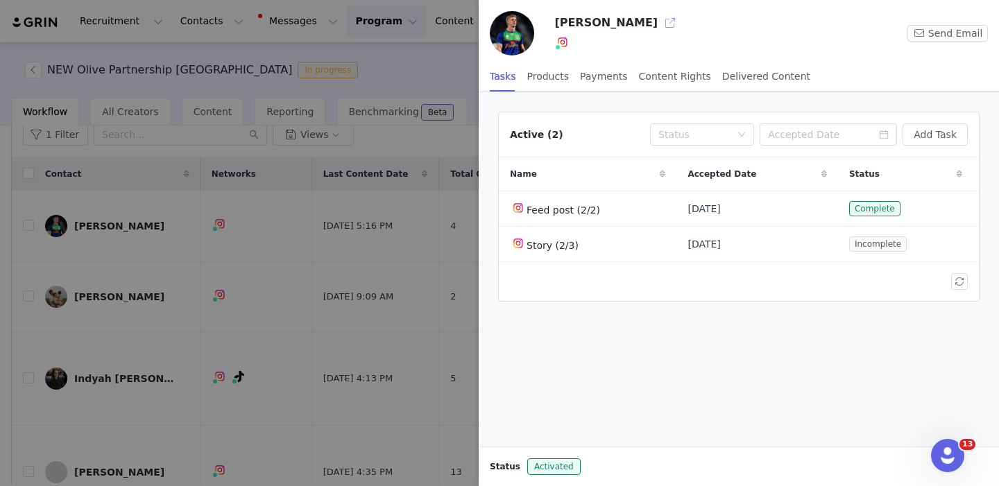
click at [659, 26] on button "button" at bounding box center [670, 23] width 22 height 22
click at [318, 326] on div at bounding box center [499, 243] width 999 height 486
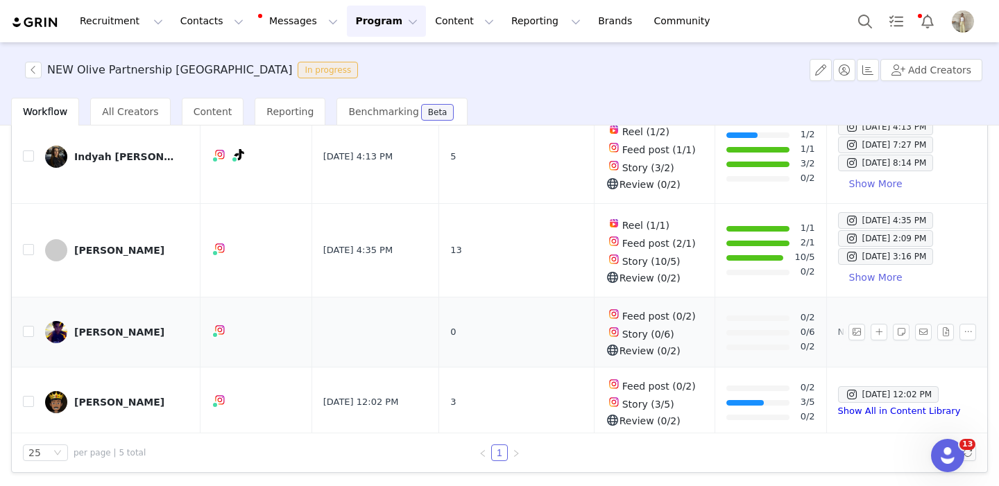
scroll to position [119, 0]
click at [112, 397] on div "Emoni Narawa" at bounding box center [119, 402] width 90 height 11
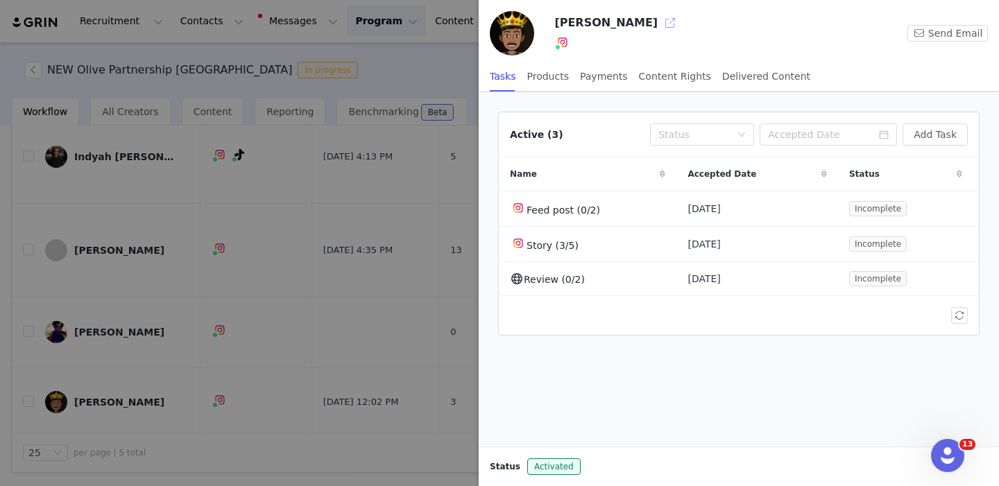
click at [659, 25] on button "button" at bounding box center [670, 23] width 22 height 22
click at [334, 238] on div at bounding box center [499, 243] width 999 height 486
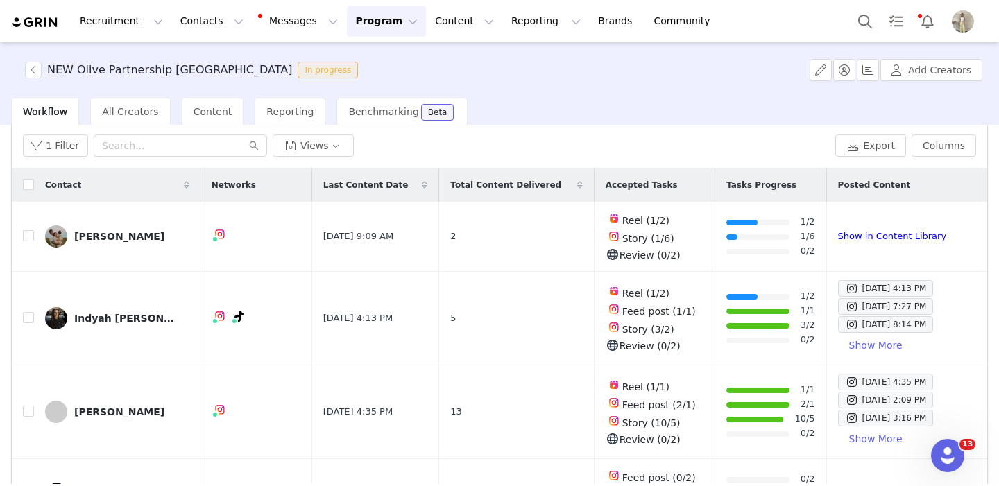
scroll to position [48, 0]
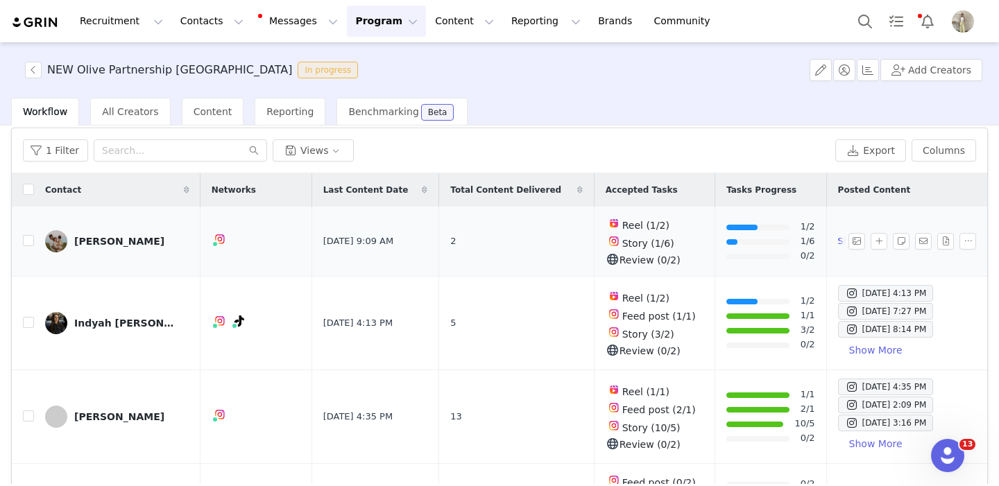
click at [104, 239] on div "Emily Leilua" at bounding box center [119, 241] width 90 height 11
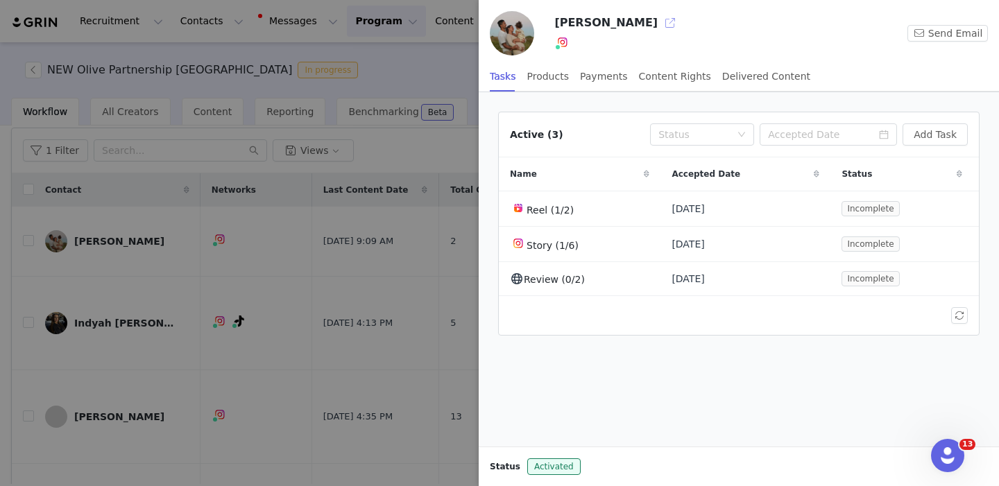
click at [659, 21] on button "button" at bounding box center [670, 23] width 22 height 22
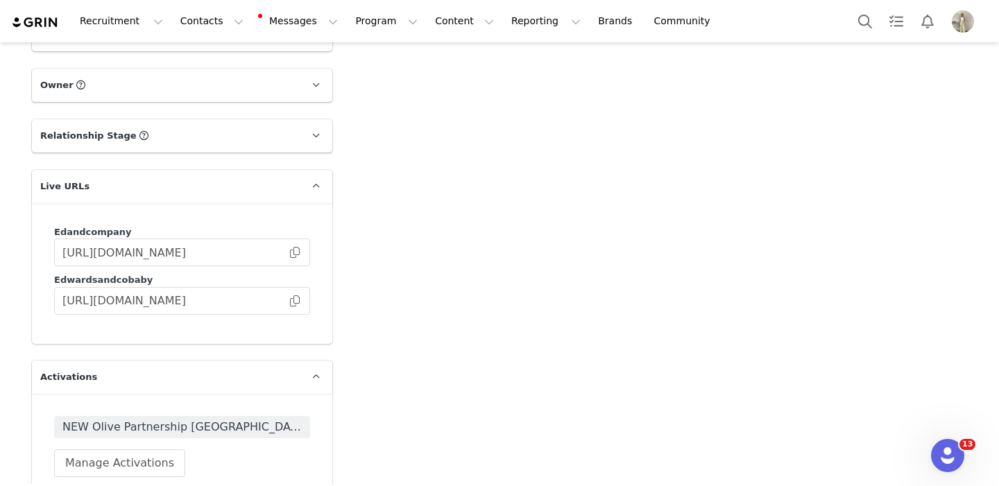
scroll to position [2094, 0]
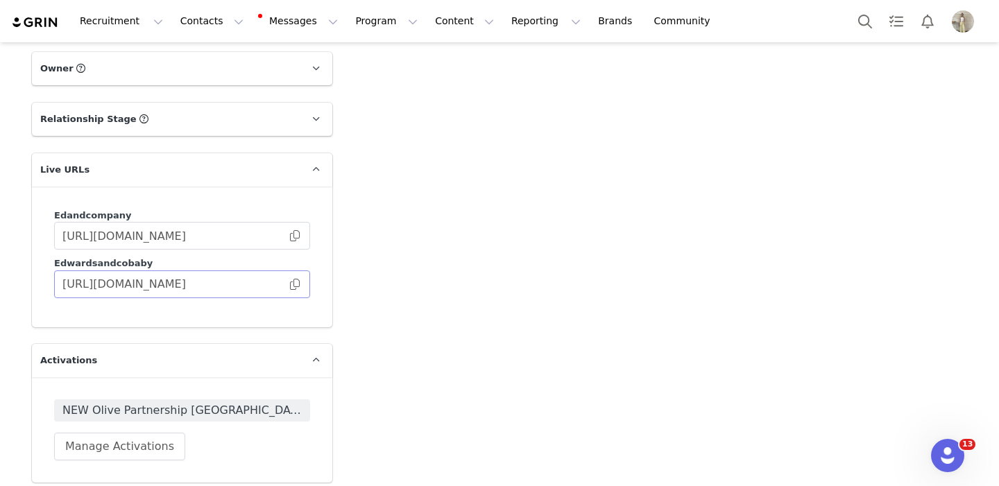
click at [293, 284] on span at bounding box center [295, 284] width 14 height 0
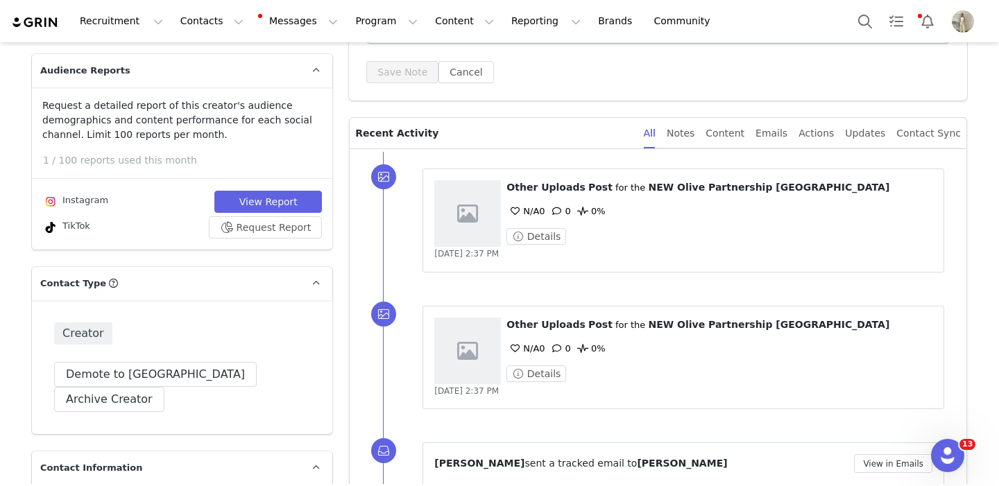
scroll to position [310, 0]
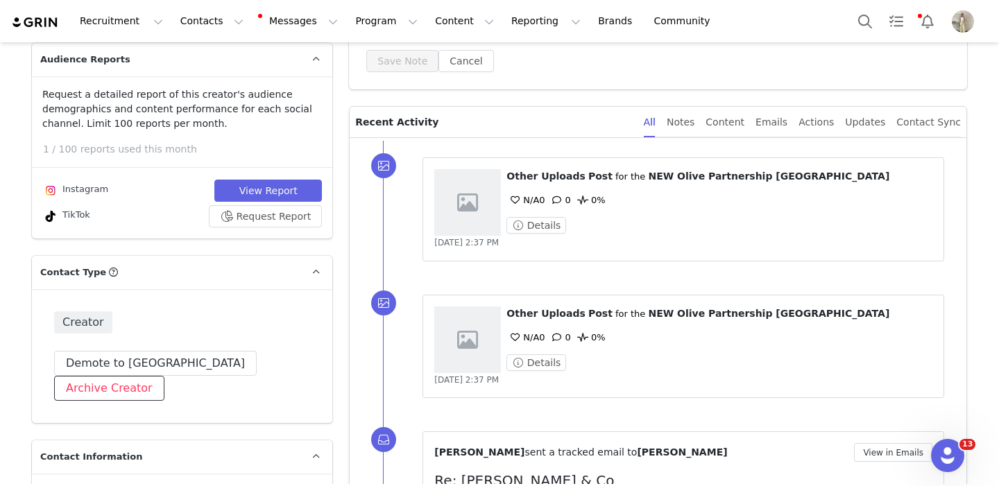
click at [164, 376] on button "Archive Creator" at bounding box center [109, 388] width 110 height 25
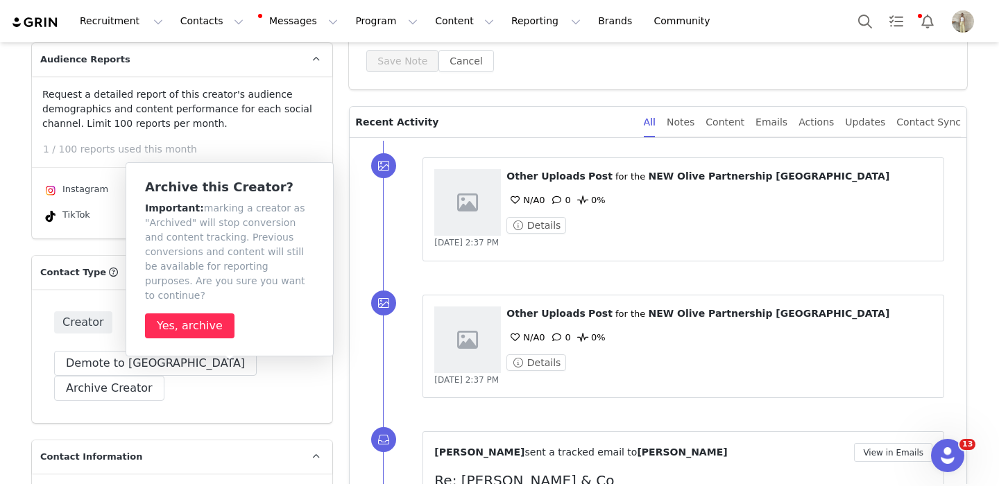
click at [203, 314] on button "Yes, archive" at bounding box center [189, 326] width 89 height 25
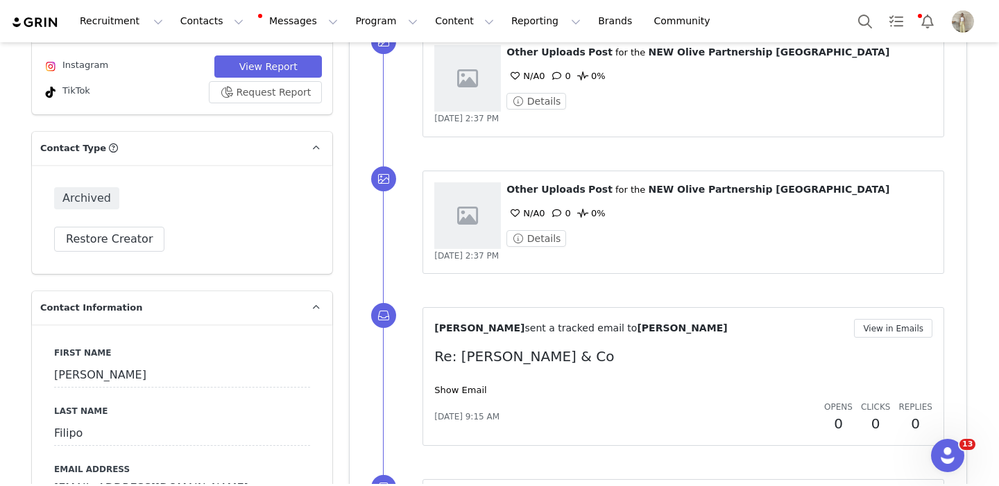
scroll to position [462, 0]
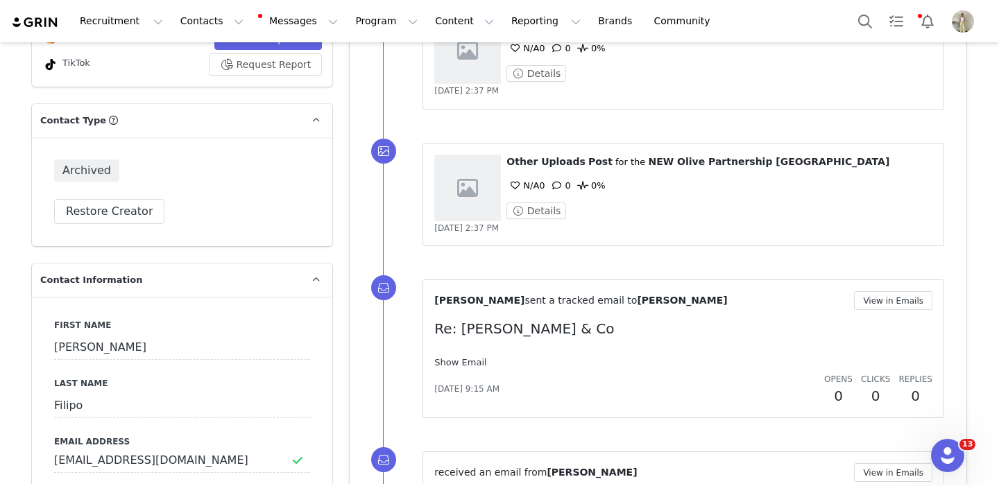
click at [457, 364] on link "Show Email" at bounding box center [460, 362] width 52 height 10
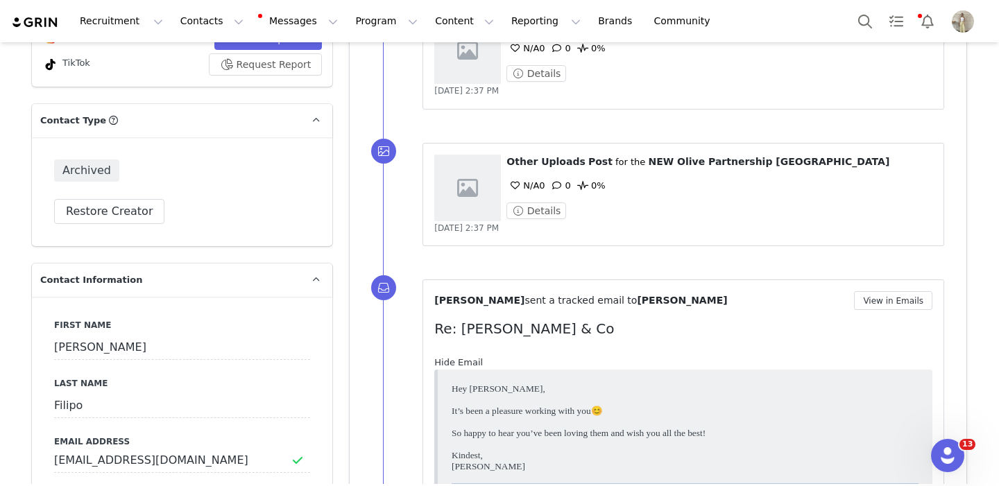
scroll to position [0, 0]
click at [457, 364] on link "Hide Email" at bounding box center [458, 362] width 49 height 10
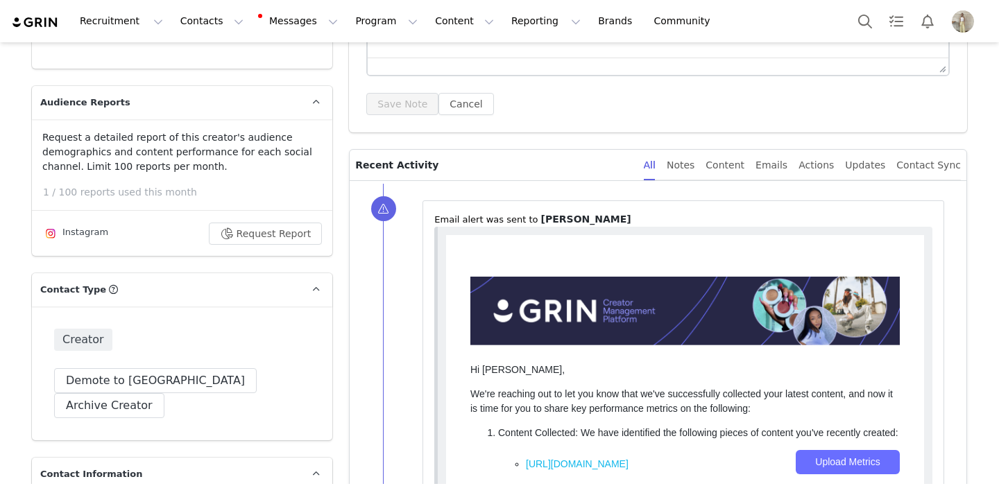
scroll to position [269, 0]
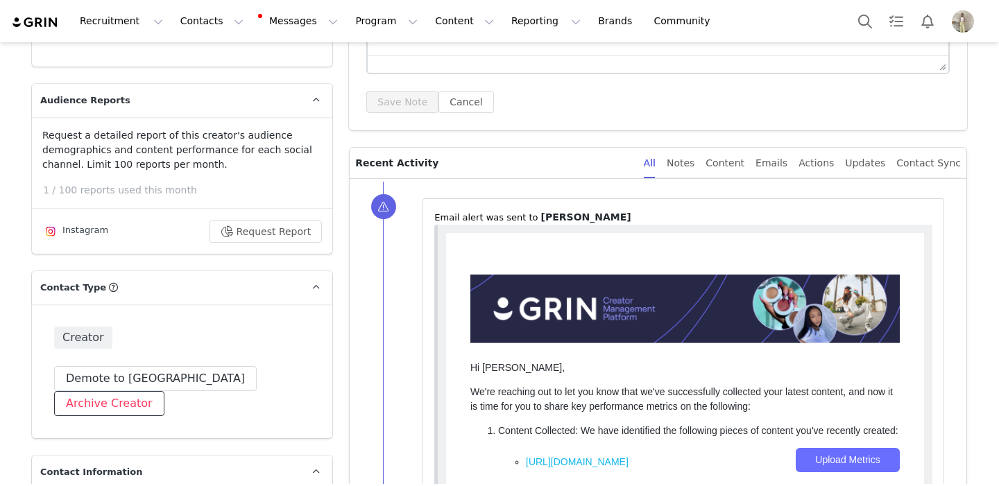
click at [164, 391] on button "Archive Creator" at bounding box center [109, 403] width 110 height 25
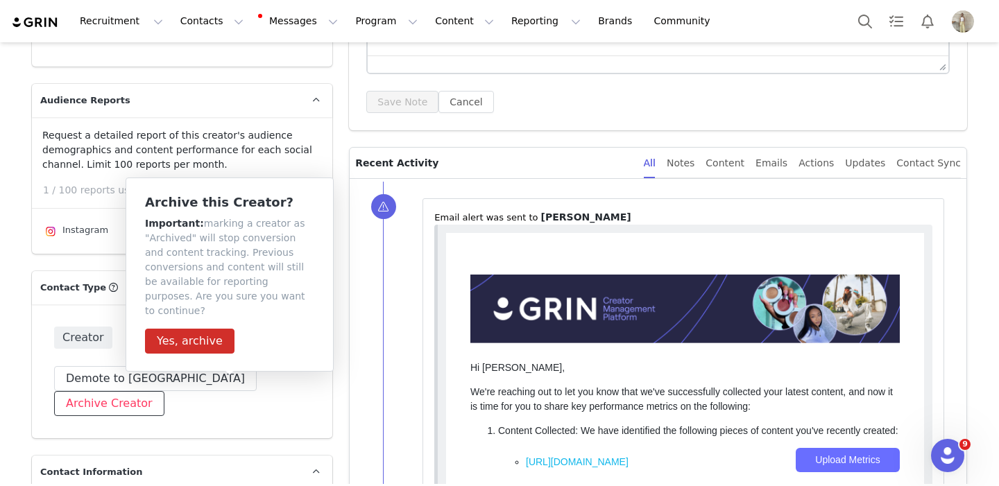
scroll to position [0, 0]
click at [193, 329] on button "Yes, archive" at bounding box center [189, 341] width 89 height 25
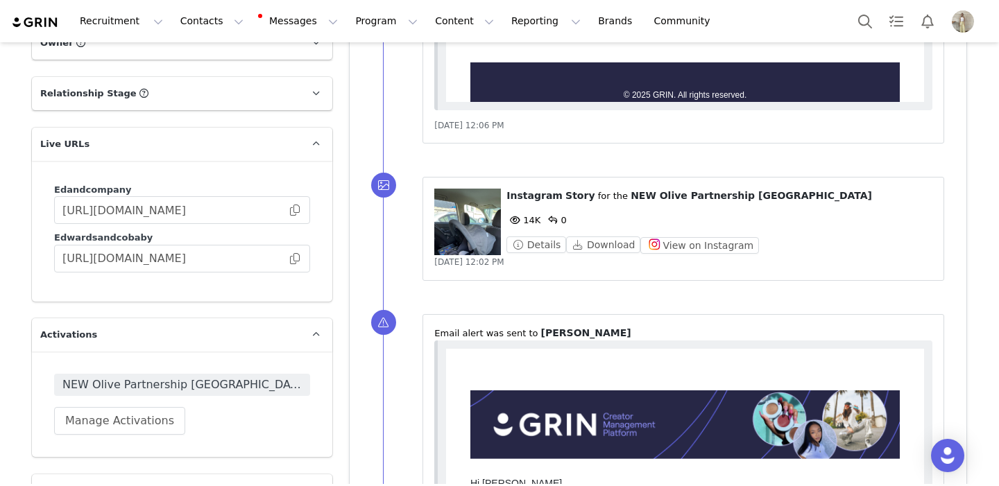
scroll to position [1987, 0]
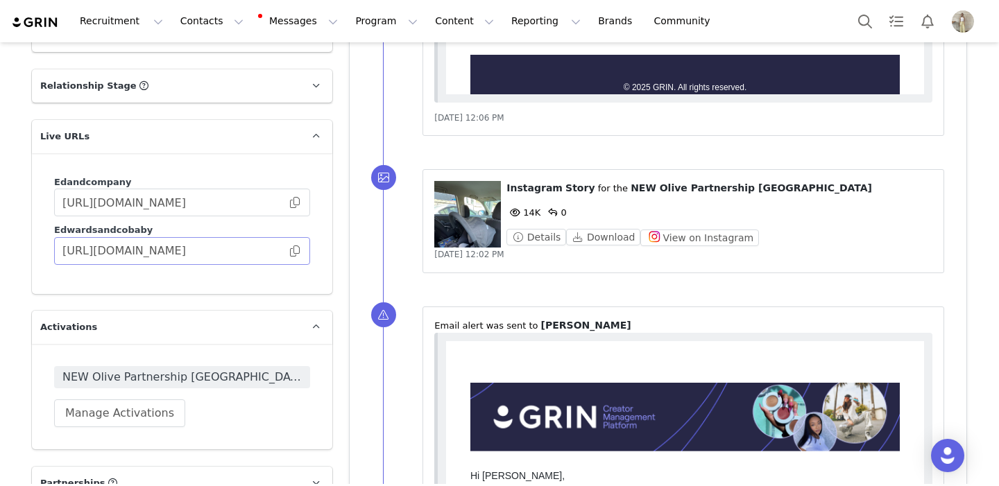
click at [295, 251] on span at bounding box center [295, 251] width 14 height 0
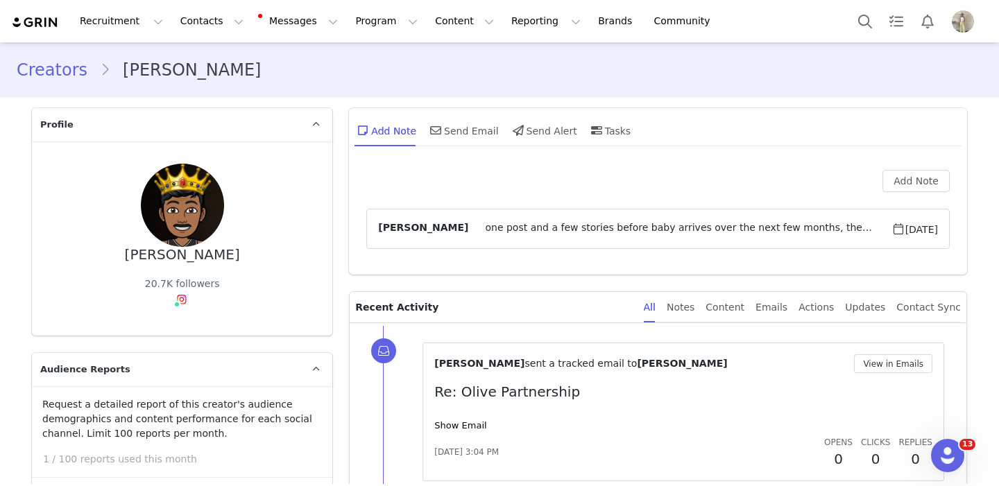
scroll to position [0, 0]
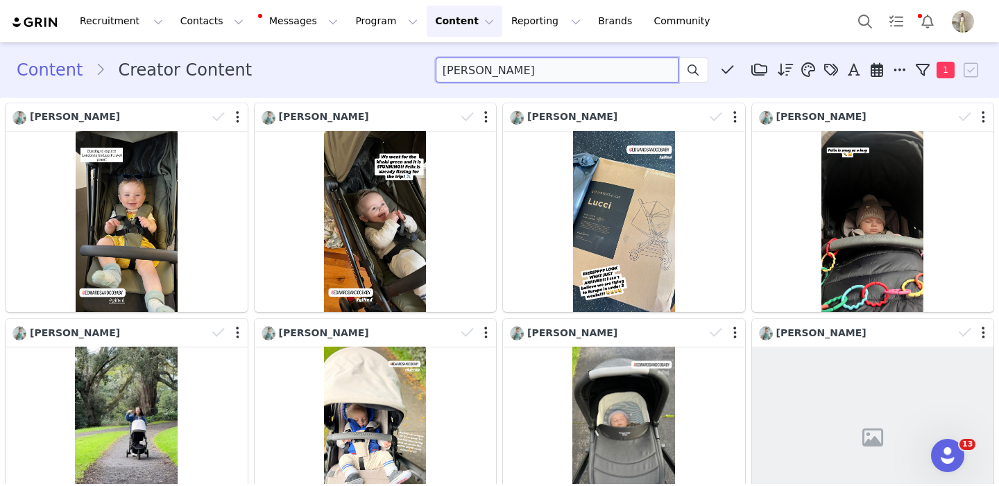
click at [542, 72] on input "[PERSON_NAME]" at bounding box center [557, 70] width 243 height 25
type input "meguri"
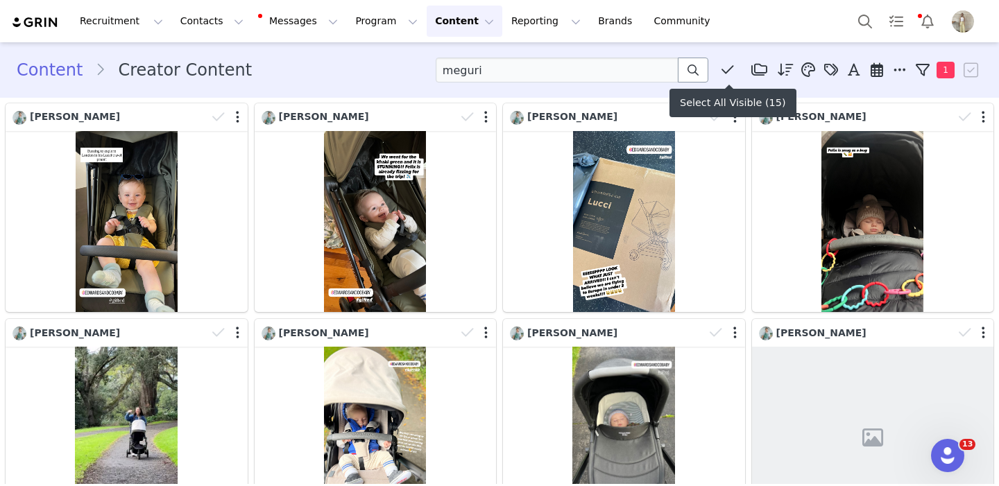
click at [692, 69] on icon at bounding box center [692, 70] width 11 height 11
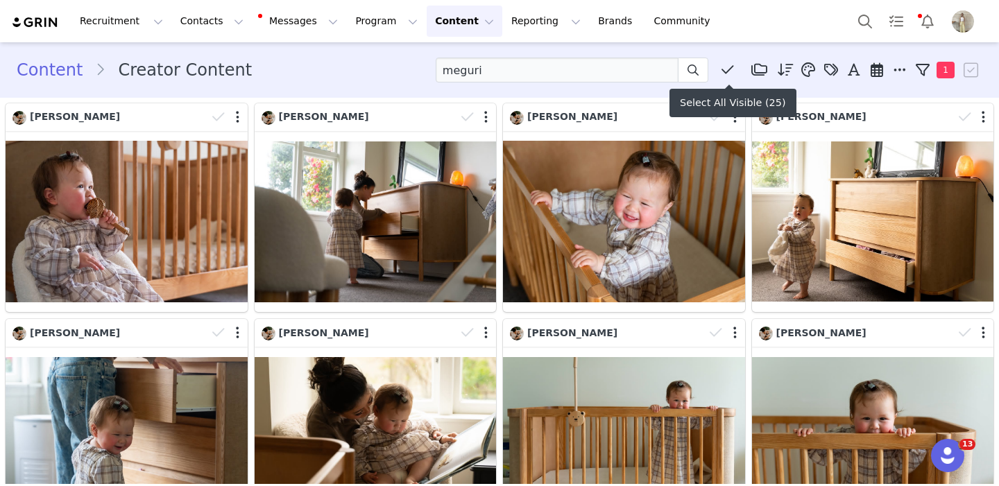
click at [727, 72] on icon at bounding box center [727, 70] width 12 height 14
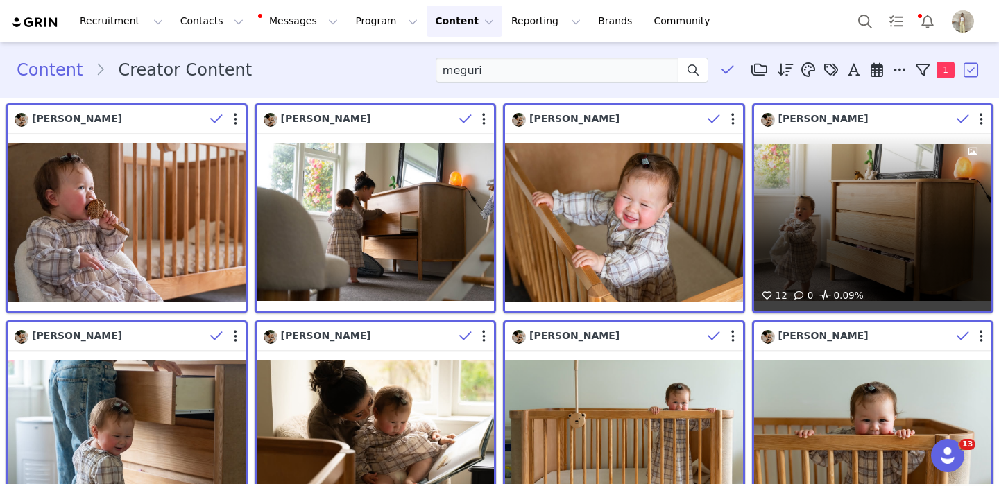
click at [984, 117] on div at bounding box center [971, 119] width 40 height 21
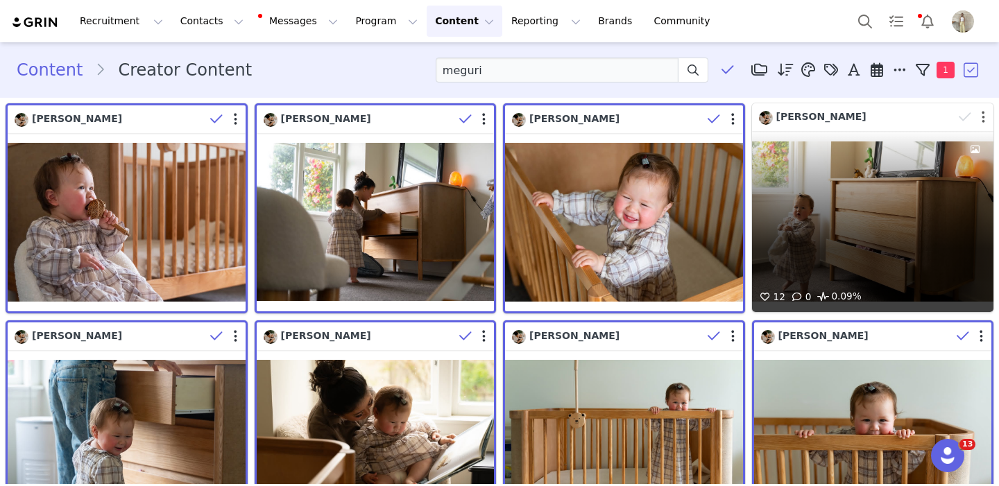
click at [984, 114] on button "button" at bounding box center [983, 117] width 3 height 14
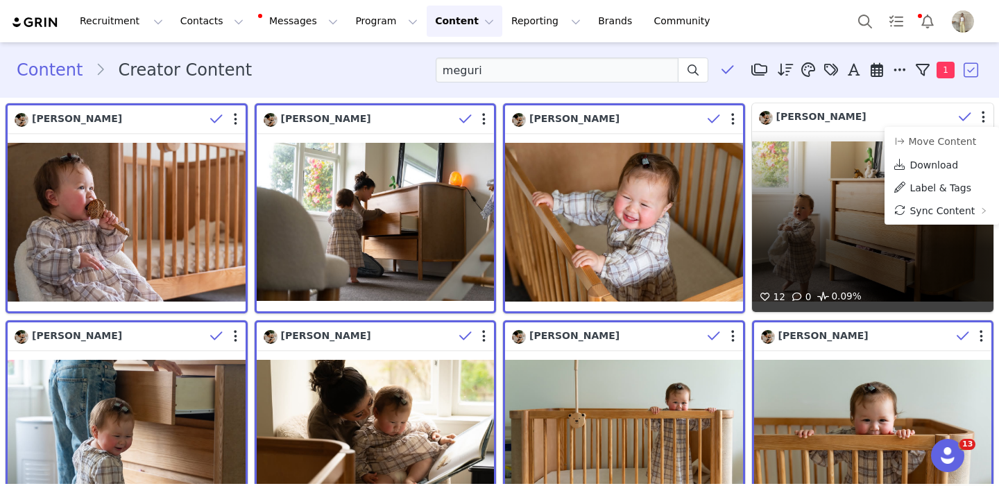
click at [969, 115] on icon at bounding box center [965, 117] width 12 height 14
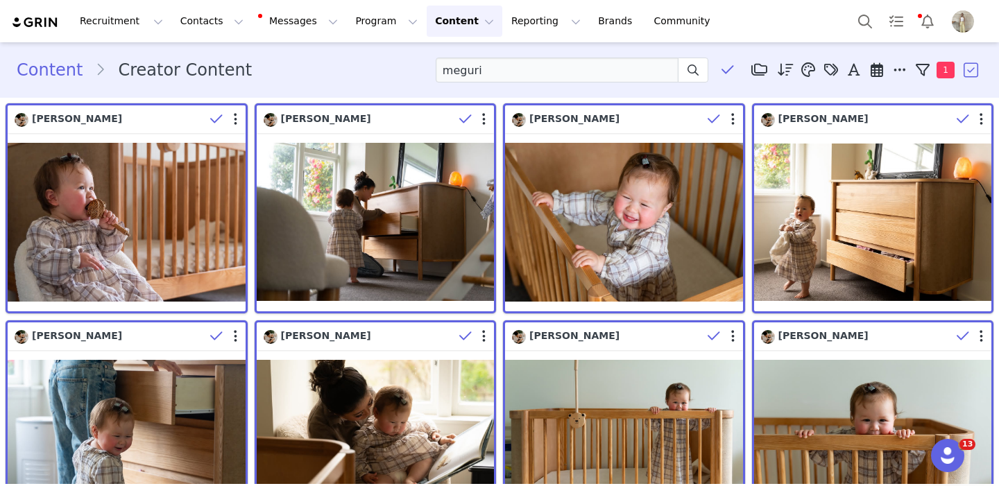
click at [973, 67] on button "button" at bounding box center [971, 70] width 21 height 21
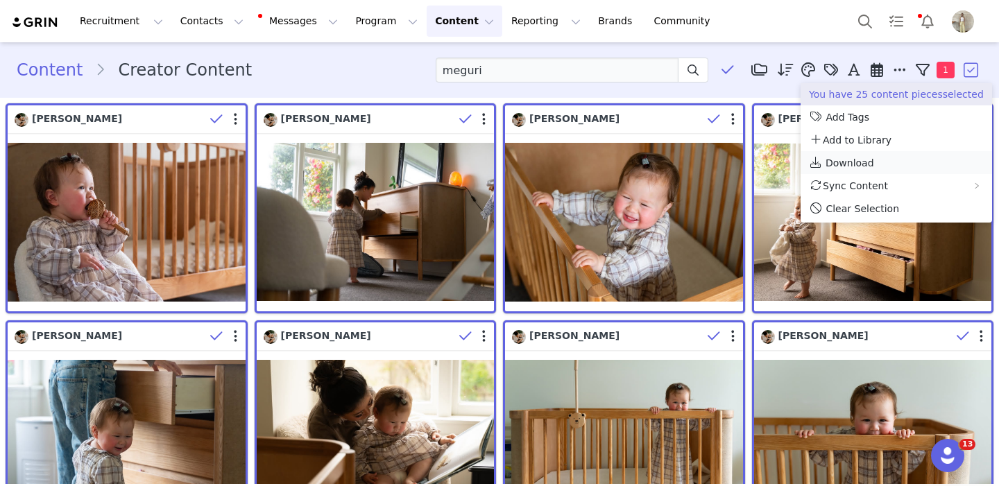
click at [861, 164] on span "Download" at bounding box center [849, 162] width 49 height 11
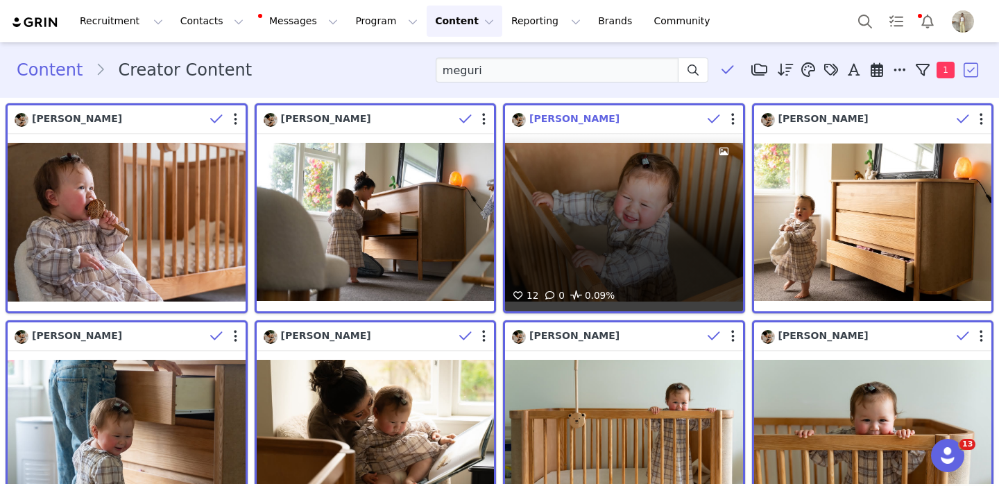
click at [596, 120] on span "[PERSON_NAME]" at bounding box center [574, 118] width 90 height 11
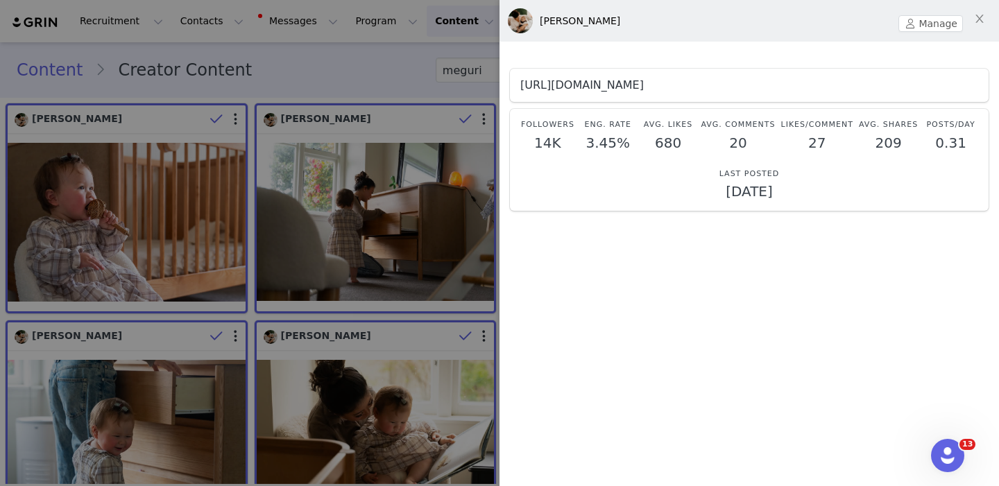
drag, startPoint x: 768, startPoint y: 83, endPoint x: 669, endPoint y: 89, distance: 98.7
click at [669, 89] on div "[URL][DOMAIN_NAME]" at bounding box center [749, 85] width 458 height 12
copy link "megurihayasaka"
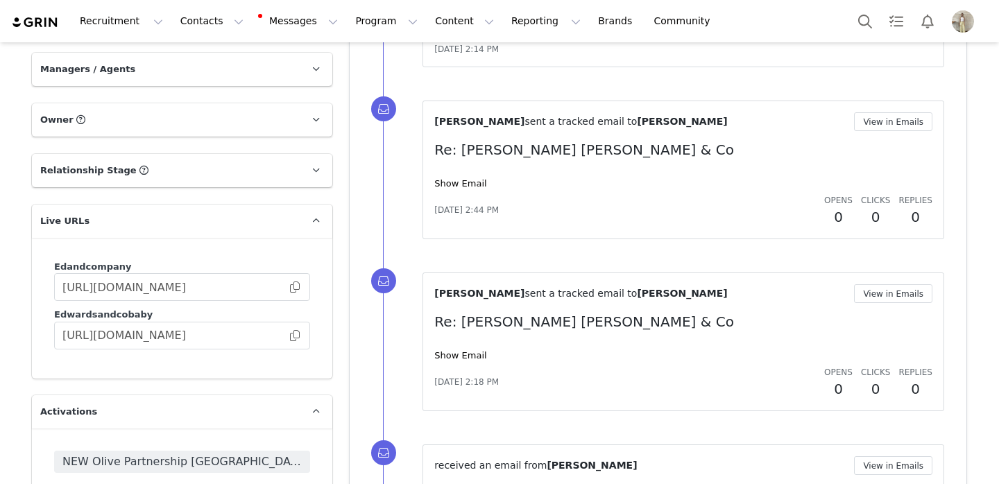
scroll to position [1957, 0]
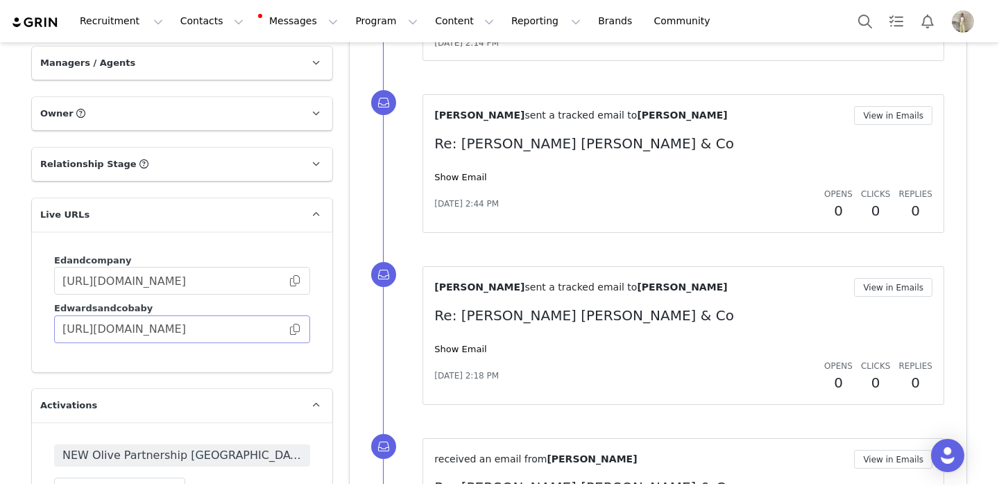
click at [293, 329] on span at bounding box center [295, 329] width 14 height 0
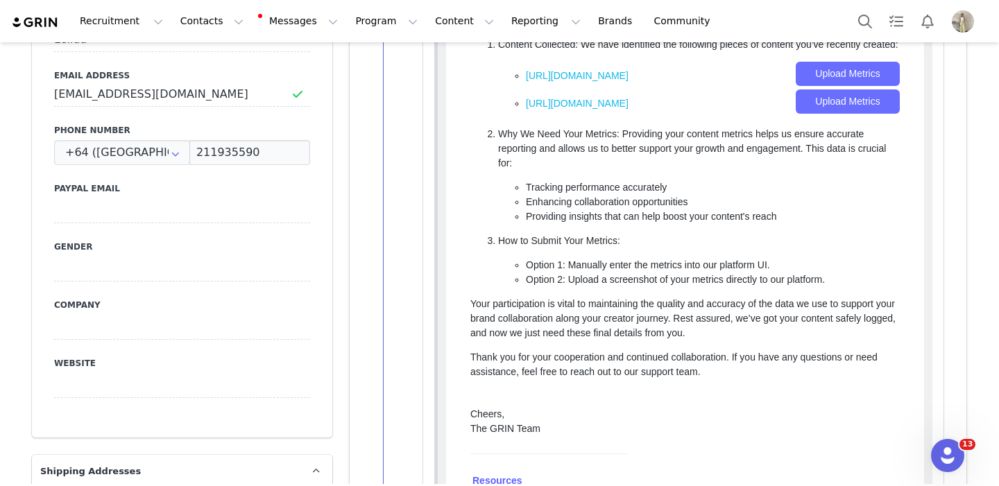
scroll to position [336, 0]
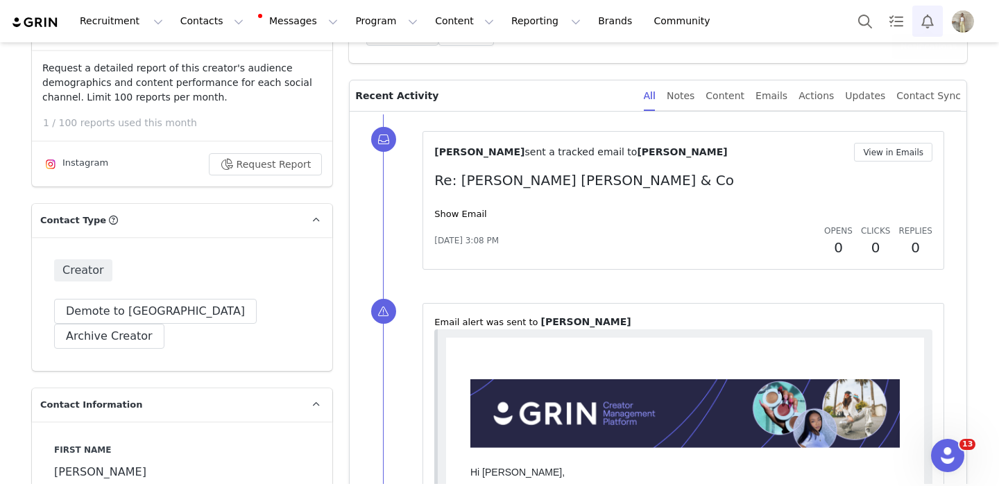
click at [925, 26] on button "Notifications" at bounding box center [927, 21] width 31 height 31
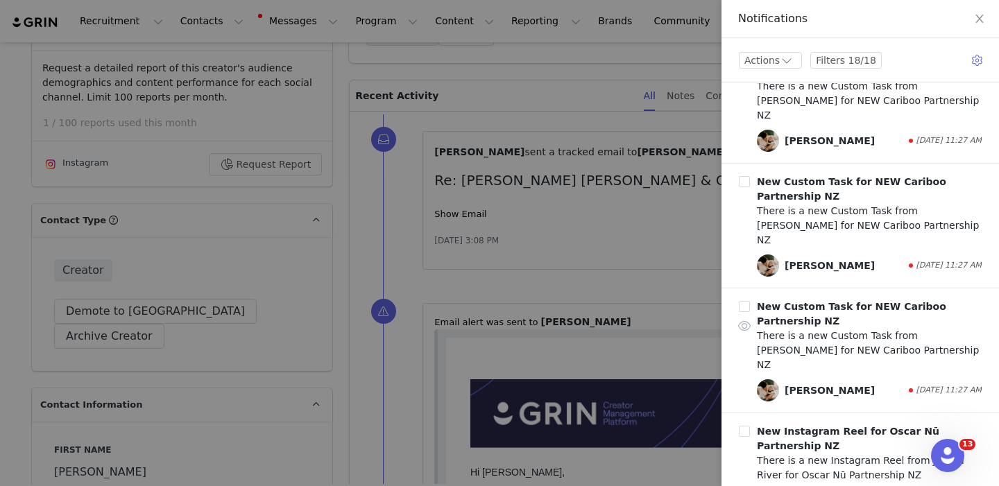
scroll to position [543, 0]
click at [802, 302] on b "New Custom Task for NEW Cariboo Partnership NZ" at bounding box center [851, 315] width 189 height 26
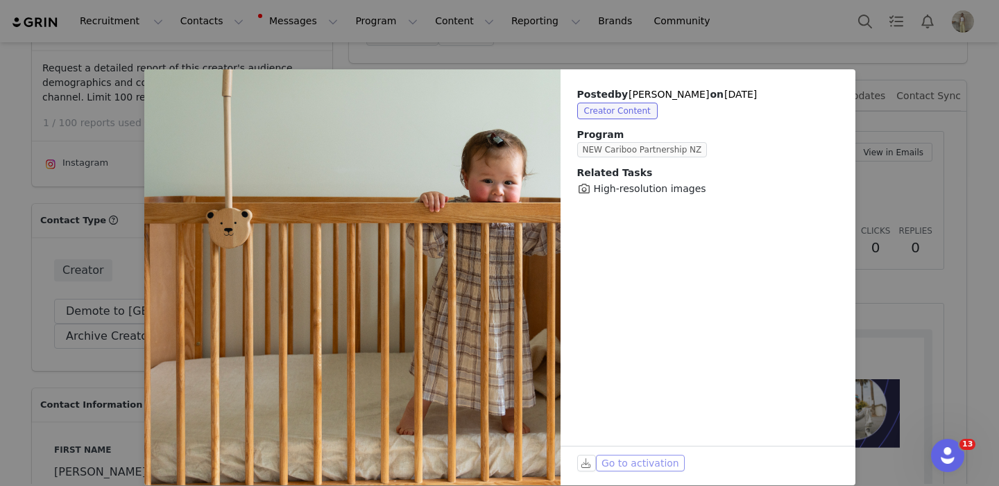
click at [628, 456] on button "Go to activation" at bounding box center [640, 463] width 89 height 17
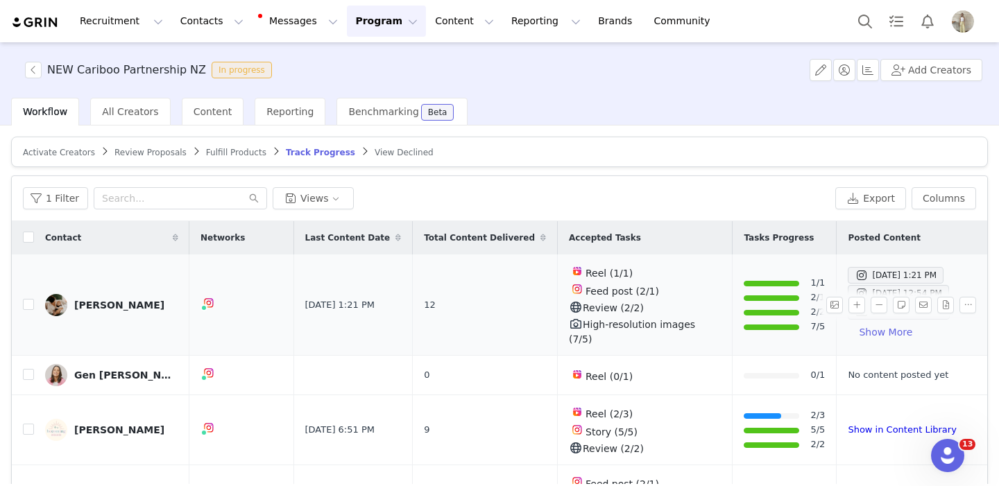
click at [109, 300] on div "[PERSON_NAME]" at bounding box center [119, 305] width 90 height 11
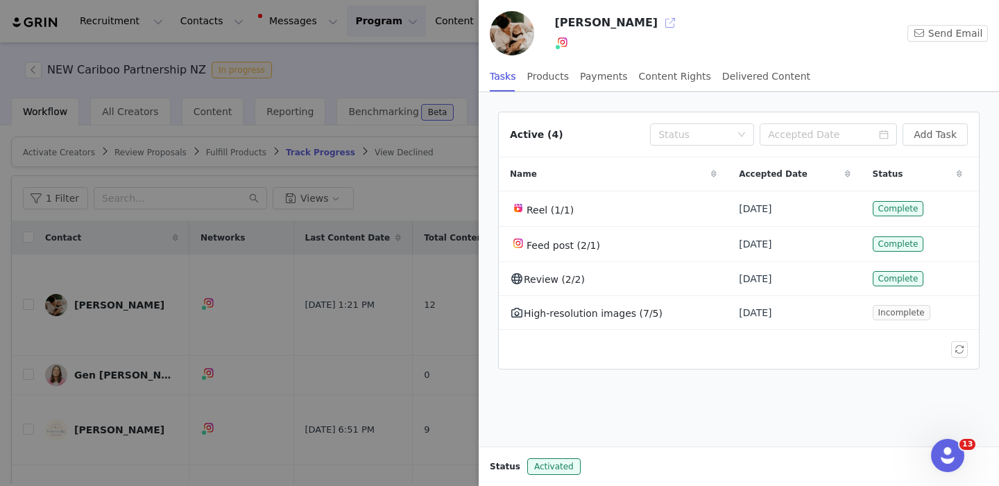
click at [659, 22] on button "button" at bounding box center [670, 23] width 22 height 22
click at [958, 311] on button "button" at bounding box center [959, 313] width 17 height 17
click at [925, 334] on span "Edit Task" at bounding box center [928, 336] width 43 height 15
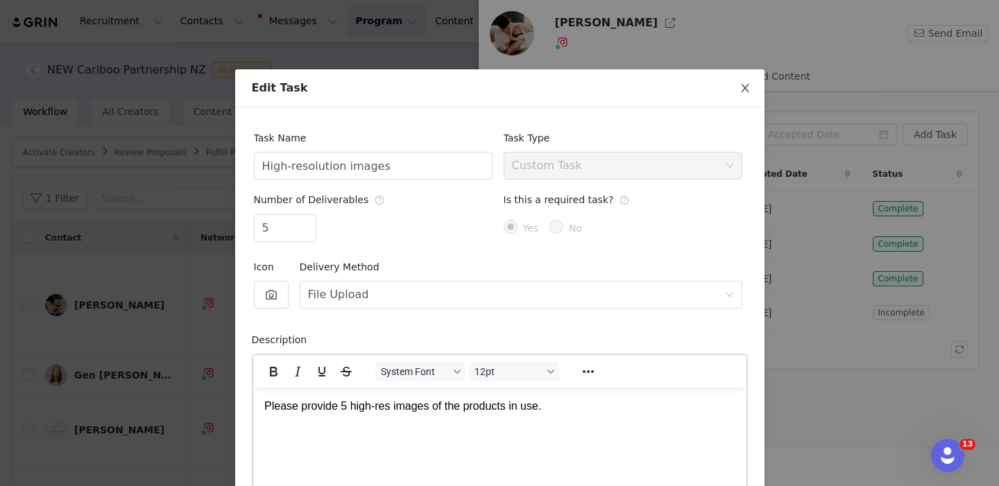
click at [748, 87] on icon "icon: close" at bounding box center [744, 88] width 11 height 11
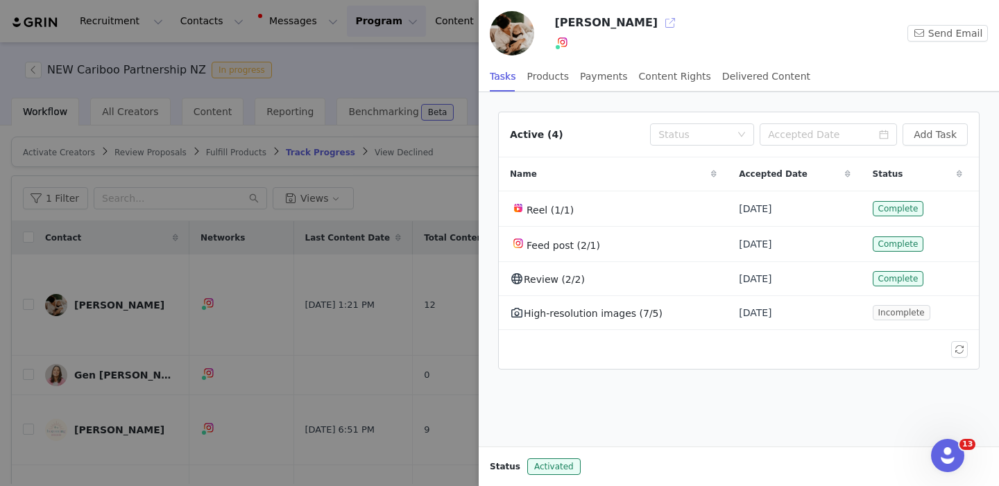
click at [660, 22] on button "button" at bounding box center [670, 23] width 22 height 22
click at [393, 273] on div at bounding box center [499, 243] width 999 height 486
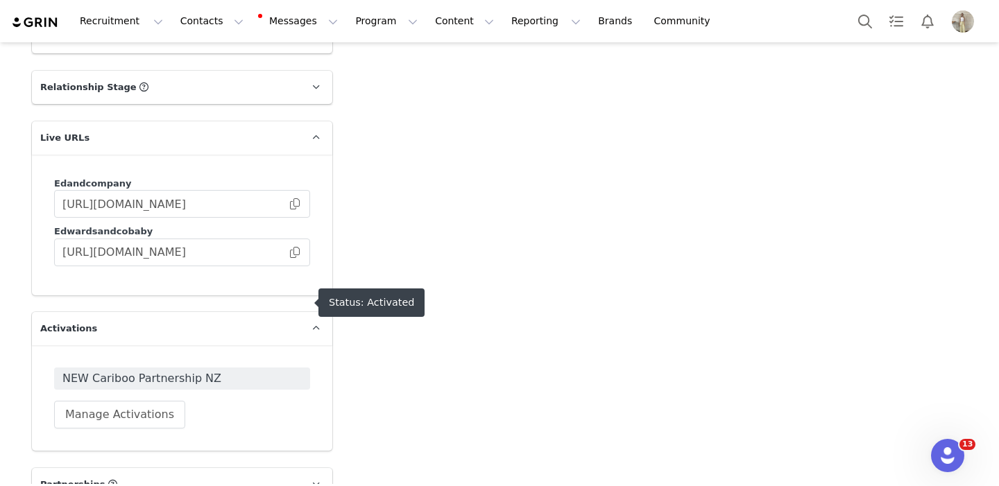
scroll to position [2404, 0]
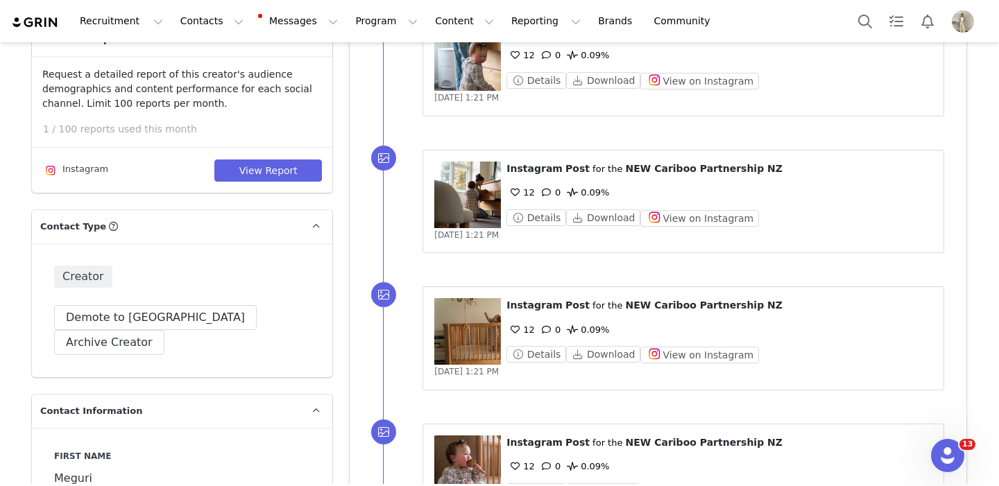
scroll to position [334, 0]
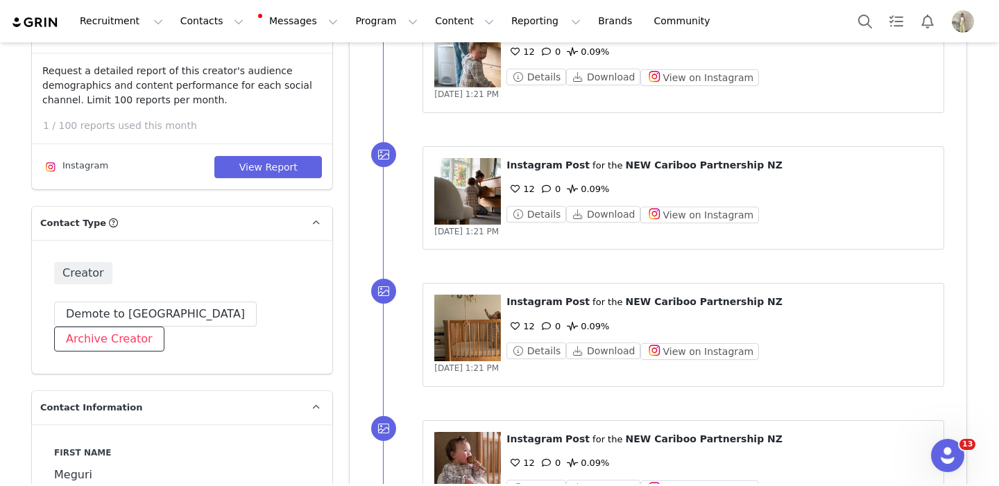
click at [164, 327] on button "Archive Creator" at bounding box center [109, 339] width 110 height 25
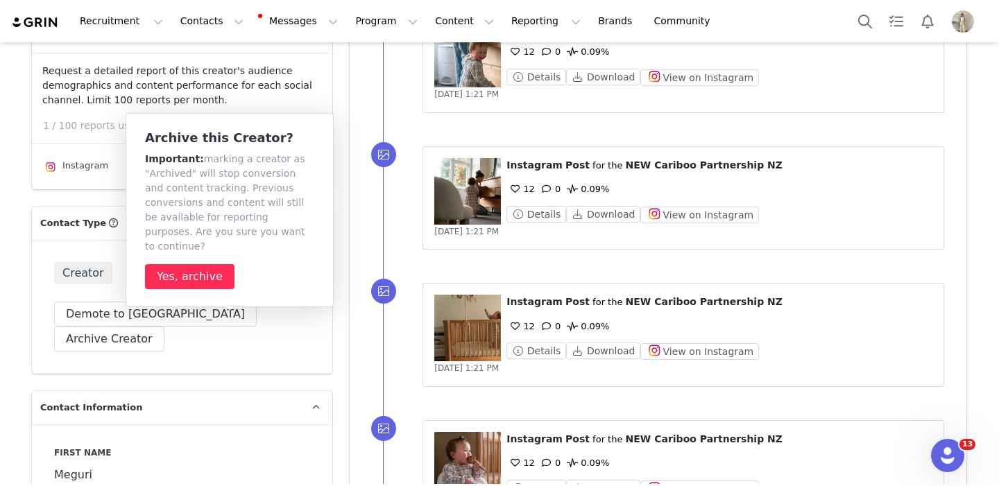
click at [194, 264] on button "Yes, archive" at bounding box center [189, 276] width 89 height 25
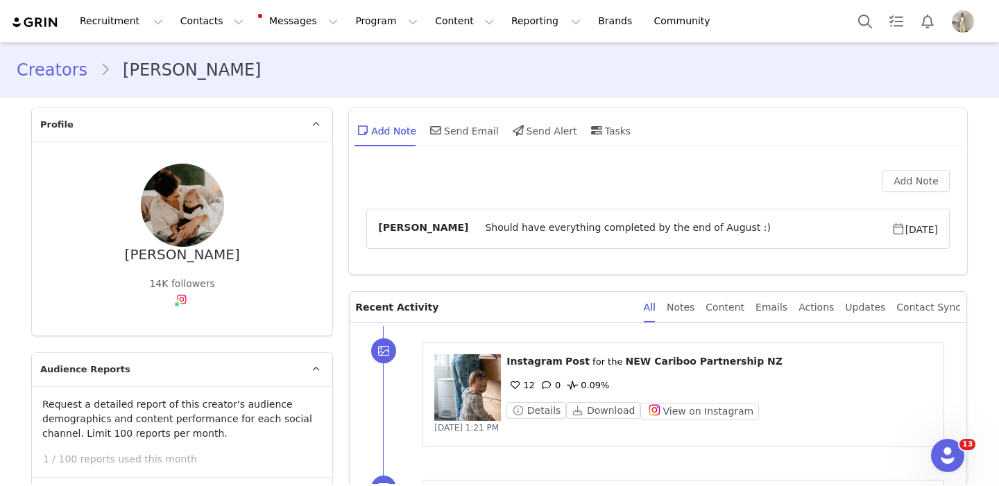
scroll to position [0, 0]
